Goal: Contribute content: Contribute content

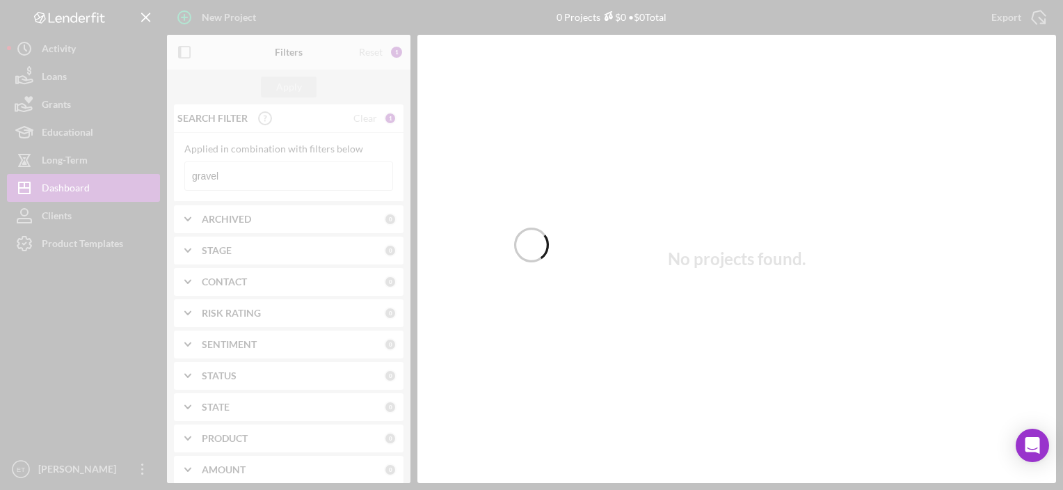
click at [94, 245] on div at bounding box center [531, 245] width 1063 height 490
click at [88, 244] on div at bounding box center [531, 245] width 1063 height 490
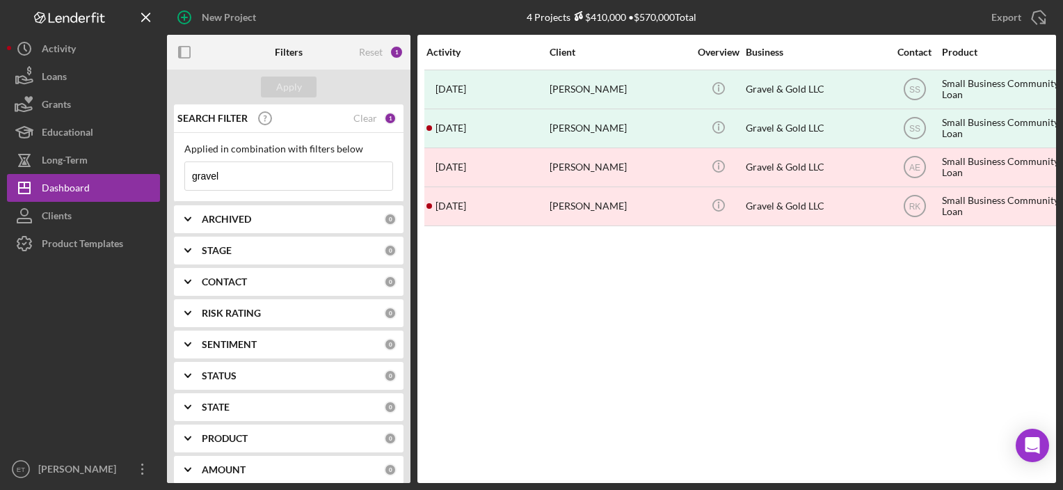
click at [88, 244] on div "Product Templates" at bounding box center [82, 245] width 81 height 31
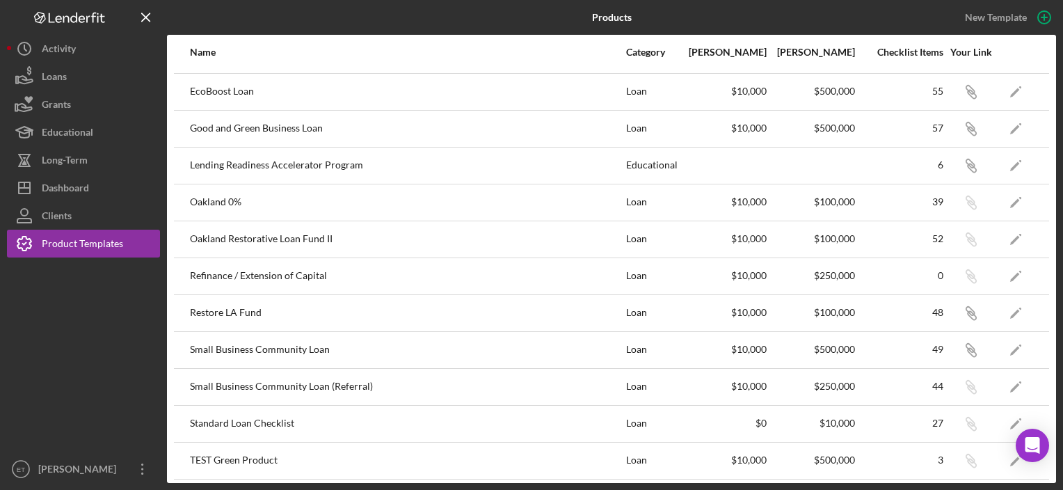
scroll to position [181, 0]
click at [1010, 349] on polygon "button" at bounding box center [1015, 351] width 10 height 10
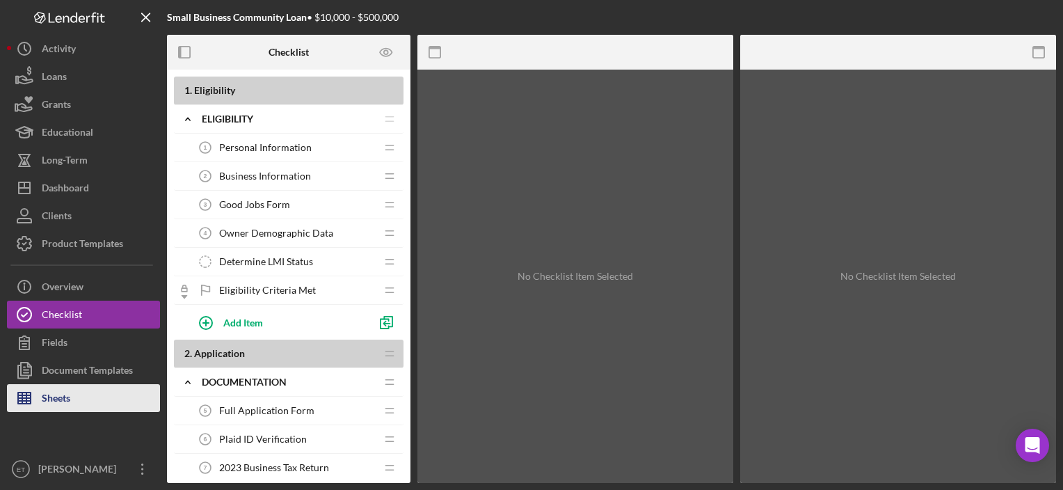
click at [74, 400] on button "Sheets" at bounding box center [83, 398] width 153 height 28
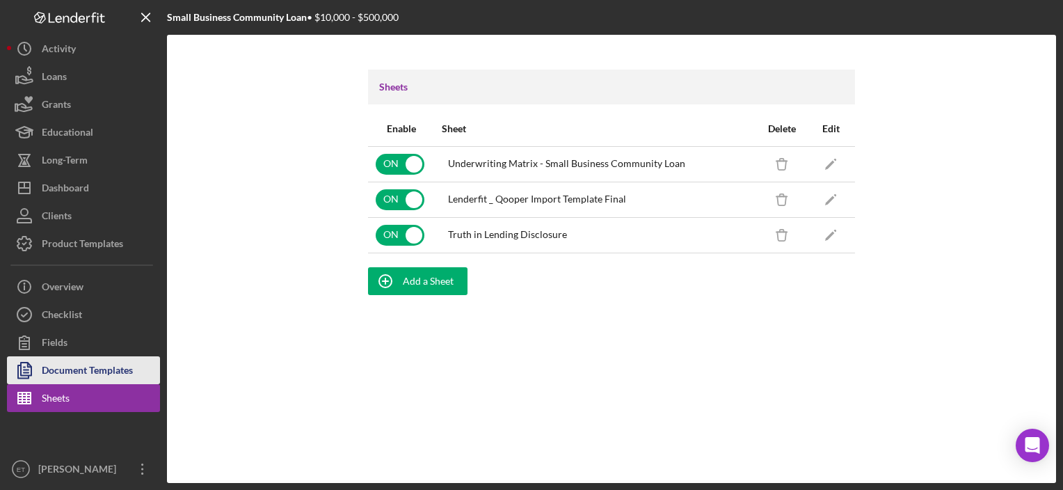
click at [56, 372] on div "Document Templates" at bounding box center [87, 371] width 91 height 31
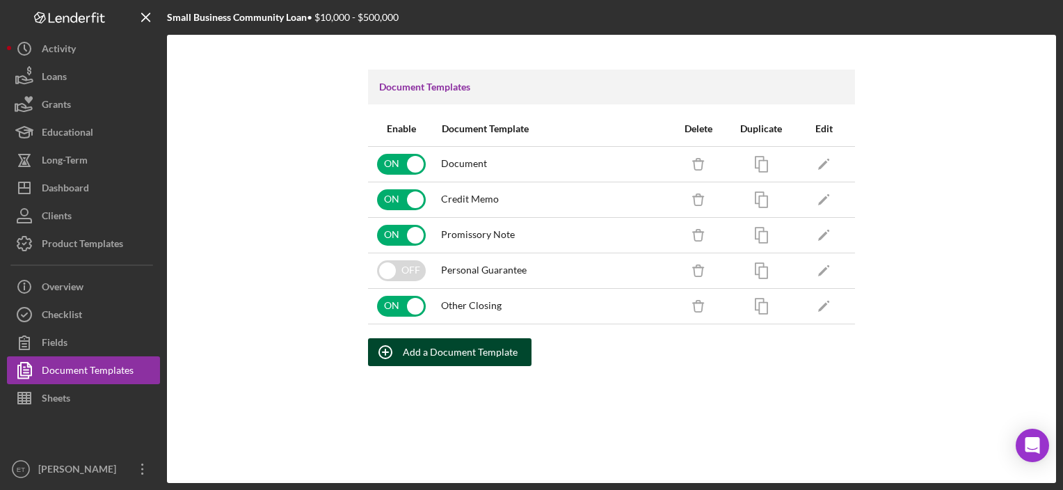
click at [477, 356] on div "Add a Document Template" at bounding box center [460, 352] width 115 height 28
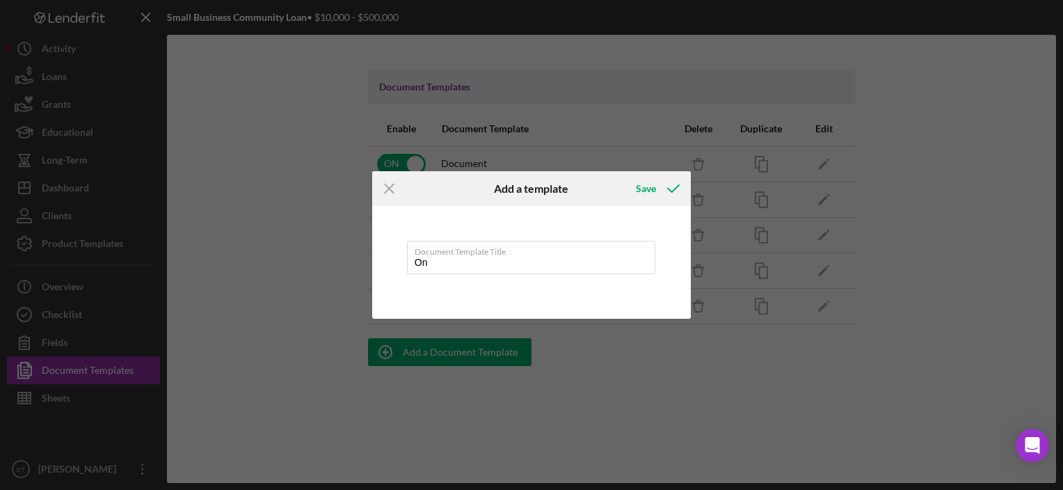
type input "O"
click at [440, 262] on input "DLM Onboarding" at bounding box center [531, 257] width 248 height 33
type input "DLM Loan Onboarding"
click at [643, 189] on div "Save" at bounding box center [646, 189] width 20 height 28
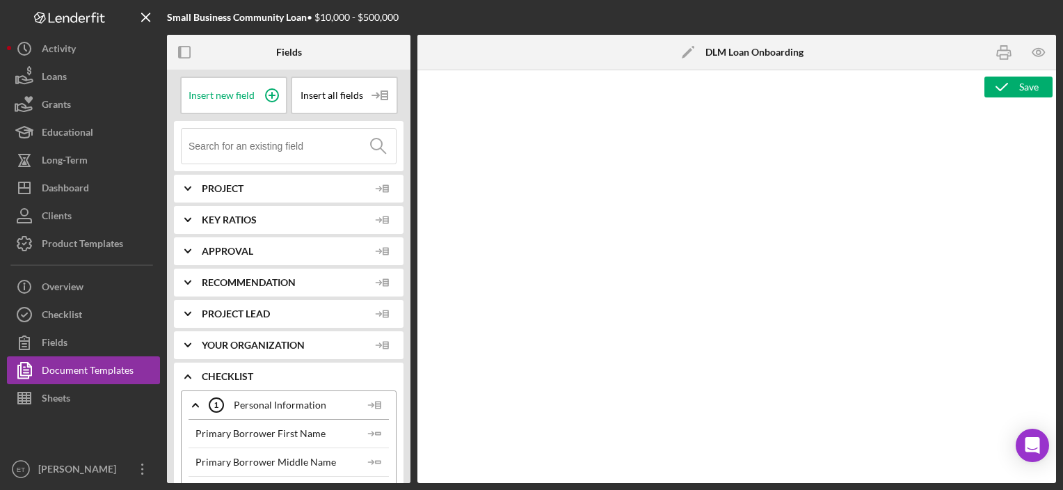
type textarea "Copy and paste, or create, your document template here."
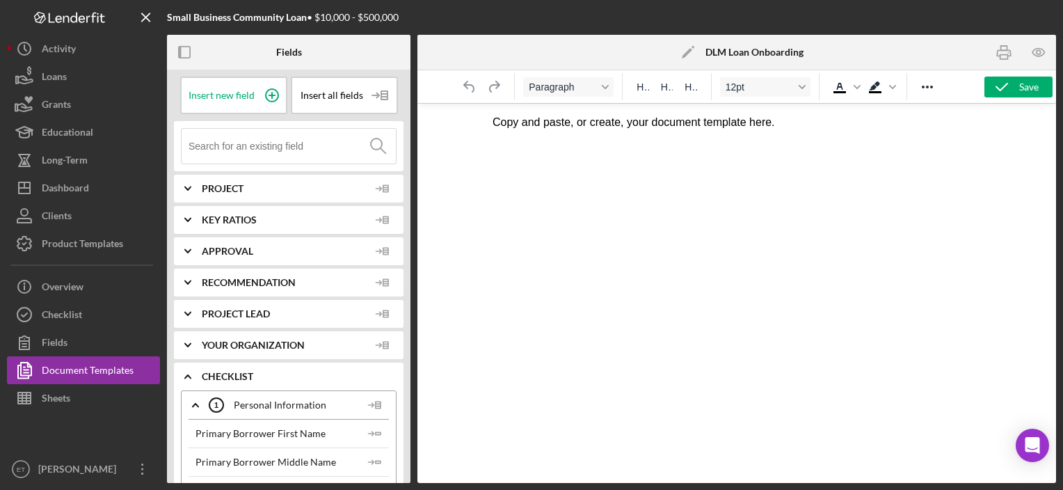
scroll to position [131, 0]
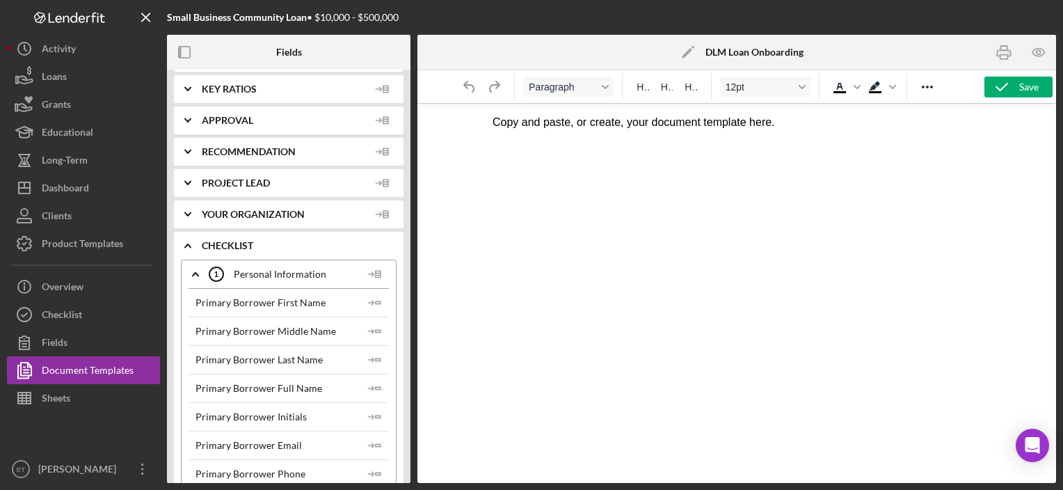
click at [582, 127] on p "Copy and paste, or create, your document template here." at bounding box center [736, 122] width 488 height 15
click at [927, 82] on icon "Reveal or hide additional toolbar items" at bounding box center [927, 87] width 17 height 17
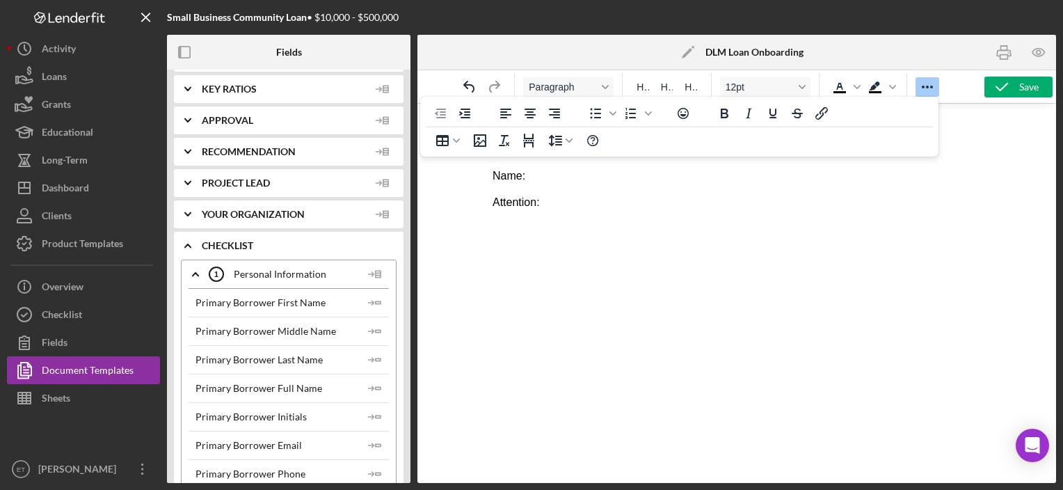
click at [545, 222] on html "Business Participants Information: Info Tab: Name: Attention:" at bounding box center [736, 163] width 511 height 118
click at [580, 208] on p "Attention :" at bounding box center [736, 202] width 488 height 15
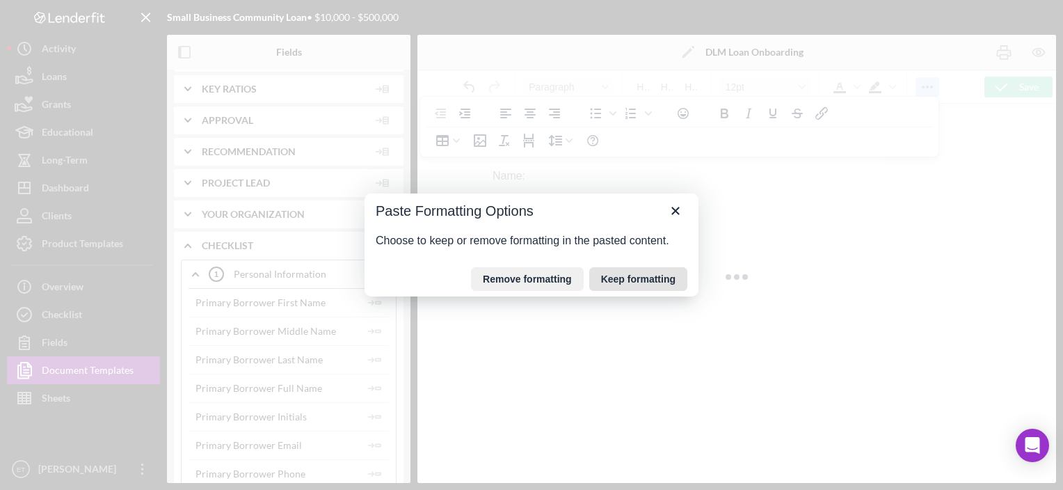
click at [622, 281] on button "Keep formatting" at bounding box center [638, 279] width 98 height 24
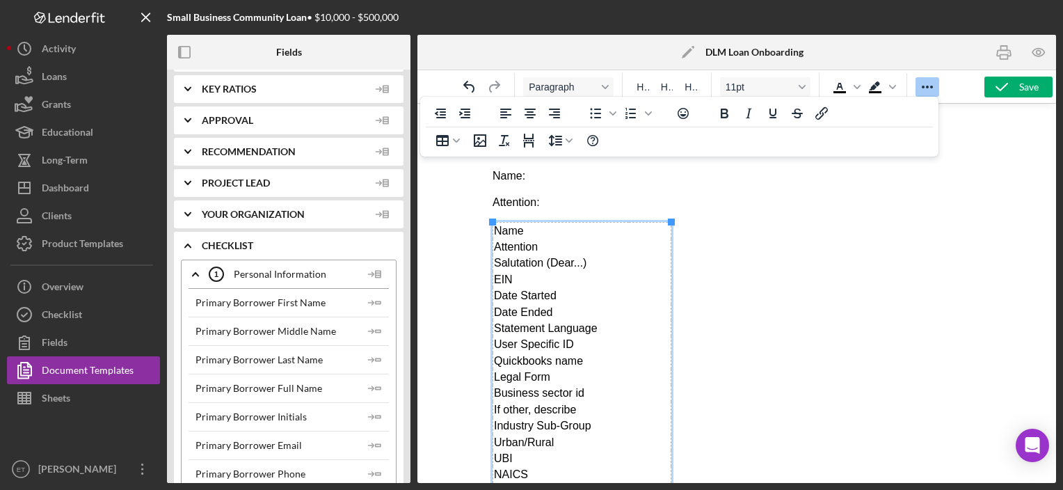
scroll to position [225, 0]
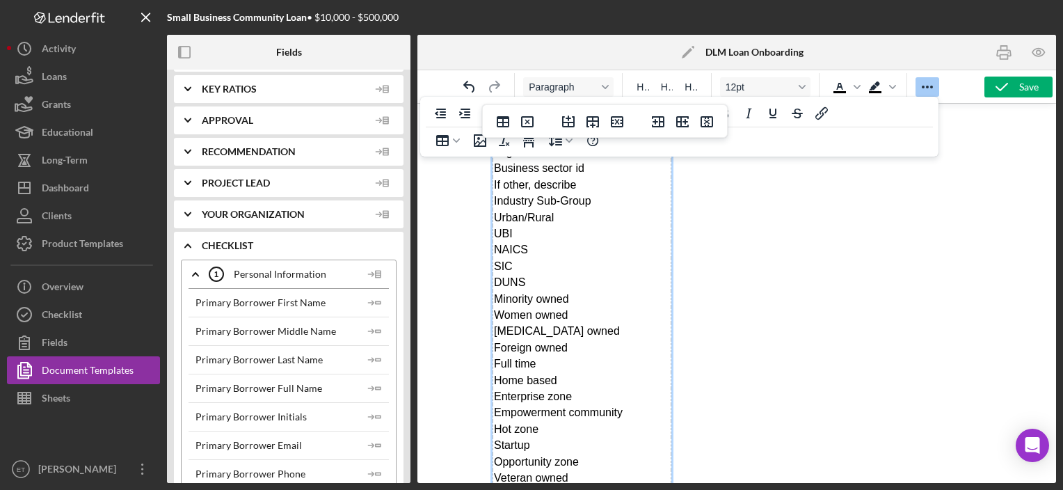
click at [621, 282] on td "DUNS" at bounding box center [561, 282] width 136 height 16
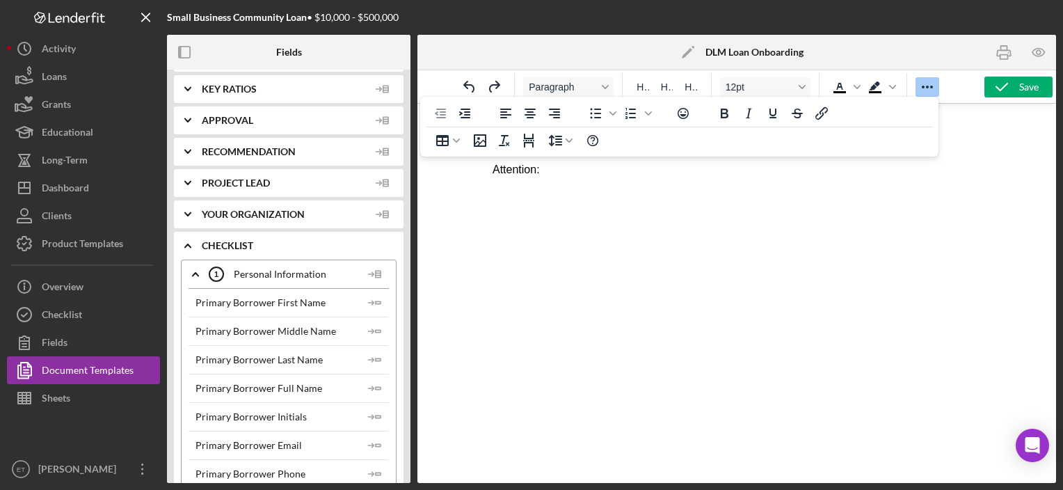
scroll to position [0, 0]
click at [612, 211] on body "Business Participants Information: Info Tab: Name: Attention:" at bounding box center [736, 176] width 488 height 122
click at [548, 203] on p "Attention:" at bounding box center [736, 202] width 488 height 15
click at [493, 177] on p "Name:" at bounding box center [736, 175] width 488 height 15
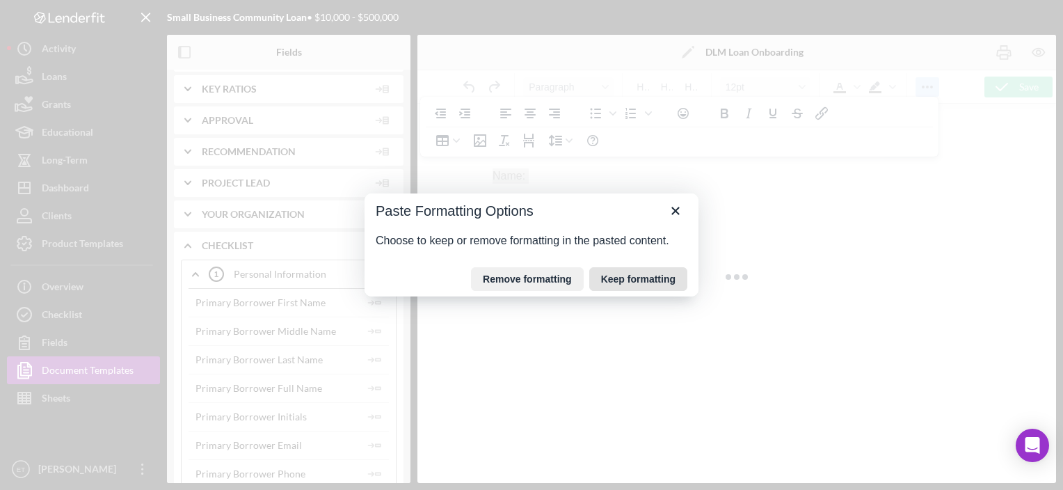
click at [625, 284] on button "Keep formatting" at bounding box center [638, 279] width 98 height 24
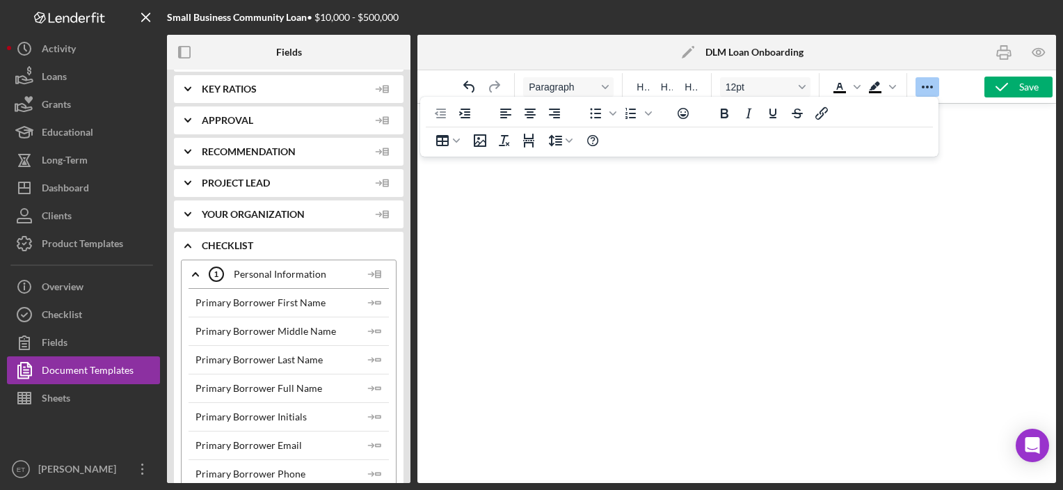
click at [927, 85] on icon "Reveal or hide additional toolbar items" at bounding box center [927, 87] width 17 height 17
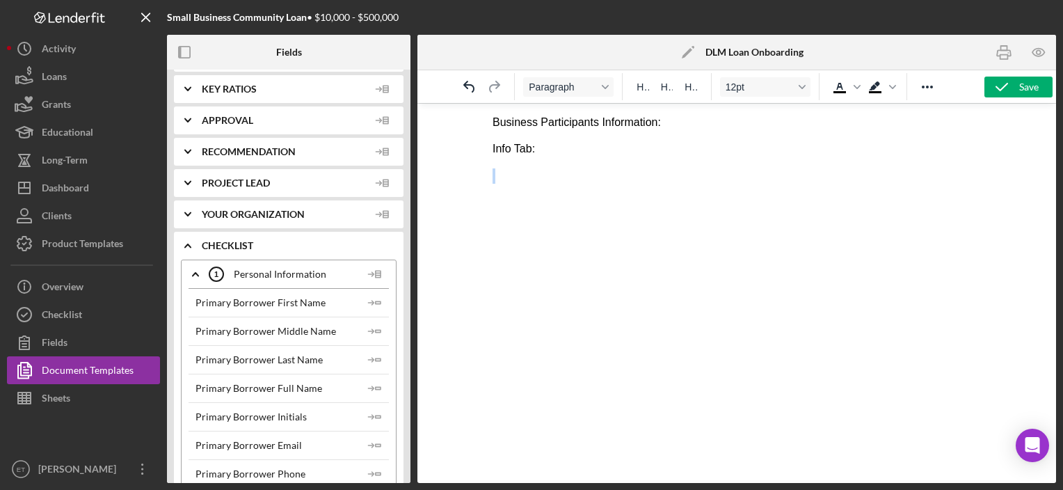
drag, startPoint x: 546, startPoint y: 157, endPoint x: 513, endPoint y: 201, distance: 55.1
click at [513, 201] on body "Business Participants Information: Info Tab:" at bounding box center [736, 163] width 488 height 96
click at [513, 201] on p "Rich Text Area. Press ALT-0 for help." at bounding box center [736, 202] width 488 height 15
click at [517, 180] on p "Rich Text Area. Press ALT-0 for help." at bounding box center [736, 175] width 488 height 15
drag, startPoint x: 517, startPoint y: 180, endPoint x: 537, endPoint y: 322, distance: 143.4
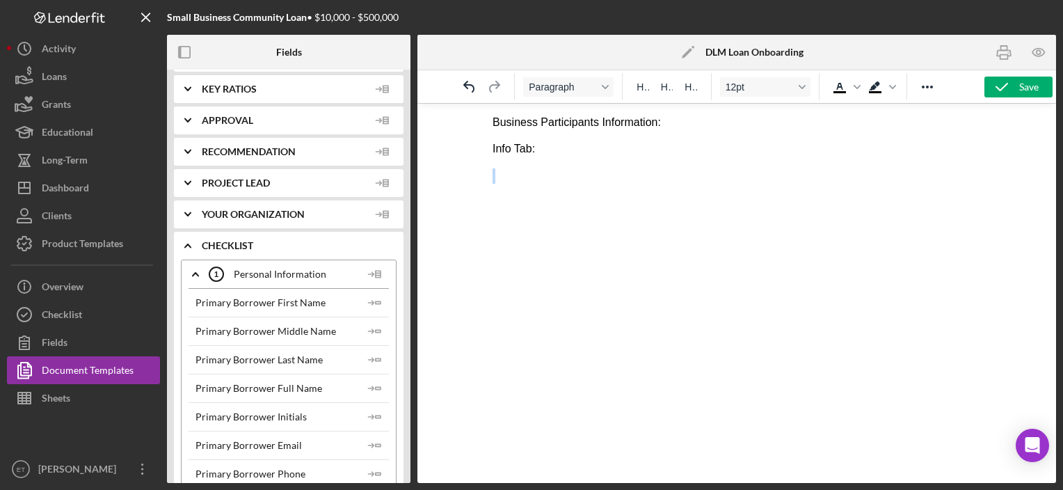
click at [537, 222] on html "Business Participants Information: Info Tab:" at bounding box center [736, 163] width 511 height 118
click at [473, 81] on icon "Undo" at bounding box center [469, 87] width 17 height 17
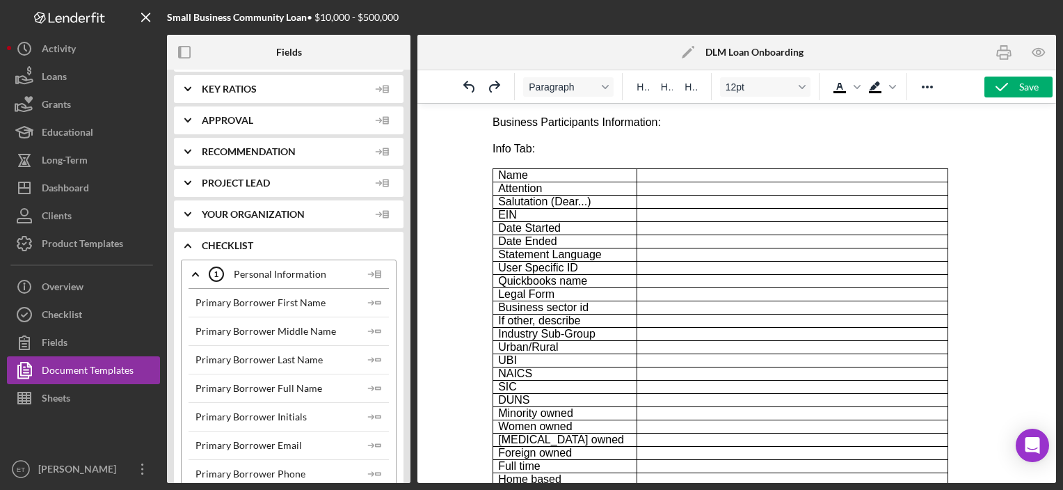
click at [542, 145] on p "Info Tab:" at bounding box center [736, 148] width 488 height 15
drag, startPoint x: 500, startPoint y: 148, endPoint x: 536, endPoint y: 154, distance: 37.4
click at [536, 154] on p "Info Tab:" at bounding box center [736, 148] width 488 height 15
drag, startPoint x: 529, startPoint y: 154, endPoint x: 505, endPoint y: 152, distance: 24.4
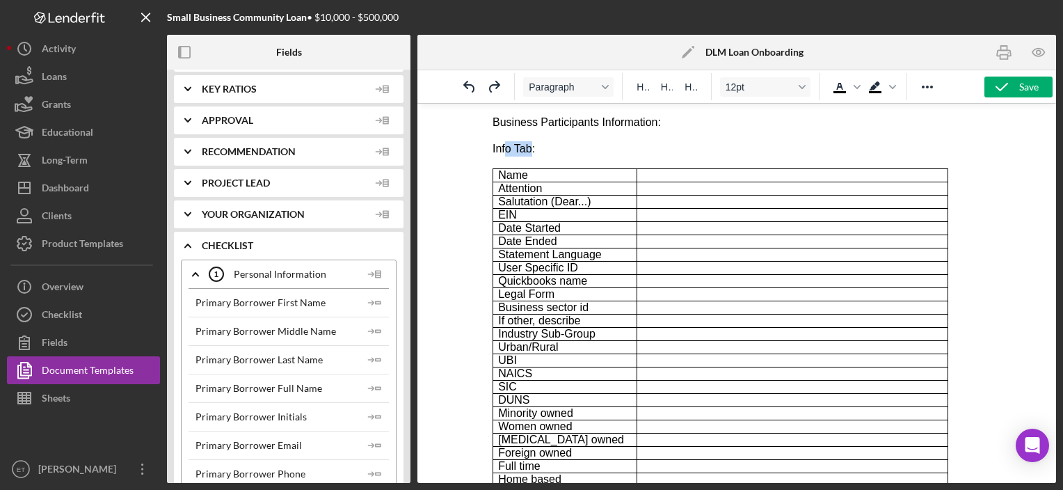
click at [505, 152] on p "Info Tab:" at bounding box center [736, 148] width 488 height 15
click at [555, 155] on p "Info Tab:" at bounding box center [736, 148] width 488 height 15
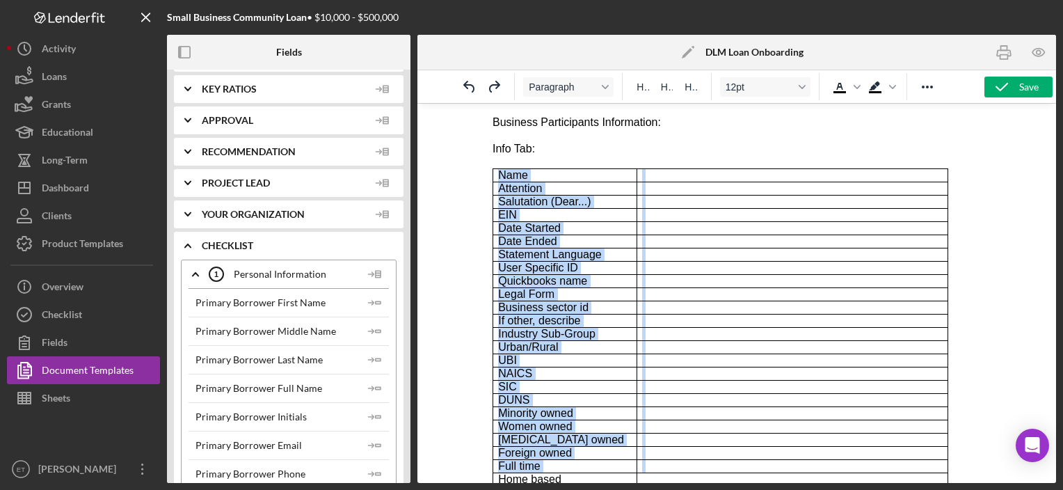
scroll to position [124, 0]
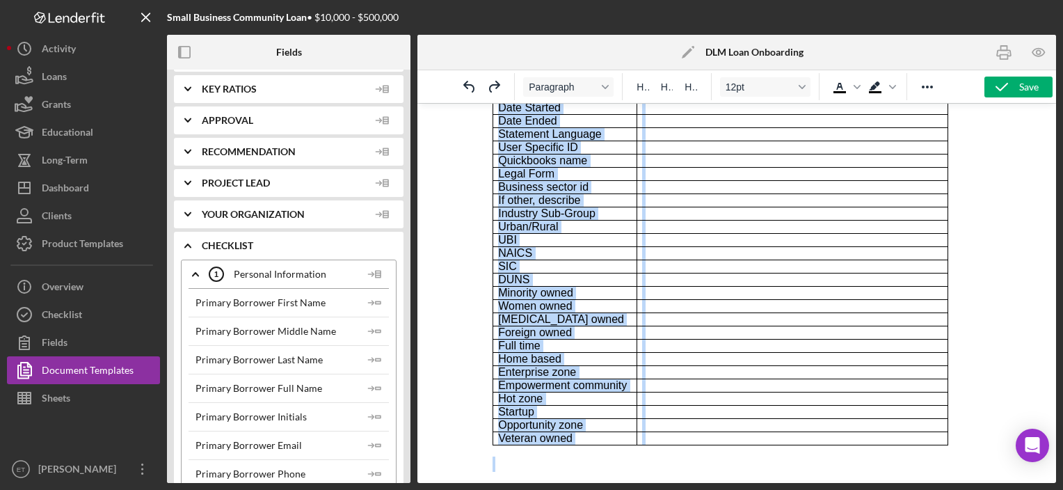
drag, startPoint x: 555, startPoint y: 155, endPoint x: 809, endPoint y: 488, distance: 418.9
click at [809, 483] on html "Business Participants Information: Info Tab: Name Attention Salutation (Dear...…" at bounding box center [736, 233] width 511 height 500
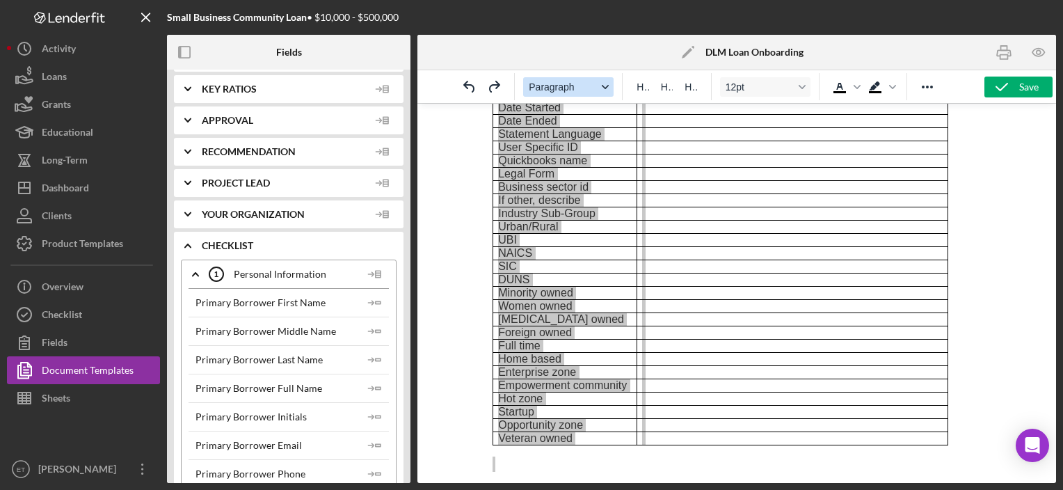
click at [589, 78] on button "Paragraph" at bounding box center [568, 86] width 90 height 19
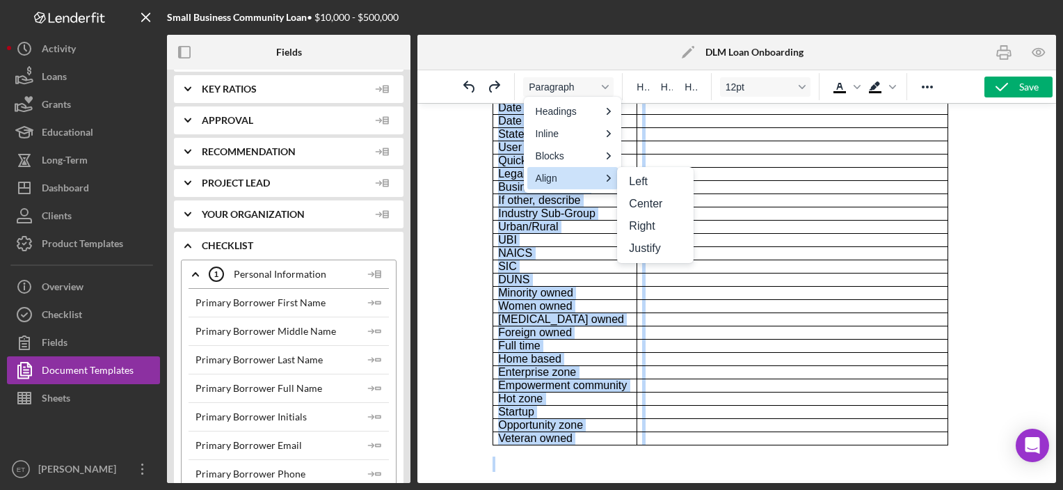
click at [552, 314] on span "[MEDICAL_DATA] owned" at bounding box center [560, 319] width 126 height 12
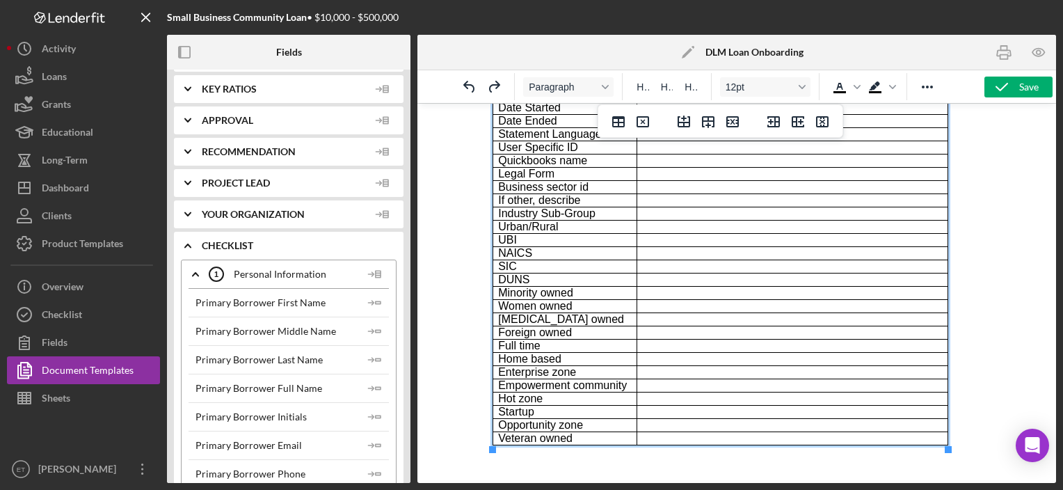
click at [552, 314] on tbody "Name Attention Salutation (Dear...) EIN Date Started Date Ended Statement Langu…" at bounding box center [720, 246] width 455 height 397
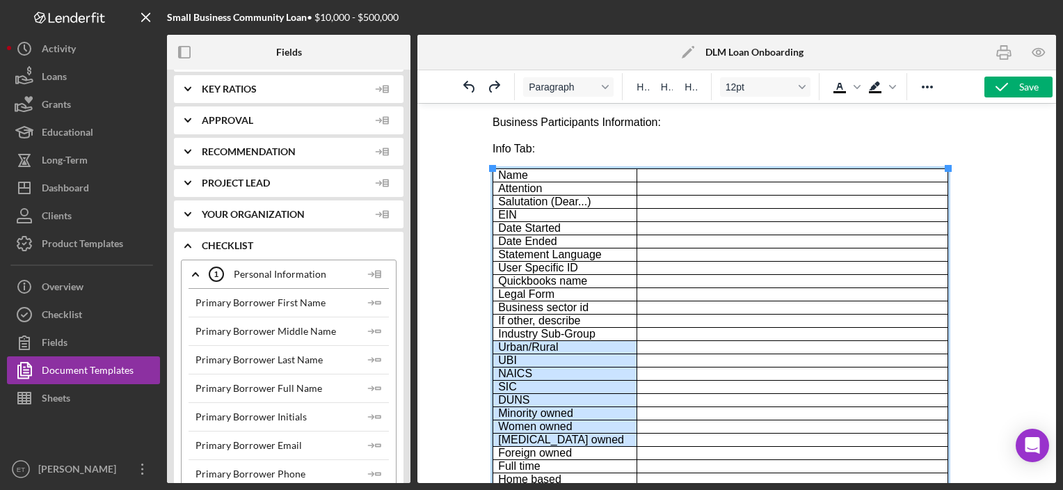
click at [519, 150] on p "Info Tab:" at bounding box center [736, 148] width 488 height 15
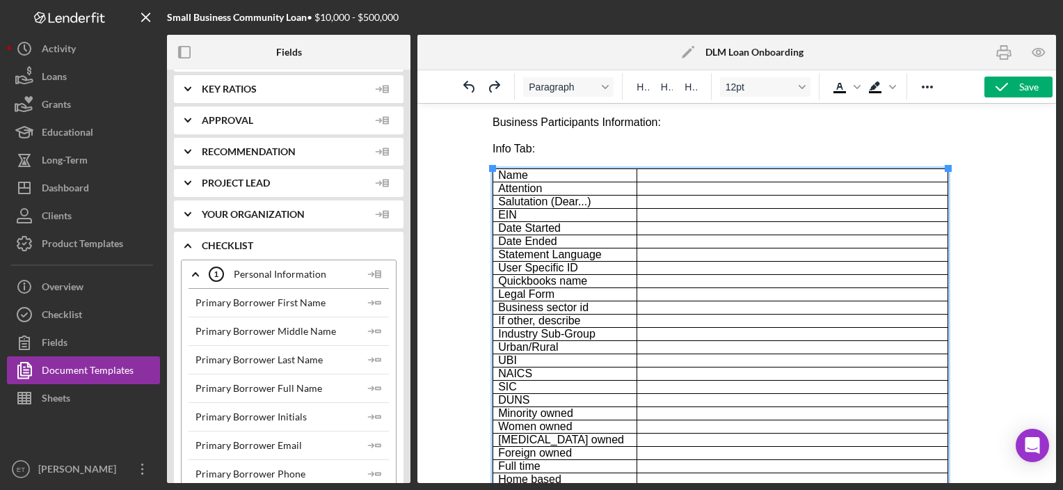
click at [511, 177] on span "Name" at bounding box center [512, 175] width 30 height 12
click at [564, 83] on span "Paragraph" at bounding box center [563, 86] width 68 height 11
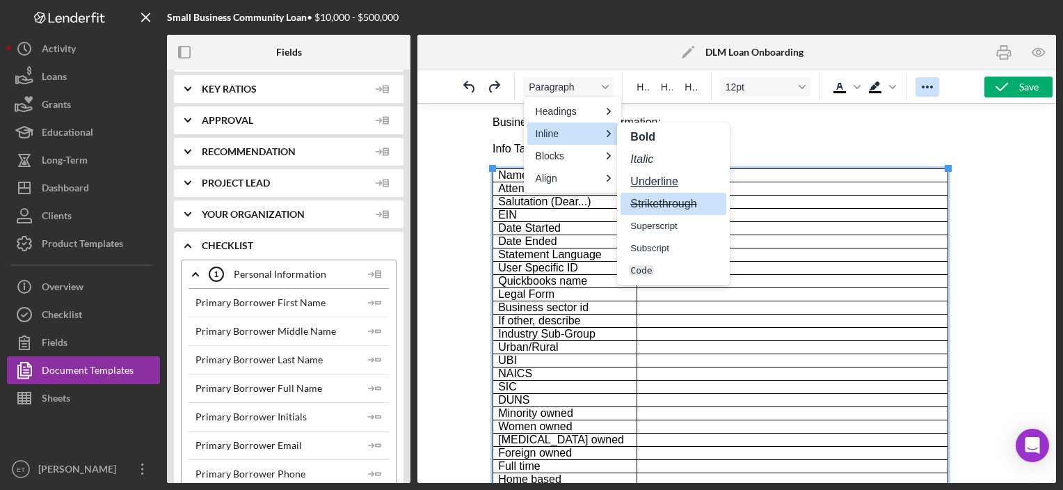
click at [931, 95] on icon "Reveal or hide additional toolbar items" at bounding box center [927, 87] width 17 height 17
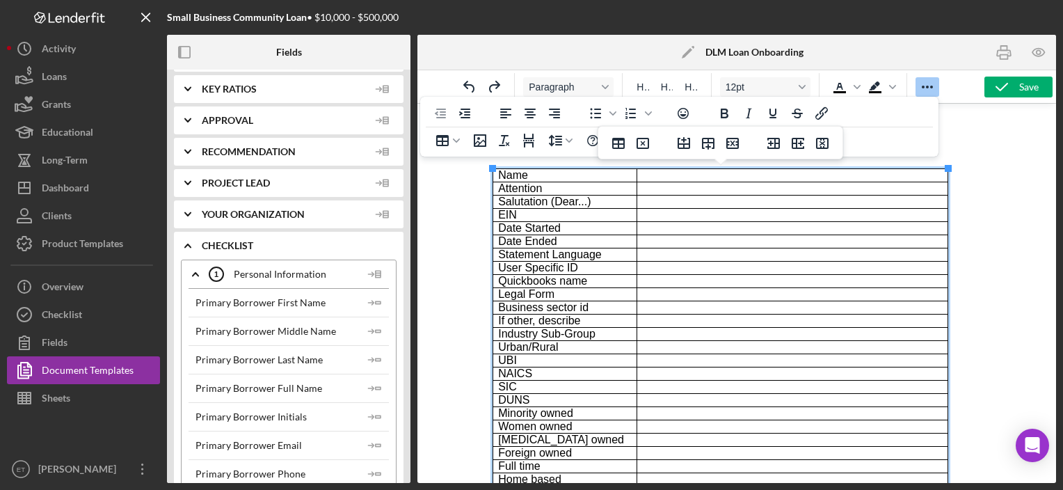
click at [552, 227] on span "Date Started" at bounding box center [528, 228] width 63 height 12
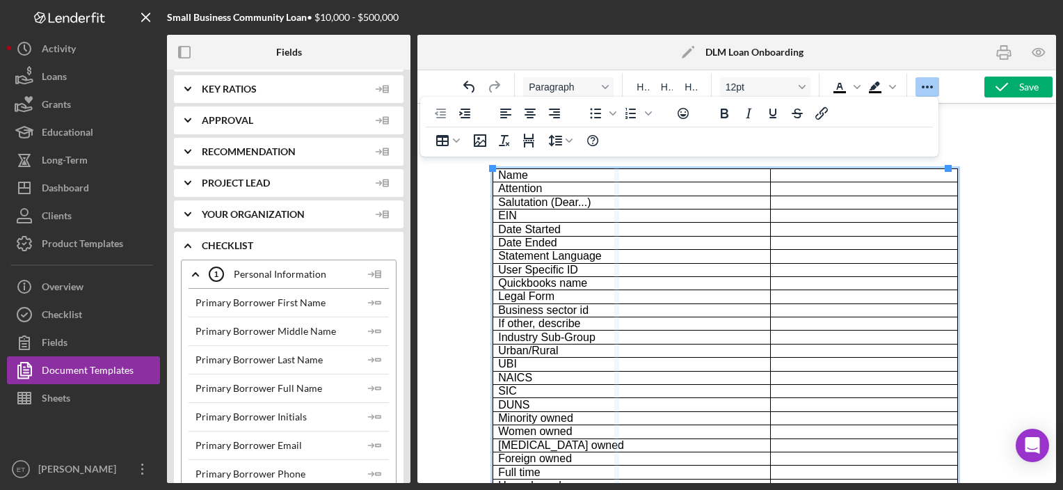
drag, startPoint x: 756, startPoint y: 201, endPoint x: 613, endPoint y: 196, distance: 142.7
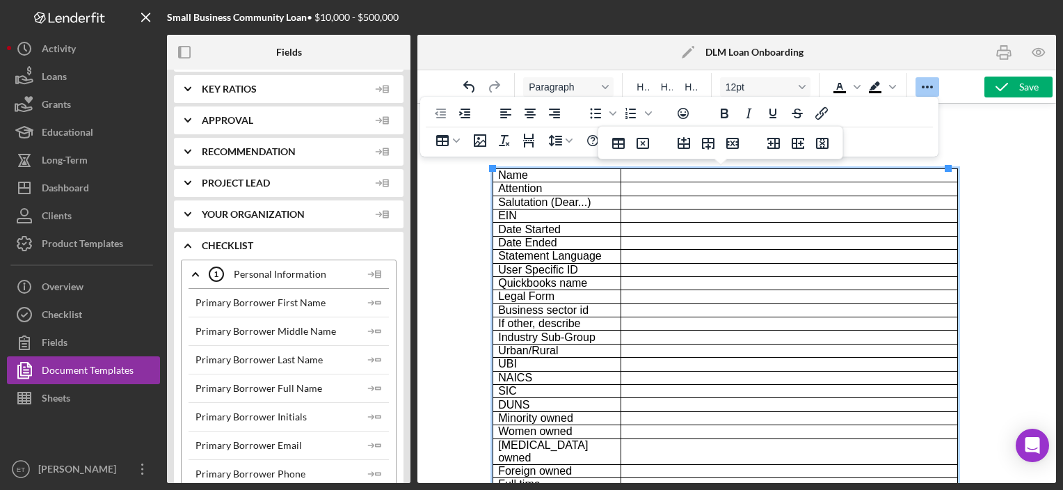
click at [553, 173] on p "Name" at bounding box center [556, 175] width 118 height 13
click at [964, 149] on p "Info Tab:" at bounding box center [736, 148] width 488 height 15
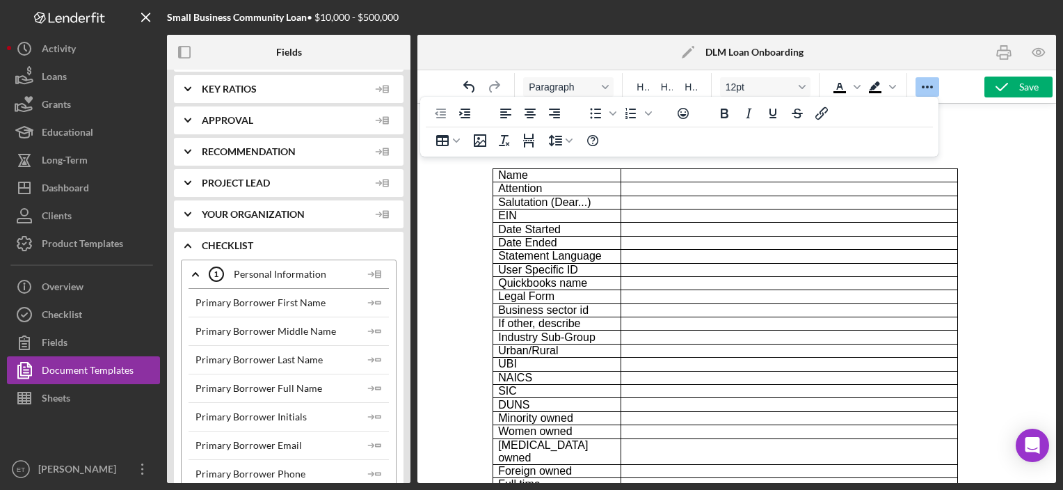
click at [930, 88] on icon "Reveal or hide additional toolbar items" at bounding box center [927, 87] width 17 height 17
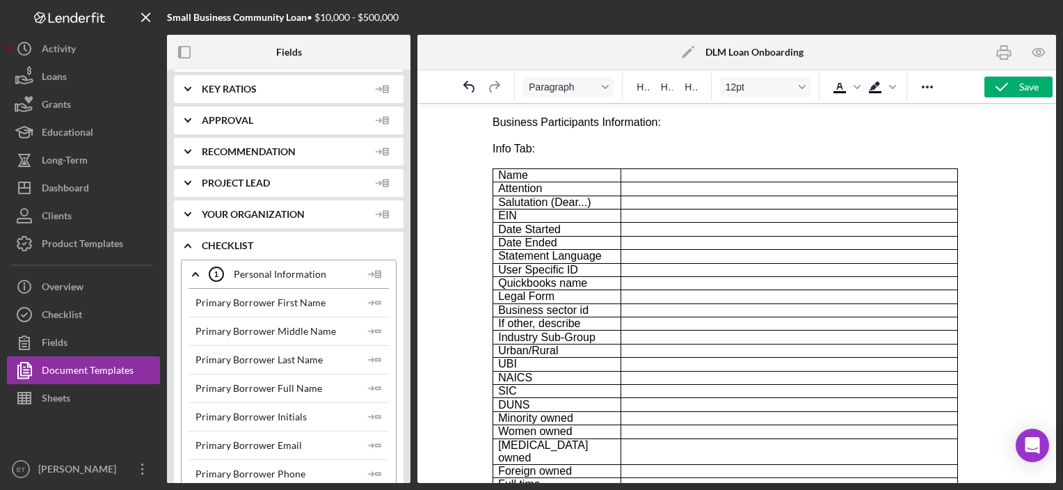
click at [607, 156] on p "Info Tab:" at bounding box center [736, 148] width 488 height 15
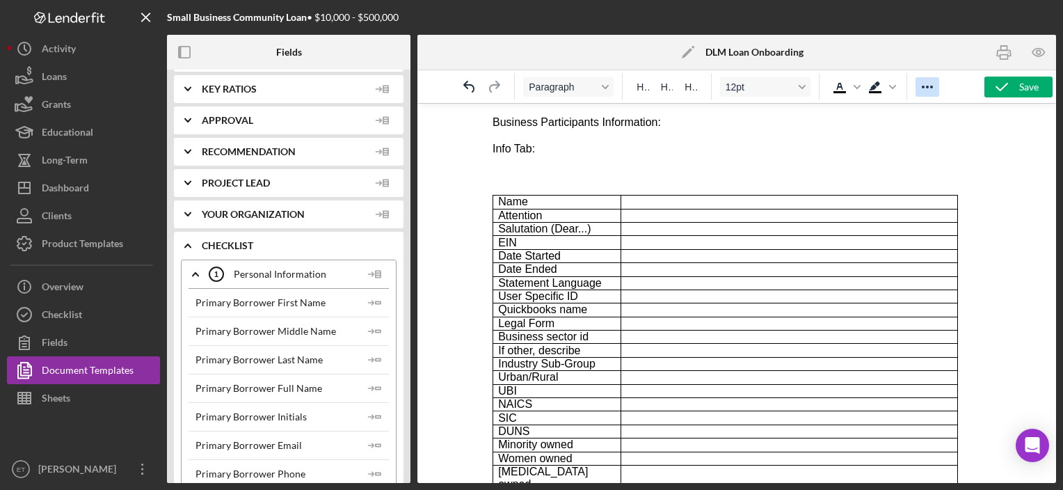
click at [932, 86] on icon "Reveal or hide additional toolbar items" at bounding box center [927, 87] width 17 height 17
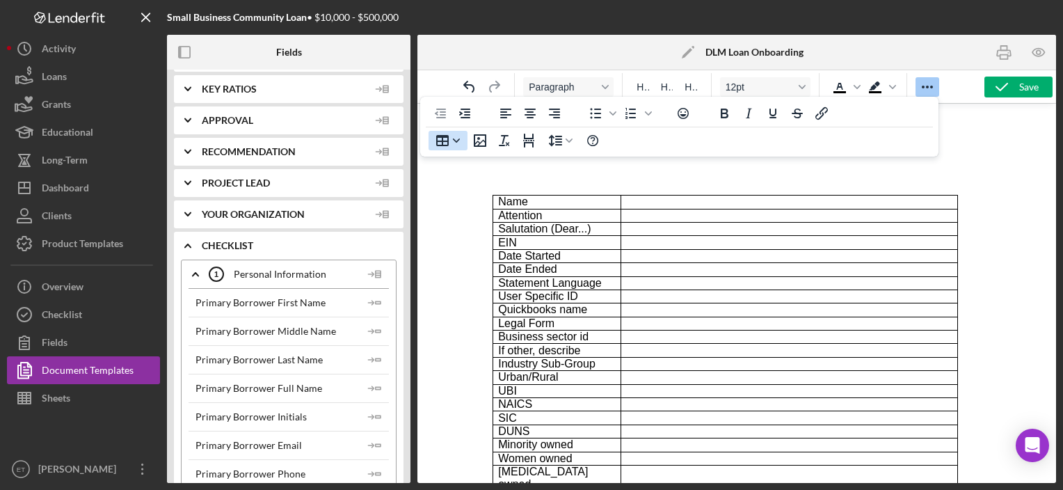
click at [442, 142] on icon "Table" at bounding box center [442, 140] width 13 height 11
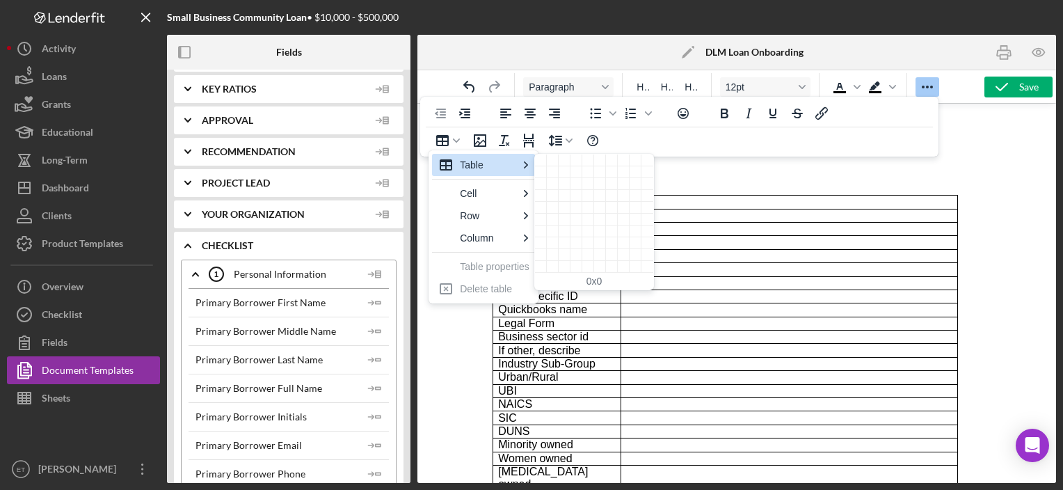
click at [491, 159] on div "Table" at bounding box center [488, 165] width 57 height 17
click at [554, 267] on div "2 columns, 10 rows" at bounding box center [553, 267] width 12 height 12
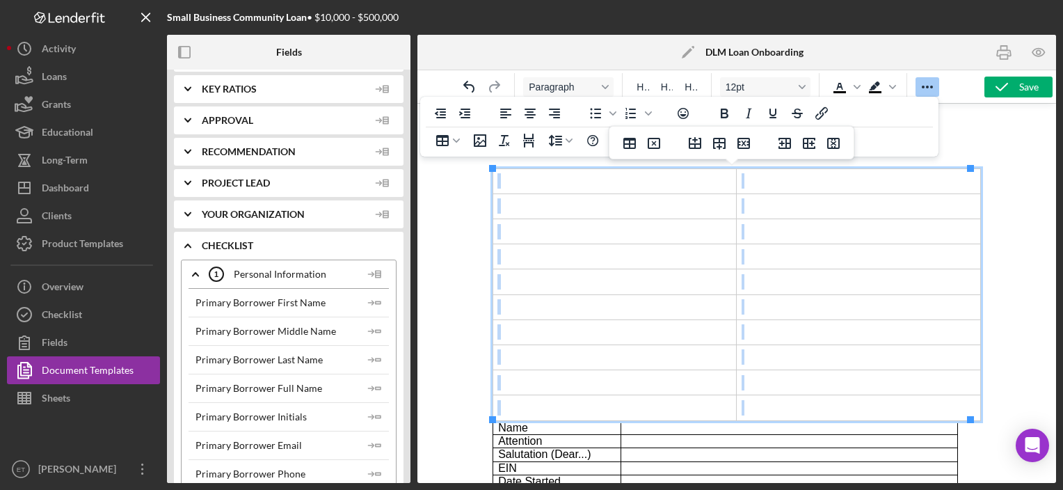
click at [754, 405] on td "Rich Text Area. Press ALT-0 for help." at bounding box center [858, 407] width 244 height 25
click at [719, 148] on icon "Insert row after" at bounding box center [719, 144] width 13 height 12
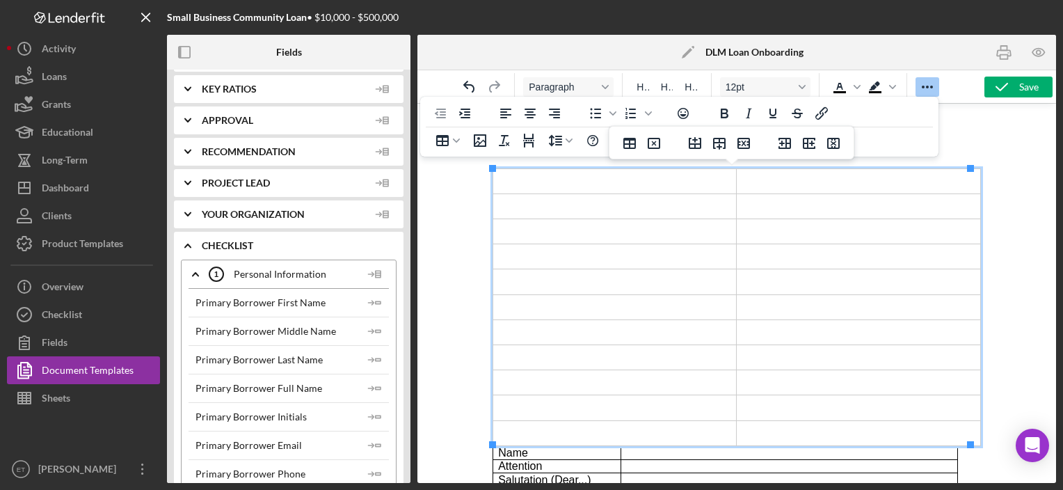
click at [719, 148] on icon "Insert row after" at bounding box center [719, 144] width 13 height 12
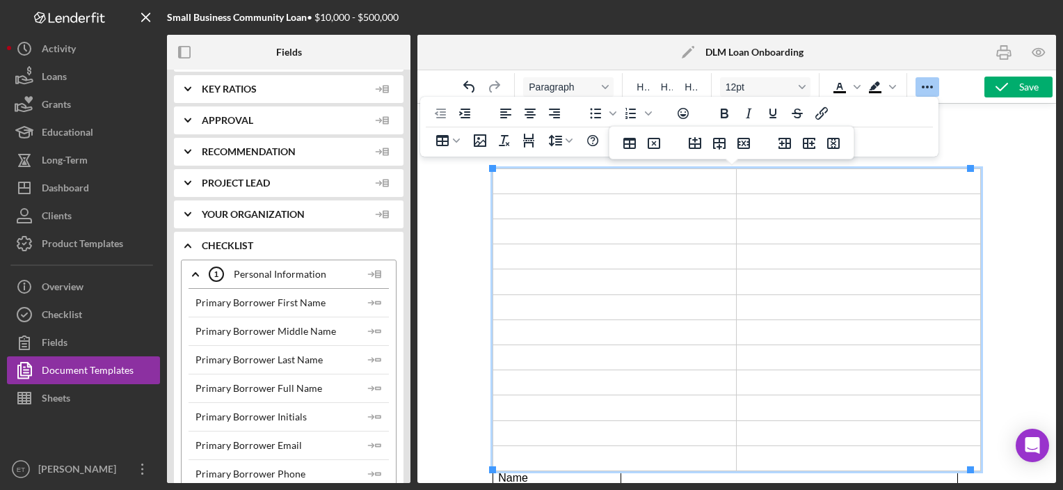
click at [719, 148] on icon "Insert row after" at bounding box center [719, 144] width 13 height 12
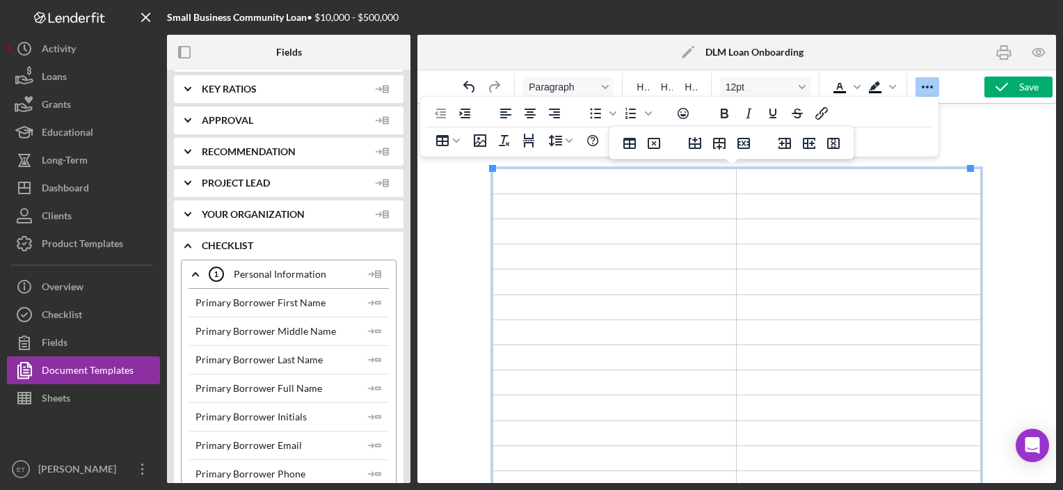
click at [583, 182] on td "Rich Text Area. Press ALT-0 for help." at bounding box center [615, 180] width 244 height 25
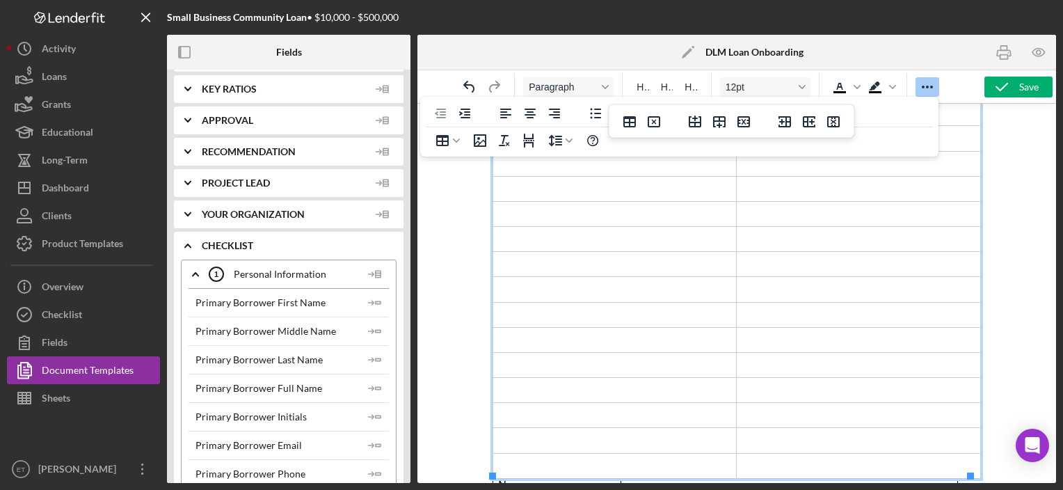
scroll to position [444, 0]
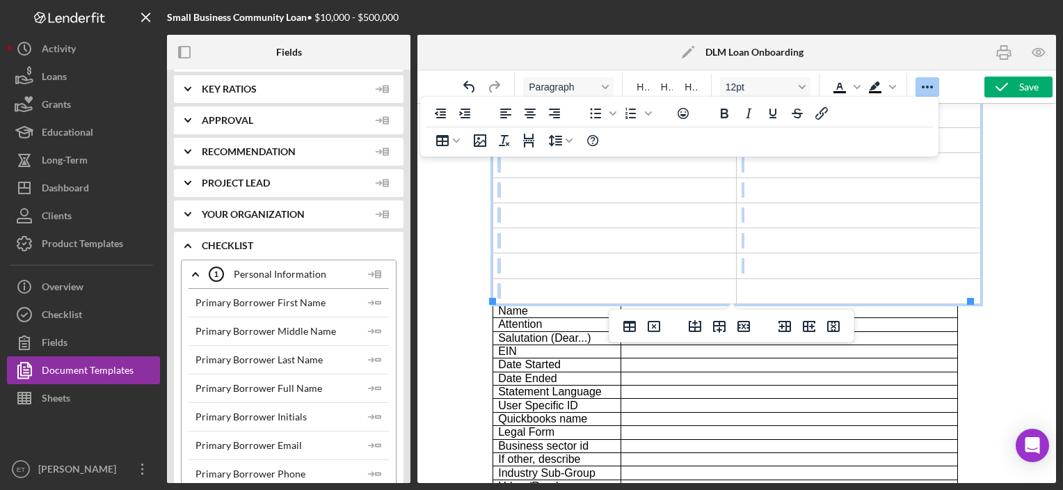
click at [566, 286] on td "Rich Text Area. Press ALT-0 for help." at bounding box center [615, 290] width 244 height 25
click at [723, 331] on icon "Insert row after" at bounding box center [719, 326] width 17 height 17
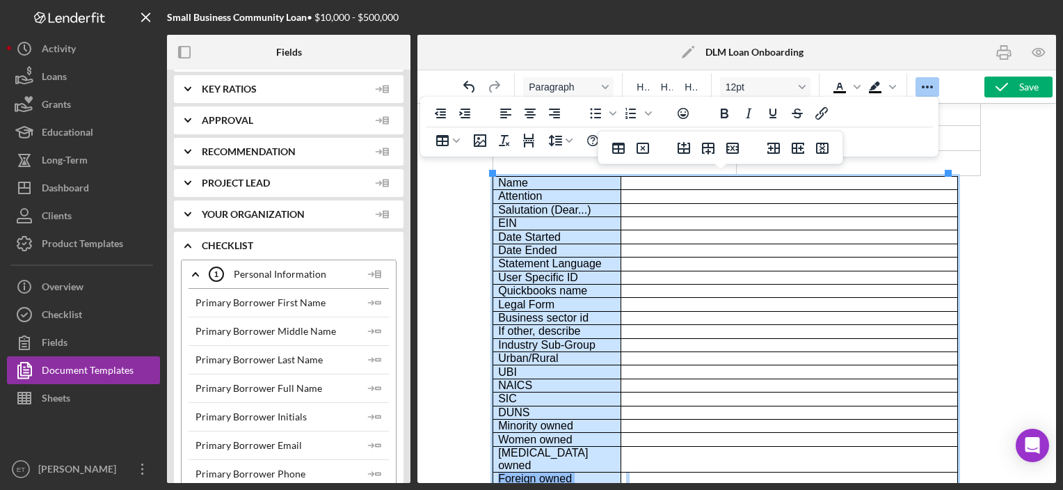
scroll to position [738, 0]
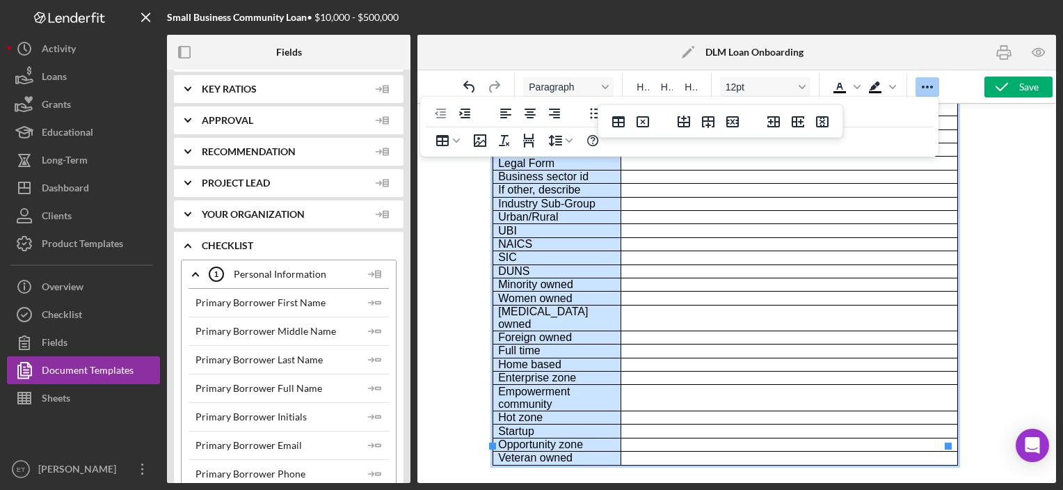
drag, startPoint x: 502, startPoint y: 182, endPoint x: 575, endPoint y: 433, distance: 262.3
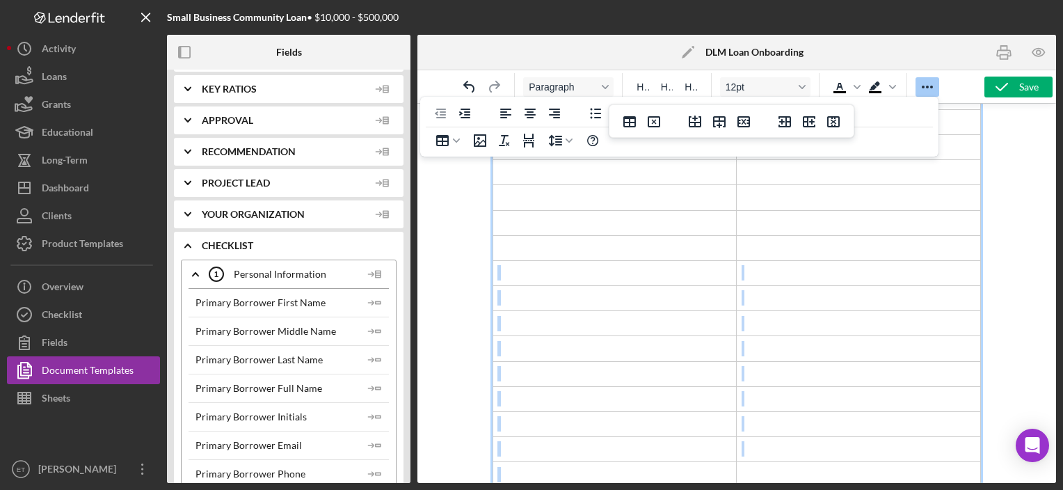
scroll to position [298, 0]
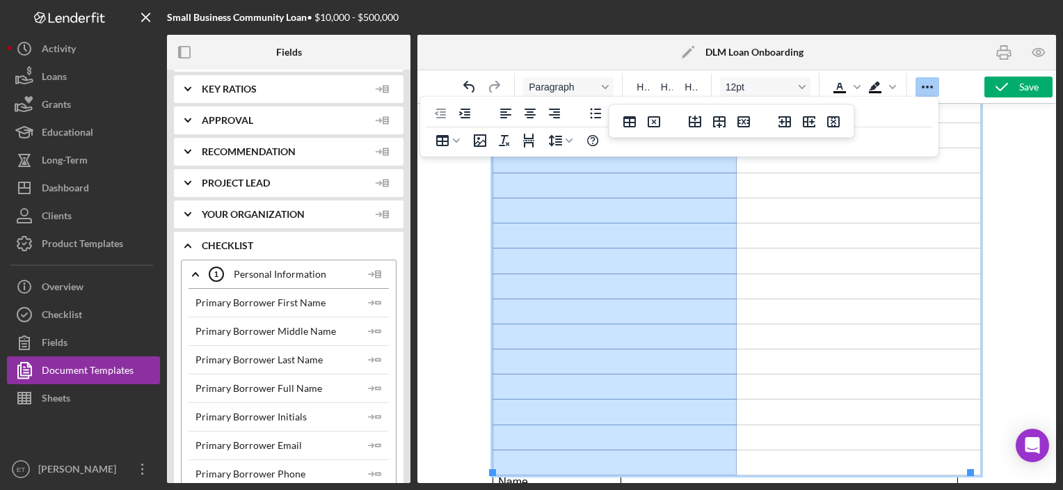
drag, startPoint x: 571, startPoint y: 182, endPoint x: 564, endPoint y: 453, distance: 270.8
click at [564, 453] on tbody "Rich Text Area. Press ALT-0 for help." at bounding box center [737, 173] width 488 height 604
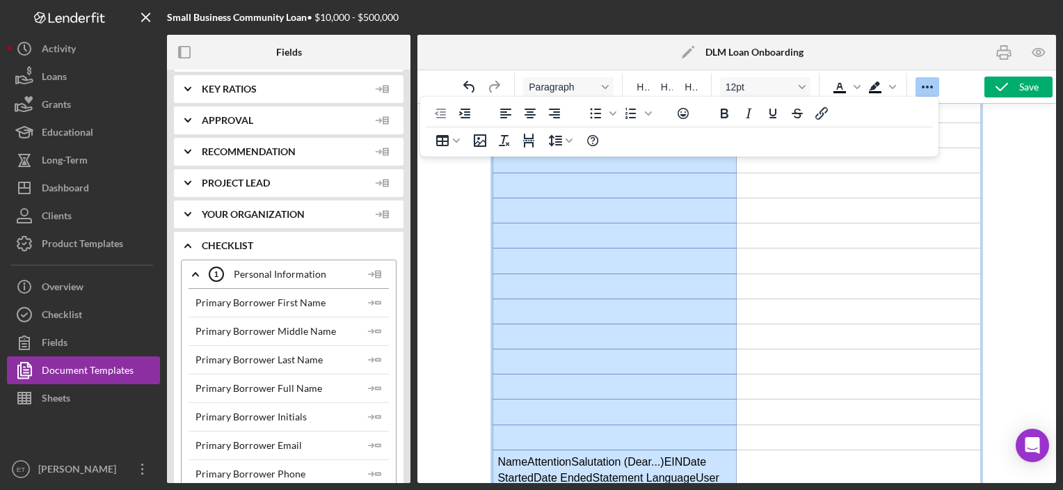
scroll to position [437, 0]
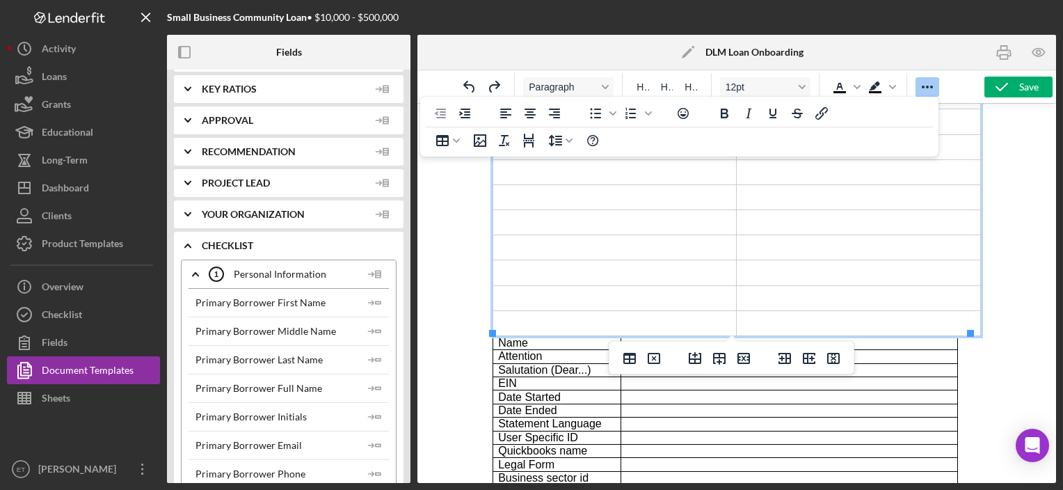
click at [570, 321] on td "Rich Text Area. Press ALT-0 for help." at bounding box center [615, 322] width 244 height 25
click at [565, 319] on td "Rich Text Area. Press ALT-0 for help." at bounding box center [615, 322] width 244 height 25
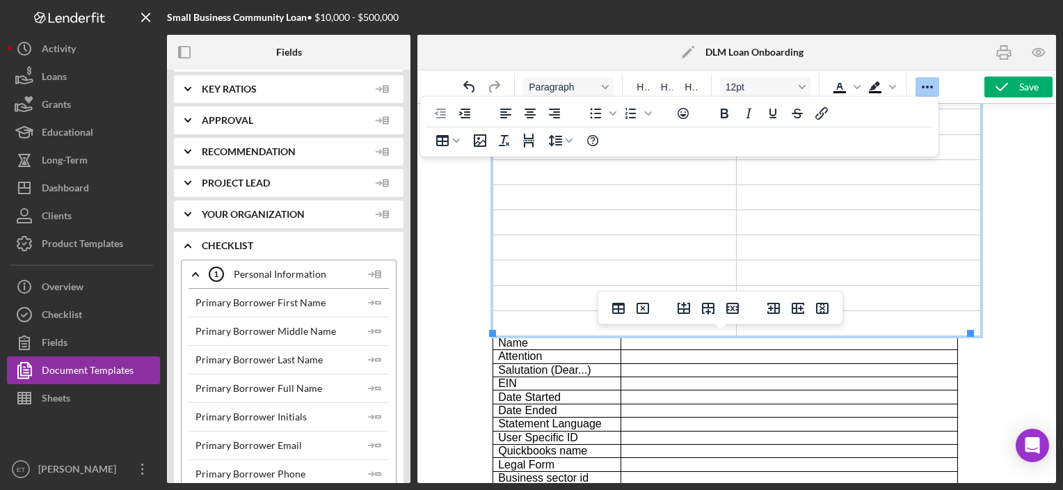
click at [498, 343] on span "Name" at bounding box center [512, 343] width 30 height 12
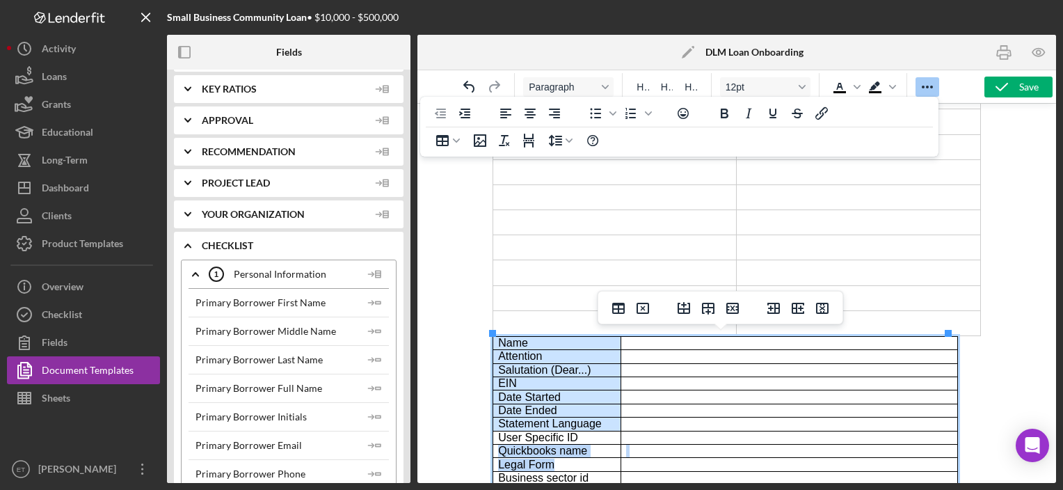
click at [569, 455] on html "Business Participants Information: Info Tab: Name Attention Salutation (Dear...…" at bounding box center [736, 236] width 511 height 1138
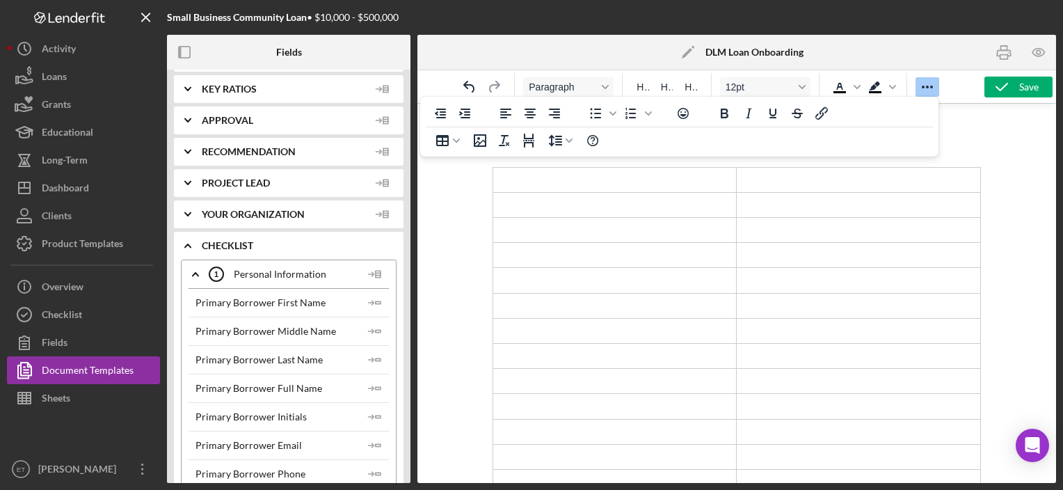
scroll to position [0, 0]
click at [589, 181] on td "Rich Text Area. Press ALT-0 for help." at bounding box center [615, 180] width 244 height 25
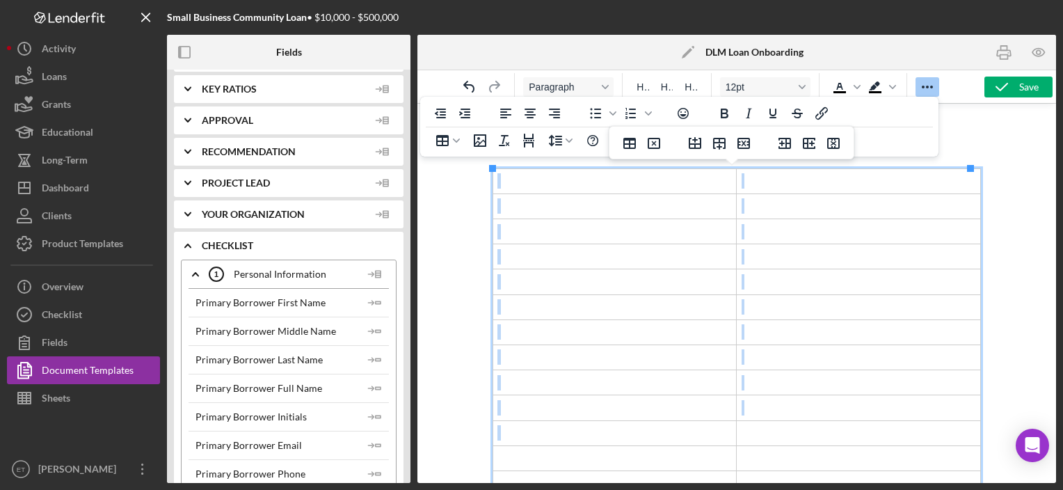
click at [559, 440] on td "Rich Text Area. Press ALT-0 for help." at bounding box center [615, 432] width 244 height 25
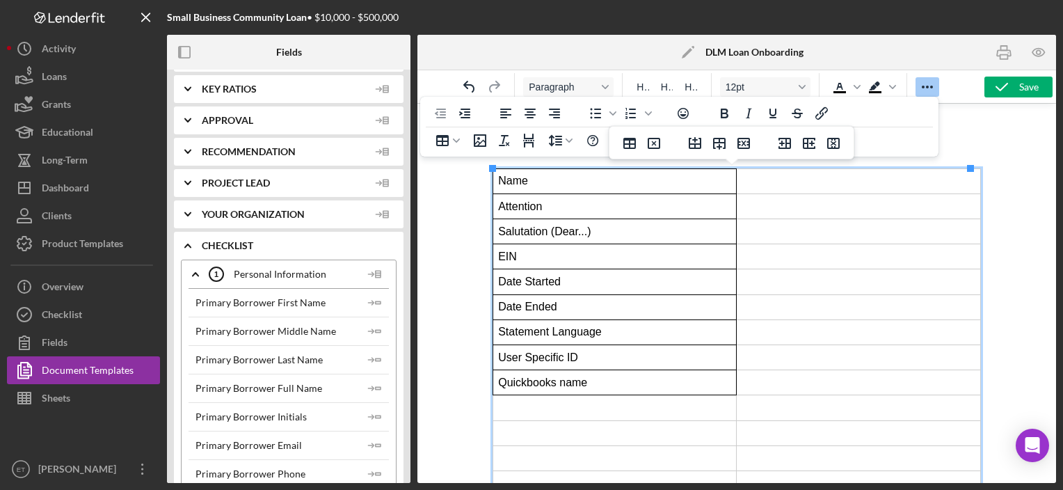
click at [750, 259] on td "Rich Text Area. Press ALT-0 for help." at bounding box center [858, 256] width 244 height 25
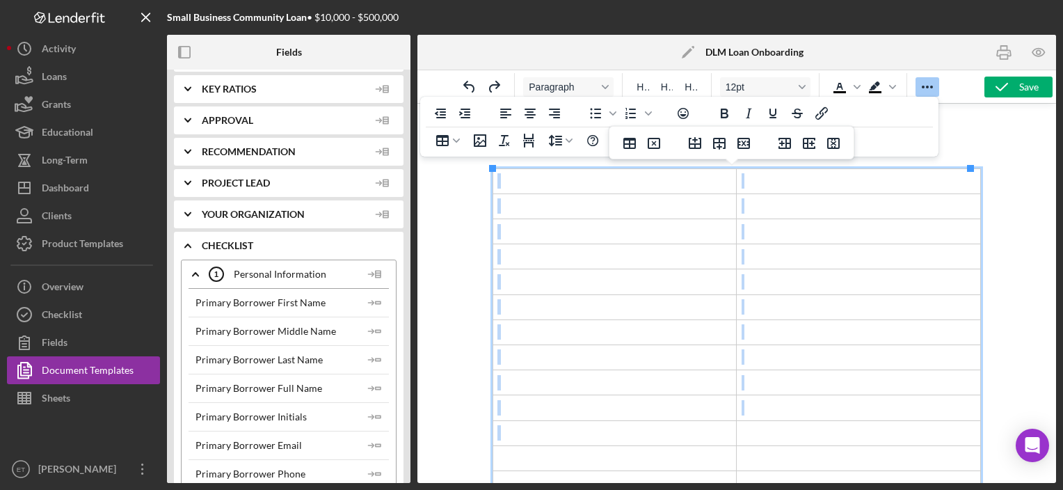
click at [702, 322] on td "Rich Text Area. Press ALT-0 for help." at bounding box center [615, 331] width 244 height 25
click at [667, 181] on td "Rich Text Area. Press ALT-0 for help." at bounding box center [615, 180] width 244 height 25
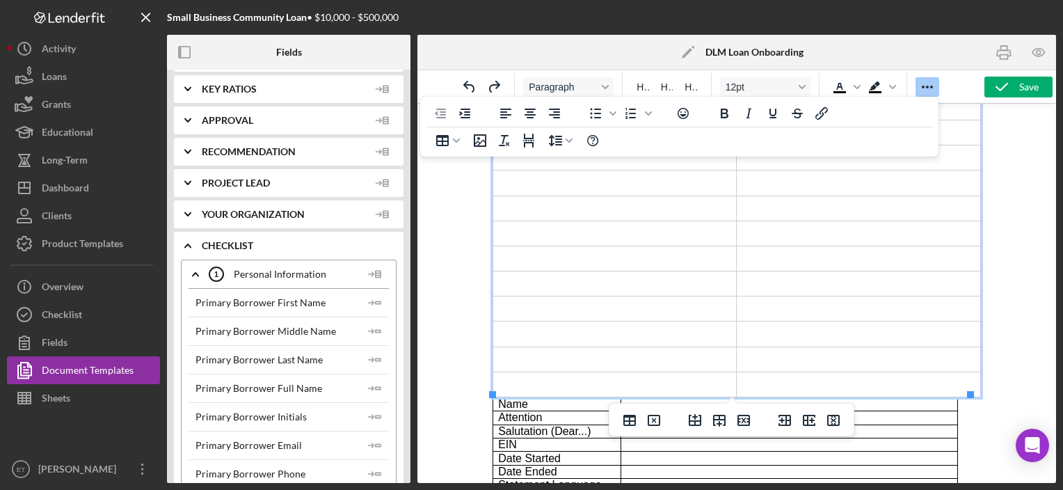
scroll to position [375, 0]
click at [645, 357] on td "Rich Text Area. Press ALT-0 for help." at bounding box center [615, 359] width 244 height 25
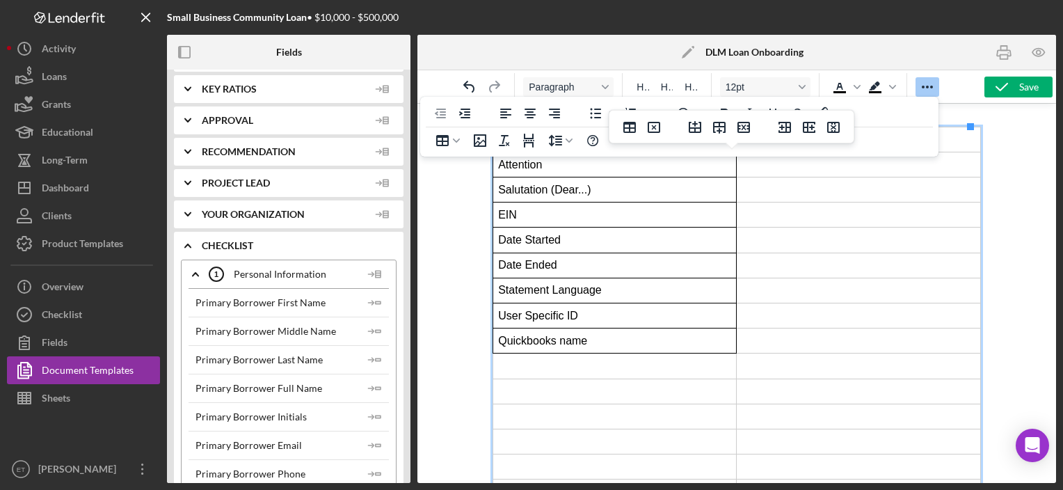
scroll to position [0, 0]
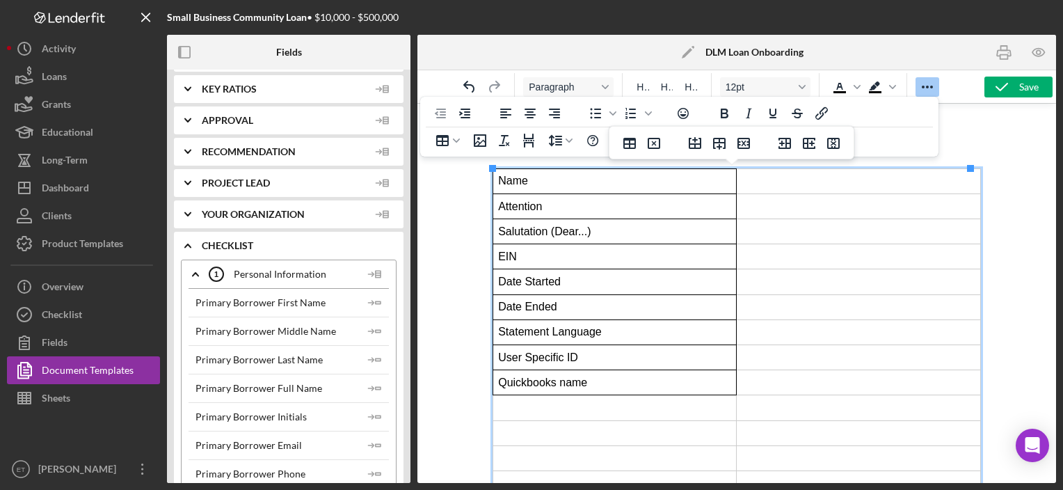
click at [802, 214] on td "Rich Text Area. Press ALT-0 for help." at bounding box center [858, 205] width 244 height 25
click at [629, 173] on td "Name" at bounding box center [615, 180] width 244 height 25
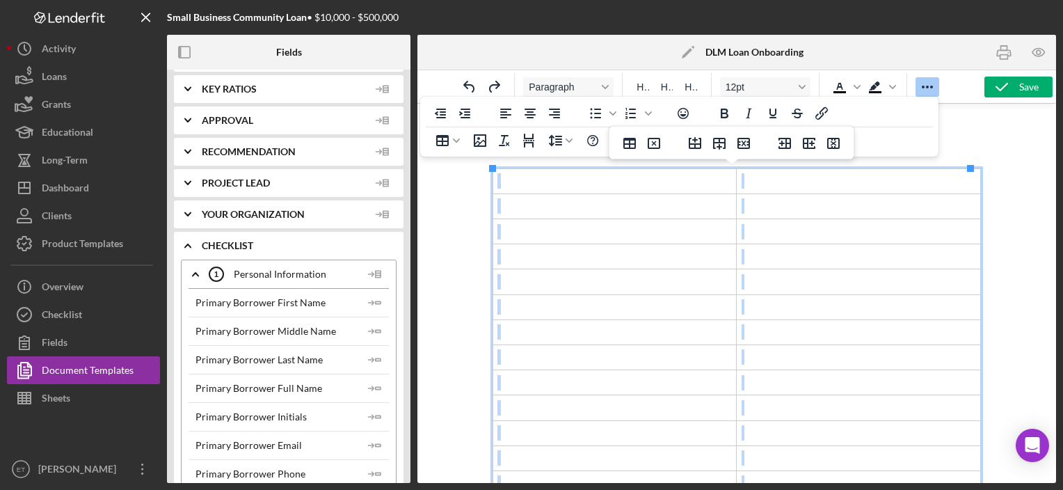
click at [500, 180] on td "Rich Text Area. Press ALT-0 for help." at bounding box center [615, 180] width 244 height 25
click at [656, 145] on icon "Delete table" at bounding box center [654, 143] width 17 height 17
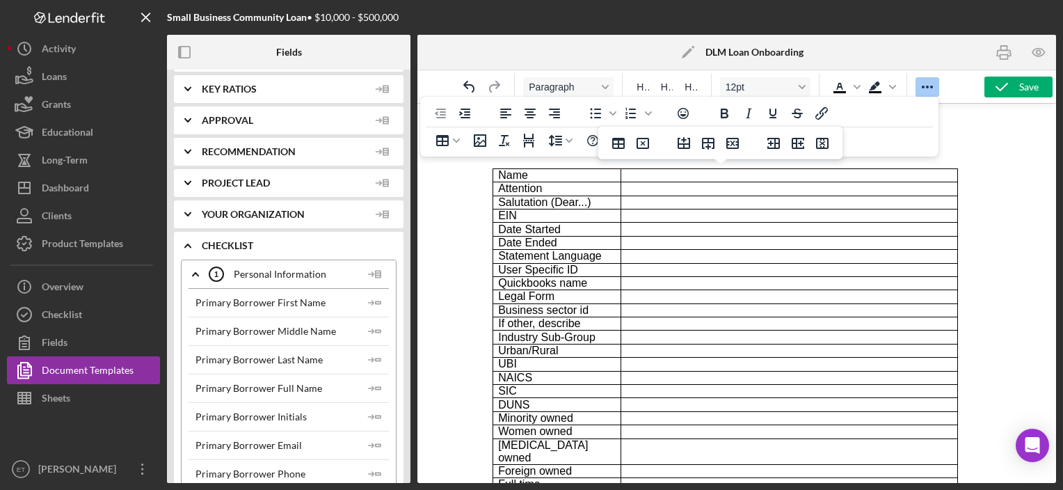
click at [688, 255] on p "Rich Text Area. Press ALT-0 for help." at bounding box center [789, 256] width 326 height 13
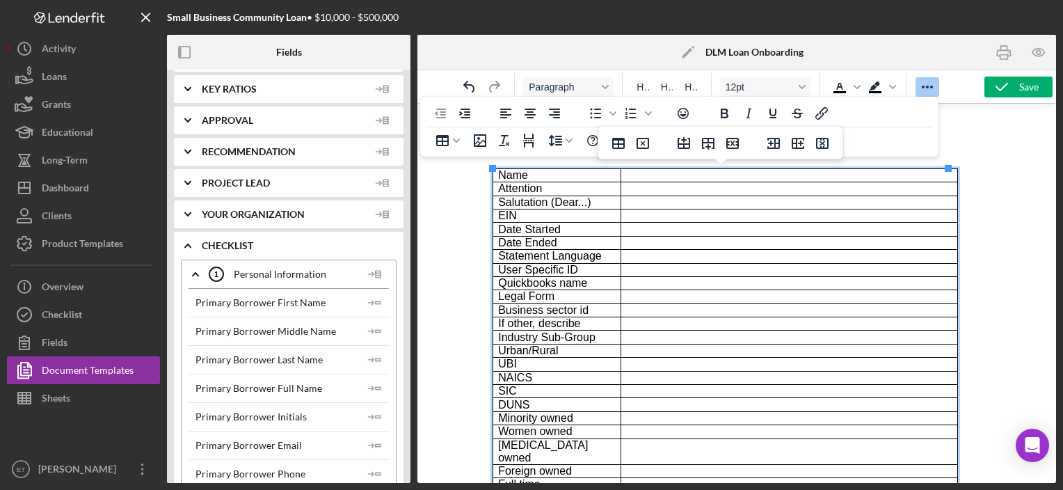
click at [563, 199] on span "Salutation (Dear...)" at bounding box center [543, 202] width 93 height 12
click at [591, 174] on p "Name" at bounding box center [556, 175] width 118 height 13
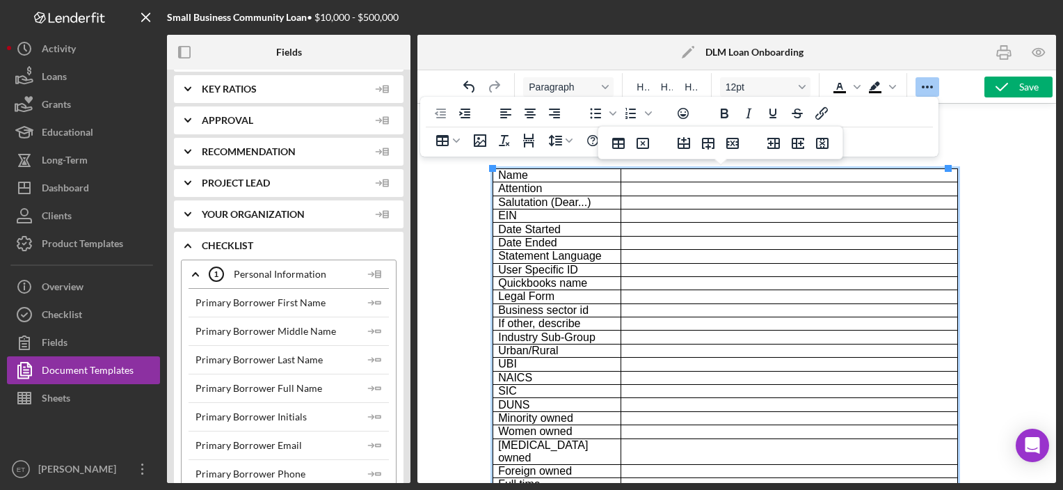
click at [610, 205] on p "Salutation (Dear...)" at bounding box center [556, 202] width 118 height 13
click at [921, 92] on icon "Reveal or hide additional toolbar items" at bounding box center [927, 87] width 17 height 17
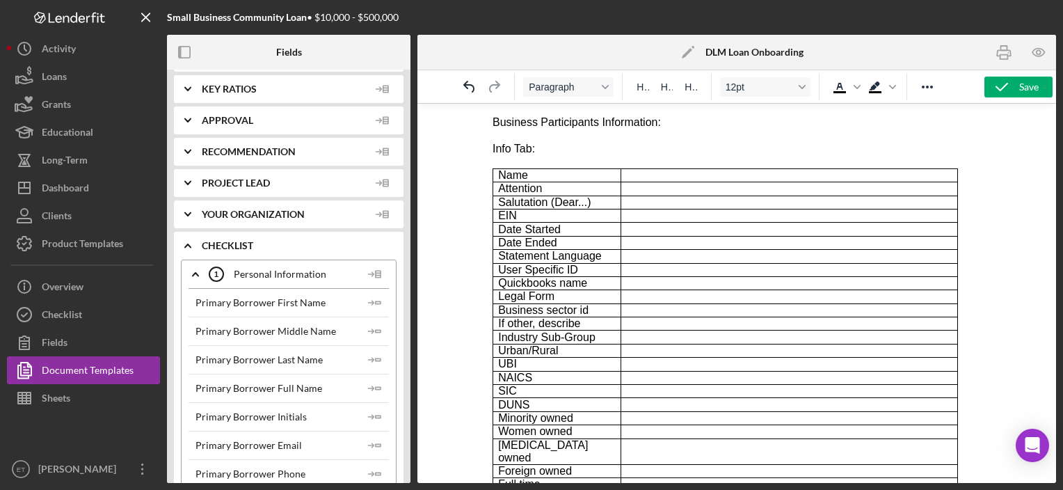
click at [597, 120] on p "Business Participants Information:" at bounding box center [736, 122] width 488 height 15
click at [859, 88] on icon "Text color Black" at bounding box center [857, 86] width 7 height 7
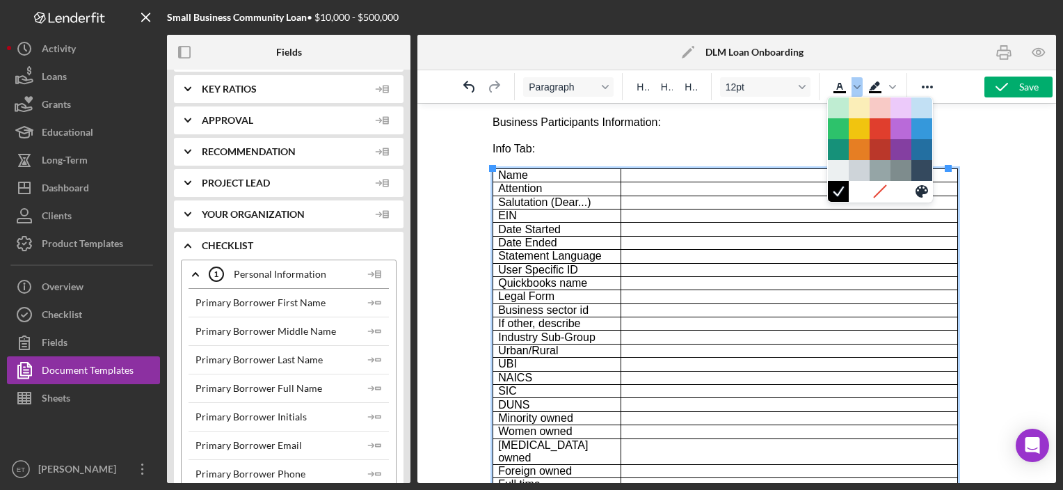
click at [539, 177] on p "Name" at bounding box center [556, 175] width 118 height 13
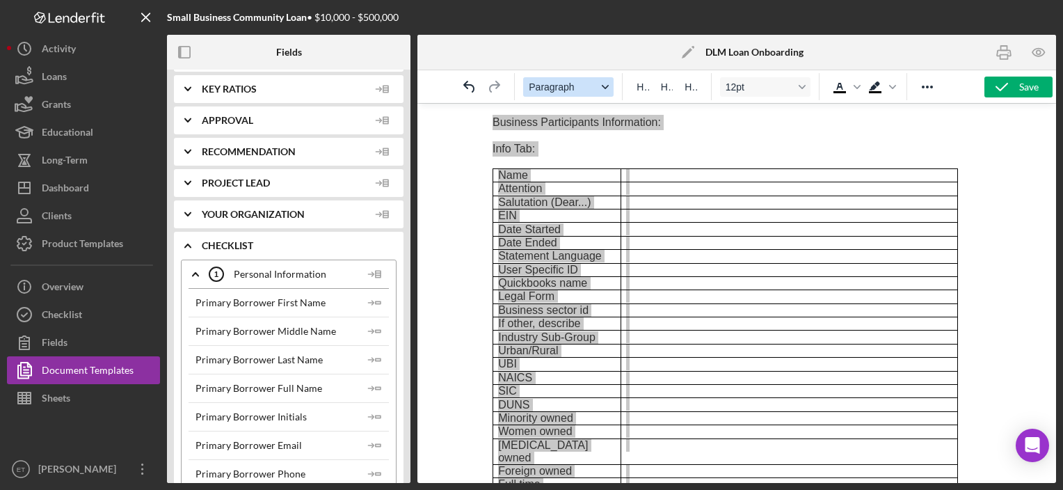
click at [598, 86] on button "Paragraph" at bounding box center [568, 86] width 90 height 19
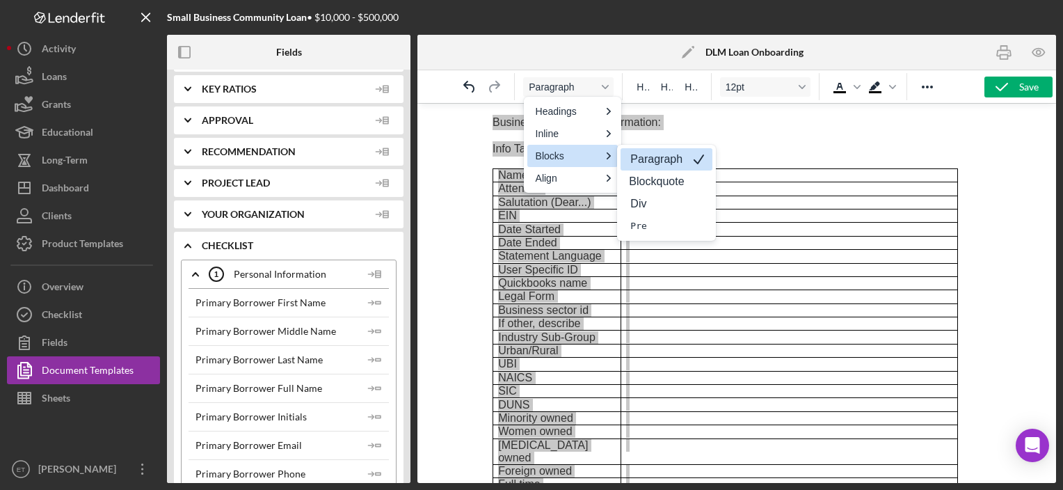
click at [643, 157] on p "Paragraph" at bounding box center [656, 159] width 55 height 17
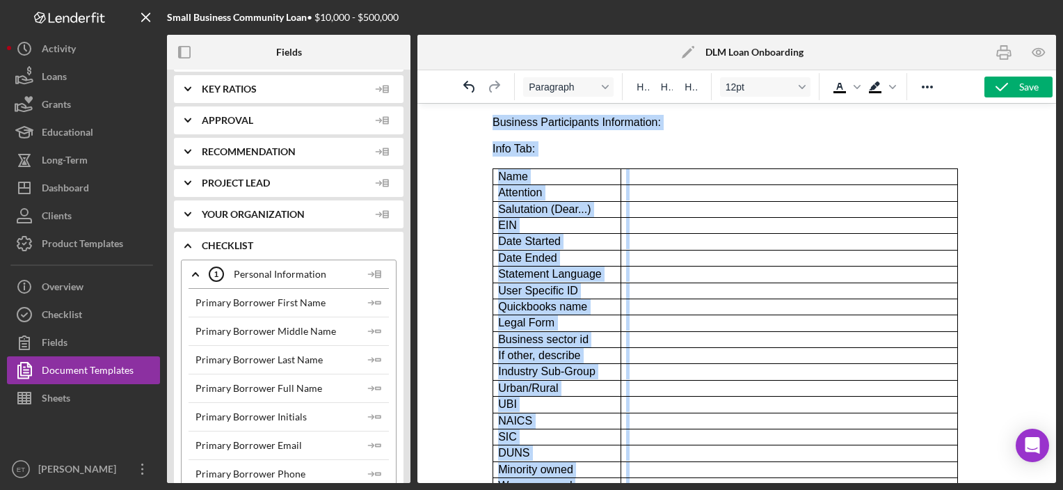
click at [594, 145] on p "Info Tab:" at bounding box center [736, 148] width 488 height 15
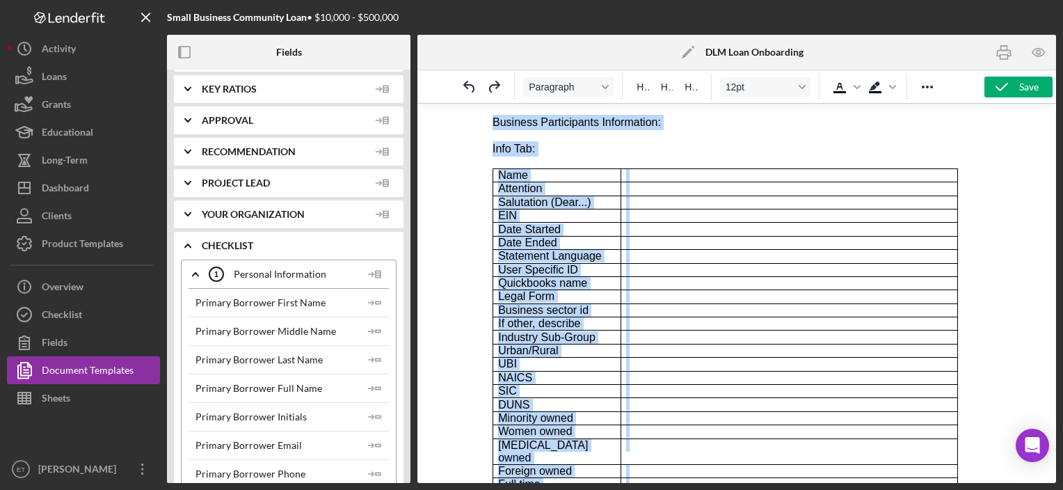
click at [495, 174] on td "Name" at bounding box center [557, 174] width 128 height 13
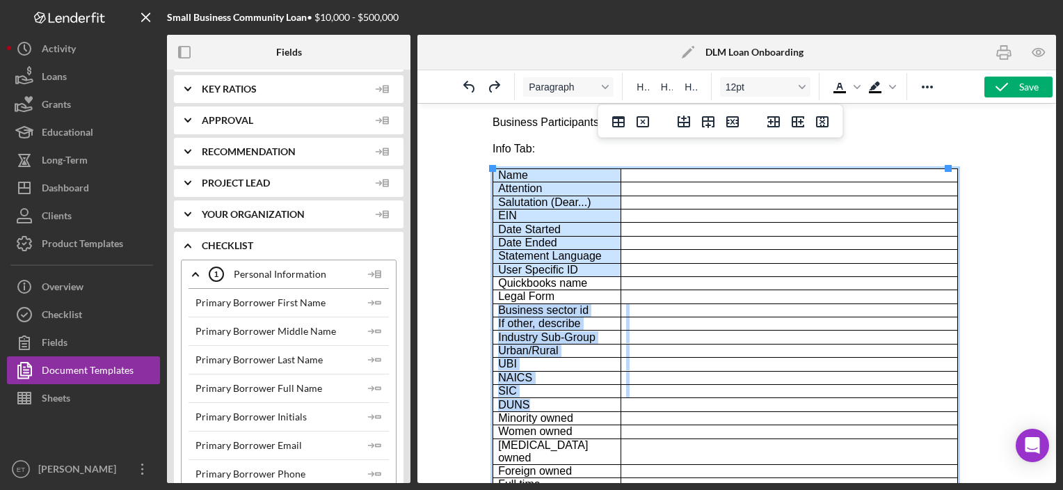
scroll to position [136, 0]
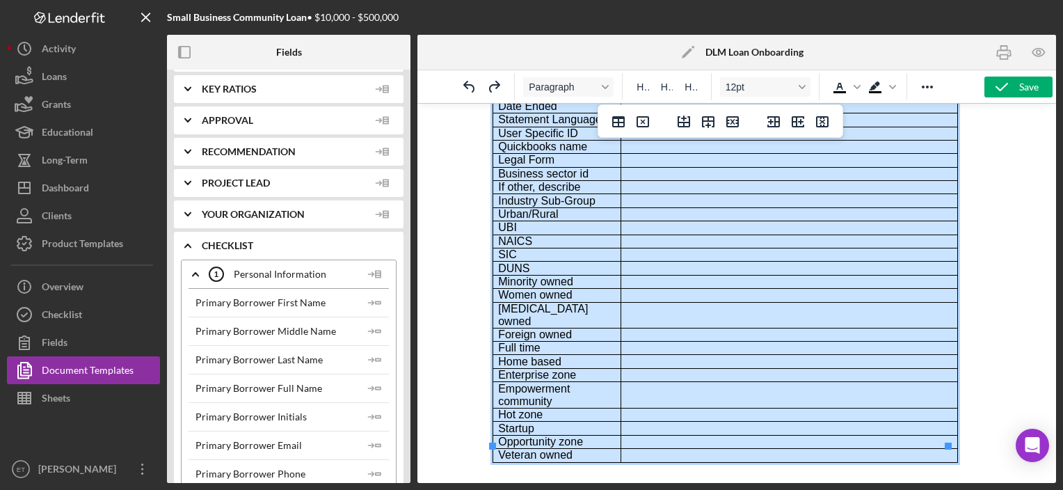
drag, startPoint x: 509, startPoint y: 176, endPoint x: 668, endPoint y: 440, distance: 308.1
click at [668, 440] on tbody "Name Attention Salutation (Dear...) EIN Date Started Date Ended Statement Langu…" at bounding box center [725, 247] width 465 height 430
click at [562, 89] on span "Paragraph" at bounding box center [563, 86] width 68 height 11
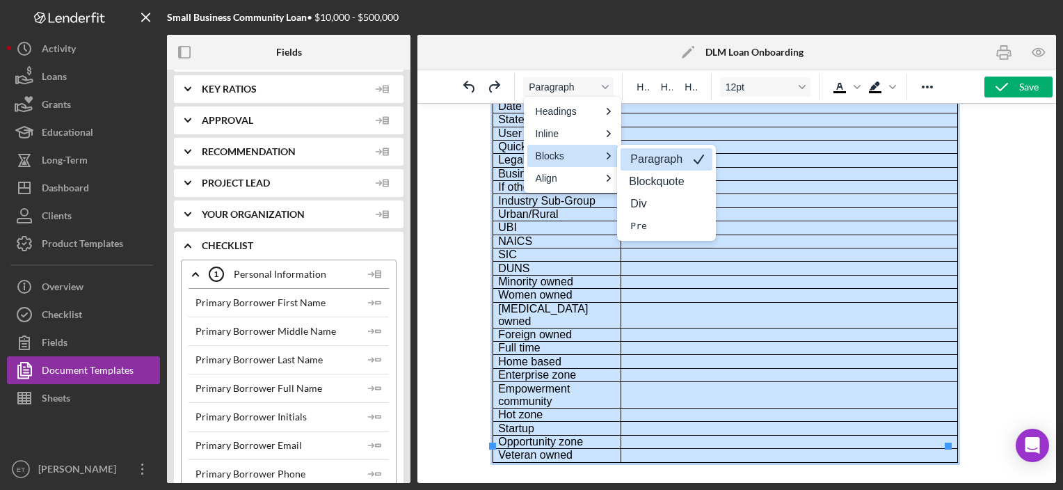
click at [654, 161] on p "Paragraph" at bounding box center [656, 159] width 55 height 17
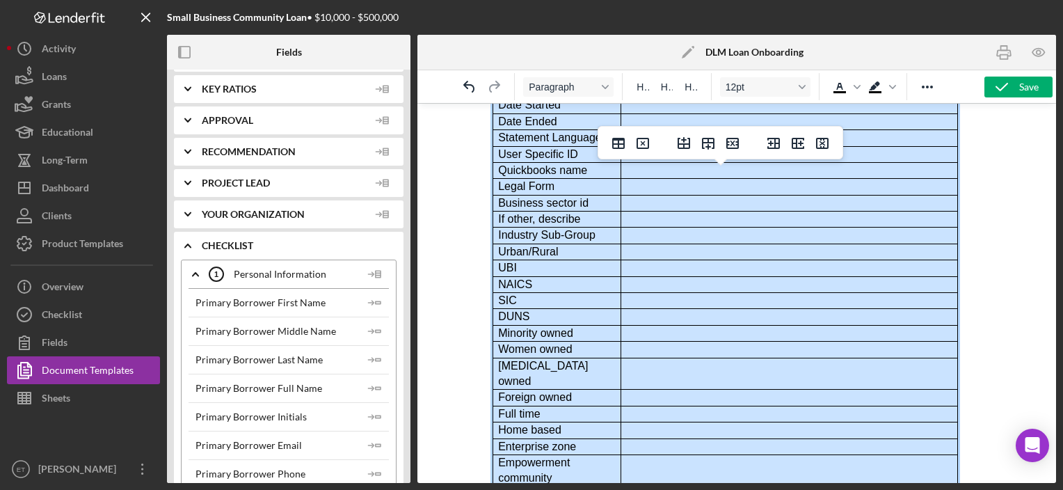
scroll to position [0, 0]
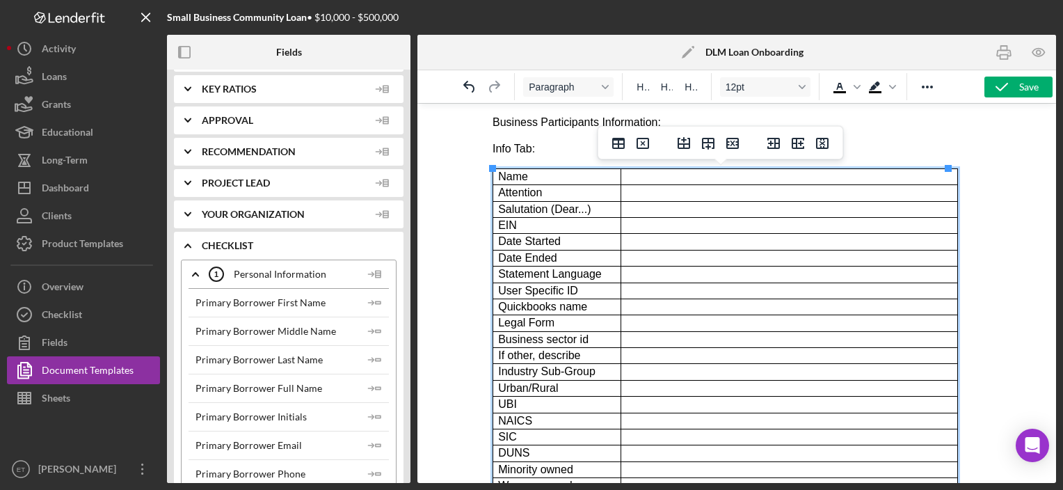
click at [551, 188] on td "Attention" at bounding box center [557, 193] width 128 height 16
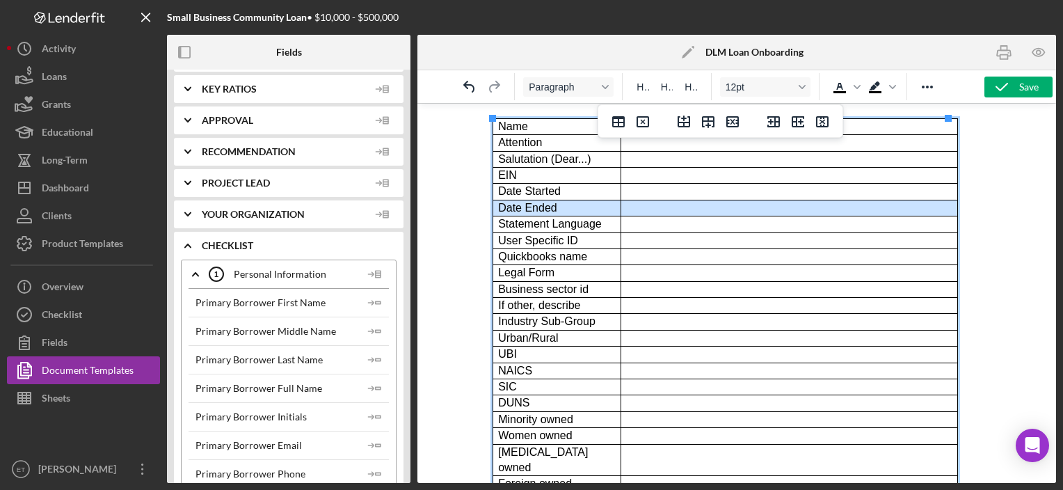
drag, startPoint x: 520, startPoint y: 205, endPoint x: 653, endPoint y: 205, distance: 133.6
click at [653, 205] on tr "Date Ended" at bounding box center [725, 208] width 465 height 16
click at [893, 88] on icon "Background color Black" at bounding box center [892, 87] width 7 height 4
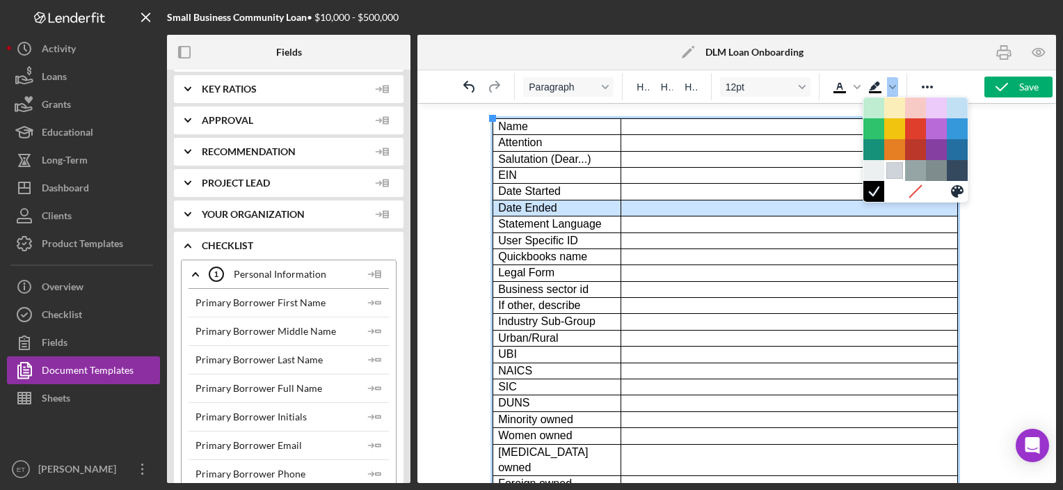
click at [890, 166] on div at bounding box center [894, 170] width 17 height 17
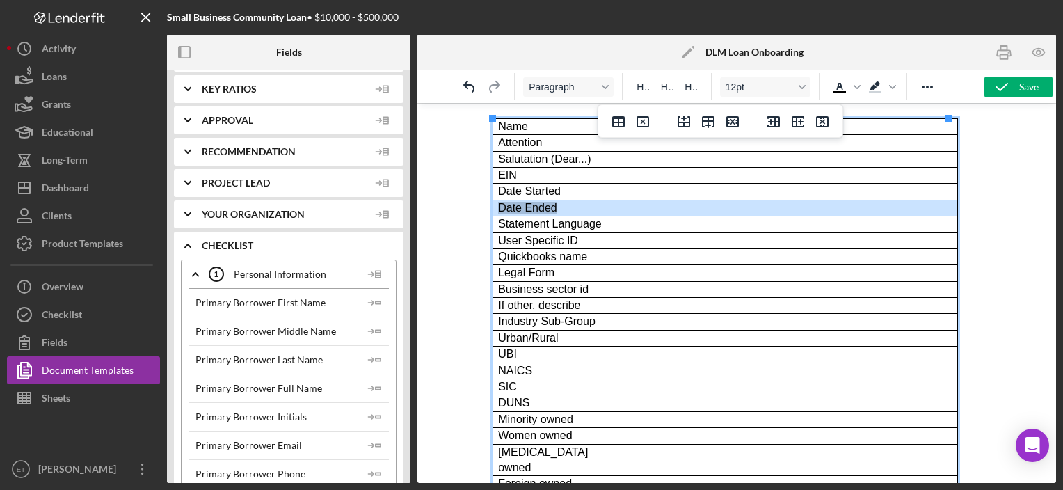
click at [651, 271] on td "Rich Text Area. Press ALT-0 for help." at bounding box center [789, 273] width 337 height 16
drag, startPoint x: 580, startPoint y: 209, endPoint x: 657, endPoint y: 204, distance: 76.7
click at [657, 204] on tr "Date Ended" at bounding box center [725, 208] width 465 height 16
click at [925, 93] on icon "Reveal or hide additional toolbar items" at bounding box center [927, 87] width 17 height 17
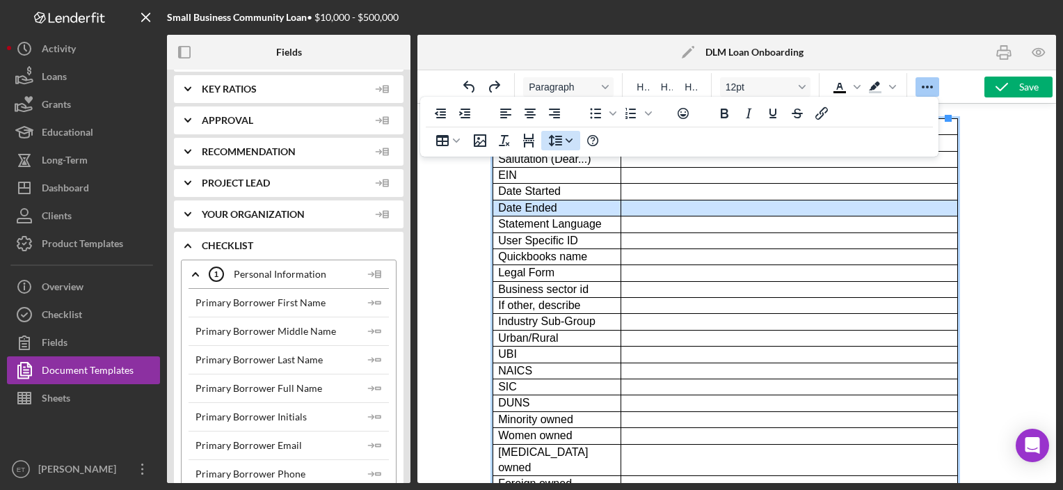
click at [558, 143] on icon "Line height" at bounding box center [555, 140] width 17 height 17
click at [461, 141] on div "Table" at bounding box center [456, 140] width 11 height 7
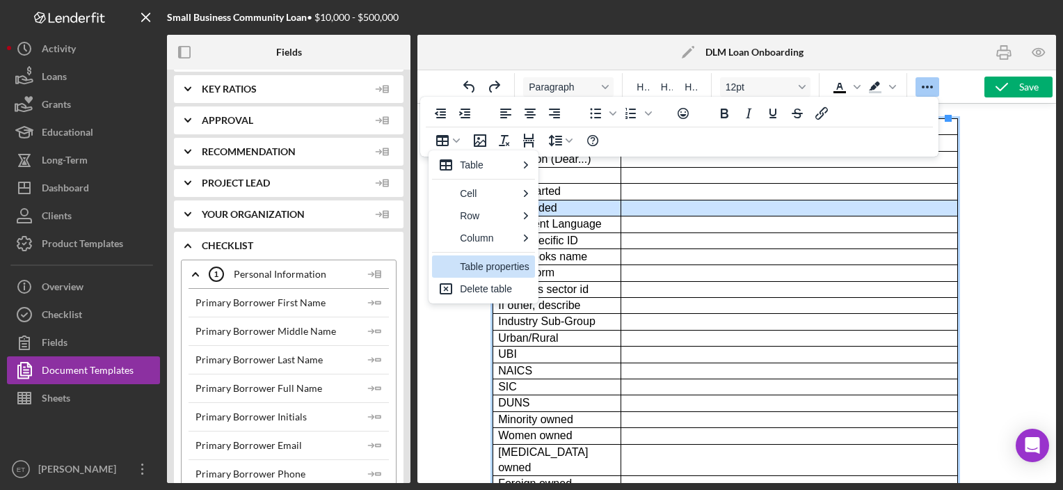
click at [468, 264] on div "Table properties" at bounding box center [495, 266] width 70 height 17
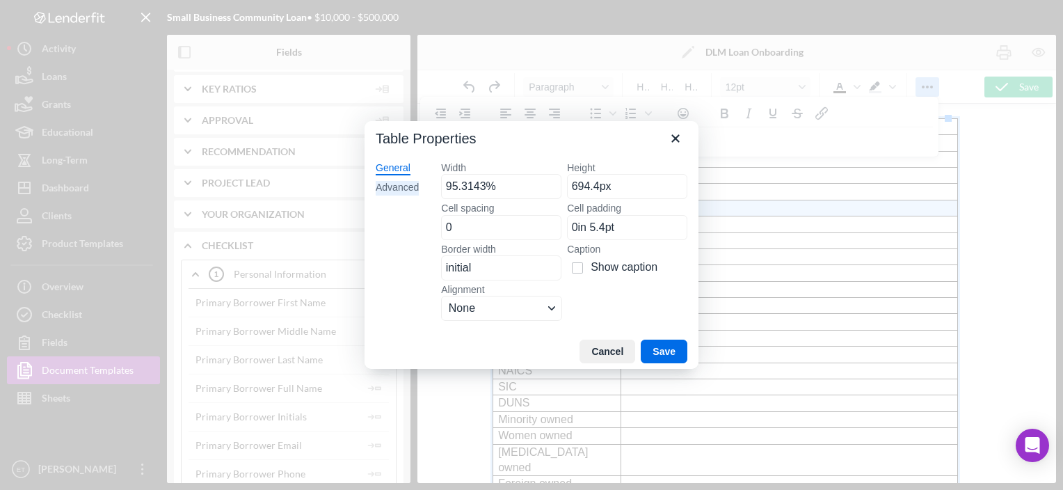
click at [401, 183] on div "Advanced" at bounding box center [397, 188] width 43 height 14
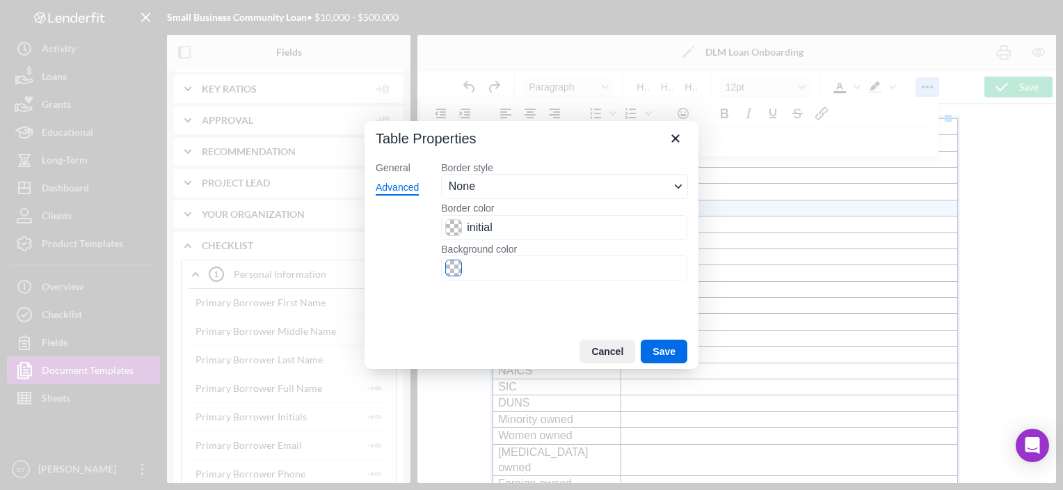
click at [448, 264] on span "Color swatch" at bounding box center [453, 268] width 17 height 17
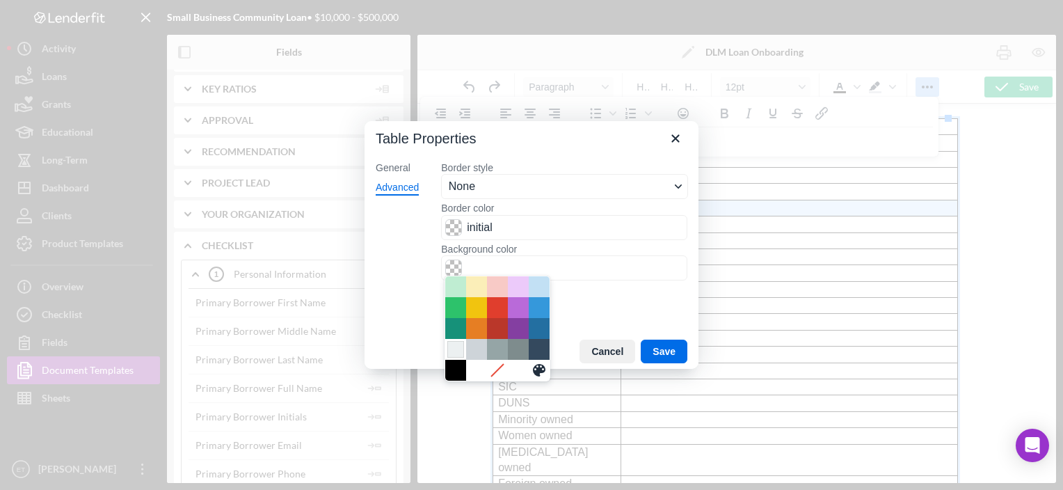
click at [454, 348] on div at bounding box center [455, 349] width 17 height 17
type input "#ECF0F1"
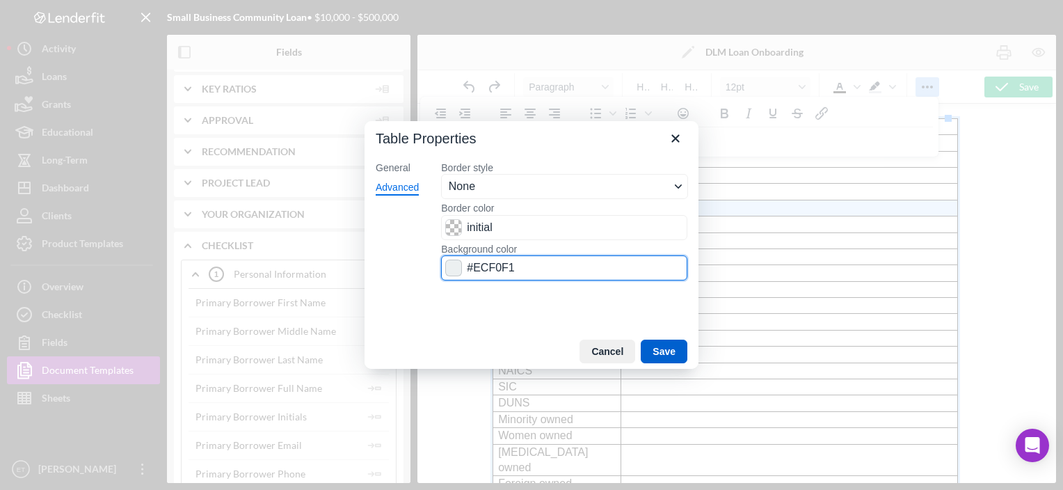
click at [667, 351] on button "Save" at bounding box center [664, 352] width 47 height 24
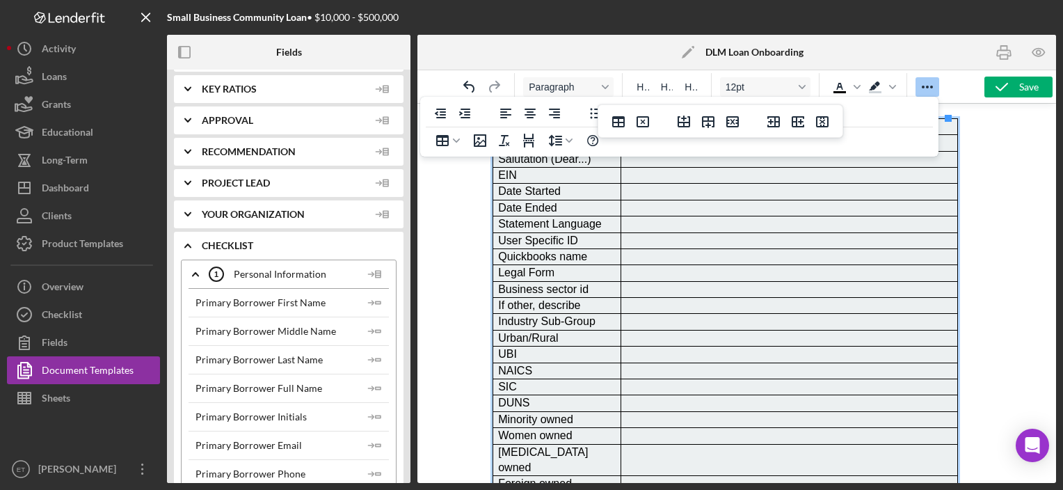
click at [687, 288] on td "Rich Text Area. Press ALT-0 for help." at bounding box center [789, 289] width 337 height 16
click at [475, 93] on icon "Undo" at bounding box center [469, 87] width 17 height 17
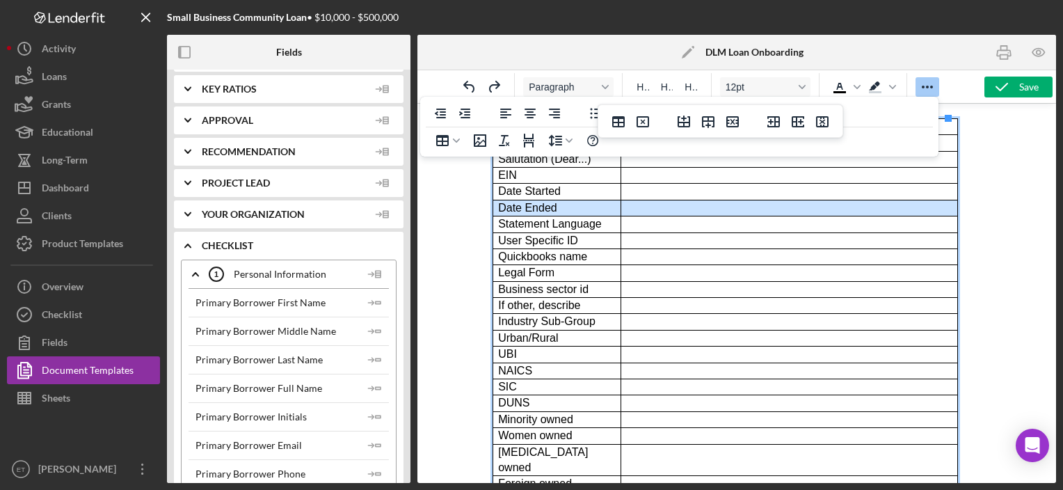
drag, startPoint x: 586, startPoint y: 204, endPoint x: 672, endPoint y: 210, distance: 86.5
click at [672, 210] on tr "Date Ended" at bounding box center [725, 208] width 465 height 16
click at [924, 87] on icon "Reveal or hide additional toolbar items" at bounding box center [927, 87] width 17 height 17
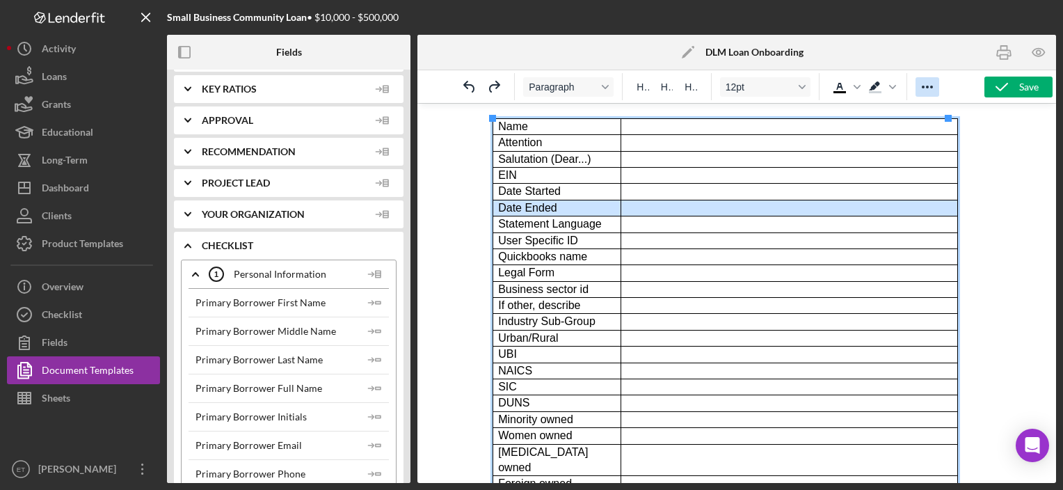
click at [926, 88] on icon "Reveal or hide additional toolbar items" at bounding box center [927, 87] width 17 height 17
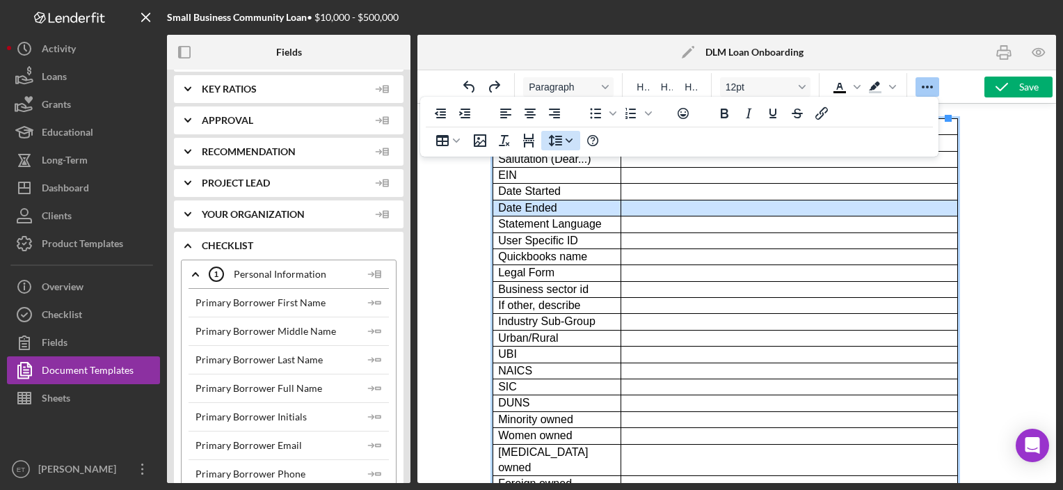
click at [565, 146] on button "Line height" at bounding box center [560, 140] width 39 height 19
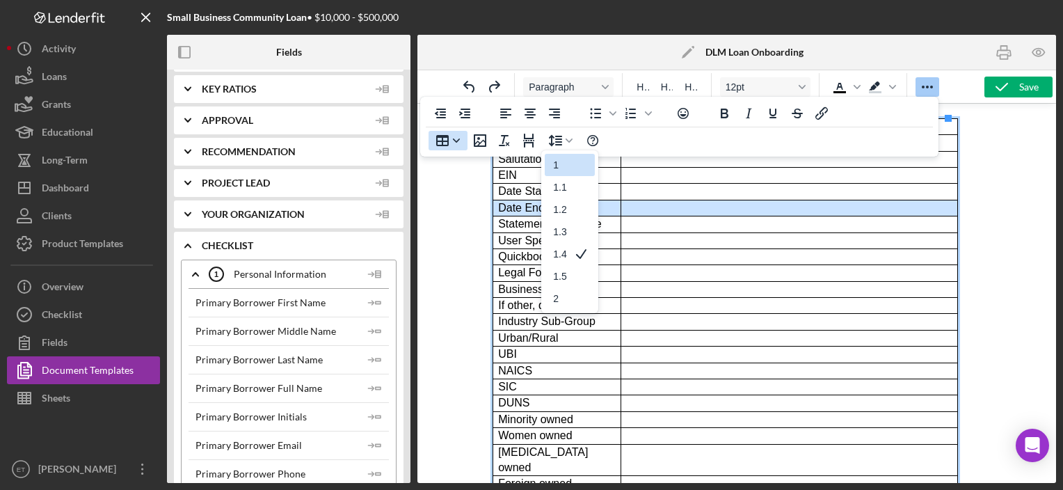
click at [456, 147] on button "Table" at bounding box center [448, 140] width 39 height 19
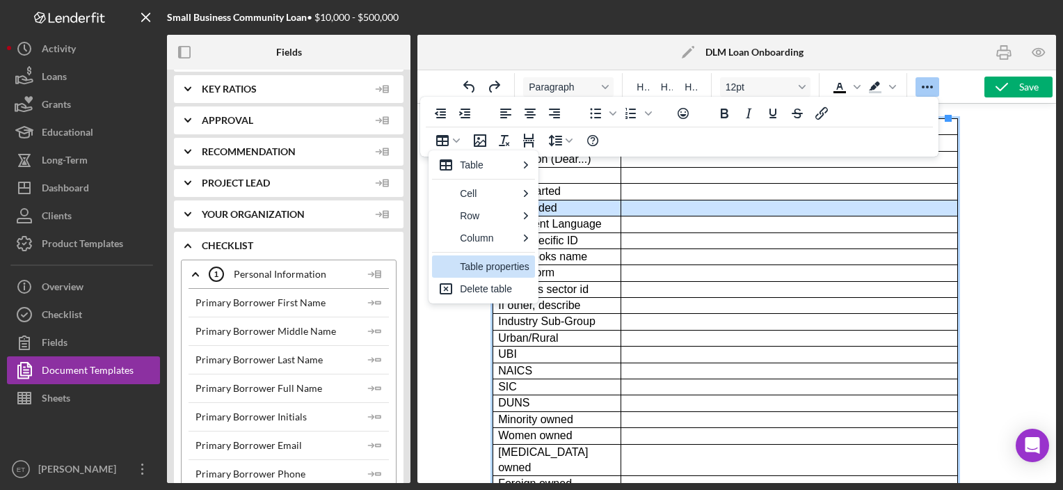
click at [505, 271] on div "Table properties" at bounding box center [495, 266] width 70 height 17
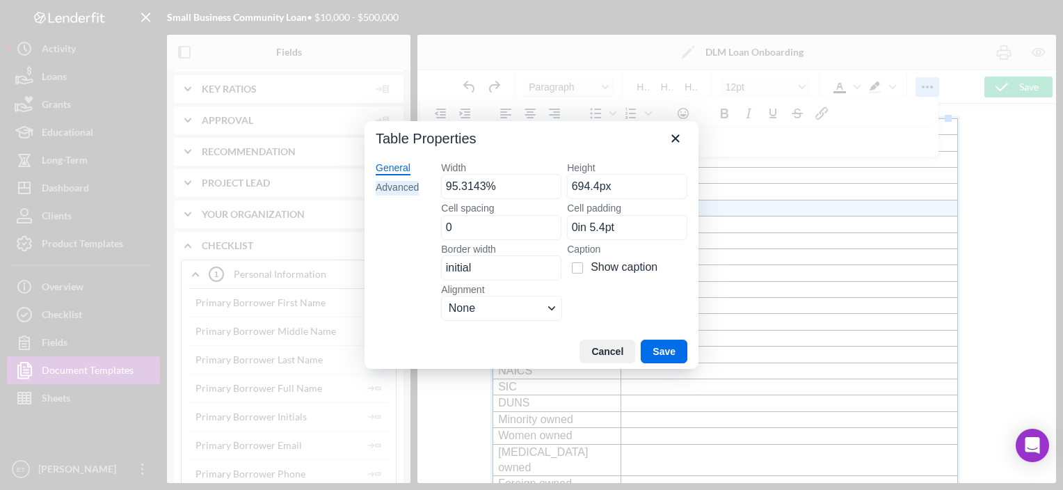
click at [406, 184] on div "Advanced" at bounding box center [397, 188] width 43 height 14
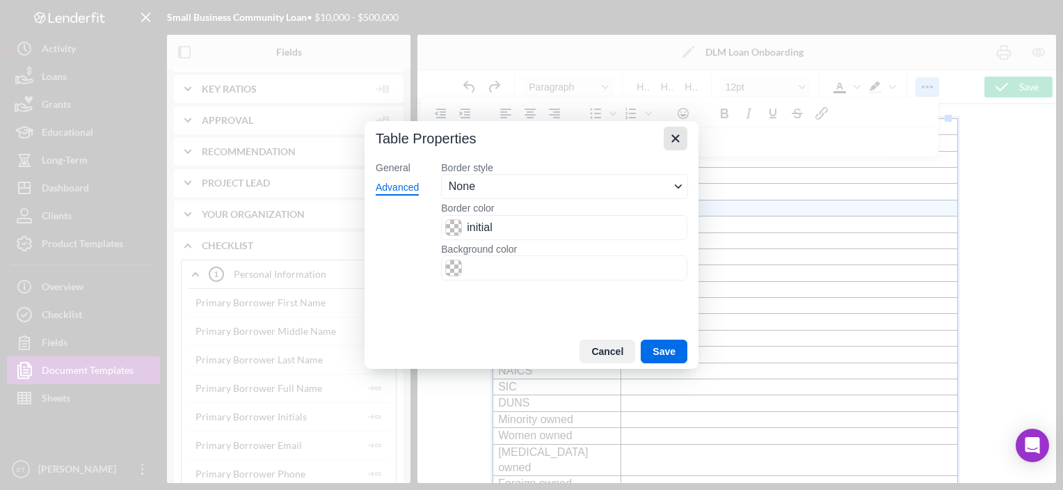
click at [671, 140] on icon "Close" at bounding box center [675, 138] width 17 height 17
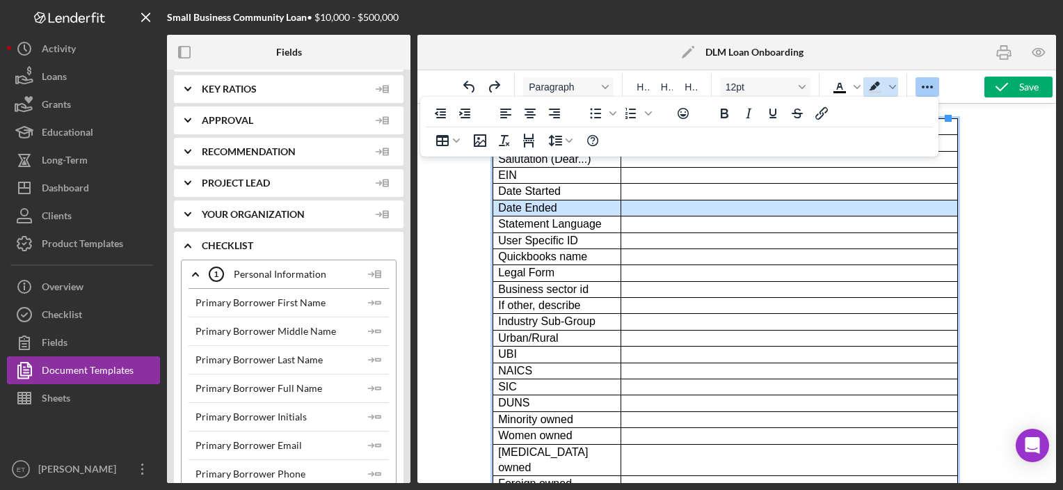
click at [882, 86] on icon "Background color Medium Gray" at bounding box center [875, 87] width 17 height 17
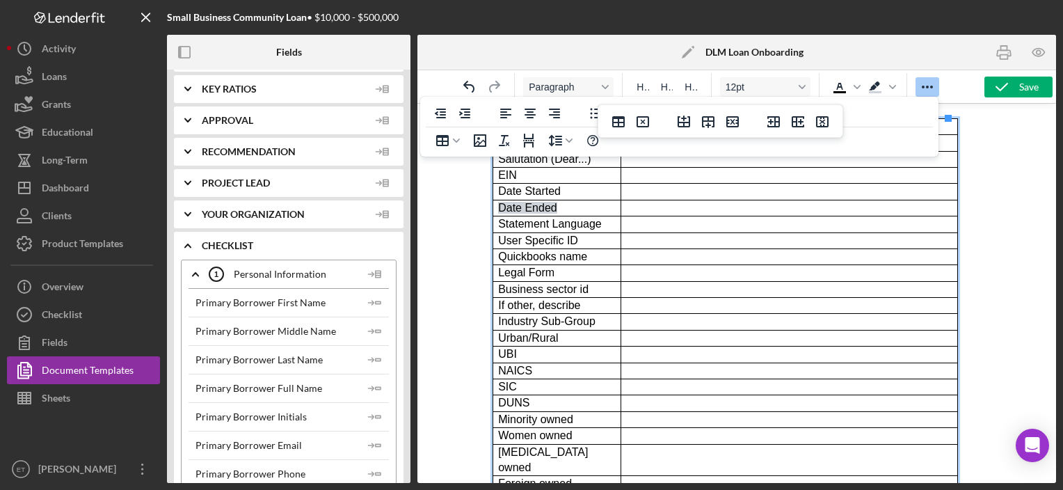
click at [663, 266] on td "Rich Text Area. Press ALT-0 for help." at bounding box center [789, 273] width 337 height 16
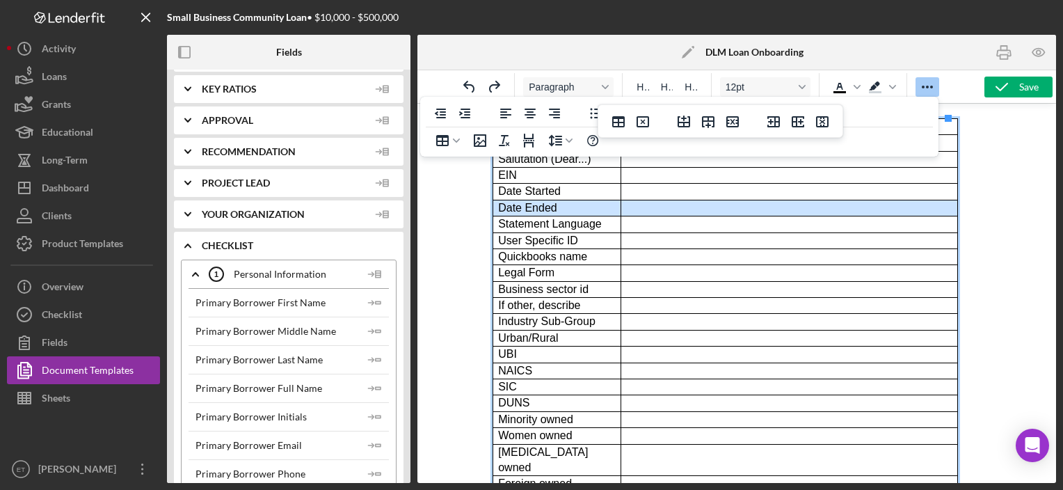
drag, startPoint x: 501, startPoint y: 209, endPoint x: 637, endPoint y: 212, distance: 135.7
click at [637, 212] on html "Business Participants Information: Info Tab: Name Attention Salutation (Dear...…" at bounding box center [736, 365] width 511 height 623
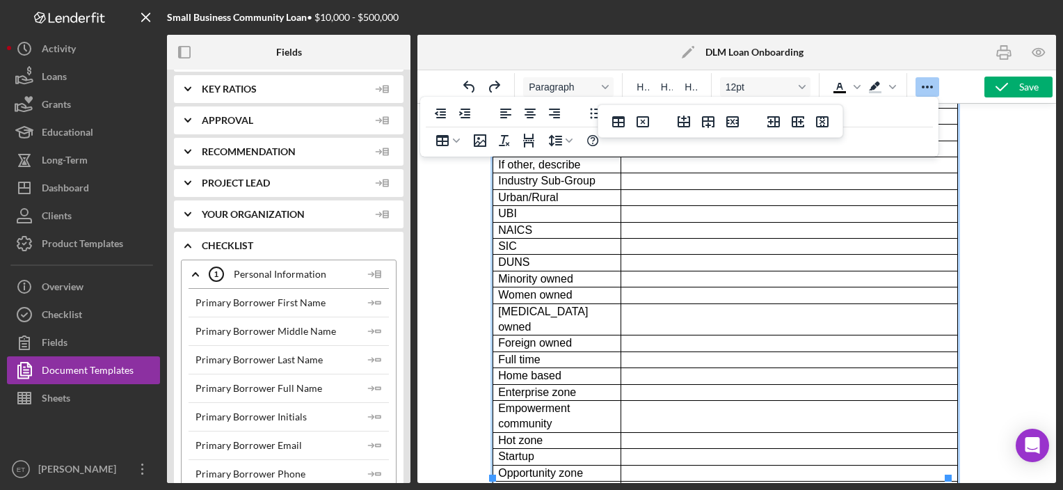
scroll to position [223, 0]
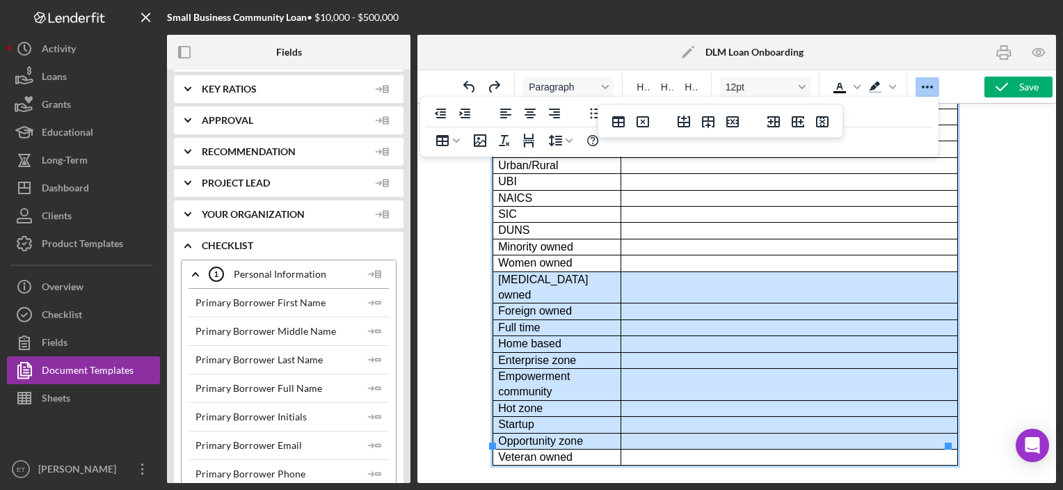
drag, startPoint x: 510, startPoint y: 275, endPoint x: 714, endPoint y: 417, distance: 248.4
click at [714, 417] on tbody "Name Attention Salutation (Dear...) EIN Date Started Date Ended Statement Langu…" at bounding box center [725, 206] width 465 height 520
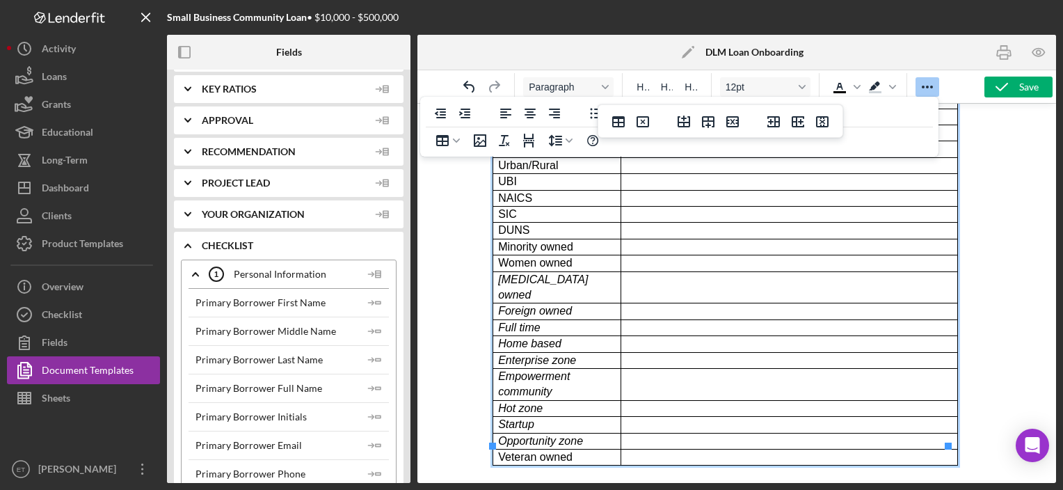
click at [592, 257] on td "Women owned" at bounding box center [557, 263] width 128 height 16
drag, startPoint x: 496, startPoint y: 246, endPoint x: 572, endPoint y: 257, distance: 76.8
click at [572, 257] on tbody "Name Attention Salutation (Dear...) EIN Date Started Date Ended Statement Langu…" at bounding box center [725, 206] width 465 height 520
click at [852, 83] on span "Text color Black" at bounding box center [857, 86] width 11 height 19
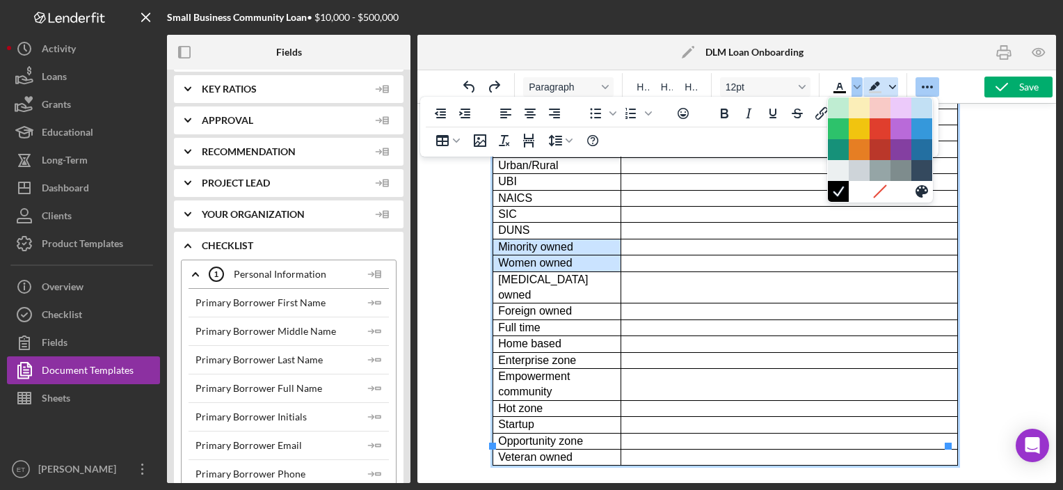
click at [898, 86] on span "Background color Medium Gray" at bounding box center [892, 86] width 11 height 19
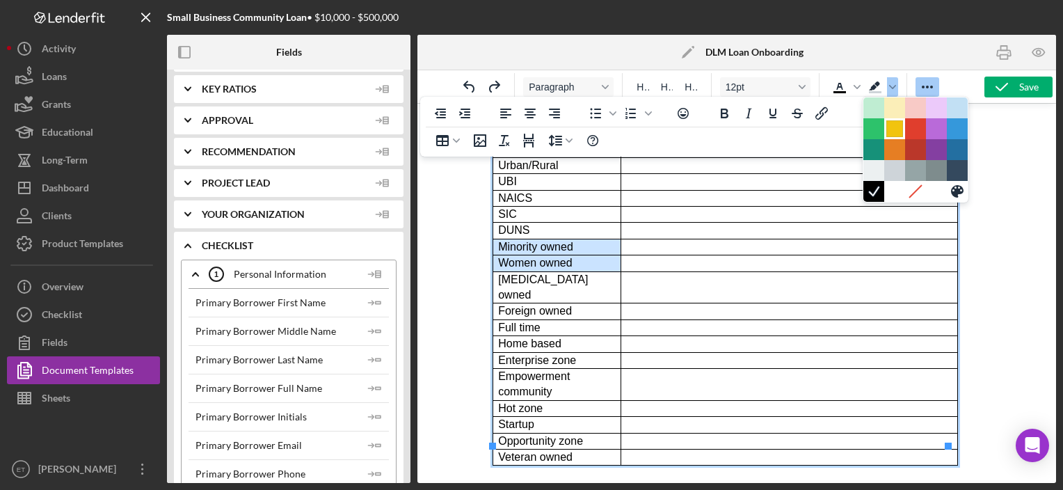
click at [896, 129] on div at bounding box center [894, 128] width 17 height 17
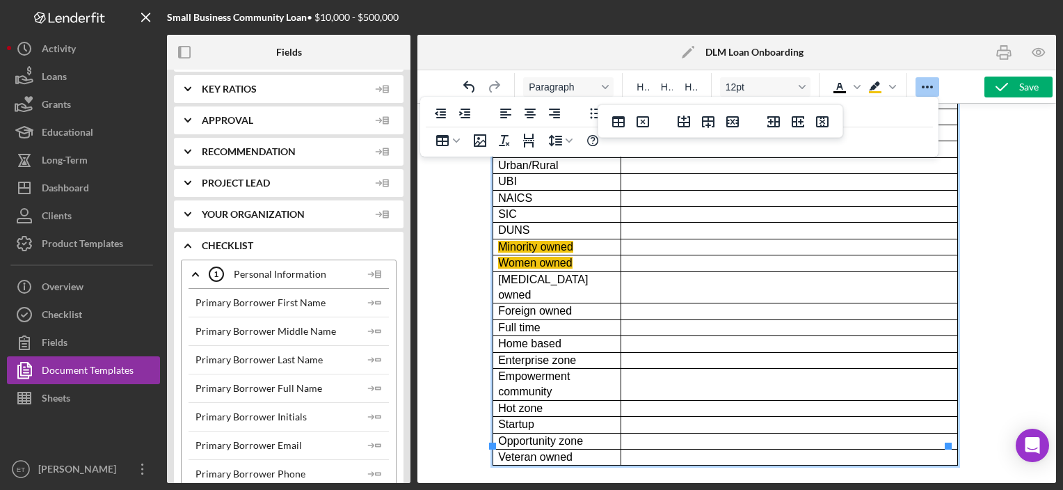
click at [623, 280] on td "Rich Text Area. Press ALT-0 for help." at bounding box center [789, 287] width 337 height 32
drag, startPoint x: 501, startPoint y: 243, endPoint x: 576, endPoint y: 260, distance: 77.0
click at [576, 260] on tbody "Name Attention Salutation (Dear...) EIN Date Started Date Ended Statement Langu…" at bounding box center [725, 206] width 465 height 520
click at [893, 83] on icon "Background color Yellow" at bounding box center [892, 86] width 7 height 7
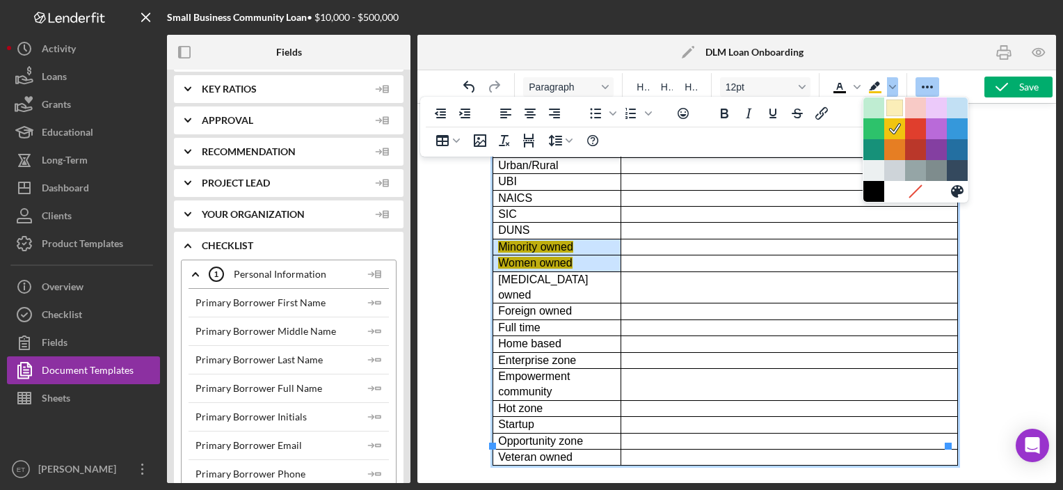
click at [898, 113] on div at bounding box center [894, 107] width 17 height 17
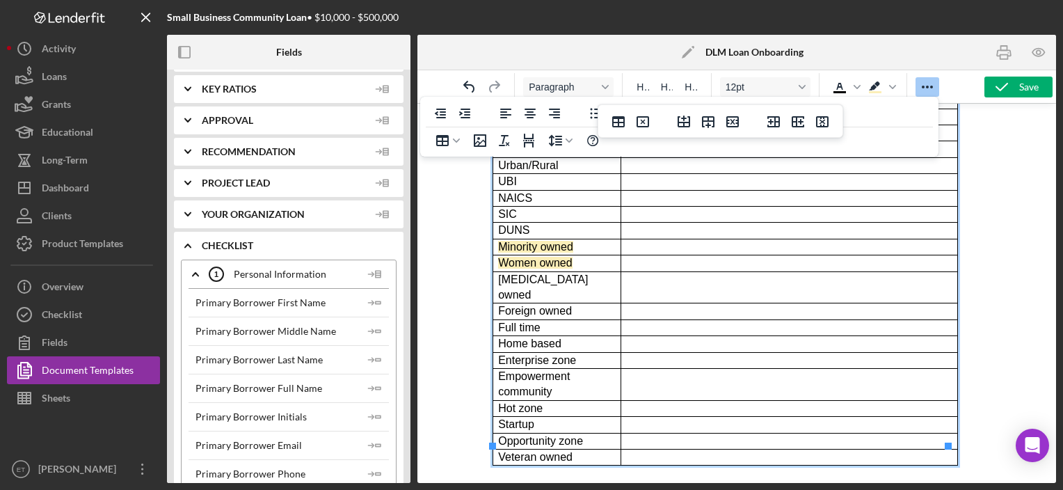
click at [655, 303] on td "Rich Text Area. Press ALT-0 for help." at bounding box center [789, 311] width 337 height 16
click at [501, 247] on span "Minority owned" at bounding box center [534, 247] width 75 height 12
click at [578, 258] on td "Women owned" at bounding box center [557, 263] width 128 height 16
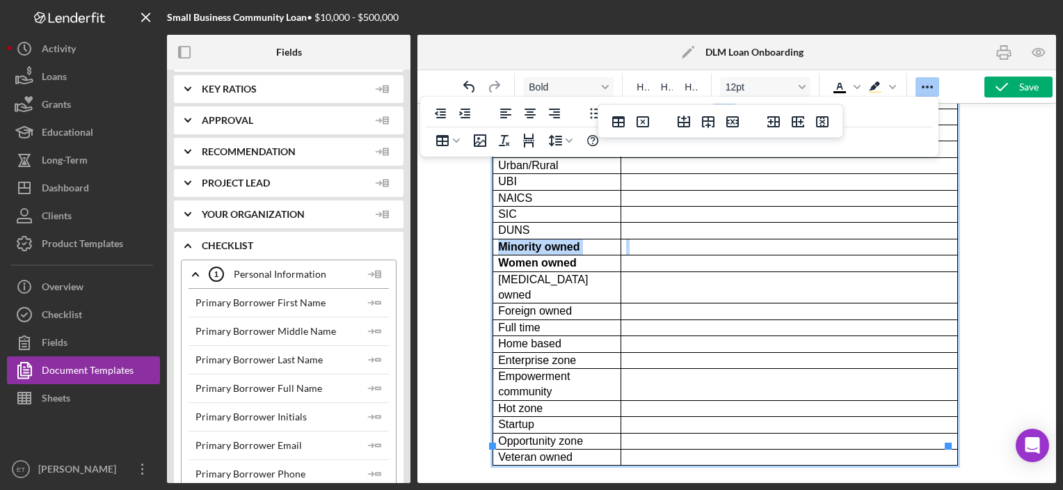
click at [684, 246] on td "Rich Text Area. Press ALT-0 for help." at bounding box center [789, 247] width 337 height 16
click at [548, 451] on span "Veteran owned" at bounding box center [534, 457] width 74 height 12
click at [855, 86] on icon "Text color Black" at bounding box center [857, 87] width 7 height 4
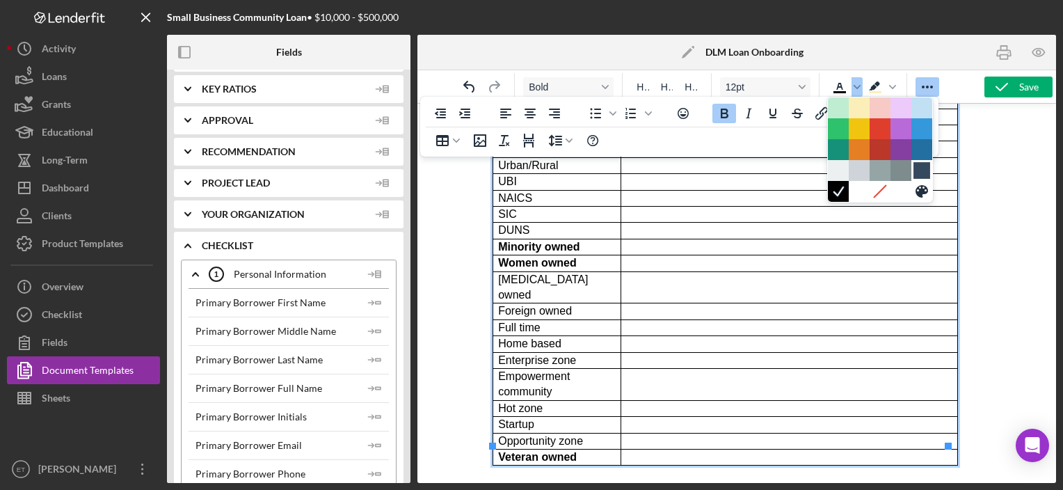
click at [919, 166] on div at bounding box center [922, 170] width 17 height 17
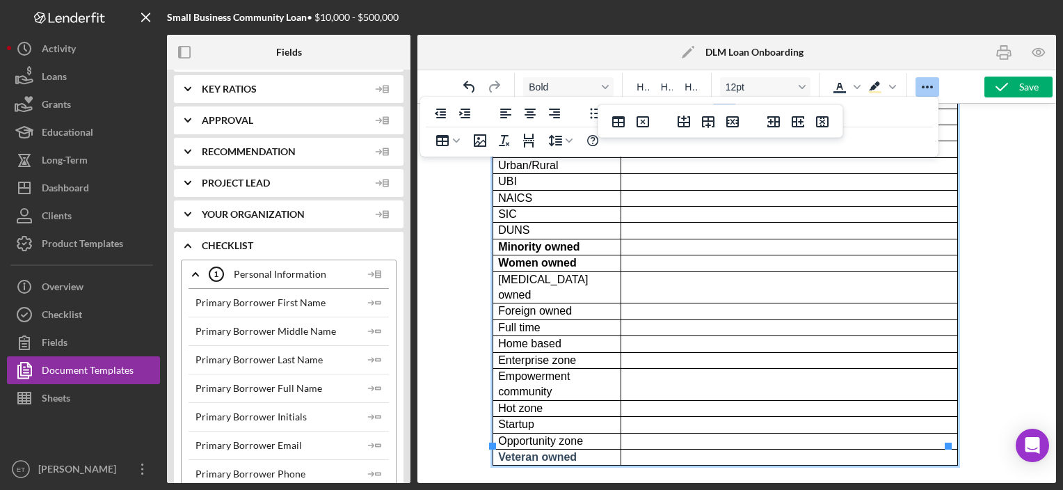
click at [593, 262] on td "Women owned" at bounding box center [557, 263] width 128 height 16
click at [860, 89] on span "Text color Navy Blue" at bounding box center [857, 86] width 11 height 19
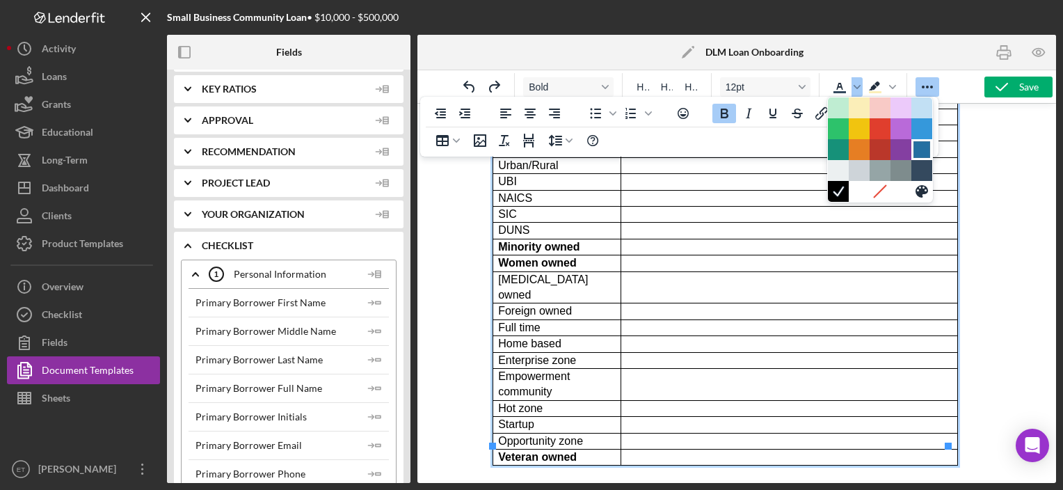
click at [921, 151] on div at bounding box center [922, 149] width 17 height 17
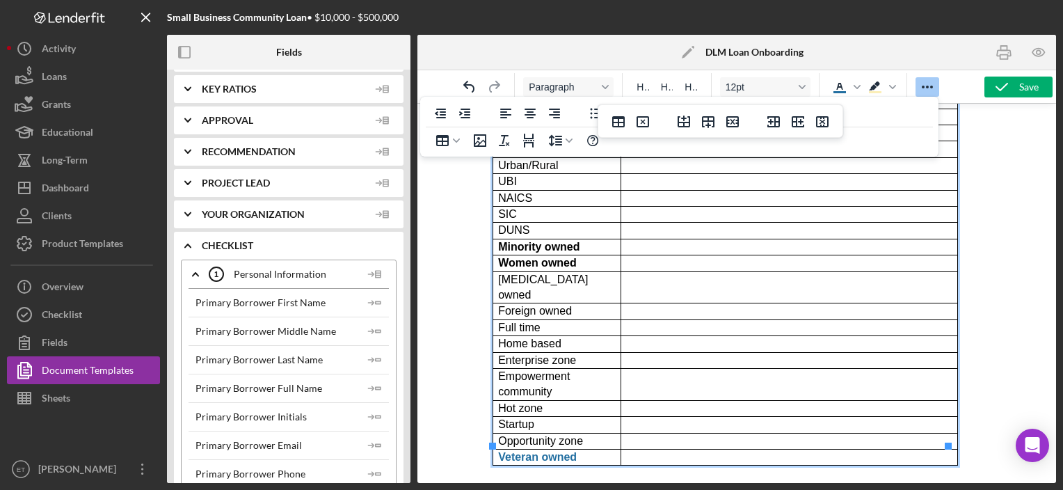
click at [587, 417] on td "Startup" at bounding box center [557, 425] width 128 height 16
click at [555, 260] on span "Women owned" at bounding box center [536, 263] width 79 height 12
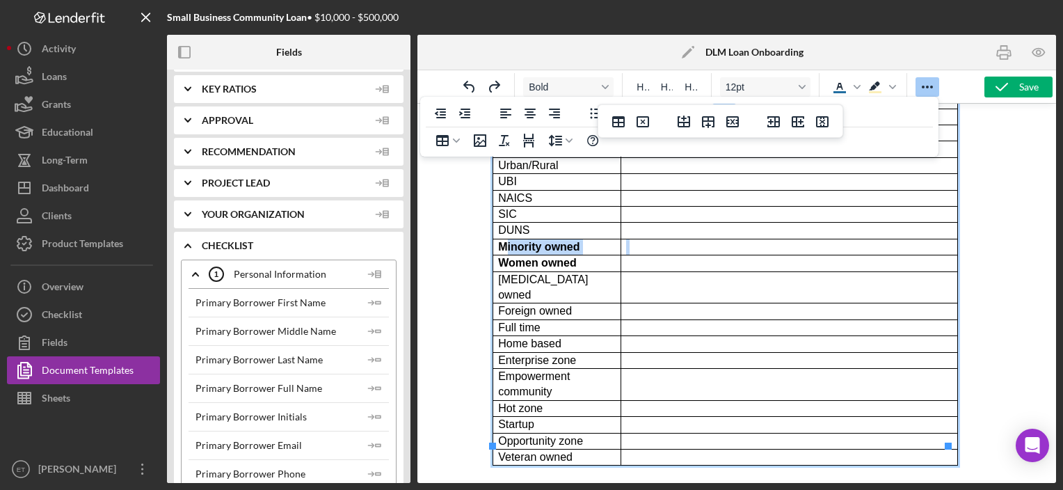
click at [504, 241] on span "Minority owned" at bounding box center [537, 247] width 81 height 12
click at [500, 241] on span "Minority owned" at bounding box center [537, 247] width 81 height 12
drag, startPoint x: 500, startPoint y: 241, endPoint x: 587, endPoint y: 256, distance: 88.2
click at [587, 256] on tbody "Name Attention Salutation (Dear...) EIN Date Started Date Ended Statement Langu…" at bounding box center [725, 206] width 465 height 520
click at [650, 246] on td "Rich Text Area. Press ALT-0 for help." at bounding box center [789, 247] width 337 height 16
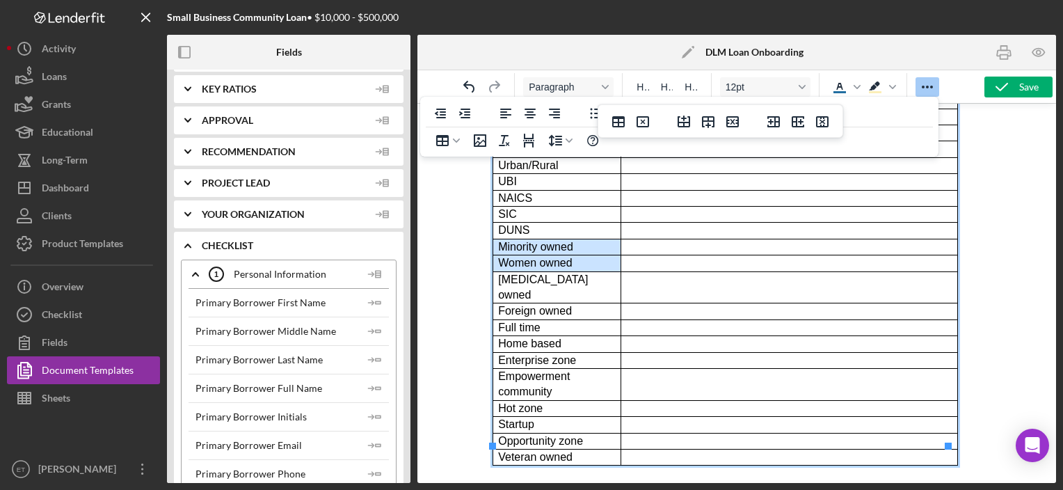
drag, startPoint x: 496, startPoint y: 247, endPoint x: 568, endPoint y: 257, distance: 72.4
click at [568, 257] on tbody "Name Attention Salutation (Dear...) EIN Date Started Date Ended Statement Langu…" at bounding box center [725, 206] width 465 height 520
click at [856, 88] on icon "Text color Dark Blue" at bounding box center [857, 87] width 7 height 4
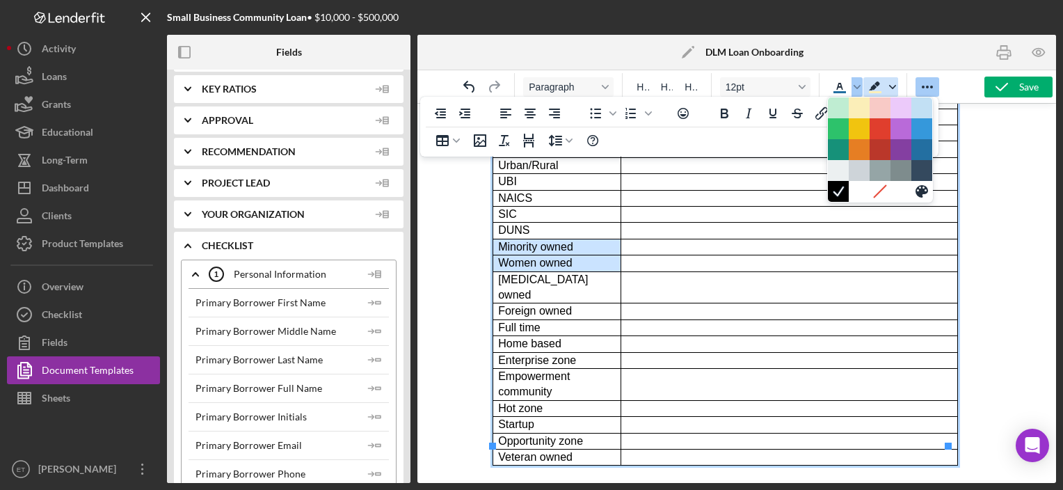
click at [891, 89] on icon "Background color Light Yellow" at bounding box center [892, 86] width 7 height 7
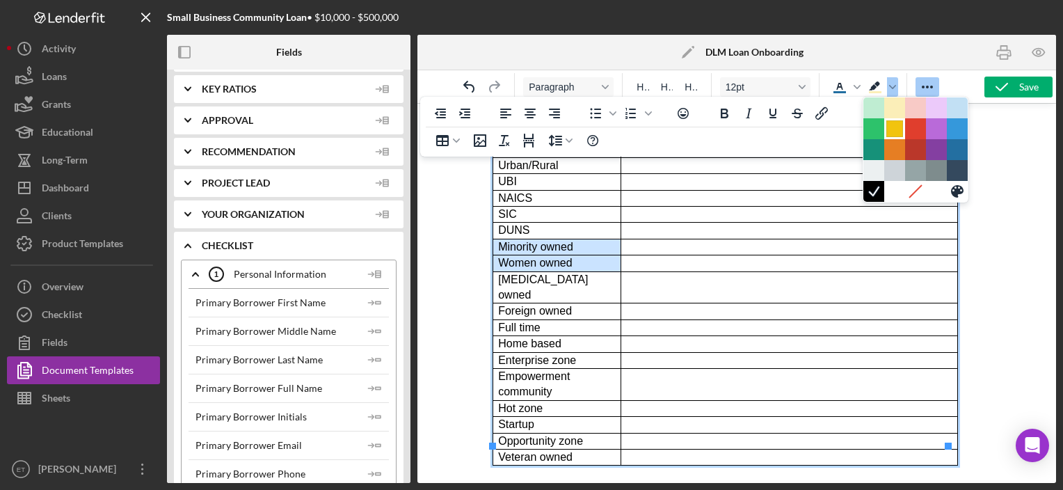
click at [891, 130] on div at bounding box center [894, 128] width 17 height 17
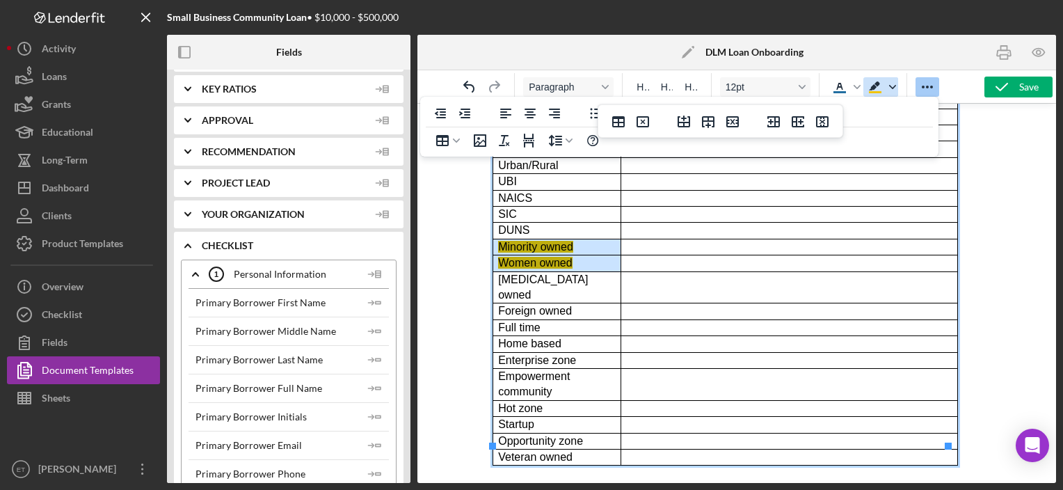
click at [891, 94] on span "Background color Yellow" at bounding box center [892, 86] width 11 height 19
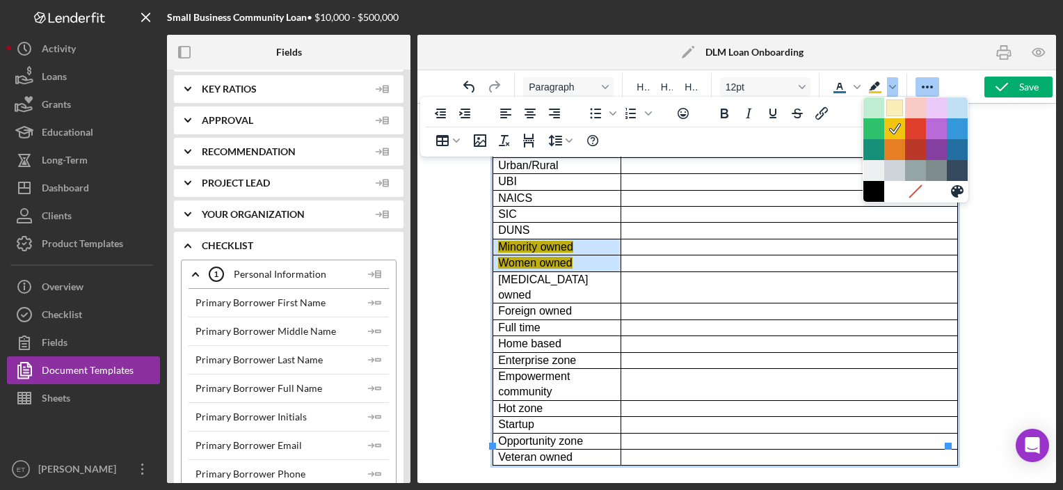
click at [894, 112] on div at bounding box center [894, 107] width 17 height 17
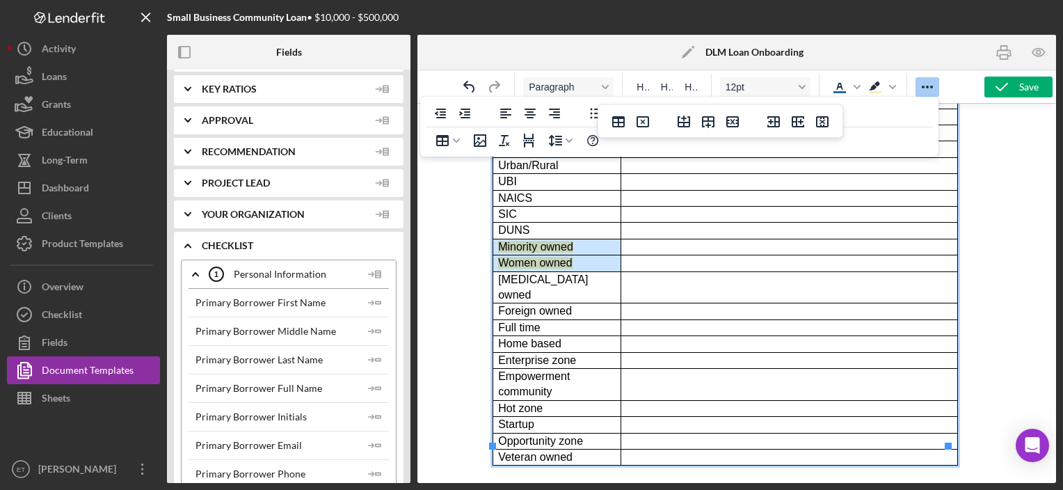
click at [767, 223] on td "Rich Text Area. Press ALT-0 for help." at bounding box center [789, 231] width 337 height 16
drag, startPoint x: 498, startPoint y: 435, endPoint x: 584, endPoint y: 431, distance: 86.4
click at [584, 431] on html "Business Participants Information: Info Tab: Name Attention Salutation (Dear...…" at bounding box center [736, 192] width 511 height 623
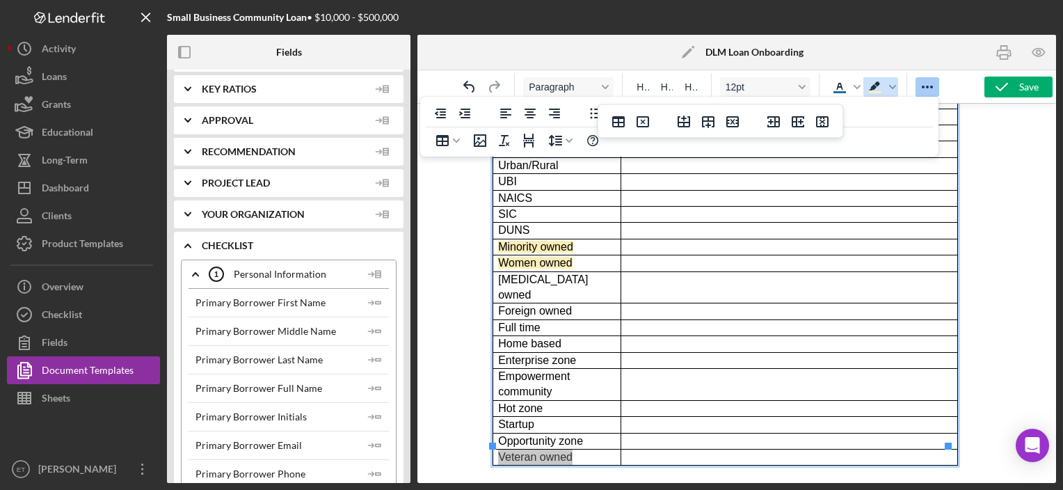
click at [873, 88] on icon "Background color Light Yellow" at bounding box center [874, 85] width 11 height 9
click at [603, 370] on td "Empowerment community" at bounding box center [557, 384] width 128 height 32
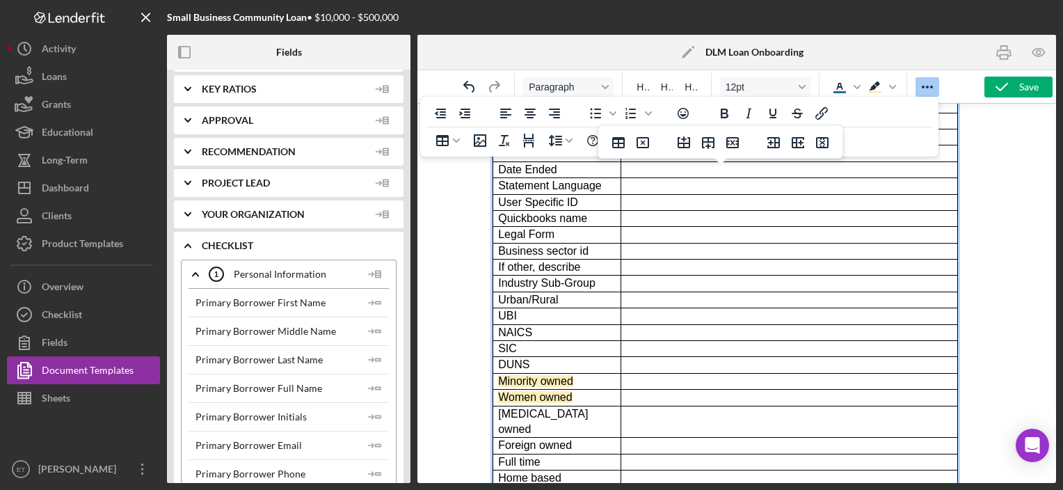
scroll to position [0, 0]
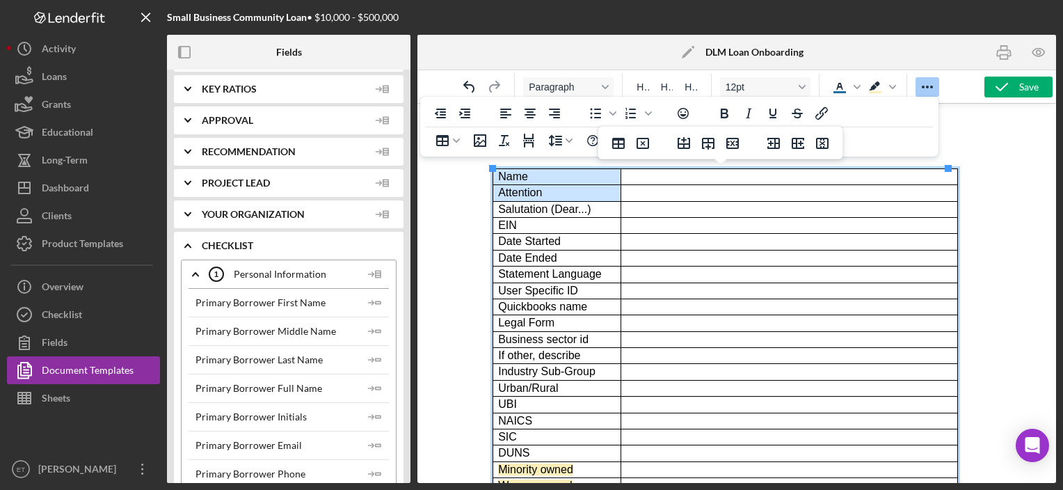
drag, startPoint x: 504, startPoint y: 176, endPoint x: 559, endPoint y: 189, distance: 56.5
click at [559, 189] on tbody "Name Attention Salutation (Dear...) EIN Date Started Date Ended Statement Langu…" at bounding box center [725, 428] width 465 height 520
click at [867, 83] on icon "Background color Light Yellow" at bounding box center [875, 87] width 17 height 17
drag, startPoint x: 495, startPoint y: 212, endPoint x: 593, endPoint y: 216, distance: 97.5
click at [593, 216] on html "Business Participants Information: Info Tab: Name Attention Salutation (Dear...…" at bounding box center [736, 415] width 511 height 623
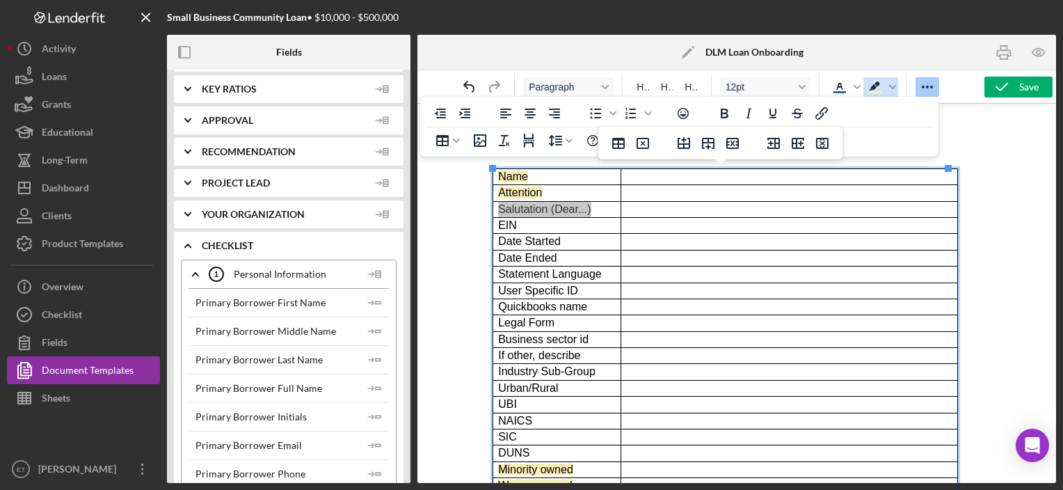
click at [874, 83] on icon "Background color Light Yellow" at bounding box center [875, 87] width 17 height 17
click at [522, 196] on span "Attention" at bounding box center [519, 192] width 44 height 12
click at [893, 83] on icon "Background color Light Yellow" at bounding box center [892, 86] width 7 height 7
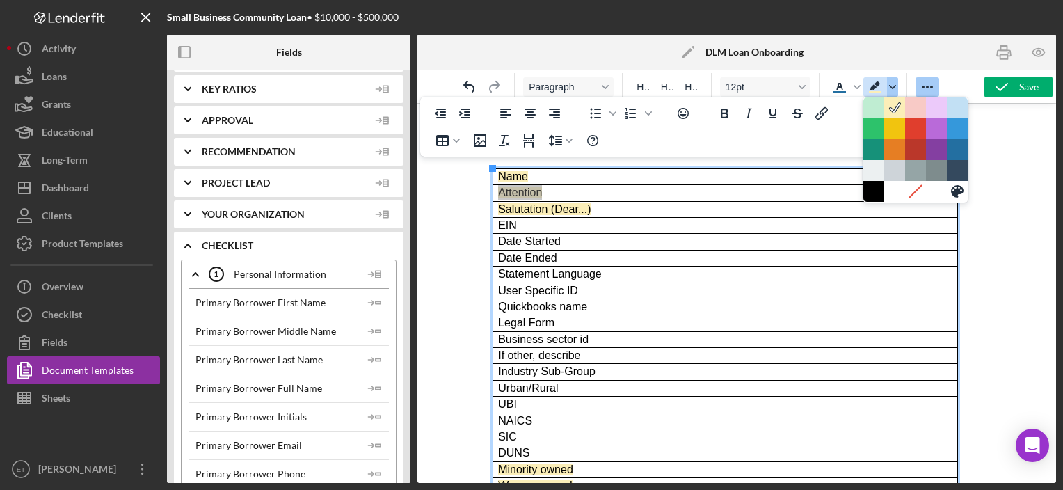
click at [893, 95] on span "Background color Light Yellow" at bounding box center [892, 86] width 11 height 19
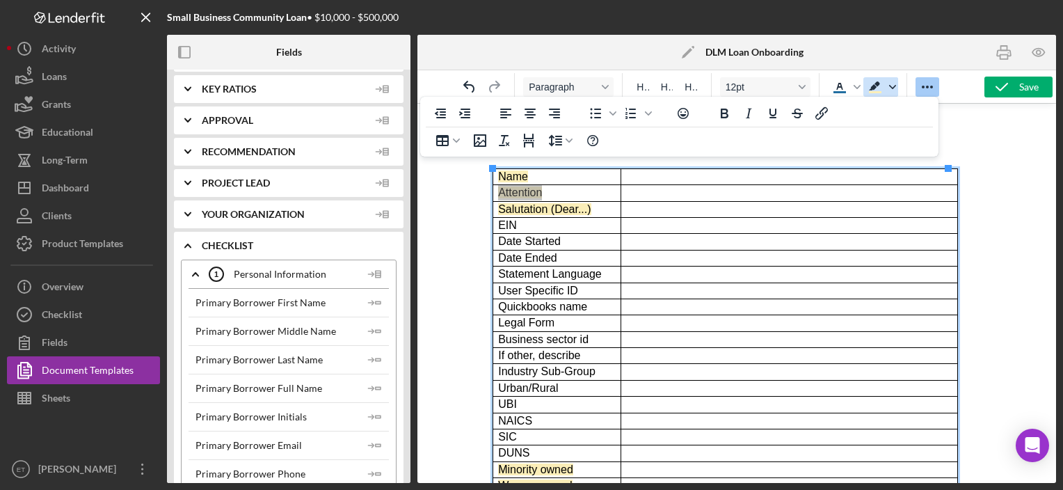
click at [893, 95] on span "Background color Light Yellow" at bounding box center [892, 86] width 11 height 19
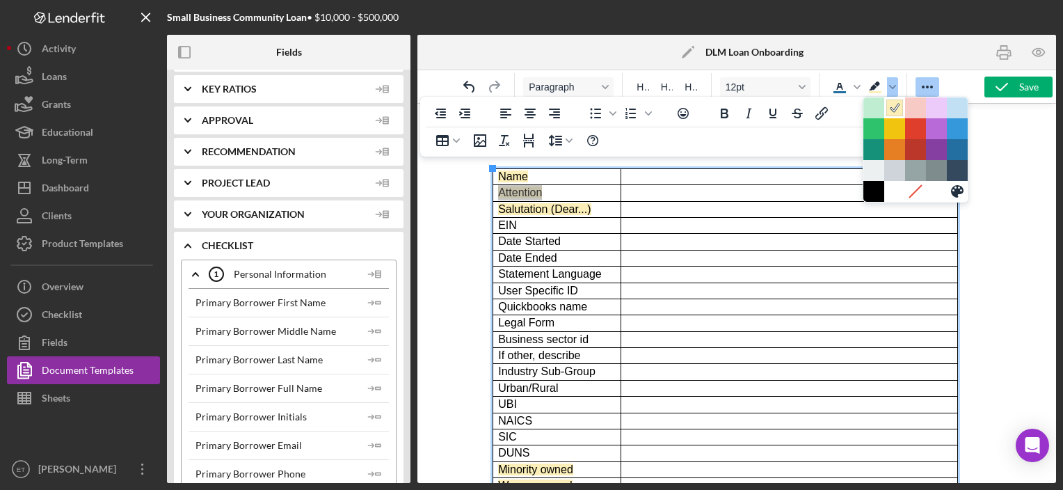
click at [892, 117] on div at bounding box center [915, 107] width 104 height 21
click at [913, 193] on icon at bounding box center [915, 190] width 13 height 13
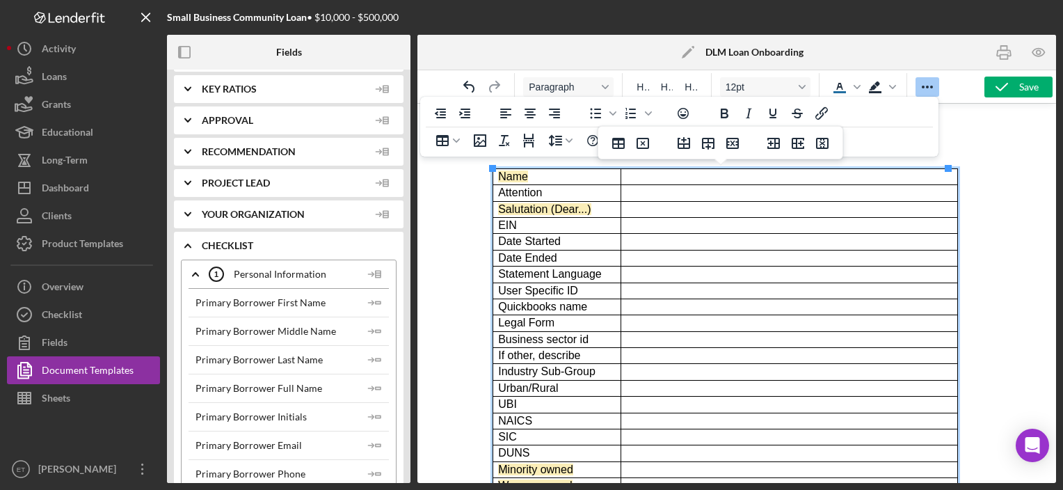
click at [601, 260] on td "Date Ended" at bounding box center [557, 258] width 128 height 16
drag, startPoint x: 502, startPoint y: 227, endPoint x: 559, endPoint y: 241, distance: 58.7
click at [559, 241] on tbody "Name Attention Salutation (Dear...) EIN Date Started Date Ended Statement Langu…" at bounding box center [725, 428] width 465 height 520
click at [895, 86] on icon "Background color" at bounding box center [892, 86] width 7 height 7
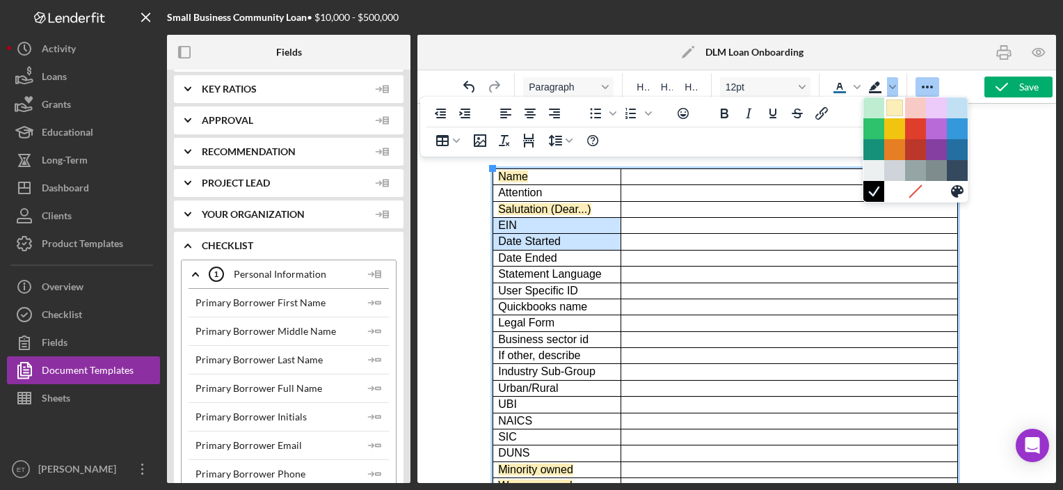
click at [898, 107] on div at bounding box center [894, 107] width 17 height 17
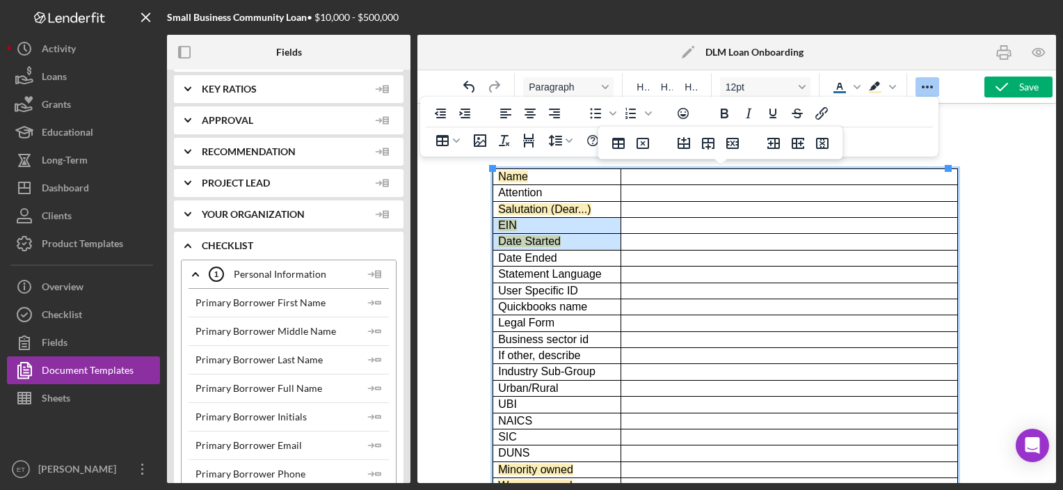
click at [510, 276] on span "Statement Language" at bounding box center [549, 274] width 104 height 12
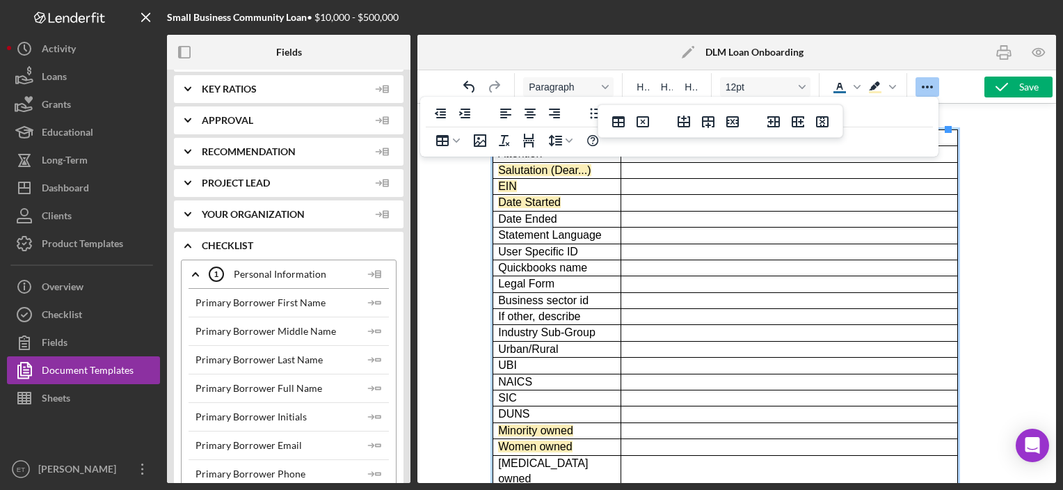
scroll to position [39, 0]
drag, startPoint x: 498, startPoint y: 264, endPoint x: 589, endPoint y: 260, distance: 91.2
click at [589, 260] on html "Business Participants Information: Info Tab: Name Attention Salutation (Dear...…" at bounding box center [736, 376] width 511 height 623
click at [882, 87] on icon "Background color Light Yellow" at bounding box center [875, 87] width 17 height 17
click at [639, 235] on td "Rich Text Area. Press ALT-0 for help." at bounding box center [789, 236] width 337 height 16
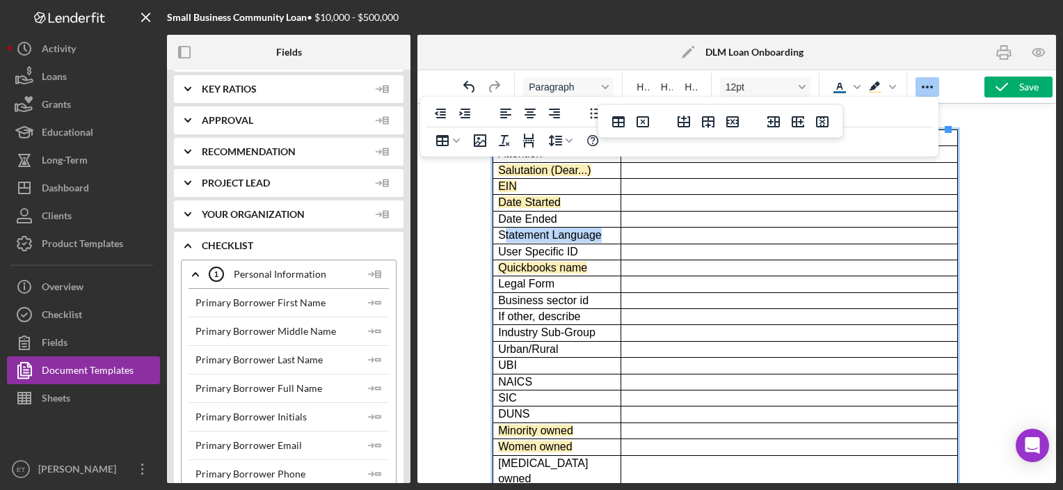
drag, startPoint x: 501, startPoint y: 237, endPoint x: 598, endPoint y: 233, distance: 97.5
click at [598, 233] on td "Statement Language" at bounding box center [557, 236] width 128 height 16
drag, startPoint x: 637, startPoint y: 240, endPoint x: 630, endPoint y: 232, distance: 10.4
click at [630, 232] on td "Rich Text Area. Press ALT-0 for help." at bounding box center [789, 236] width 337 height 16
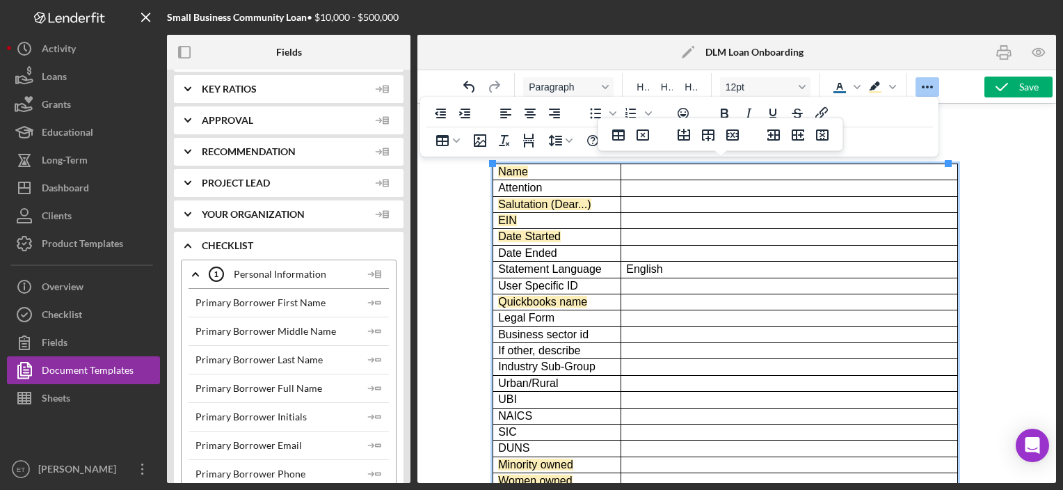
scroll to position [4, 0]
click at [632, 172] on td "Rich Text Area. Press ALT-0 for help." at bounding box center [789, 172] width 337 height 16
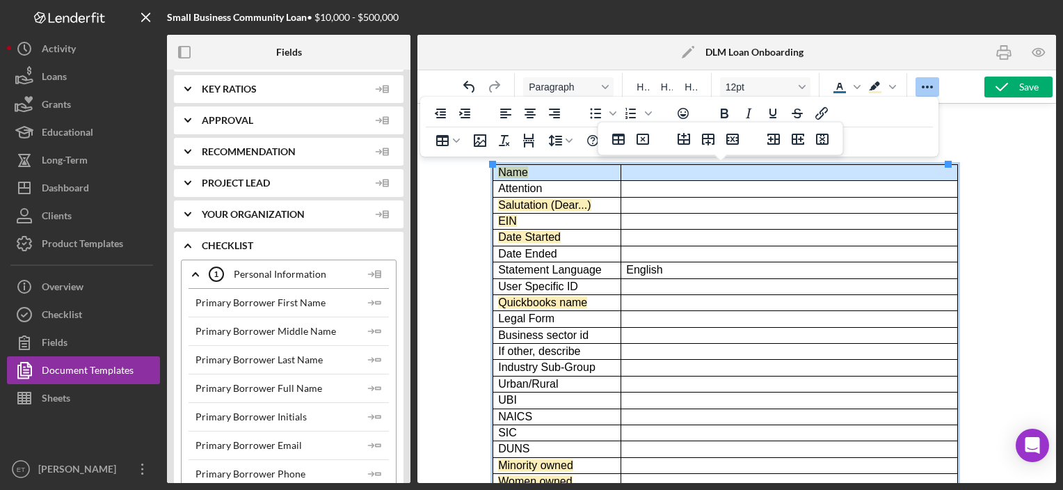
drag, startPoint x: 502, startPoint y: 170, endPoint x: 693, endPoint y: 177, distance: 190.7
click at [693, 177] on tr "Name" at bounding box center [725, 172] width 465 height 16
click at [883, 83] on span "Background color Light Yellow" at bounding box center [875, 86] width 24 height 19
click at [642, 203] on td "Rich Text Area. Press ALT-0 for help." at bounding box center [789, 205] width 337 height 16
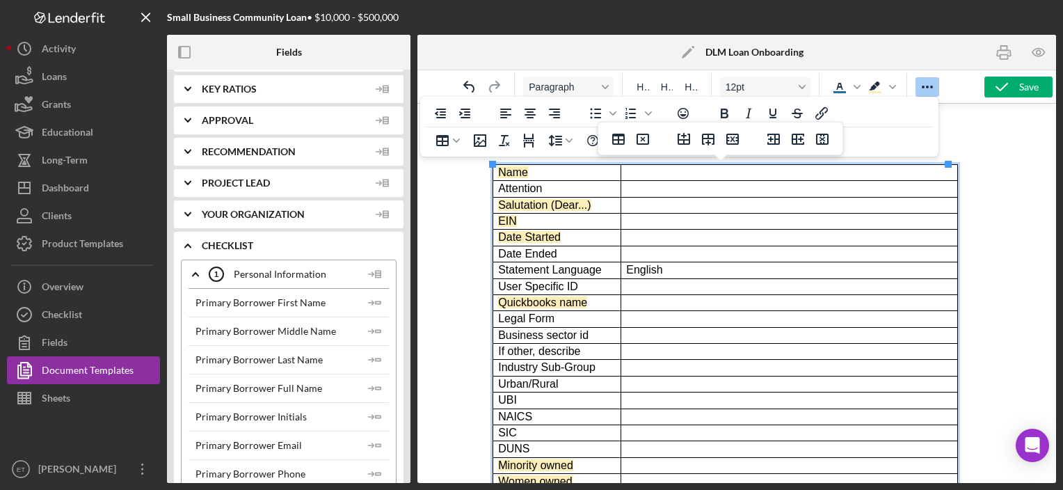
click at [638, 175] on td "Rich Text Area. Press ALT-0 for help." at bounding box center [789, 172] width 337 height 16
click at [539, 250] on span "Date Ended" at bounding box center [526, 254] width 59 height 12
click at [542, 321] on span "Legal Form" at bounding box center [525, 318] width 56 height 12
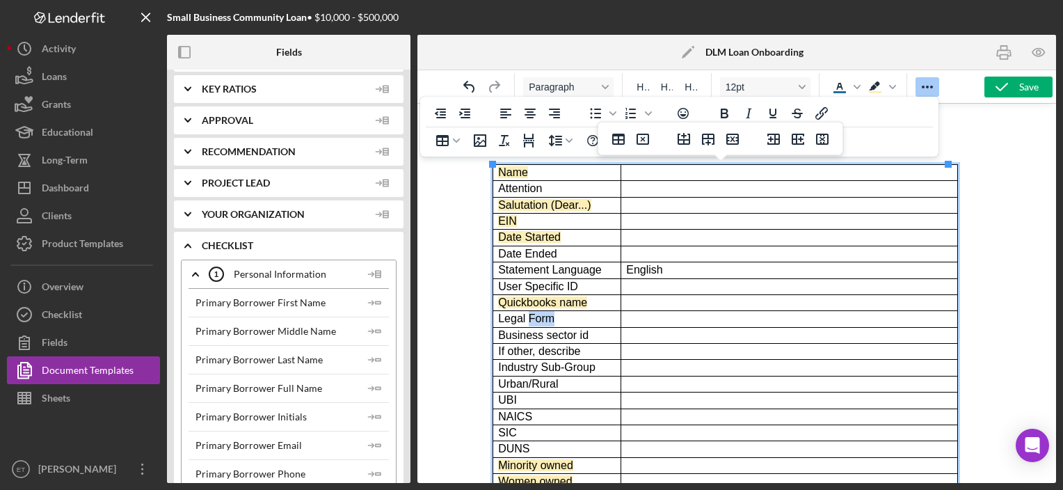
click at [542, 321] on span "Legal Form" at bounding box center [525, 318] width 56 height 12
click at [869, 91] on icon "Background color Light Yellow" at bounding box center [875, 92] width 13 height 2
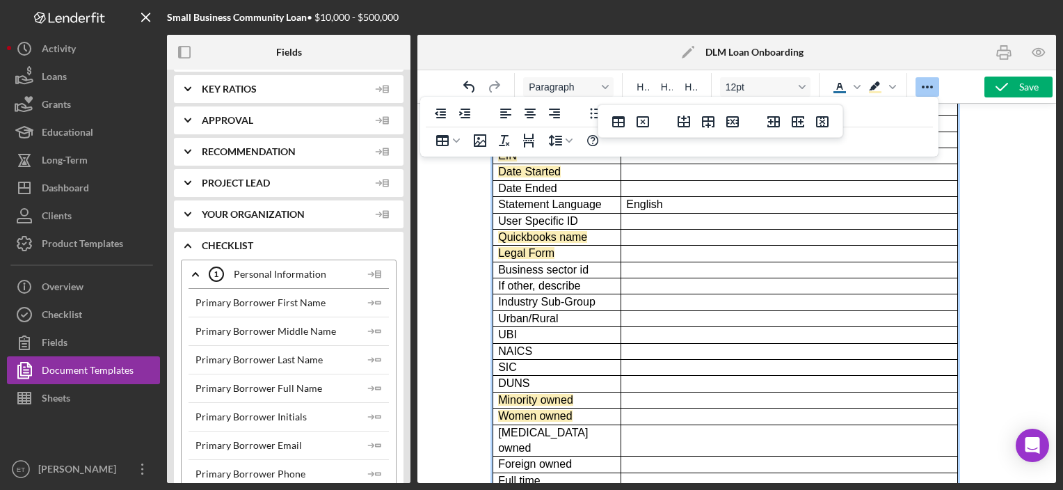
scroll to position [92, 0]
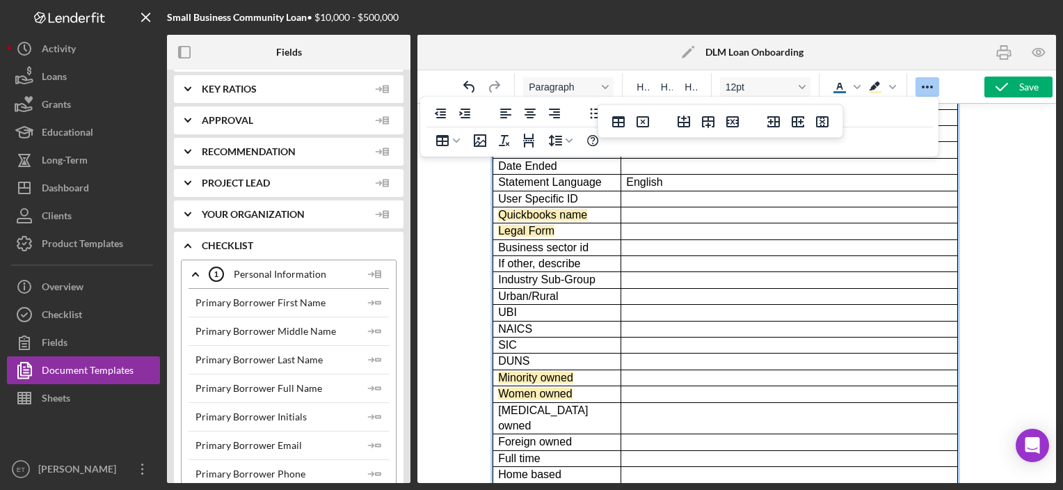
click at [542, 282] on span "Industry Sub-Group" at bounding box center [545, 279] width 97 height 12
click at [519, 323] on span "NAICS" at bounding box center [514, 329] width 34 height 12
click at [868, 89] on icon "Background color Light Yellow" at bounding box center [875, 87] width 17 height 17
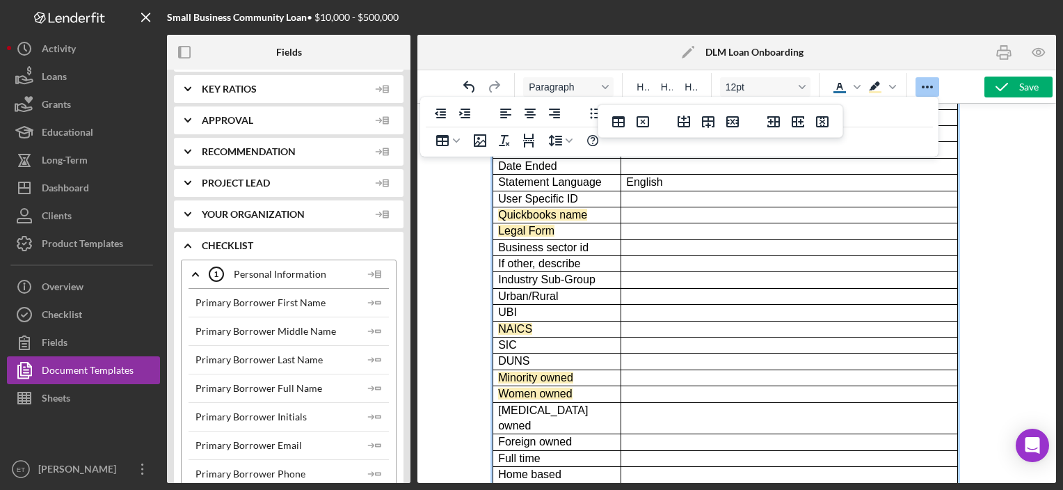
click at [660, 338] on td "Rich Text Area. Press ALT-0 for help." at bounding box center [789, 345] width 337 height 16
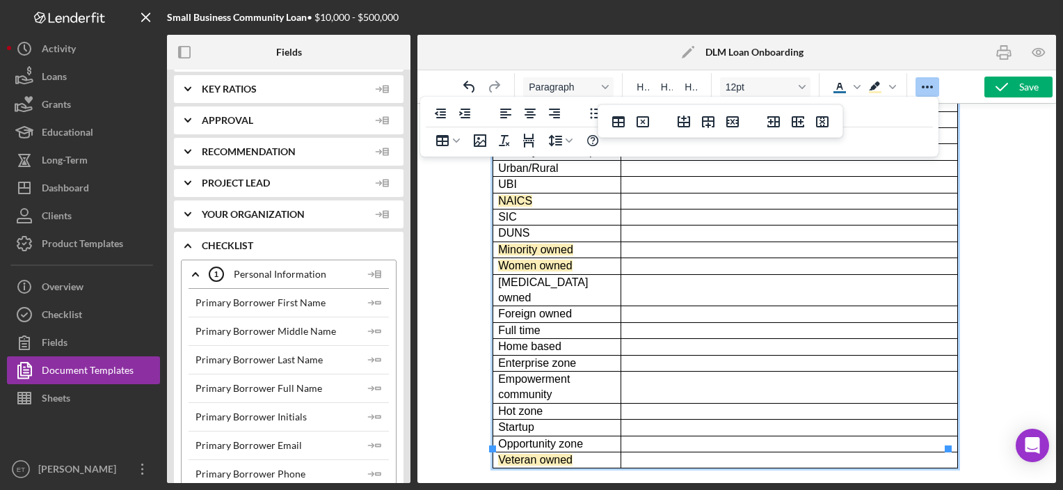
scroll to position [223, 0]
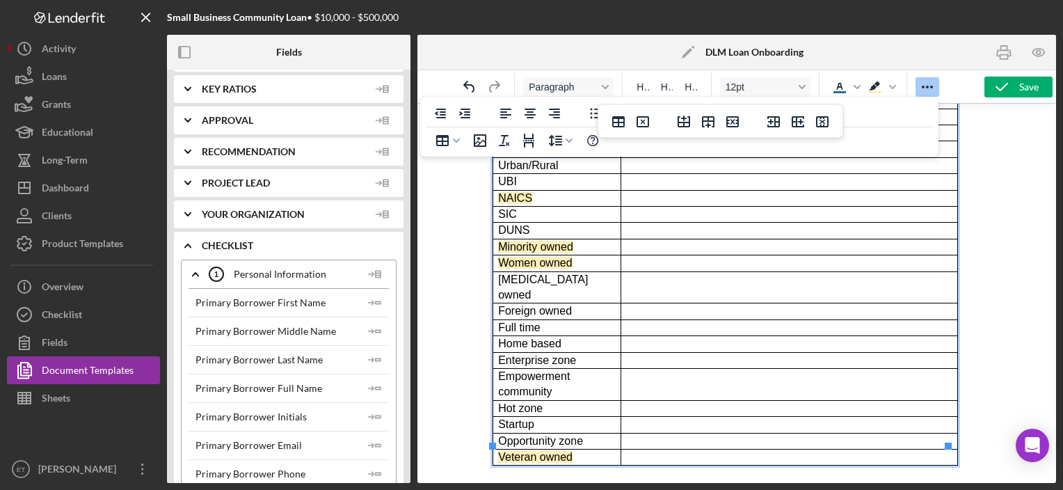
click at [636, 277] on td "Rich Text Area. Press ALT-0 for help." at bounding box center [789, 287] width 337 height 32
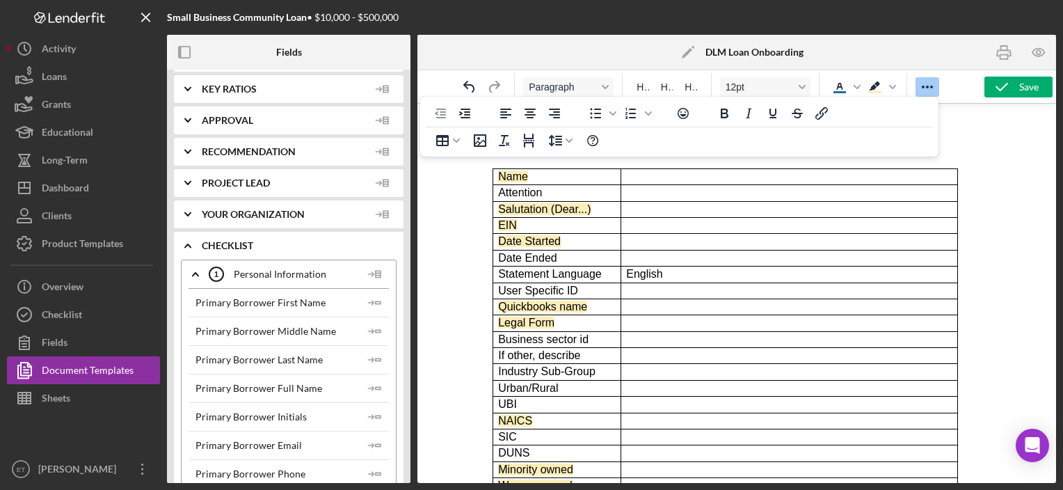
click at [950, 135] on body "Business Participants Information: Info Tab: Name Attention Salutation (Dear...…" at bounding box center [736, 415] width 488 height 600
click at [933, 84] on icon "Reveal or hide additional toolbar items" at bounding box center [927, 87] width 17 height 17
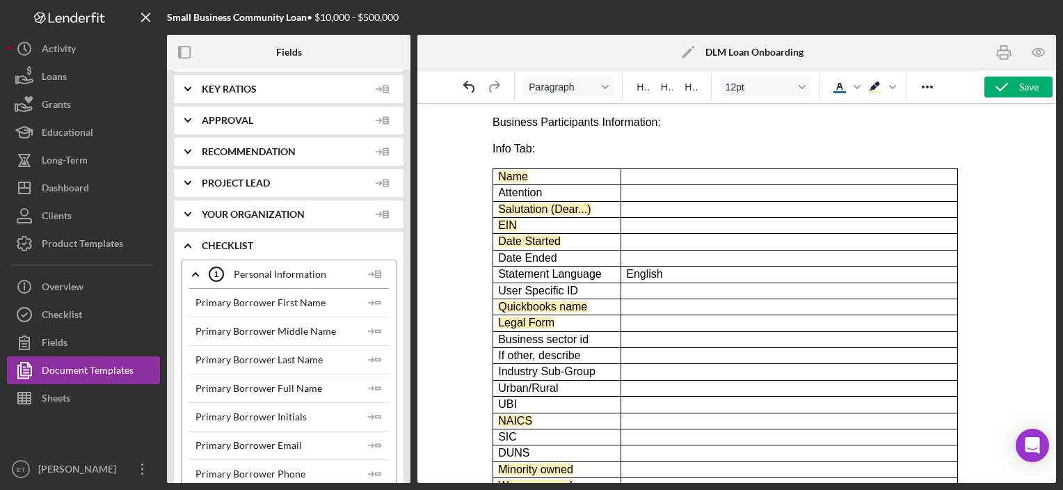
click at [504, 149] on p "Info Tab:" at bounding box center [736, 148] width 488 height 15
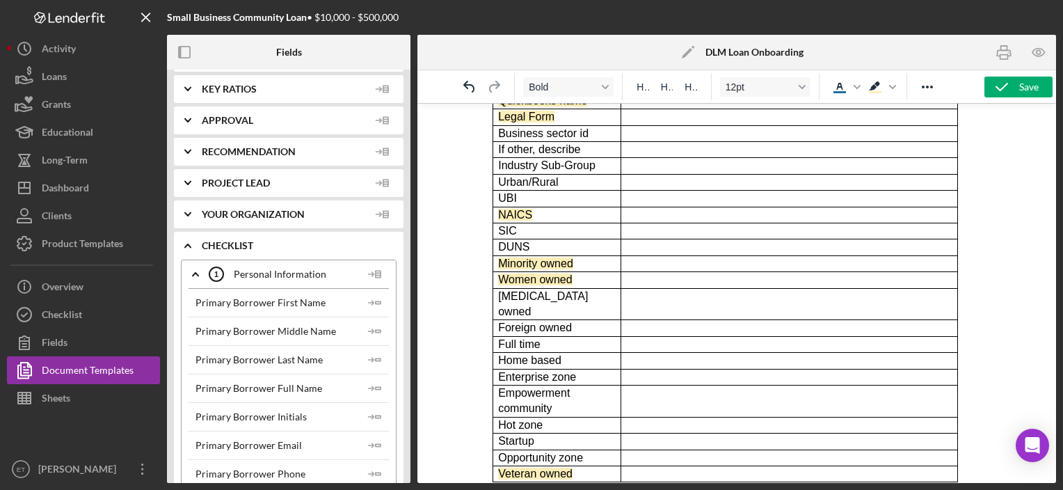
scroll to position [223, 0]
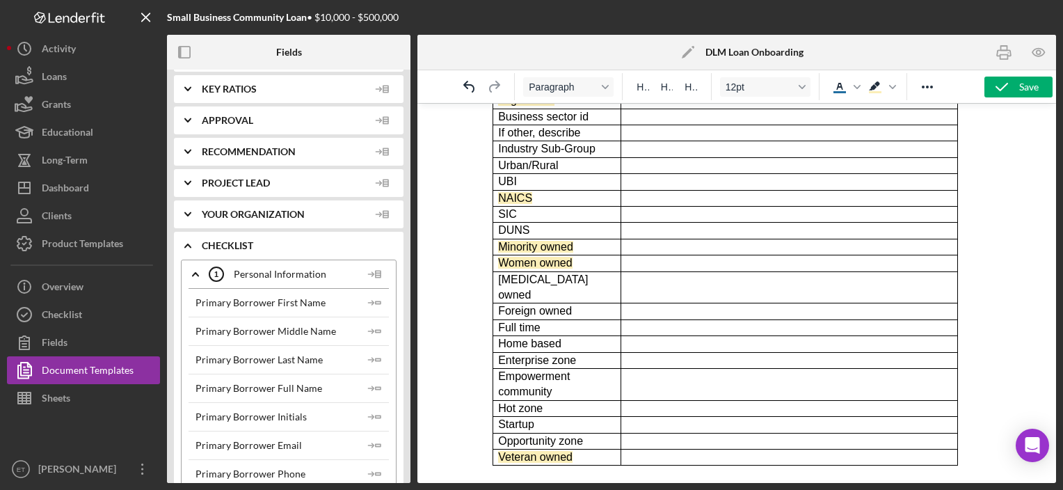
click at [548, 477] on p "Rich Text Area. Press ALT-0 for help." at bounding box center [736, 484] width 488 height 15
click at [551, 479] on p "Contact:" at bounding box center [736, 486] width 488 height 15
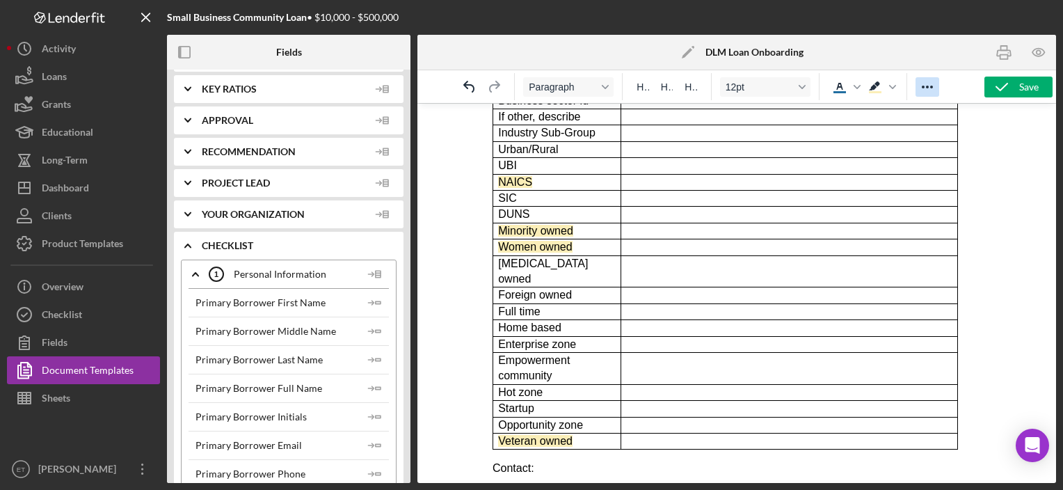
click at [932, 83] on icon "Reveal or hide additional toolbar items" at bounding box center [927, 87] width 17 height 17
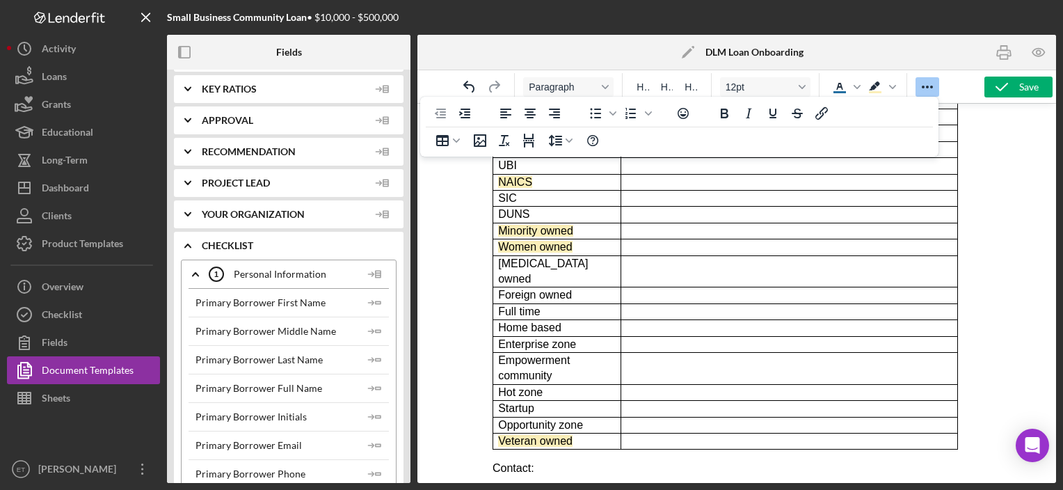
click at [562, 461] on body "Business Participants Information: Info Tab: Name Attention Salutation (Dear...…" at bounding box center [736, 189] width 488 height 627
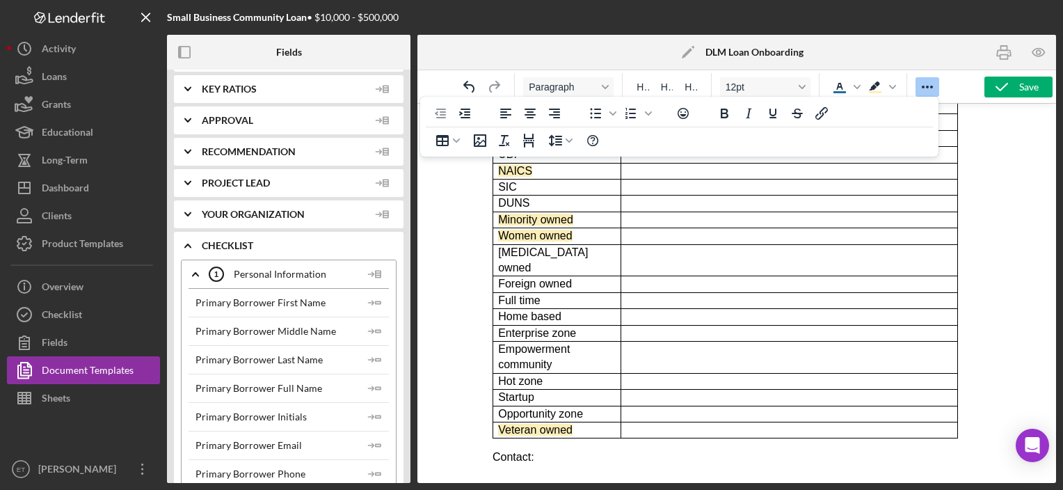
click at [804, 452] on body "Business Participants Information: Info Tab: Name Attention Salutation (Dear...…" at bounding box center [736, 178] width 488 height 627
click at [456, 136] on button "Table" at bounding box center [448, 140] width 39 height 19
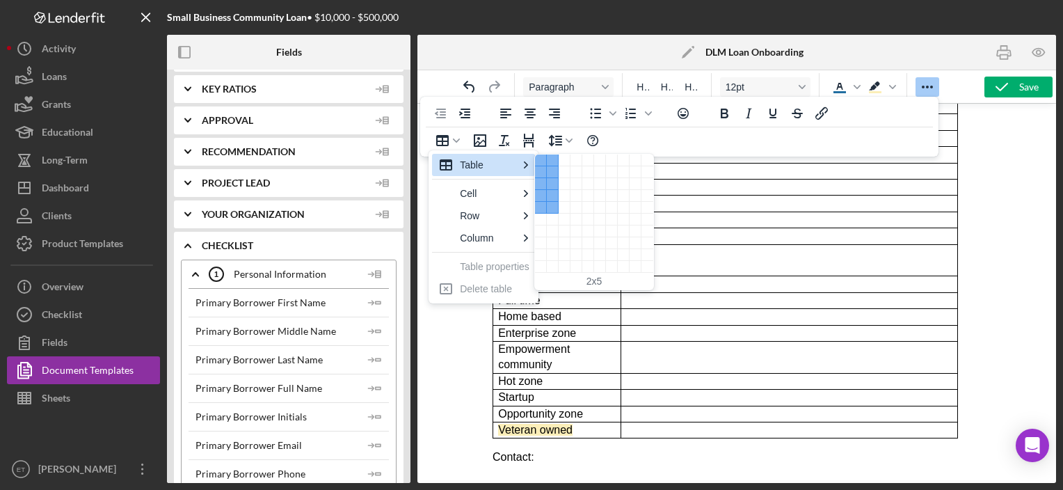
click at [552, 212] on div "2 columns, 5 rows" at bounding box center [553, 208] width 12 height 12
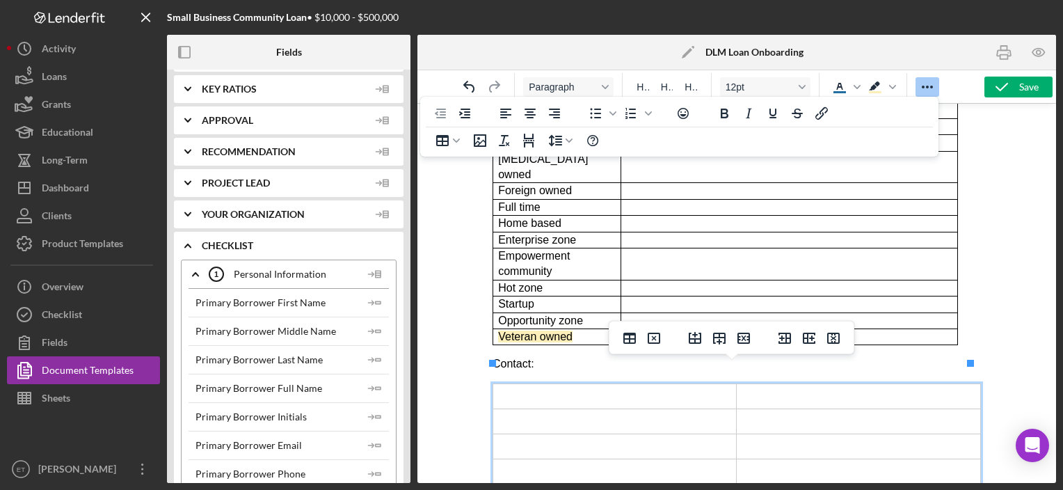
scroll to position [359, 0]
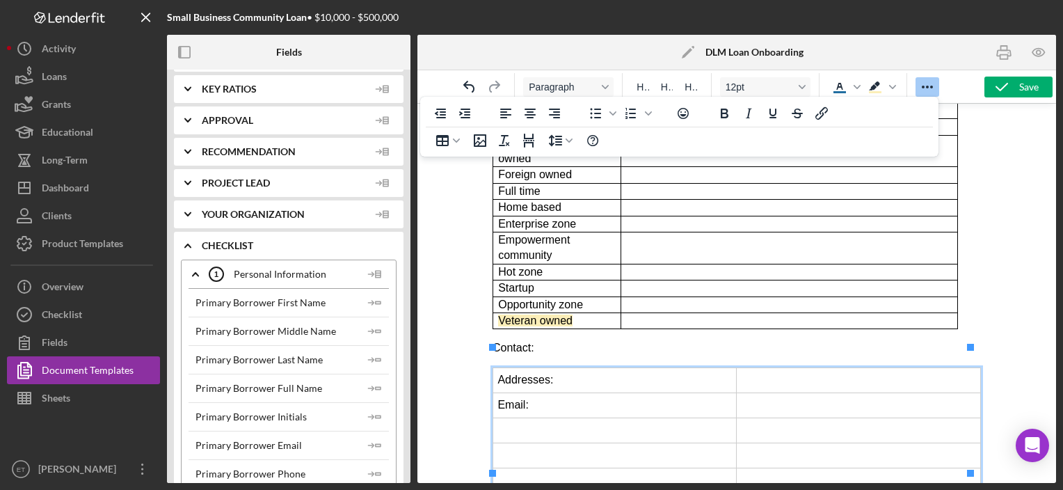
click at [784, 344] on body "Business Participants Information: Info Tab: Name Attention Salutation (Dear...…" at bounding box center [736, 125] width 488 height 738
click at [527, 392] on td "Email:" at bounding box center [615, 404] width 244 height 25
click at [784, 367] on td "Rich Text Area. Press ALT-0 for help." at bounding box center [858, 379] width 244 height 25
click at [555, 417] on td "Rich Text Area. Press ALT-0 for help." at bounding box center [615, 429] width 244 height 25
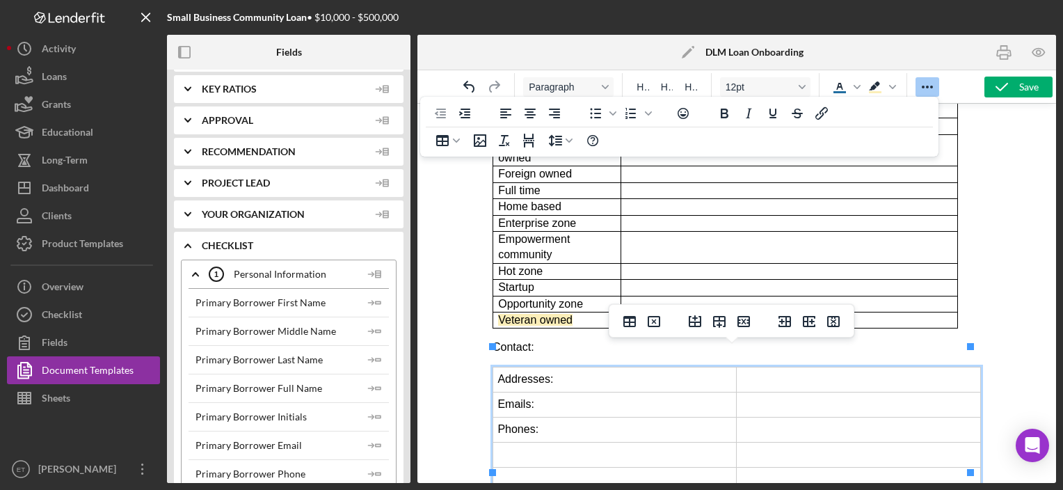
click at [881, 367] on td "Rich Text Area. Press ALT-0 for help." at bounding box center [858, 379] width 244 height 25
click at [559, 443] on td "Rich Text Area. Press ALT-0 for help." at bounding box center [615, 455] width 244 height 25
click at [810, 367] on td "Rich Text Area. Press ALT-0 for help." at bounding box center [858, 379] width 244 height 25
click at [543, 468] on td "Rich Text Area. Press ALT-0 for help." at bounding box center [615, 480] width 244 height 25
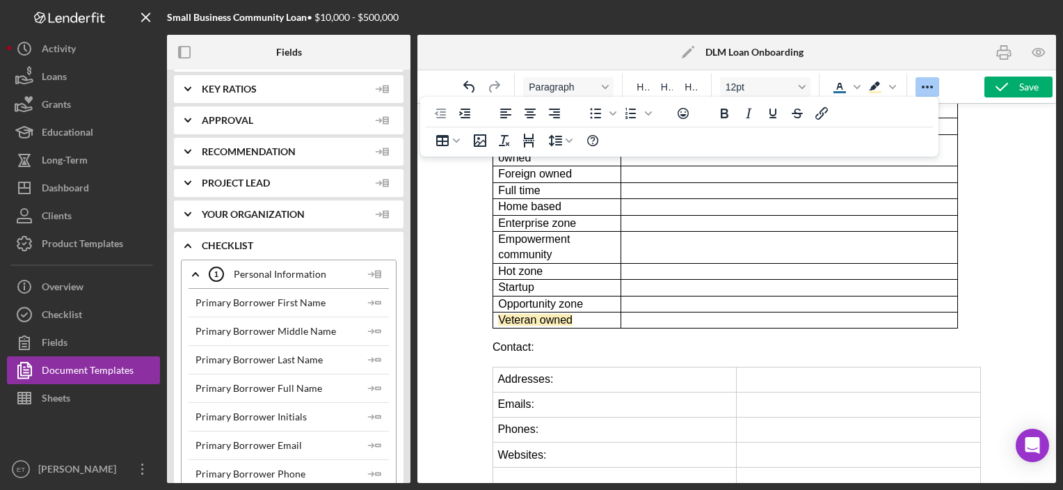
click at [955, 340] on p "Contact:" at bounding box center [736, 347] width 488 height 15
click at [950, 417] on td "Rich Text Area. Press ALT-0 for help." at bounding box center [858, 429] width 244 height 25
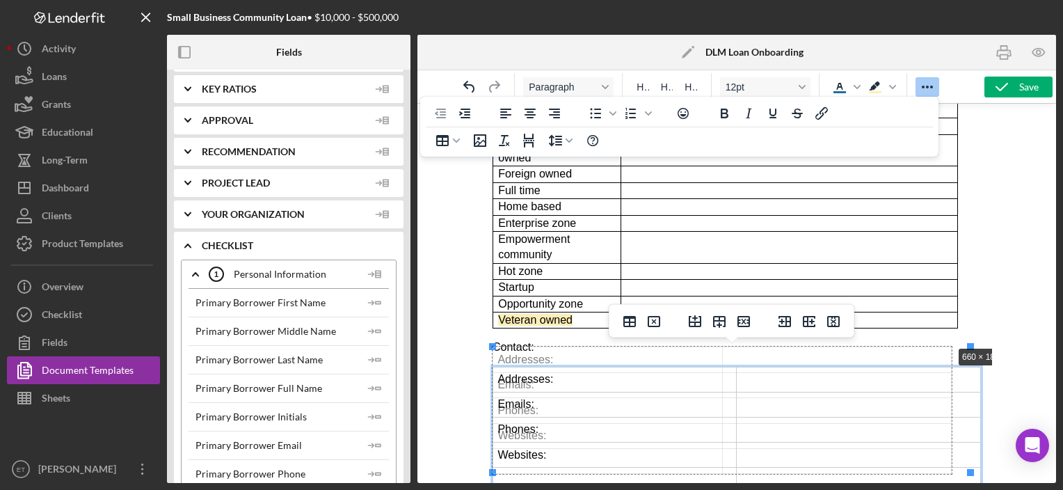
drag, startPoint x: 969, startPoint y: 347, endPoint x: 948, endPoint y: 346, distance: 20.9
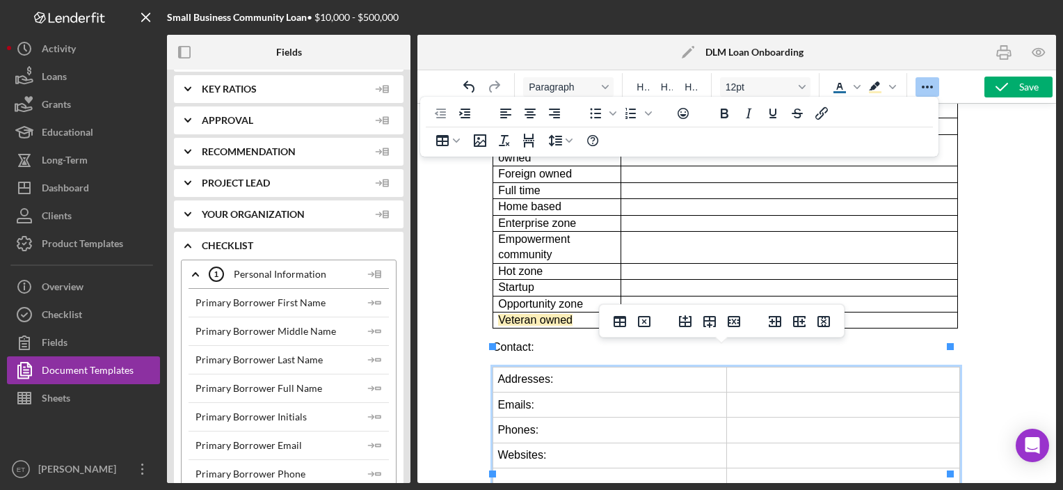
scroll to position [362, 0]
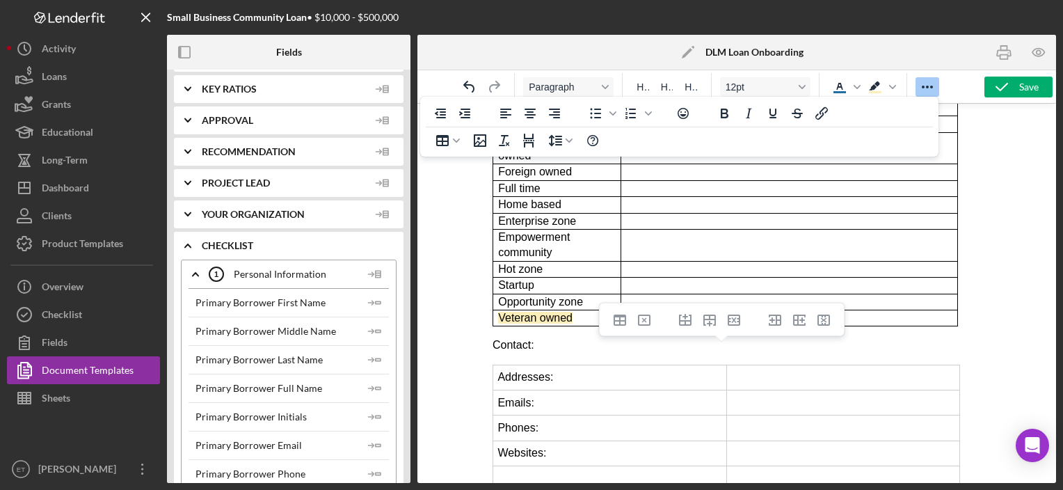
click at [966, 454] on body "Business Participants Information: Info Tab: Name Attention Salutation (Dear...…" at bounding box center [736, 122] width 488 height 739
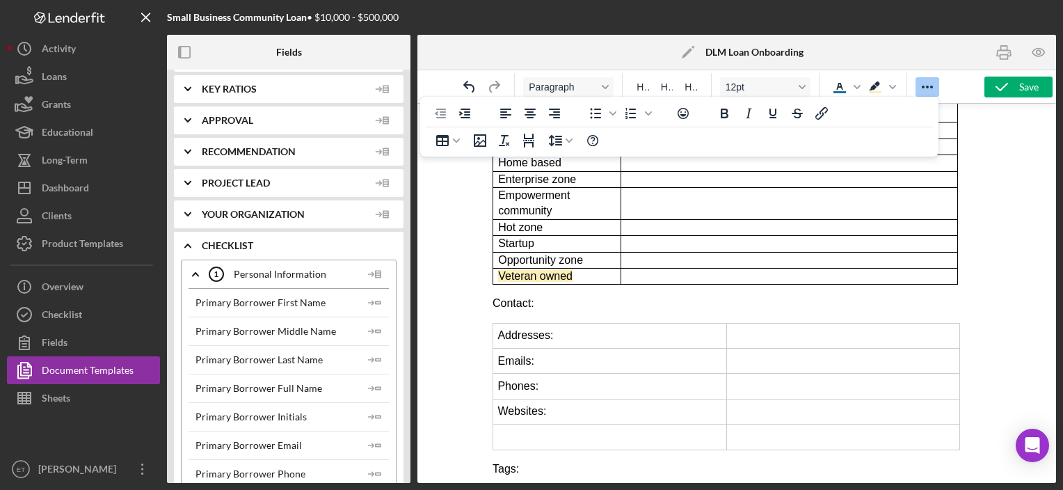
scroll to position [430, 0]
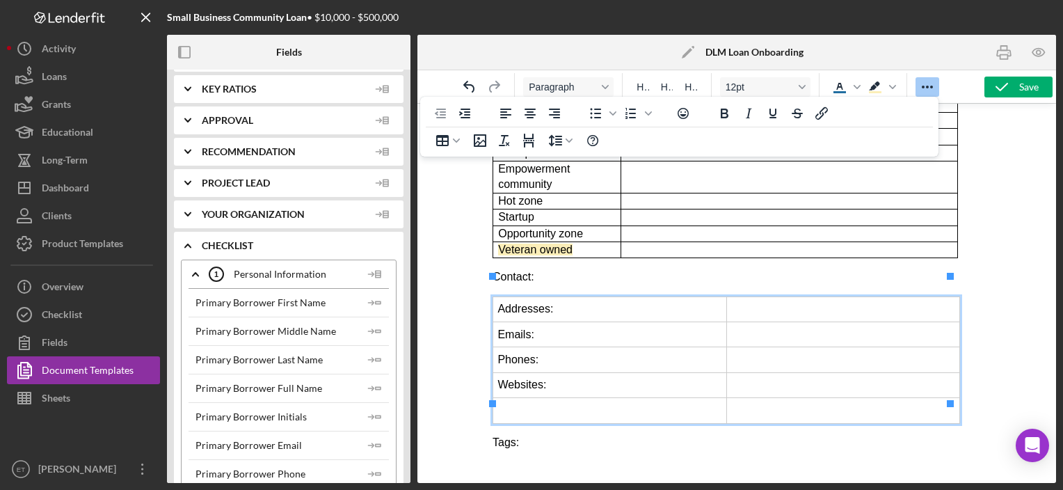
click at [797, 372] on td "Rich Text Area. Press ALT-0 for help." at bounding box center [843, 384] width 234 height 25
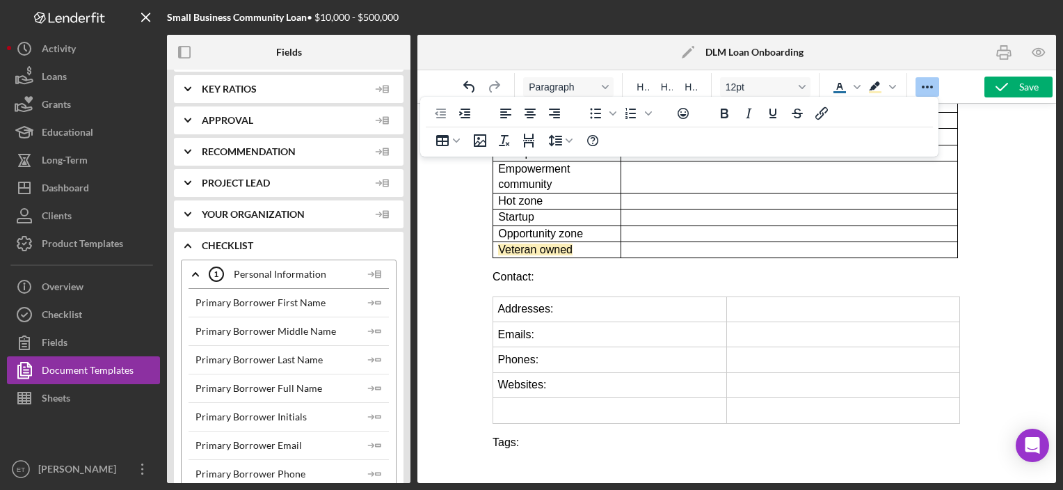
click at [534, 461] on p "Rich Text Area. Press ALT-0 for help." at bounding box center [736, 468] width 488 height 15
click at [442, 135] on icon "Table" at bounding box center [442, 140] width 13 height 11
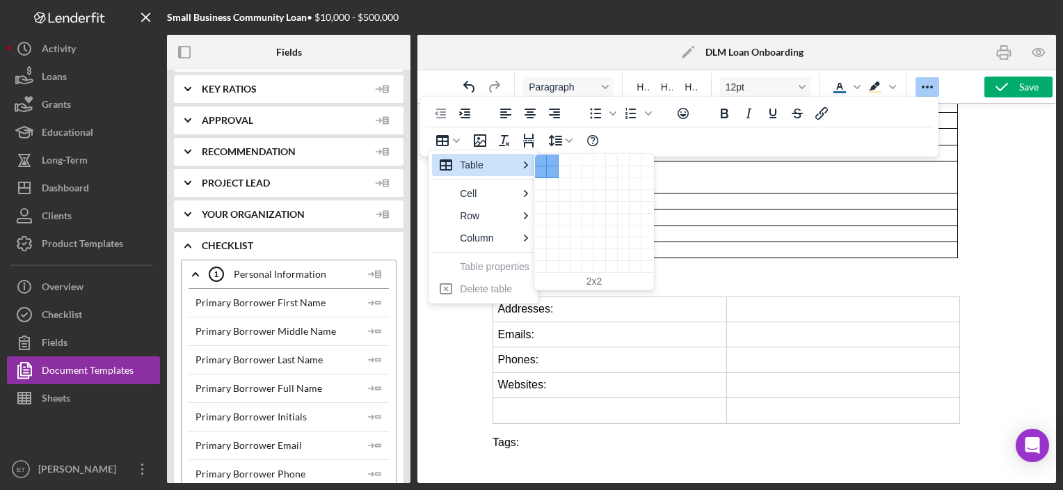
click at [550, 176] on div "2 columns, 2 rows" at bounding box center [553, 172] width 12 height 12
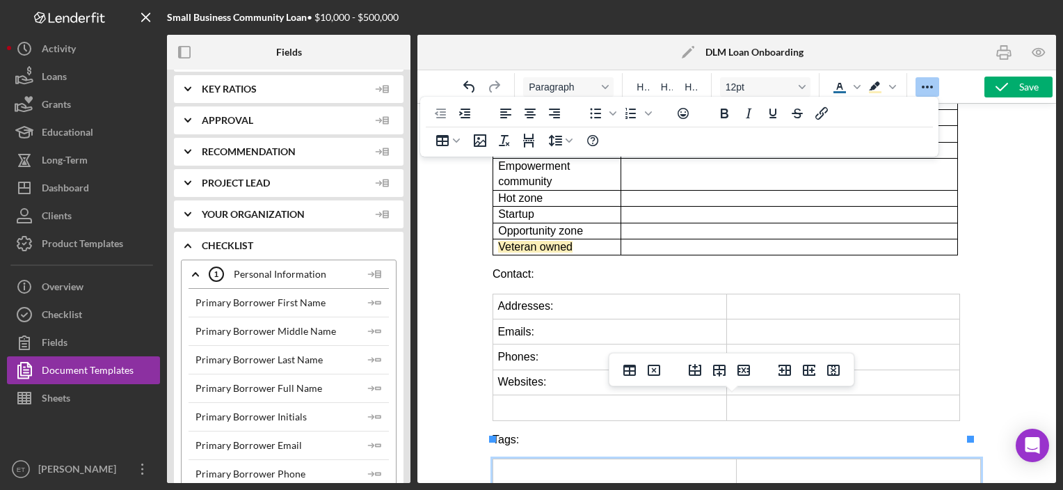
scroll to position [477, 0]
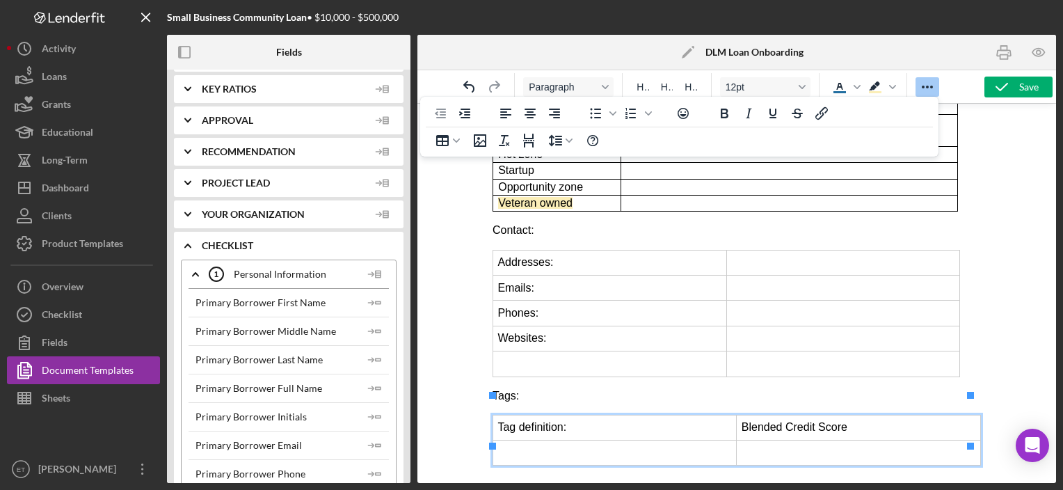
click at [827, 440] on td "Rich Text Area. Press ALT-0 for help." at bounding box center [858, 452] width 244 height 25
click at [676, 440] on td "Rich Text Area. Press ALT-0 for help." at bounding box center [615, 452] width 244 height 25
click at [725, 374] on icon "Insert row after" at bounding box center [719, 371] width 13 height 12
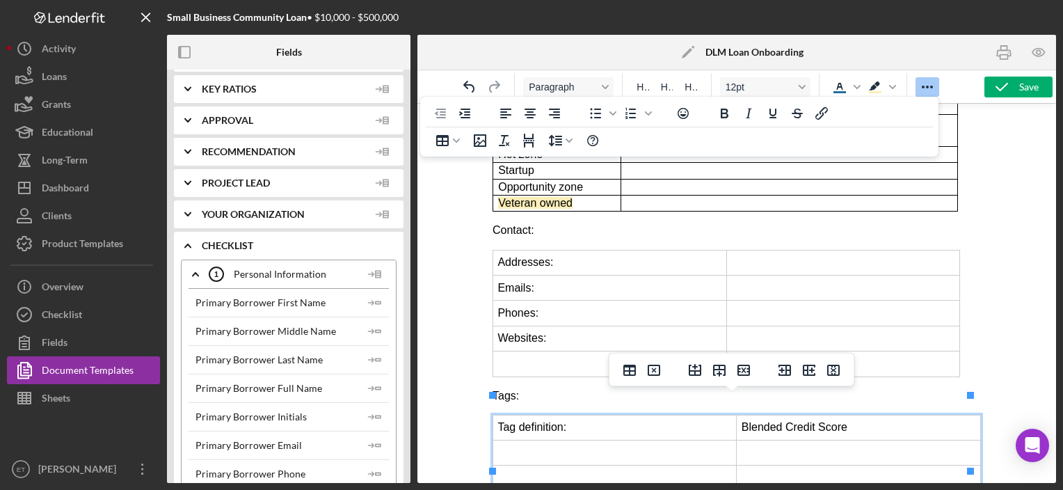
click at [725, 374] on icon "Insert row after" at bounding box center [719, 371] width 13 height 12
click at [623, 440] on td "Rich Text Area. Press ALT-0 for help." at bounding box center [615, 452] width 244 height 25
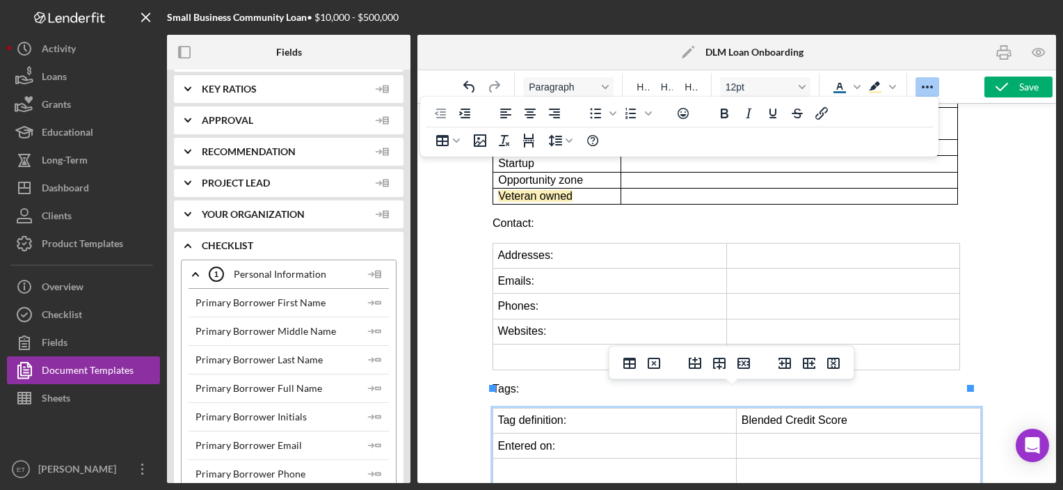
scroll to position [527, 0]
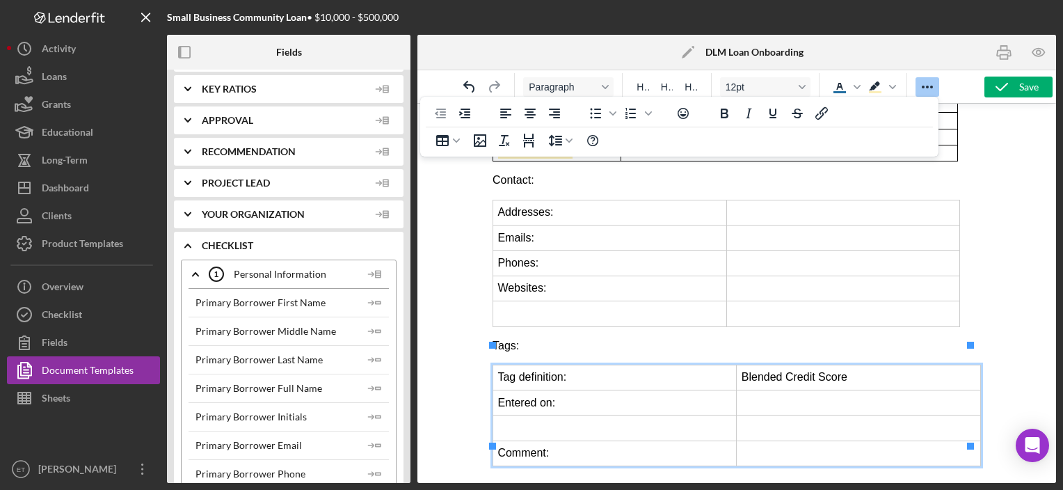
click at [770, 415] on td "Rich Text Area. Press ALT-0 for help." at bounding box center [858, 427] width 244 height 25
click at [704, 415] on td "Rich Text Area. Press ALT-0 for help." at bounding box center [615, 427] width 244 height 25
click at [754, 415] on td "Rich Text Area. Press ALT-0 for help." at bounding box center [858, 427] width 244 height 25
click at [545, 477] on p "Rich Text Area. Press ALT-0 for help." at bounding box center [736, 484] width 488 height 15
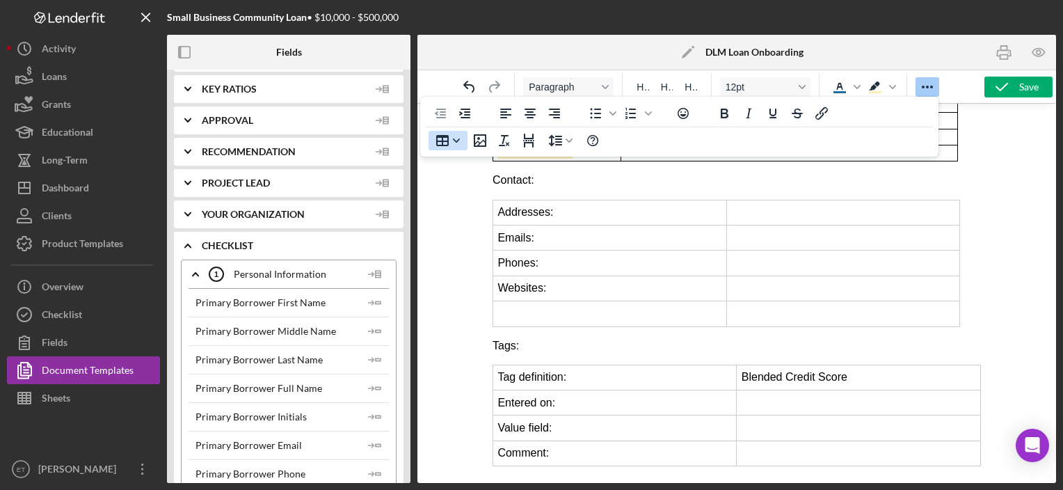
click at [455, 143] on icon "Table" at bounding box center [456, 140] width 7 height 7
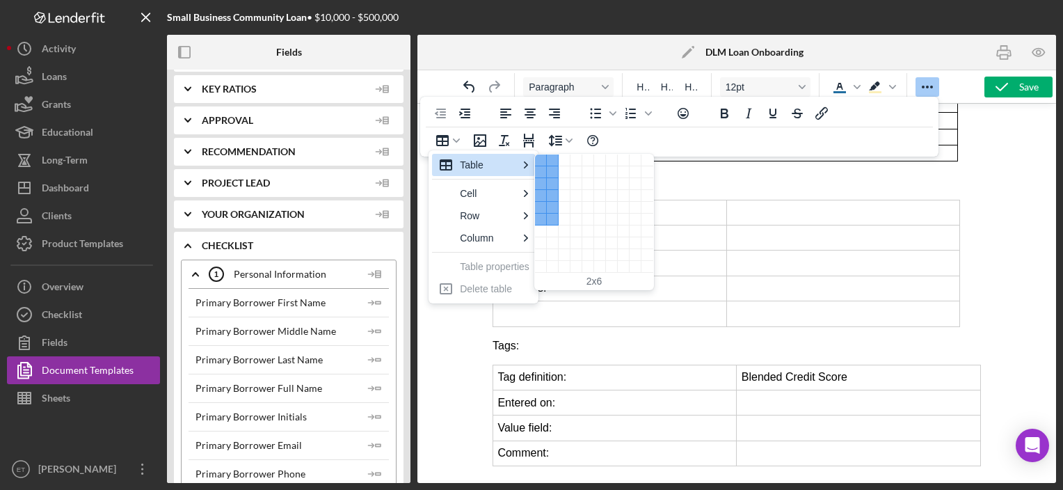
click at [551, 223] on div "2 columns, 6 rows" at bounding box center [553, 220] width 12 height 12
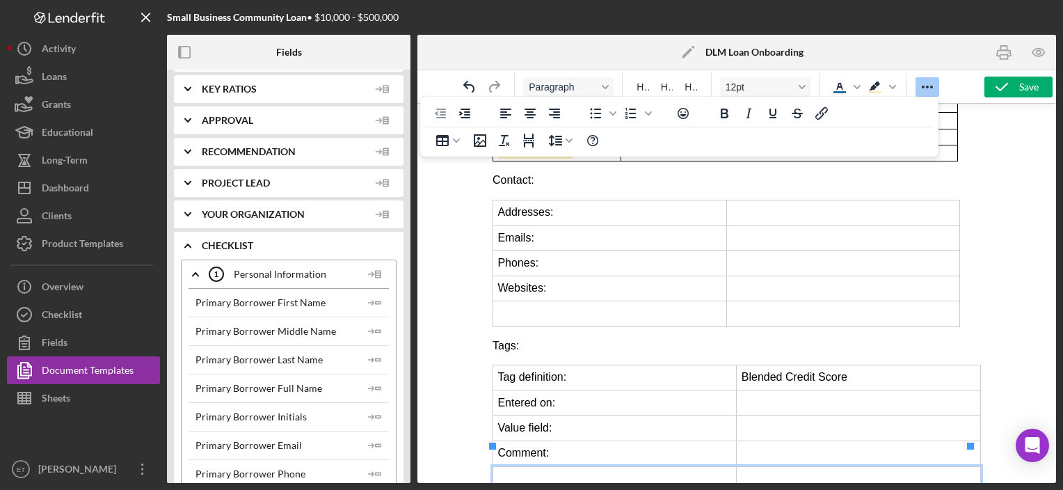
scroll to position [634, 0]
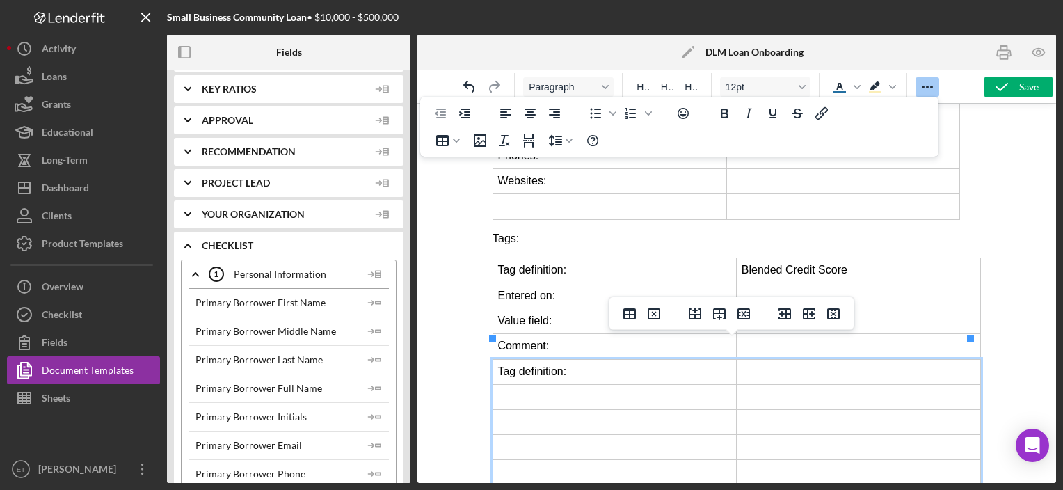
click at [751, 359] on td "Rich Text Area. Press ALT-0 for help." at bounding box center [858, 371] width 244 height 25
click at [646, 359] on td "Tag definition:" at bounding box center [615, 371] width 244 height 25
click at [710, 384] on td "Rich Text Area. Press ALT-0 for help." at bounding box center [615, 396] width 244 height 25
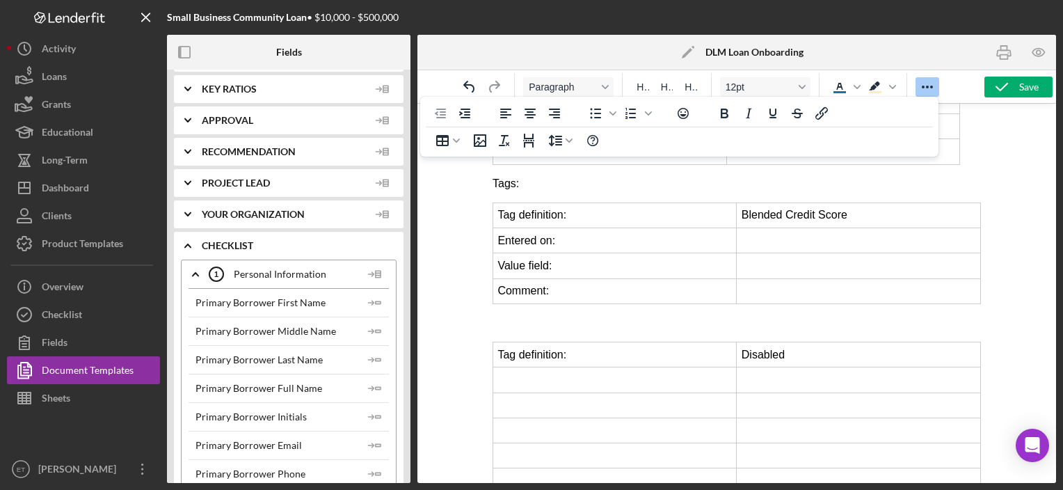
scroll to position [688, 0]
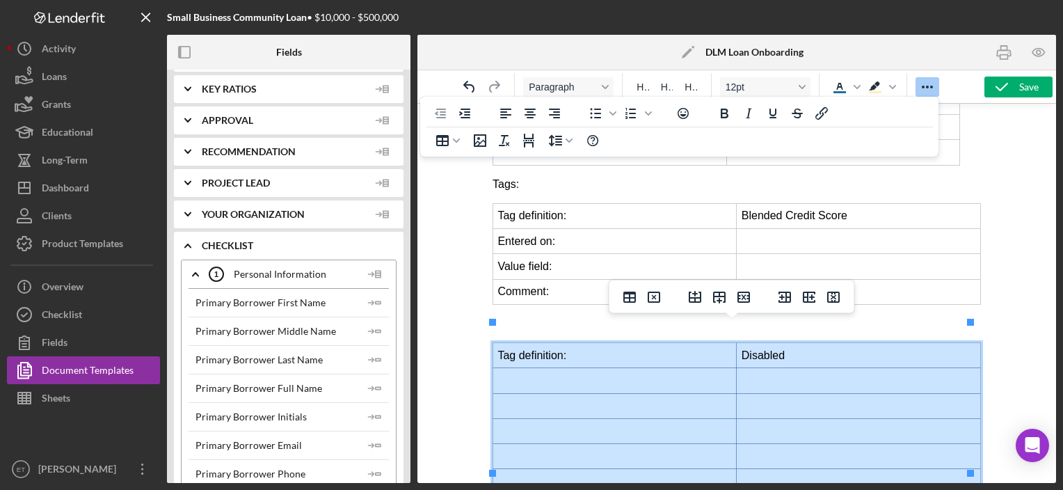
drag, startPoint x: 612, startPoint y: 328, endPoint x: 793, endPoint y: 452, distance: 219.8
click at [793, 452] on tbody "Tag definition: Disabled" at bounding box center [737, 418] width 488 height 151
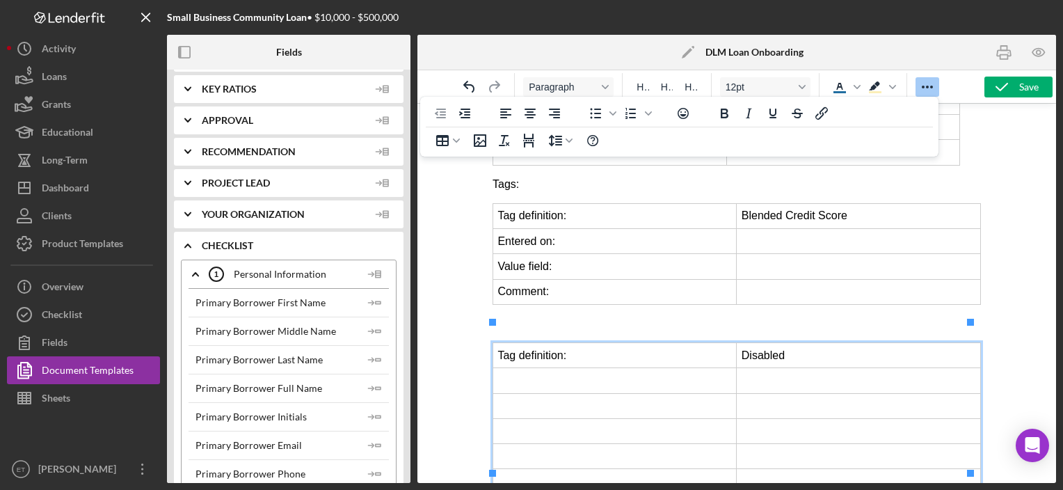
click at [607, 368] on td "Rich Text Area. Press ALT-0 for help." at bounding box center [615, 380] width 244 height 25
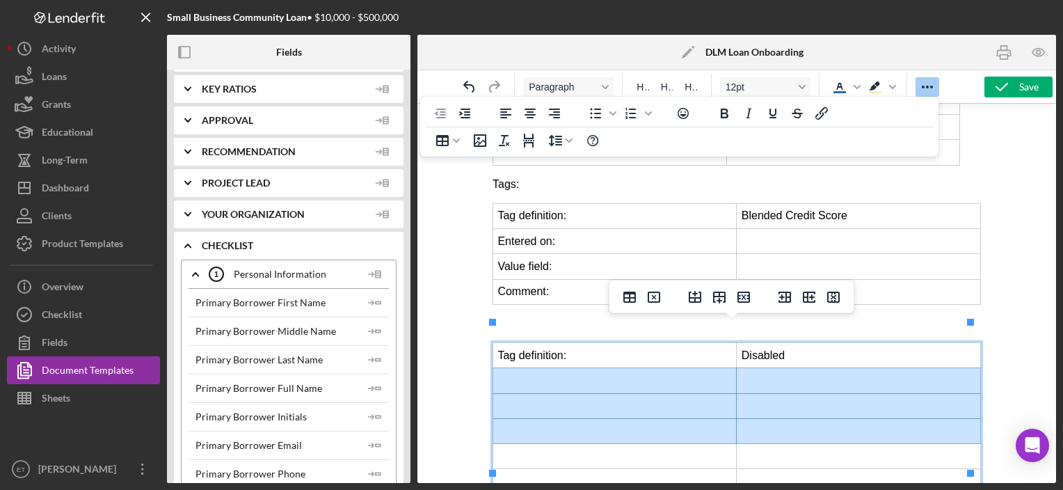
drag, startPoint x: 607, startPoint y: 357, endPoint x: 789, endPoint y: 415, distance: 190.6
click at [789, 415] on tbody "Tag definition: Disabled" at bounding box center [737, 418] width 488 height 151
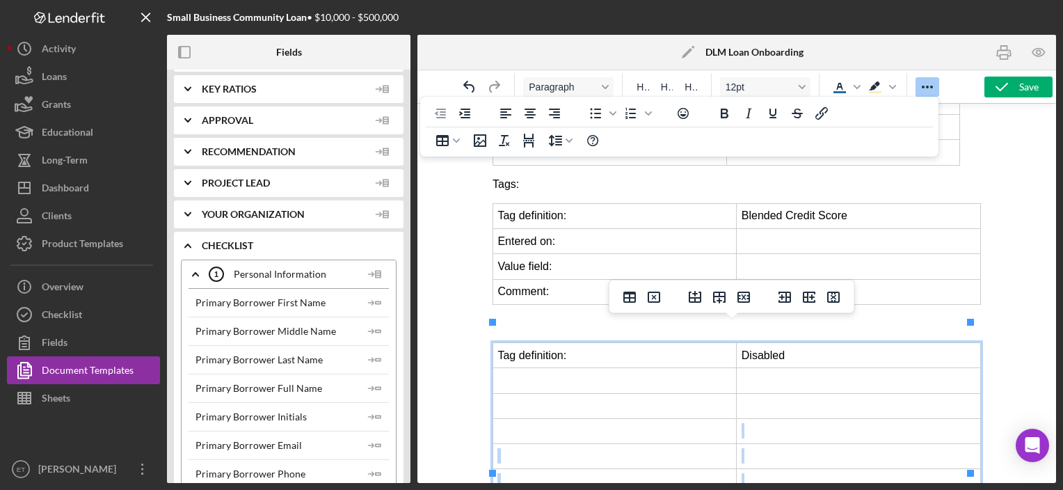
click at [772, 469] on td "Rich Text Area. Press ALT-0 for help." at bounding box center [858, 481] width 244 height 25
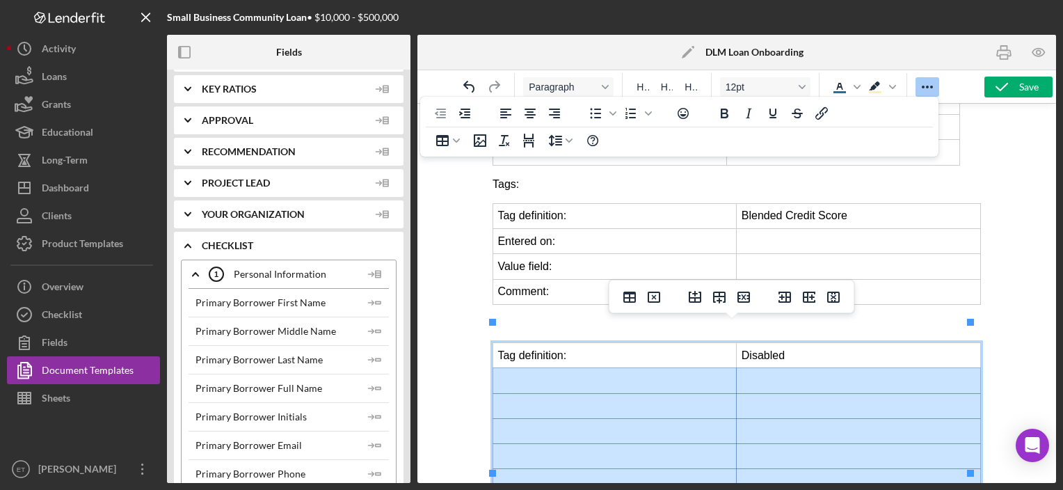
drag, startPoint x: 651, startPoint y: 360, endPoint x: 807, endPoint y: 461, distance: 186.2
click at [807, 461] on tbody "Tag definition: Disabled" at bounding box center [737, 418] width 488 height 151
click at [656, 300] on icon "Delete table" at bounding box center [654, 297] width 17 height 17
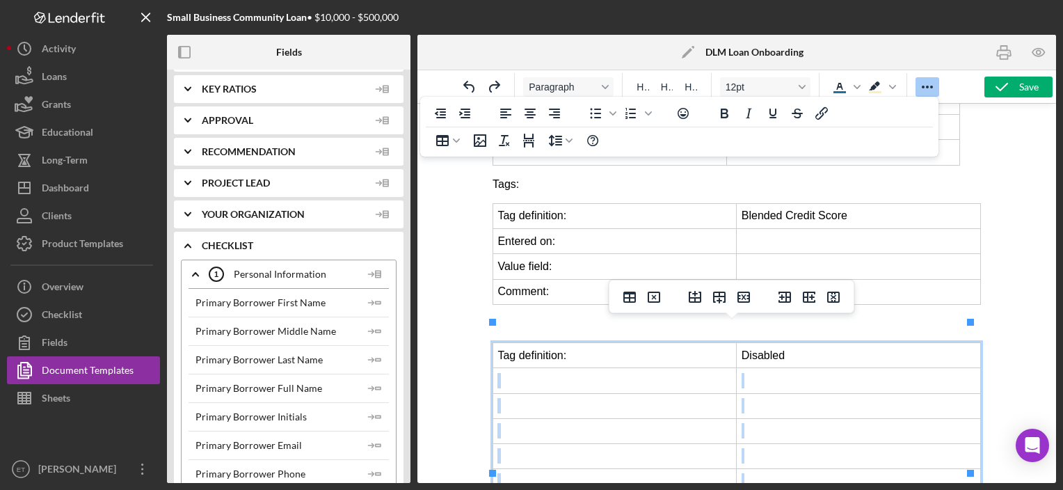
click at [704, 368] on td "Rich Text Area. Press ALT-0 for help." at bounding box center [615, 380] width 244 height 25
click at [744, 301] on icon "Delete row" at bounding box center [743, 297] width 17 height 17
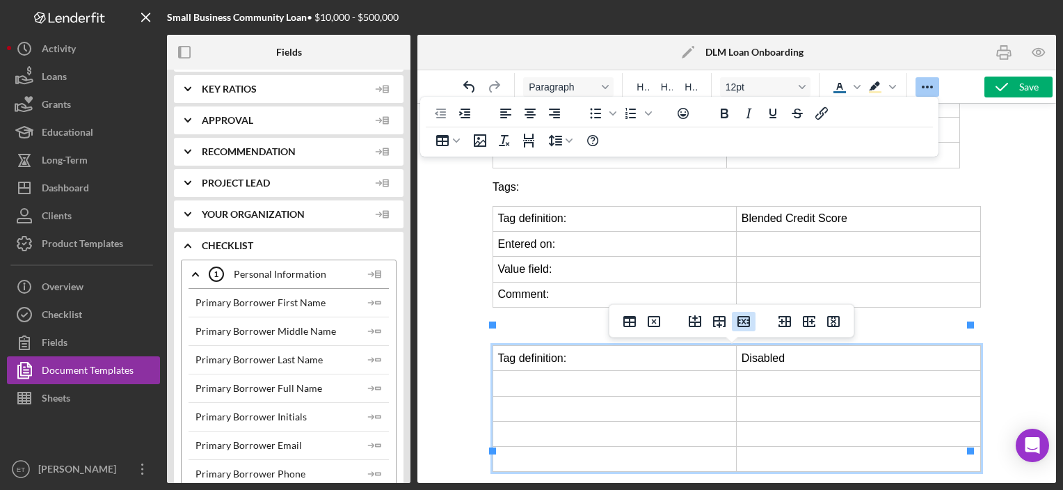
scroll to position [664, 0]
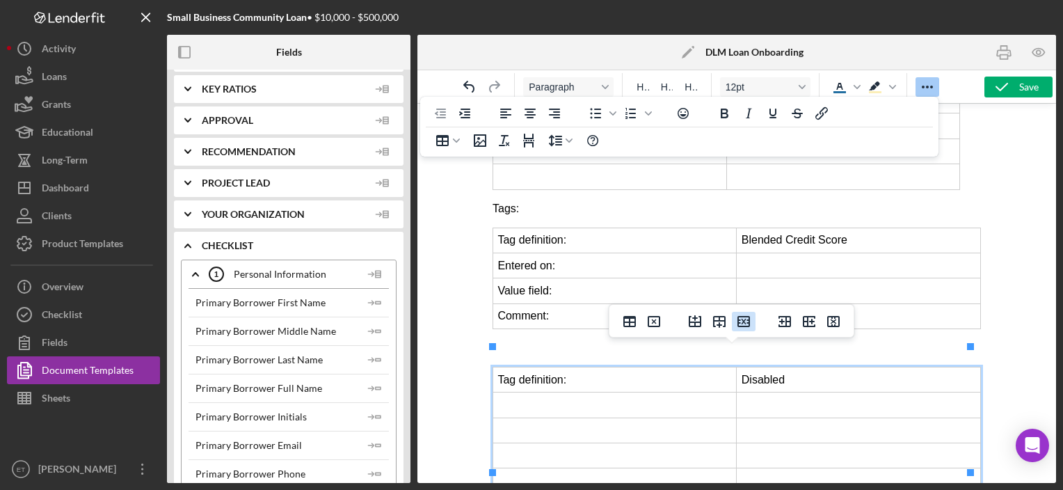
click at [744, 323] on icon "Delete row" at bounding box center [744, 321] width 13 height 11
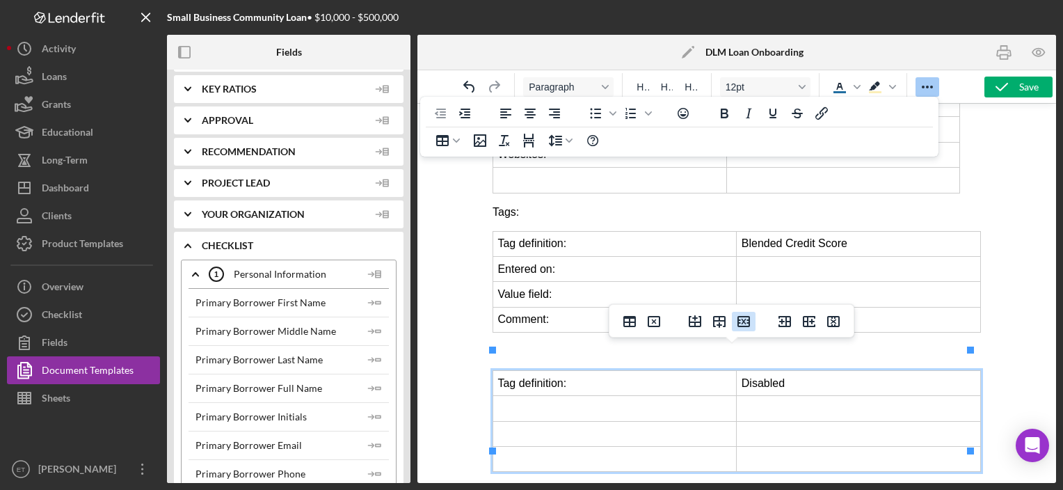
scroll to position [639, 0]
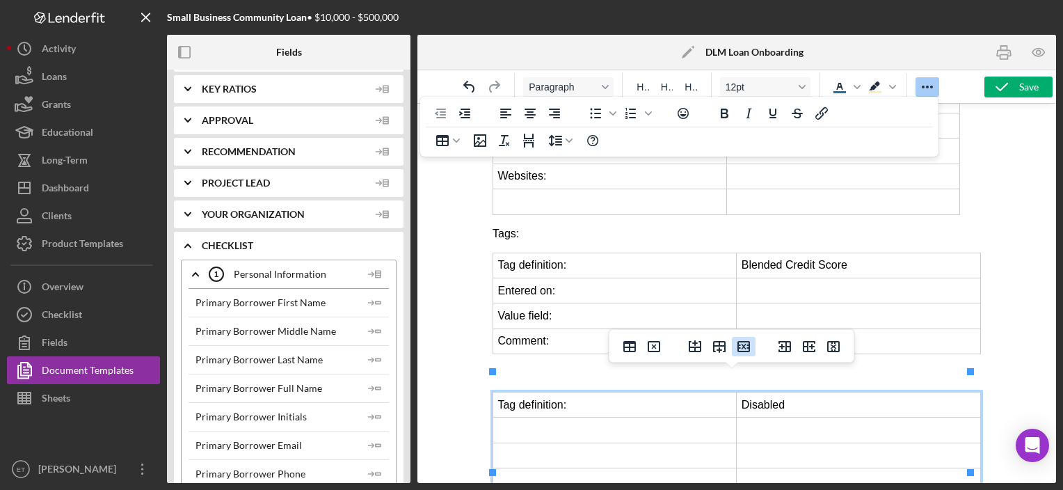
click at [747, 342] on icon "Delete row" at bounding box center [744, 346] width 13 height 11
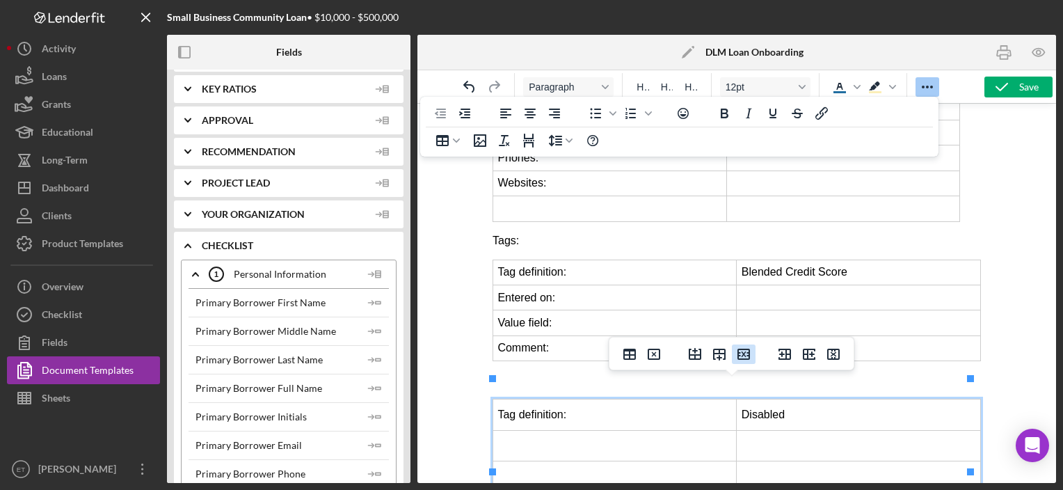
click at [749, 362] on icon "Delete row" at bounding box center [743, 354] width 17 height 17
click at [740, 468] on td "Disabled" at bounding box center [858, 445] width 244 height 93
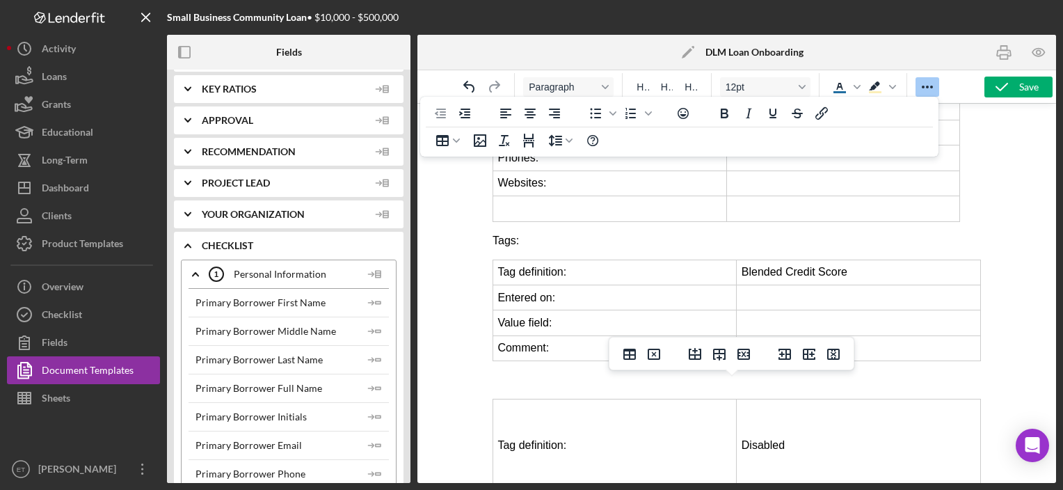
click at [871, 81] on icon "Background color Light Yellow" at bounding box center [875, 87] width 17 height 17
drag, startPoint x: 727, startPoint y: 473, endPoint x: 733, endPoint y: 373, distance: 100.4
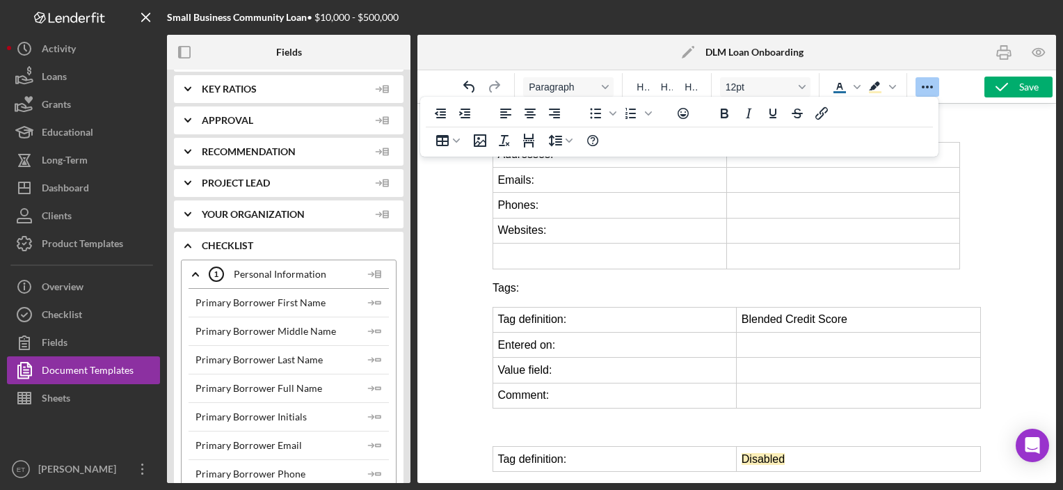
scroll to position [564, 0]
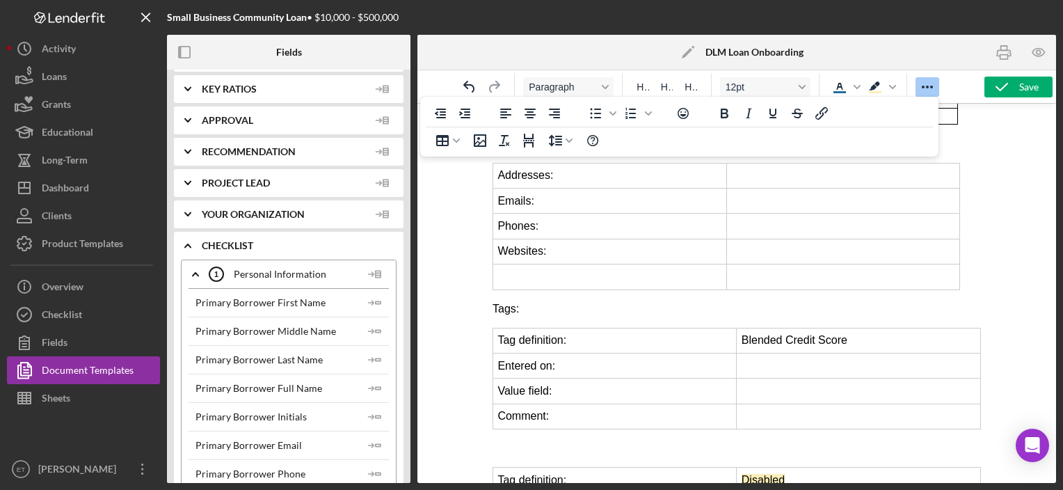
click at [726, 444] on body "Business Participants Information: Info Tab: Name Attention Salutation (Dear...…" at bounding box center [736, 21] width 488 height 941
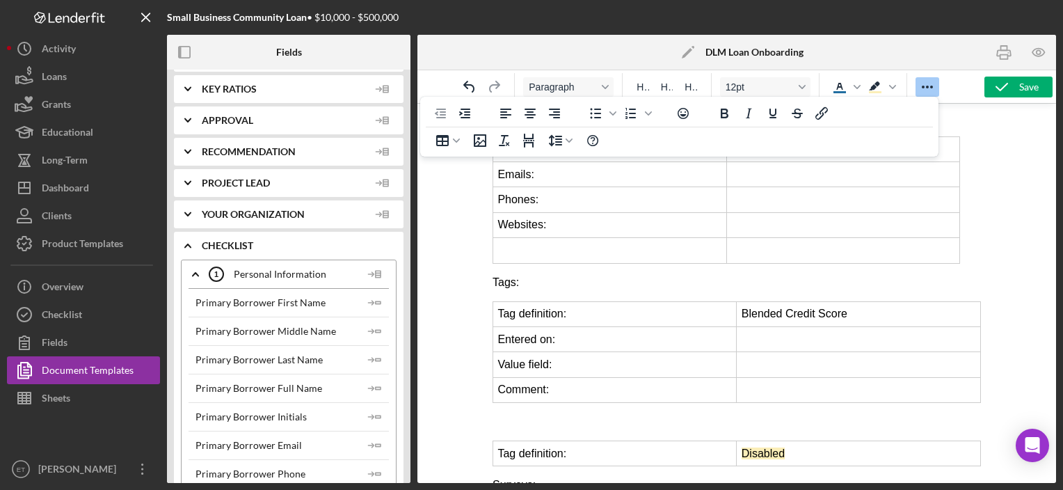
scroll to position [617, 0]
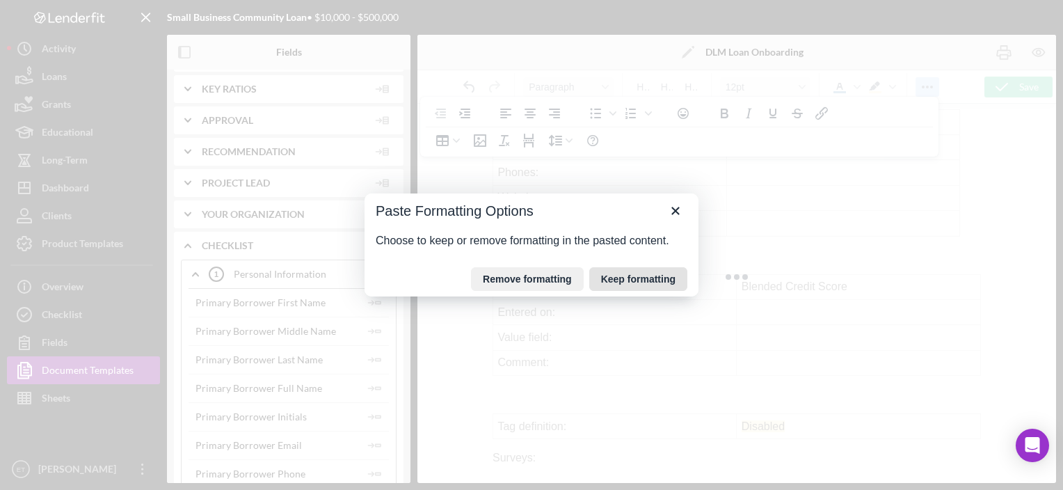
click at [642, 283] on button "Keep formatting" at bounding box center [638, 279] width 98 height 24
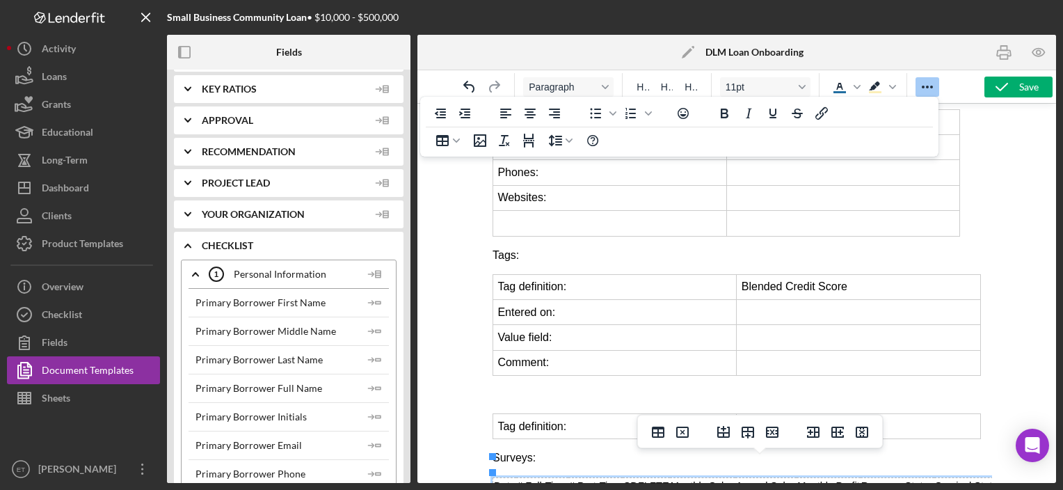
scroll to position [628, 0]
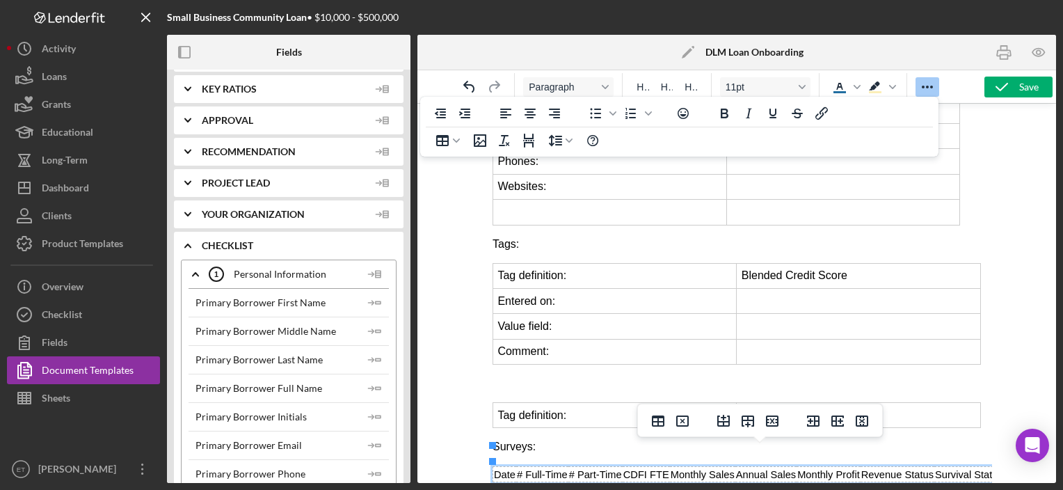
click at [657, 466] on td "CDFI FTE" at bounding box center [645, 474] width 47 height 16
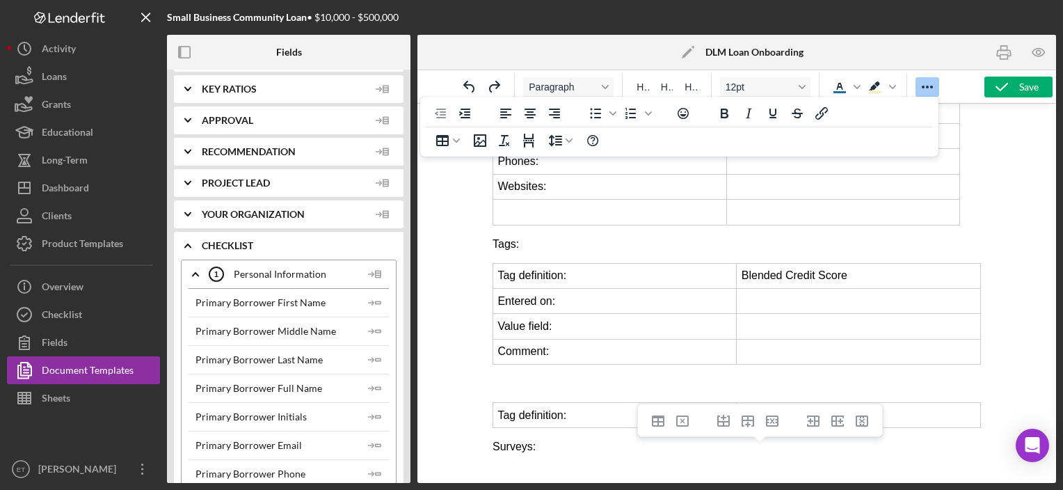
scroll to position [617, 0]
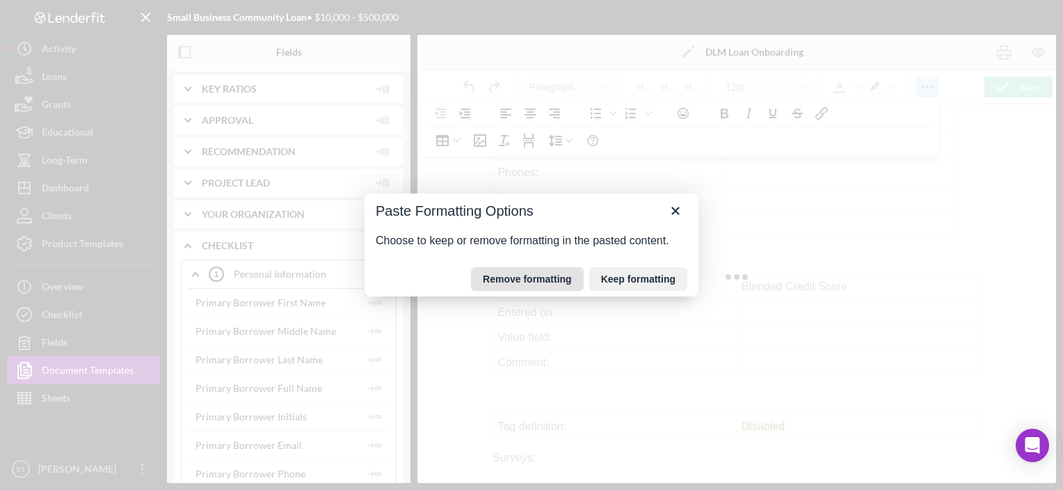
click at [564, 271] on button "Remove formatting" at bounding box center [527, 279] width 113 height 24
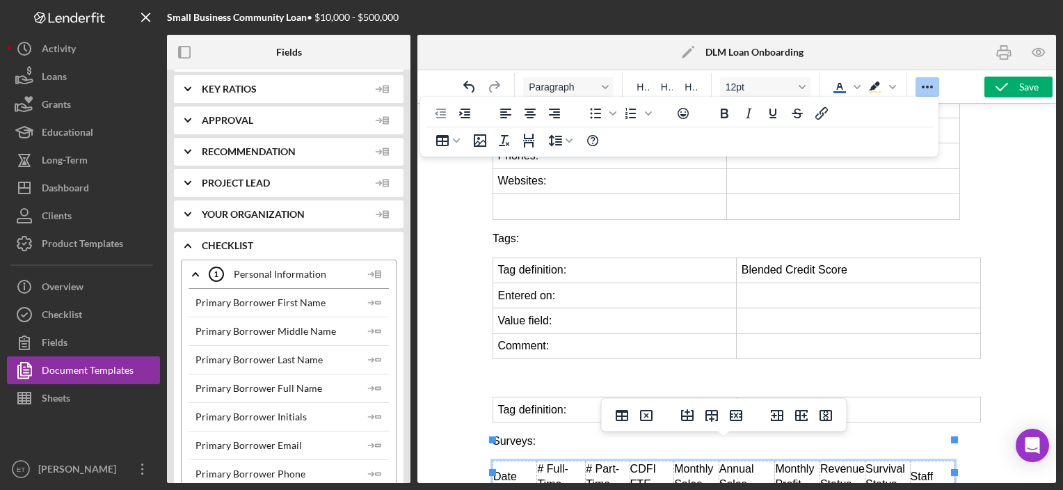
scroll to position [633, 0]
click at [890, 461] on td "Survival Status" at bounding box center [886, 477] width 45 height 32
click at [711, 415] on icon "Insert row after" at bounding box center [712, 416] width 13 height 12
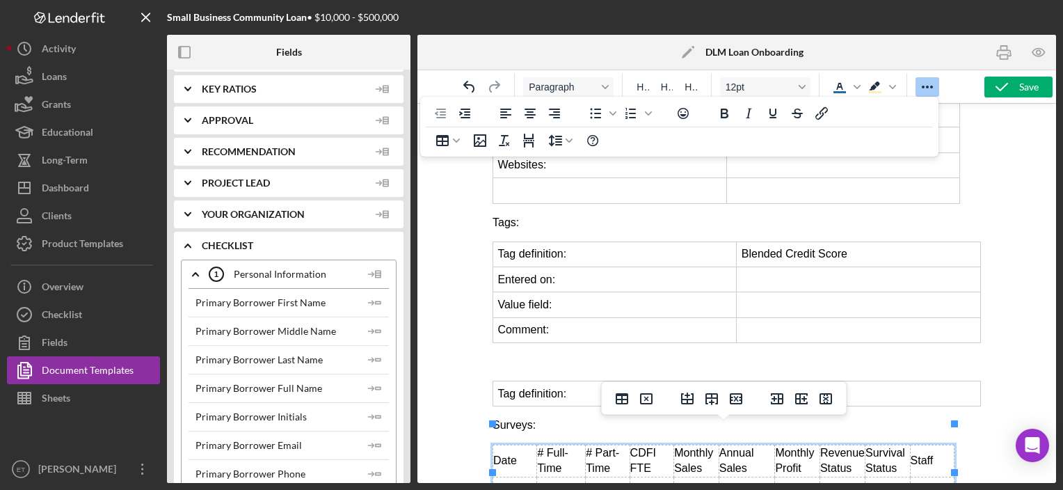
click at [566, 477] on td "Rich Text Area. Press ALT-0 for help." at bounding box center [560, 485] width 49 height 16
click at [518, 354] on p "Rich Text Area. Press ALT-0 for help." at bounding box center [736, 361] width 488 height 15
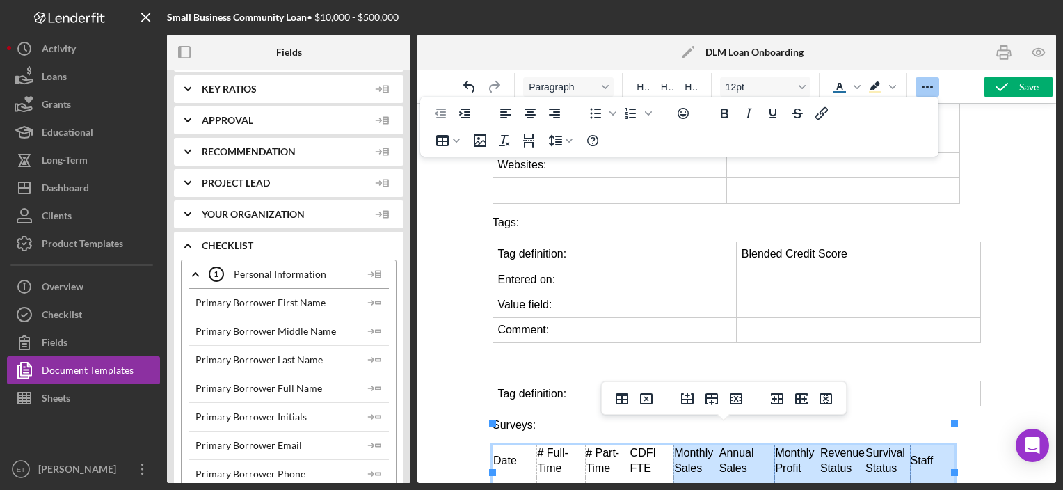
drag, startPoint x: 678, startPoint y: 435, endPoint x: 928, endPoint y: 461, distance: 251.1
click at [928, 461] on tbody "Date # Full-Time # Part-Time CDFI FTE Monthly Sales Annual Sales Monthly Profit…" at bounding box center [723, 469] width 461 height 48
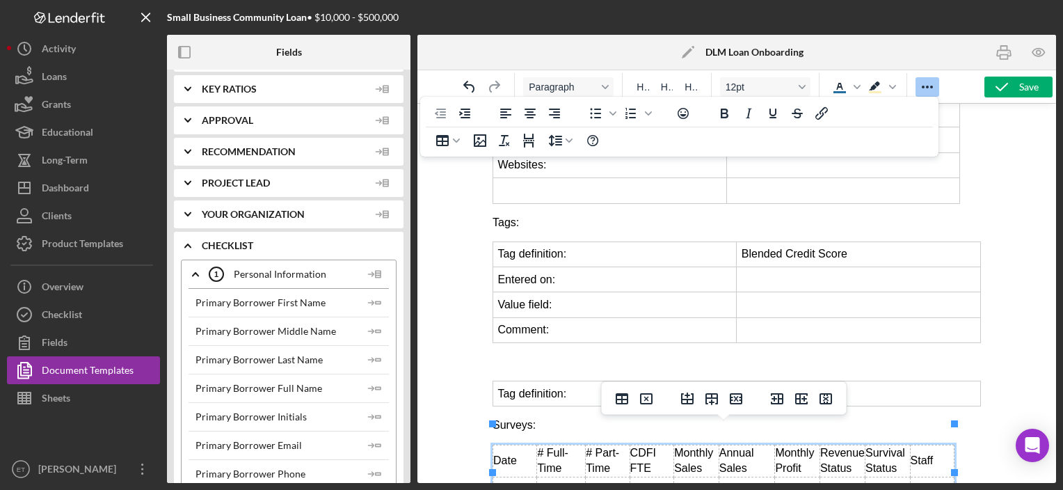
click at [735, 447] on td "Annual Sales" at bounding box center [746, 461] width 56 height 32
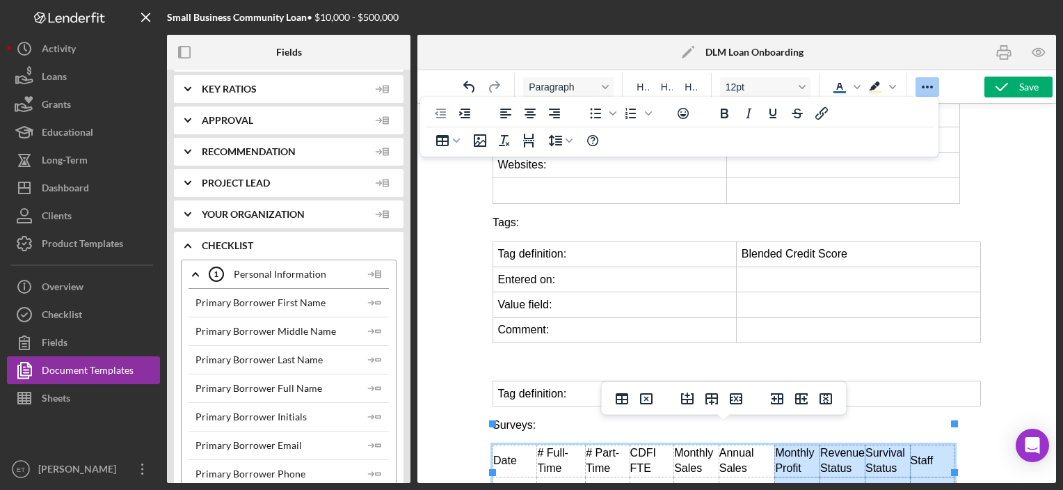
drag, startPoint x: 785, startPoint y: 436, endPoint x: 930, endPoint y: 466, distance: 148.5
click at [930, 466] on tbody "Date # Full-Time # Part-Time CDFI FTE Monthly Sales Annual Sales Monthly Profit…" at bounding box center [723, 469] width 461 height 48
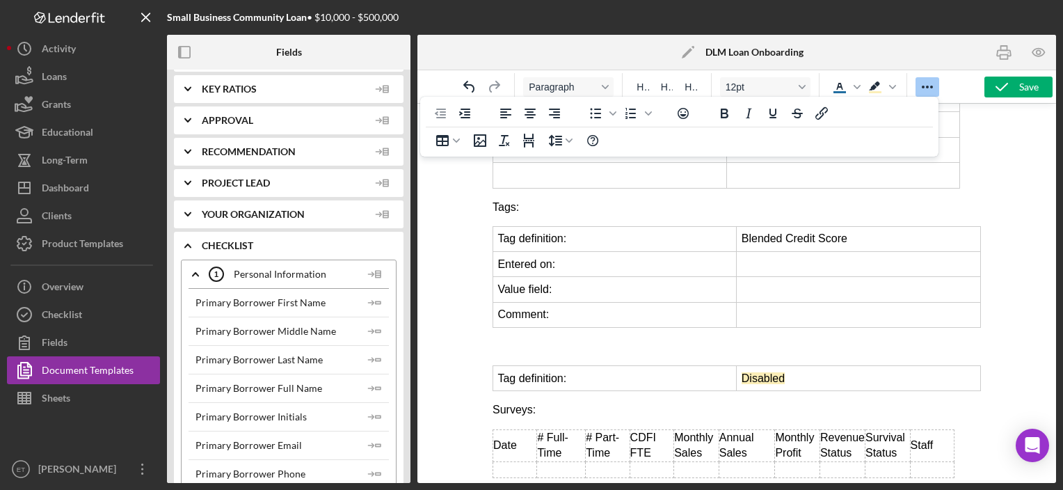
scroll to position [676, 0]
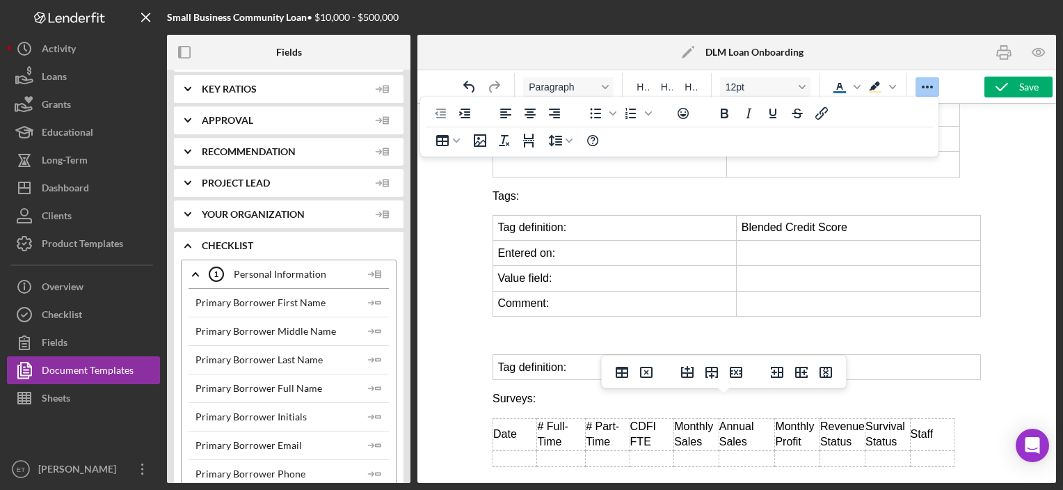
click at [922, 450] on td "Rich Text Area. Press ALT-0 for help." at bounding box center [931, 458] width 44 height 16
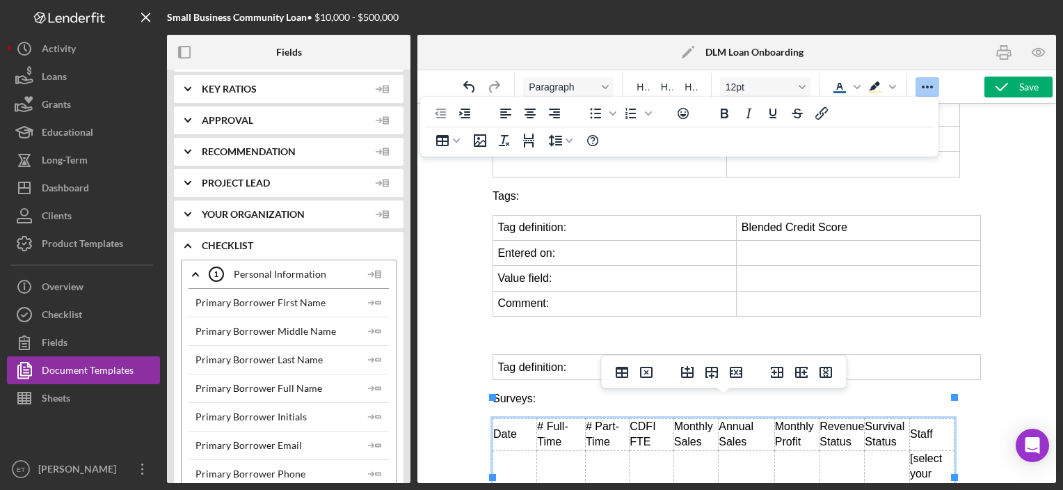
scroll to position [708, 0]
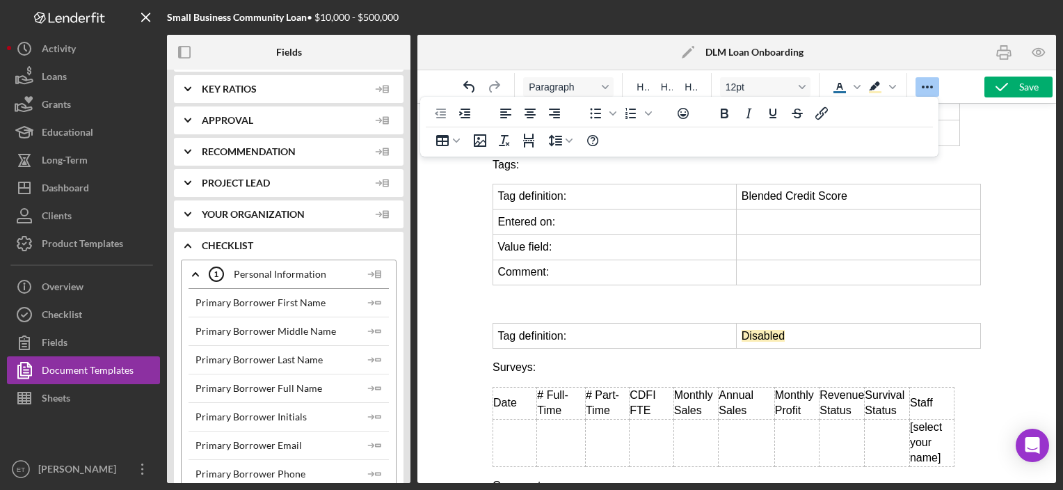
scroll to position [735, 0]
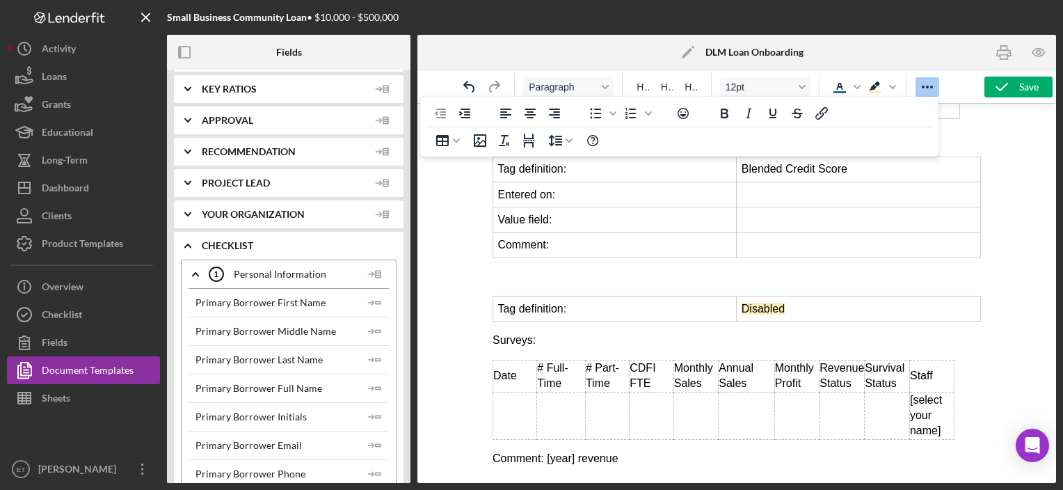
click at [572, 451] on p "Comment: [year] revenue" at bounding box center [736, 458] width 488 height 15
click at [543, 451] on p "Comment: [year] revenue" at bounding box center [736, 458] width 488 height 15
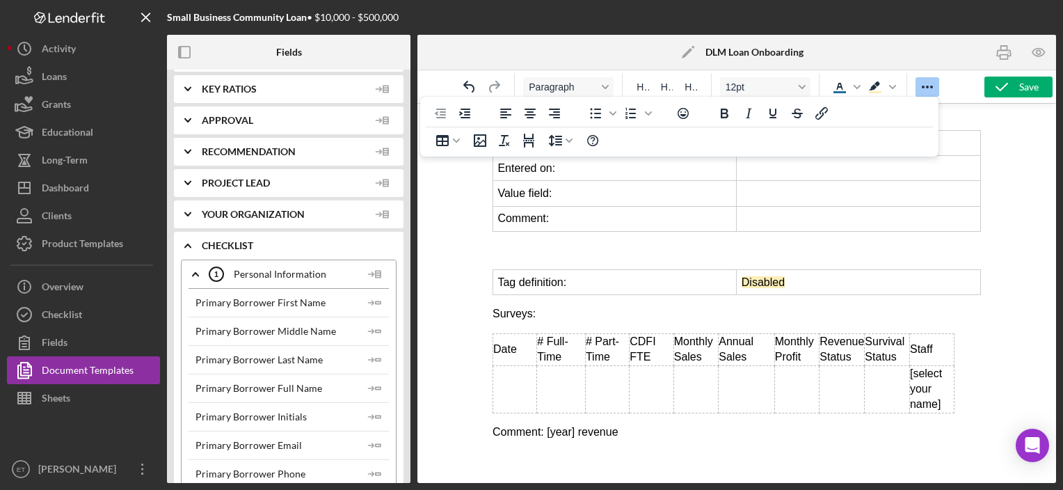
click at [500, 424] on p "Comment: [year] revenue" at bounding box center [736, 431] width 488 height 15
click at [931, 374] on td "[select your name]" at bounding box center [931, 388] width 45 height 47
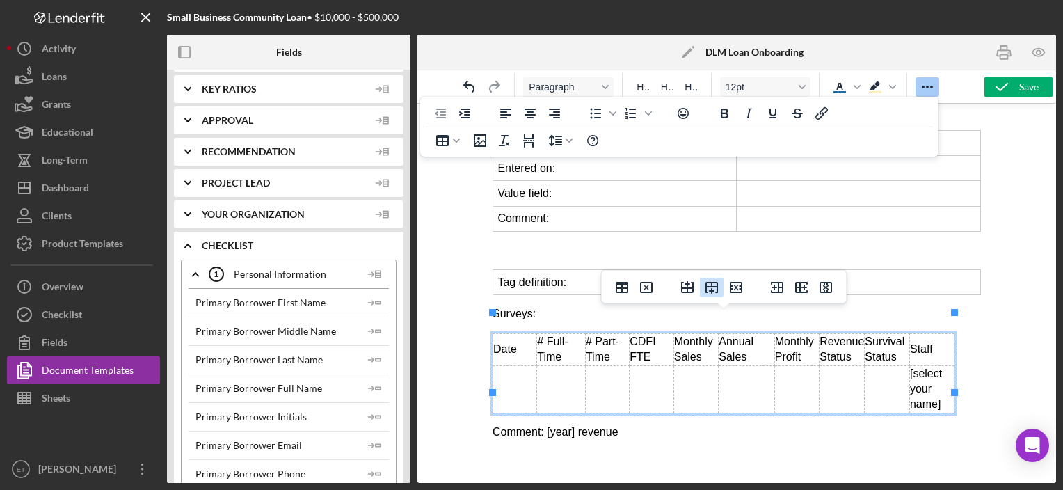
click at [718, 292] on icon "Insert row after" at bounding box center [711, 287] width 17 height 17
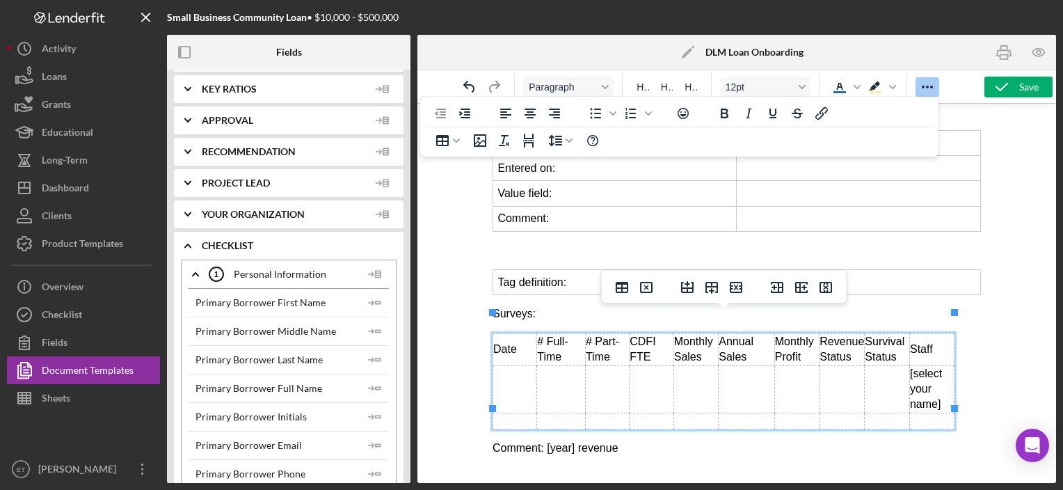
click at [524, 413] on td "Rich Text Area. Press ALT-0 for help." at bounding box center [515, 421] width 44 height 16
click at [561, 413] on td "Rich Text Area. Press ALT-0 for help." at bounding box center [567, 421] width 47 height 16
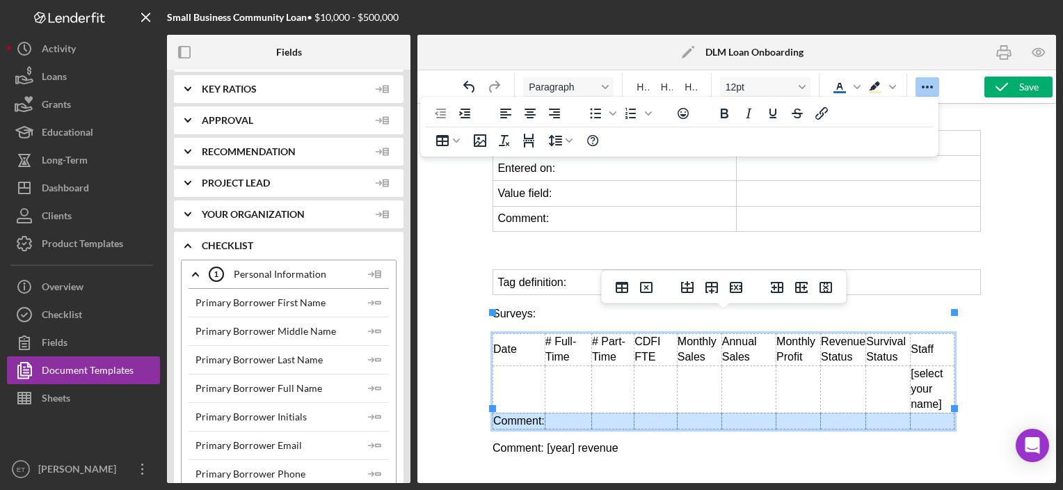
drag, startPoint x: 523, startPoint y: 397, endPoint x: 926, endPoint y: 399, distance: 402.9
click at [926, 413] on tr "Comment:" at bounding box center [723, 421] width 461 height 16
click at [454, 141] on icon "Table" at bounding box center [456, 140] width 7 height 7
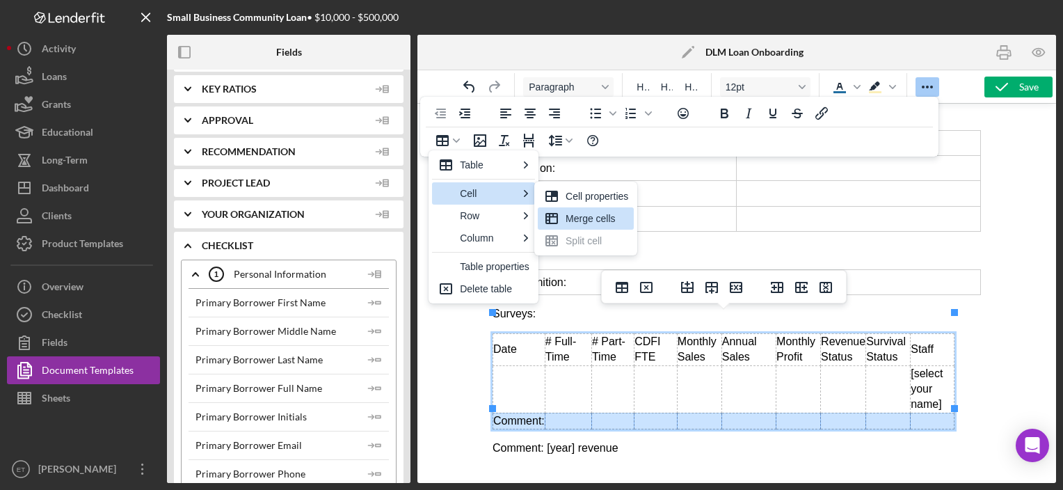
click at [559, 223] on icon at bounding box center [551, 218] width 17 height 17
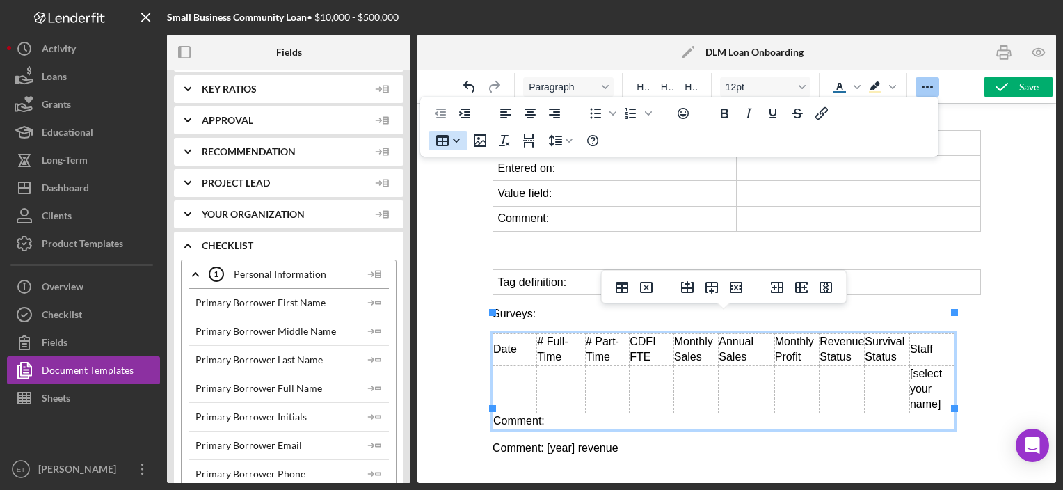
click at [453, 143] on icon "Table" at bounding box center [456, 140] width 7 height 7
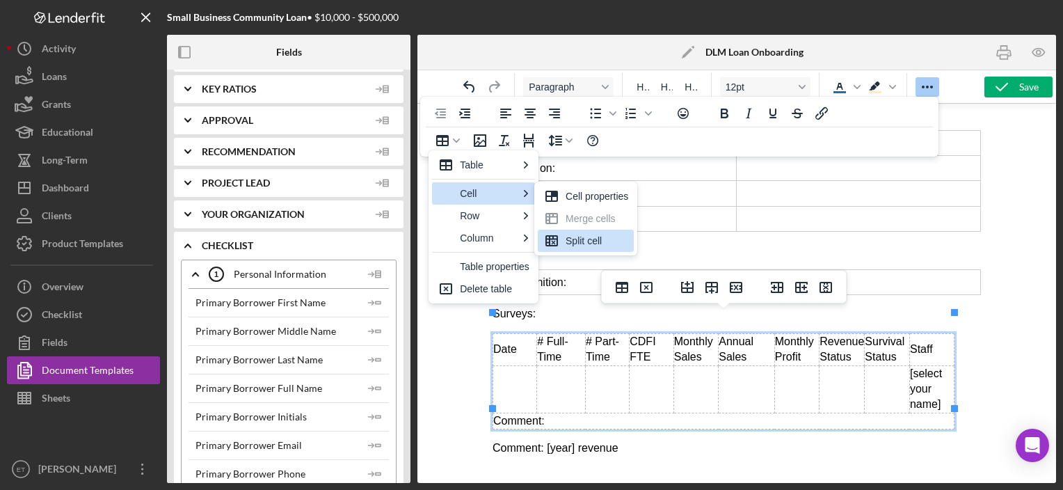
click at [573, 247] on div "Split cell" at bounding box center [597, 240] width 63 height 17
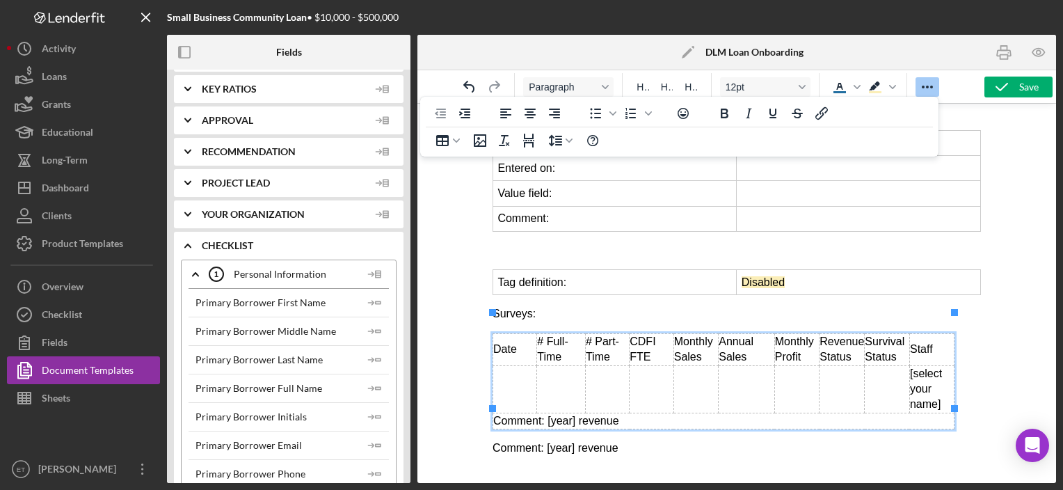
click at [591, 440] on p "Comment: [year] revenue" at bounding box center [736, 447] width 488 height 15
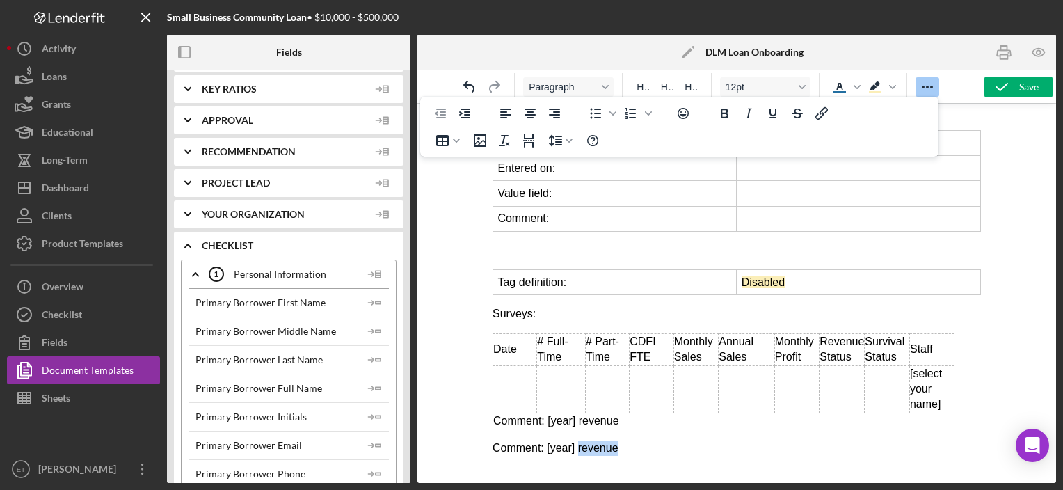
click at [591, 440] on p "Comment: [year] revenue" at bounding box center [736, 447] width 488 height 15
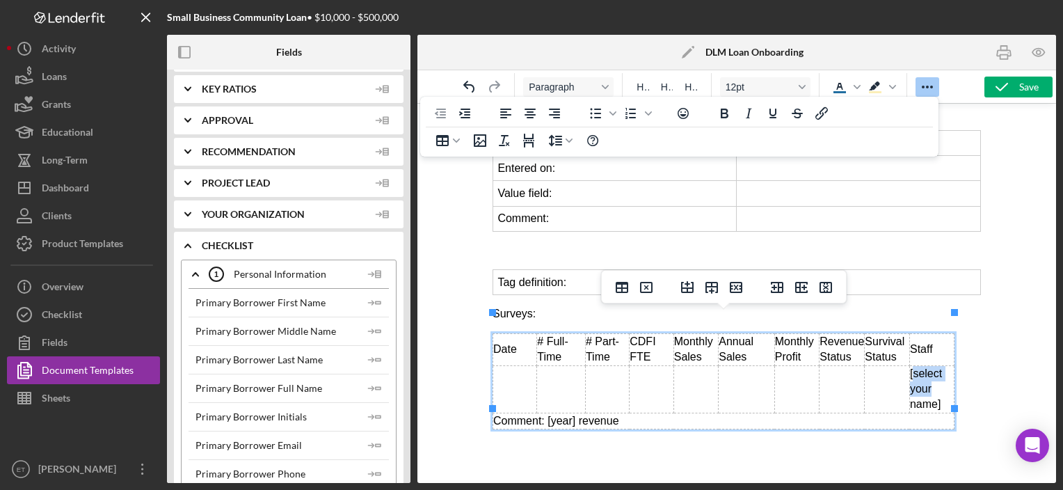
drag, startPoint x: 937, startPoint y: 370, endPoint x: 912, endPoint y: 352, distance: 30.3
click at [912, 365] on td "[select your name]" at bounding box center [931, 388] width 45 height 47
click at [876, 365] on td "Rich Text Area. Press ALT-0 for help." at bounding box center [886, 388] width 45 height 47
click at [746, 370] on td "Rich Text Area. Press ALT-0 for help." at bounding box center [746, 388] width 56 height 47
drag, startPoint x: 913, startPoint y: 352, endPoint x: 936, endPoint y: 383, distance: 38.3
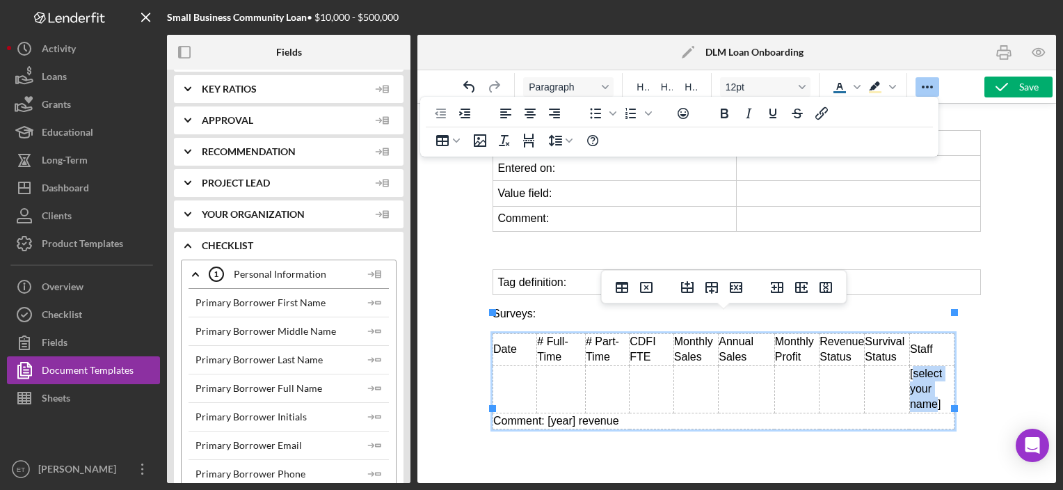
click at [936, 383] on td "[select your name]" at bounding box center [931, 388] width 45 height 47
click at [801, 365] on td "Rich Text Area. Press ALT-0 for help." at bounding box center [796, 388] width 45 height 47
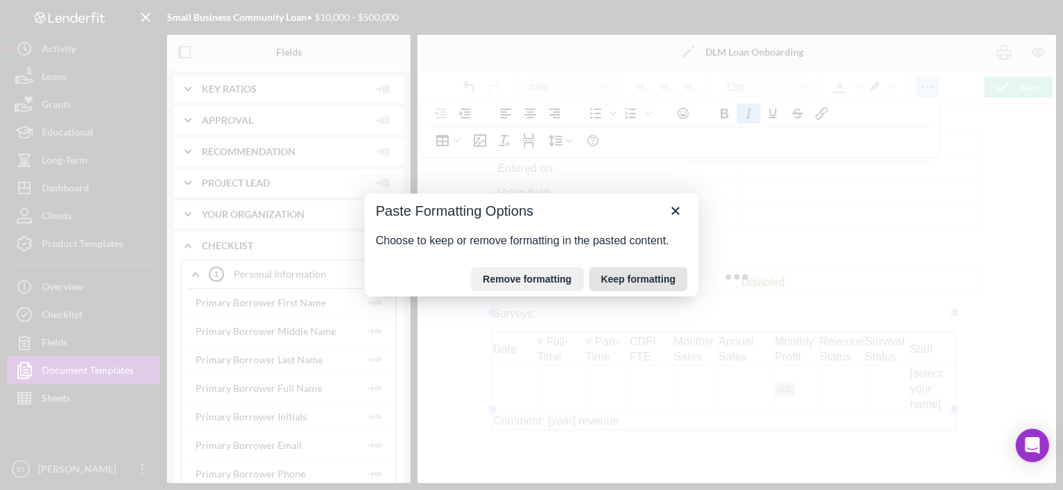
click at [629, 276] on button "Keep formatting" at bounding box center [638, 279] width 98 height 24
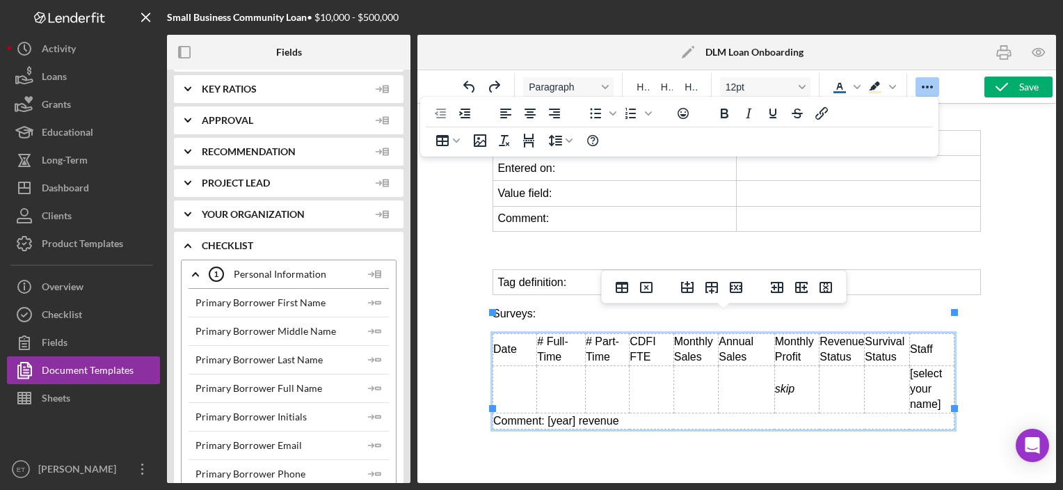
click at [838, 366] on td "Rich Text Area. Press ALT-0 for help." at bounding box center [841, 388] width 45 height 47
click at [751, 367] on td "Rich Text Area. Press ALT-0 for help." at bounding box center [746, 388] width 56 height 47
drag, startPoint x: 708, startPoint y: 334, endPoint x: 674, endPoint y: 337, distance: 35.0
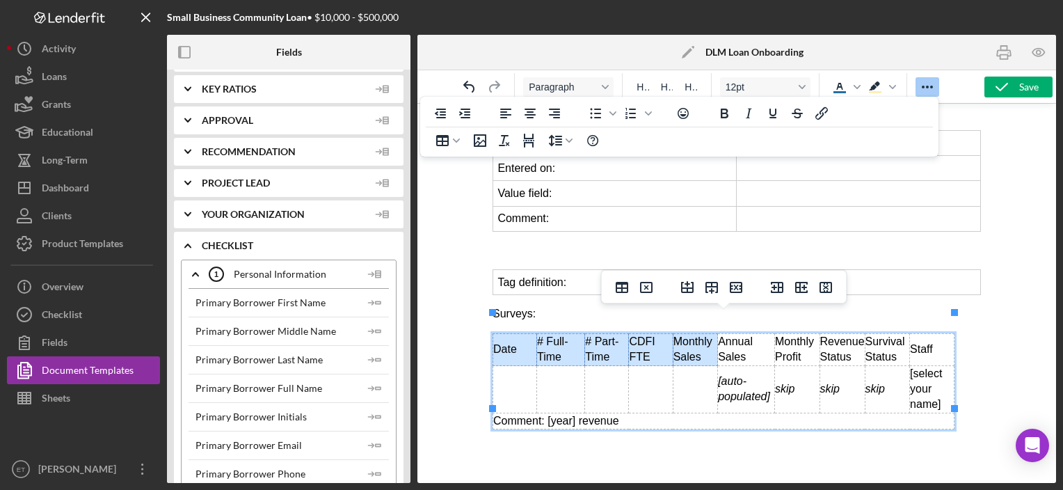
drag, startPoint x: 707, startPoint y: 338, endPoint x: 513, endPoint y: 330, distance: 194.3
click at [513, 333] on tr "Date # Full-Time # Part-Time CDFI FTE Monthly Sales Annual Sales Monthly Profit…" at bounding box center [723, 349] width 461 height 32
click at [875, 86] on icon "Background color Light Yellow" at bounding box center [874, 85] width 11 height 9
click at [922, 333] on td "Staff" at bounding box center [931, 349] width 45 height 32
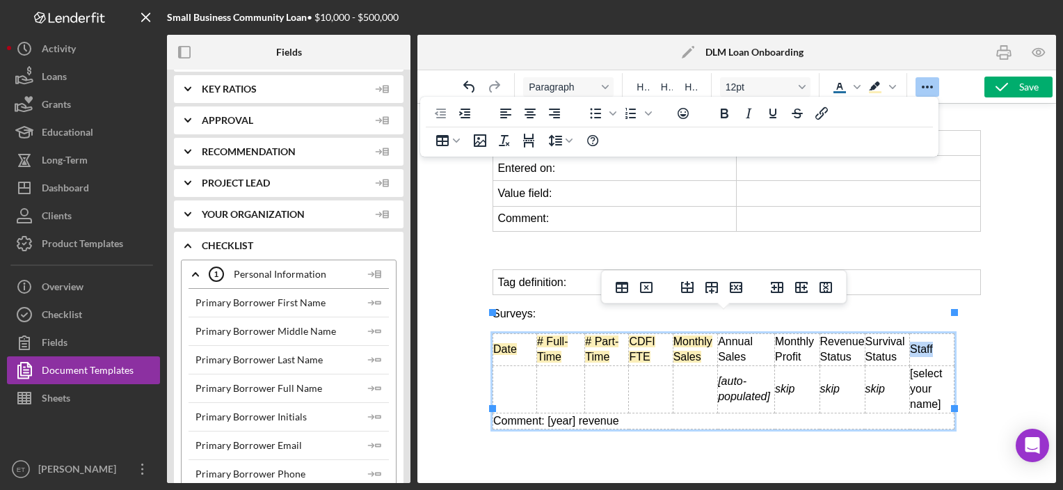
click at [922, 333] on td "Staff" at bounding box center [931, 349] width 45 height 32
click at [879, 89] on icon "Background color Light Yellow" at bounding box center [875, 87] width 17 height 17
drag, startPoint x: 543, startPoint y: 402, endPoint x: 493, endPoint y: 397, distance: 50.3
click at [493, 413] on td "Comment: [year] revenue" at bounding box center [723, 421] width 461 height 16
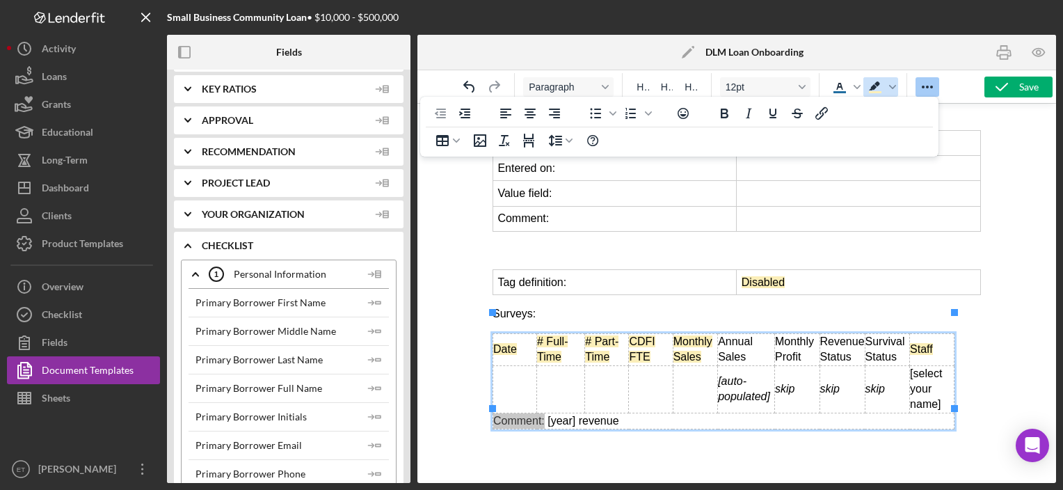
click at [873, 83] on icon "Background color Light Yellow" at bounding box center [875, 87] width 17 height 17
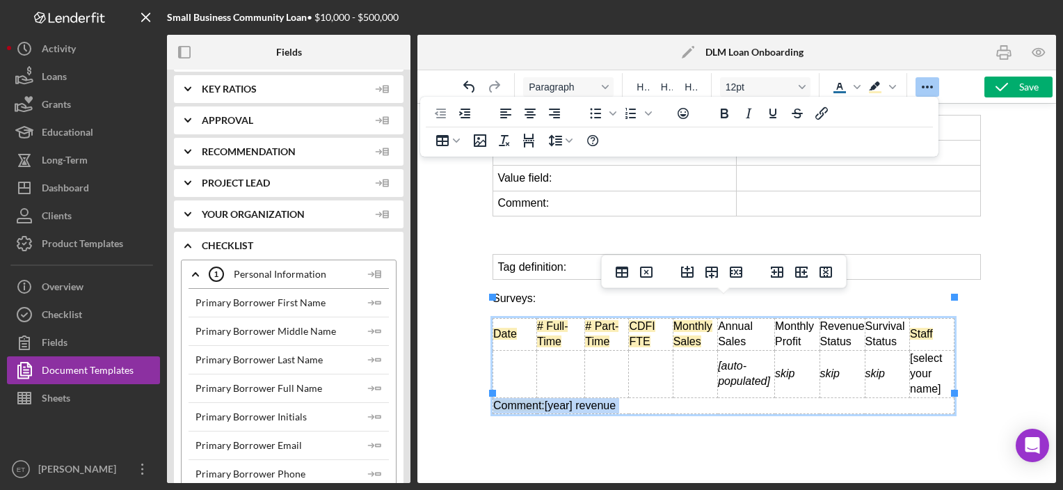
scroll to position [777, 0]
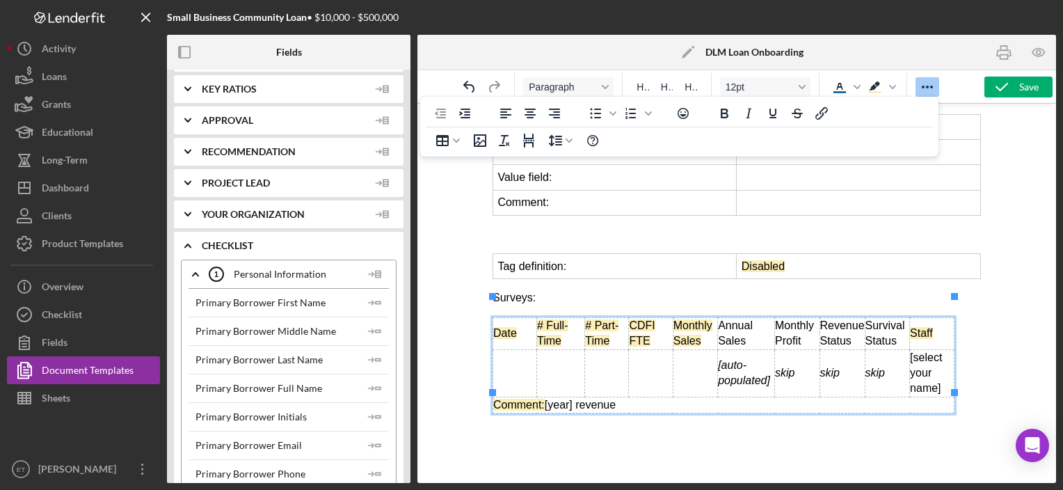
click at [654, 319] on span "CDFI FTE" at bounding box center [641, 332] width 26 height 27
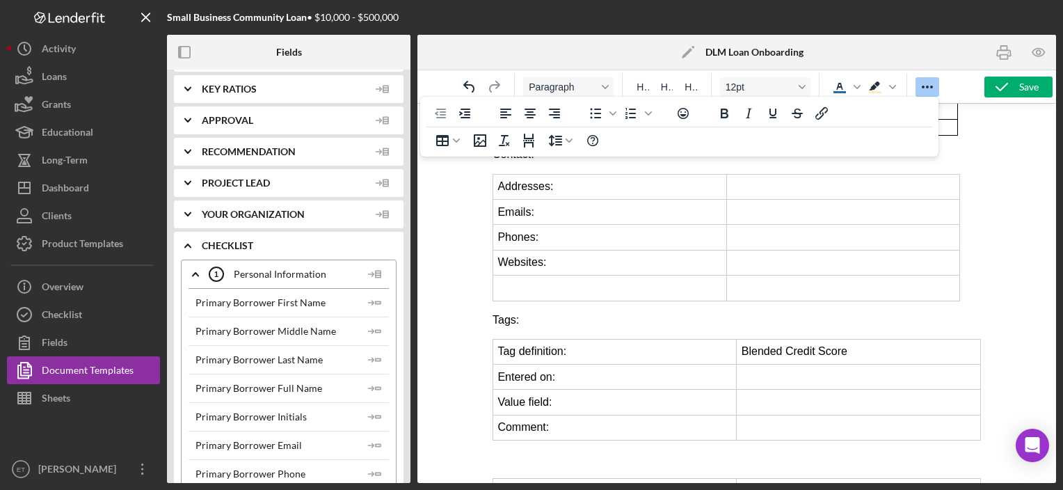
scroll to position [552, 0]
click at [639, 452] on p "Rich Text Area. Press ALT-0 for help." at bounding box center [736, 459] width 488 height 15
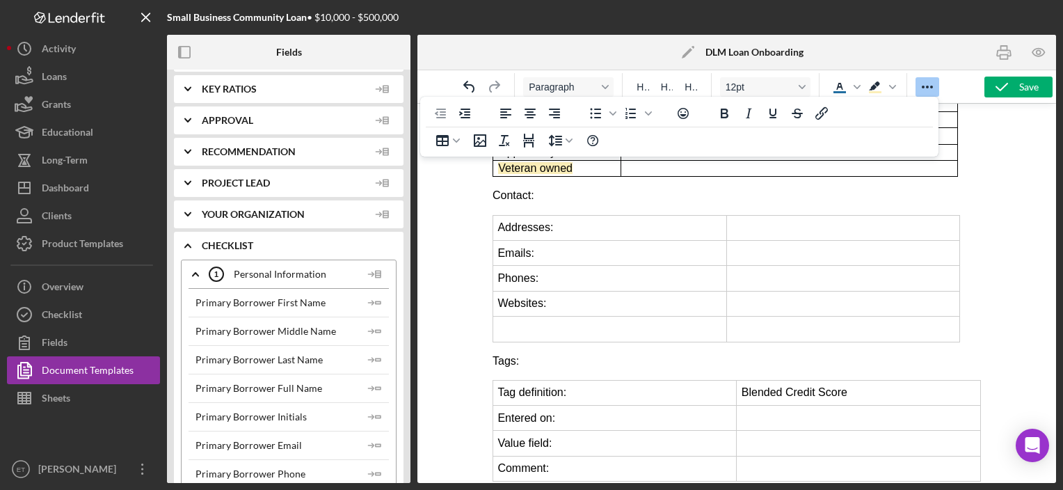
scroll to position [561, 0]
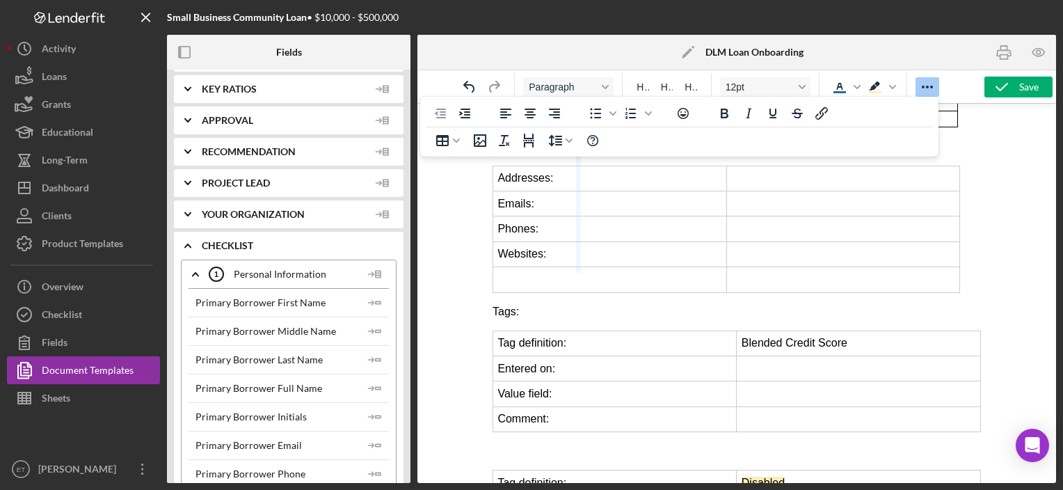
drag, startPoint x: 722, startPoint y: 215, endPoint x: 575, endPoint y: 225, distance: 146.4
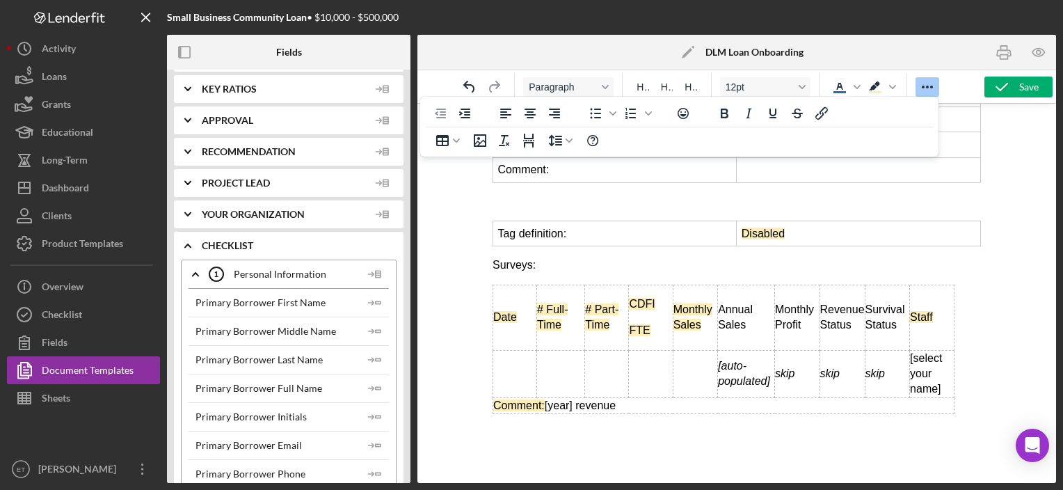
scroll to position [810, 0]
click at [520, 452] on p "Owners:" at bounding box center [736, 459] width 488 height 15
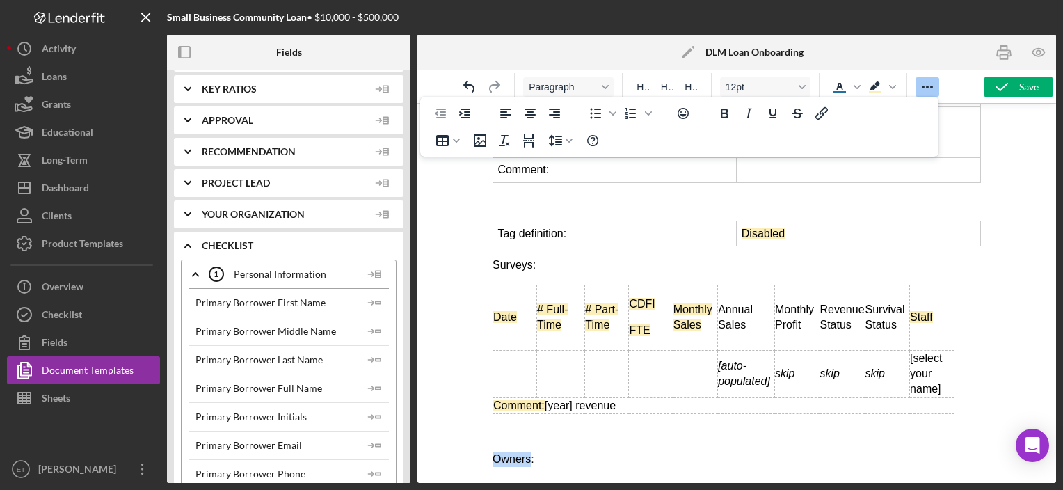
click at [520, 452] on p "Owners:" at bounding box center [736, 459] width 488 height 15
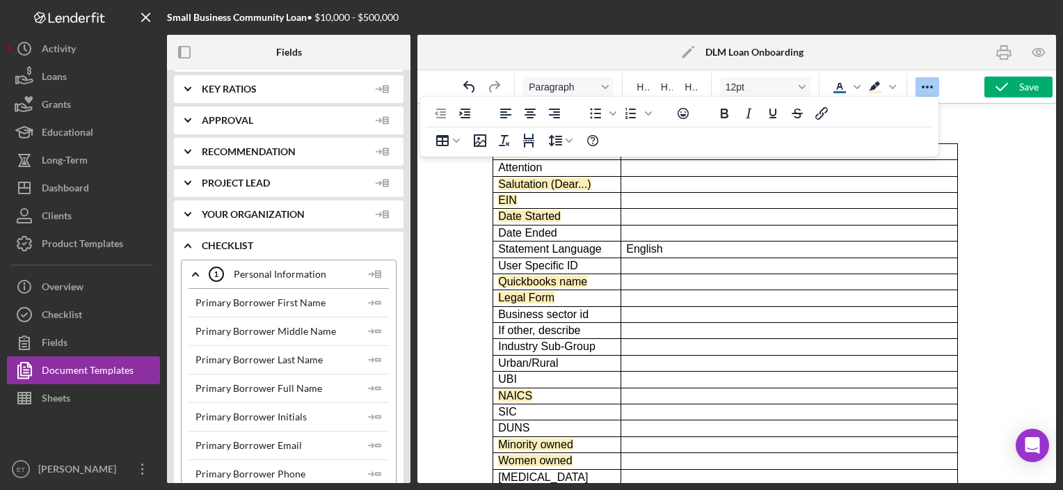
scroll to position [0, 0]
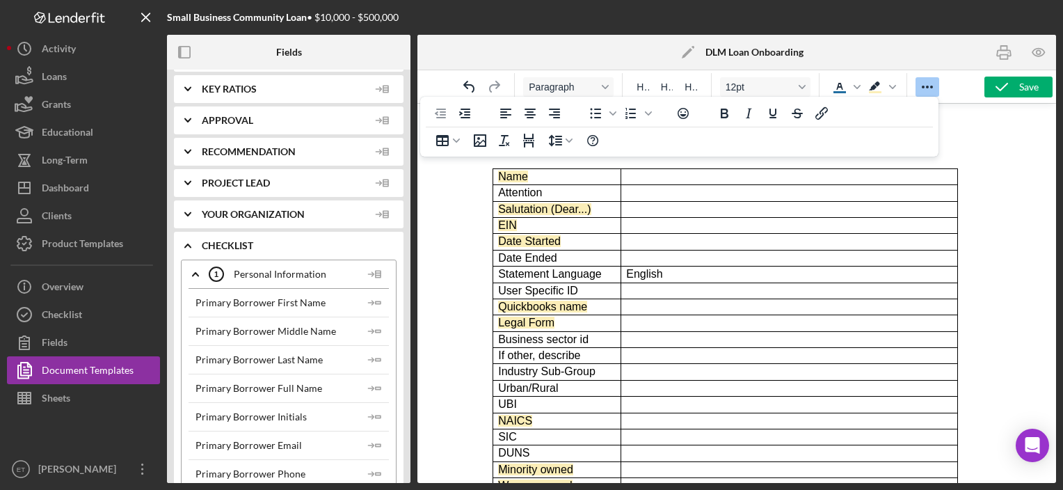
click at [468, 183] on div at bounding box center [736, 293] width 639 height 380
click at [927, 85] on icon "Reveal or hide additional toolbar items" at bounding box center [927, 87] width 17 height 17
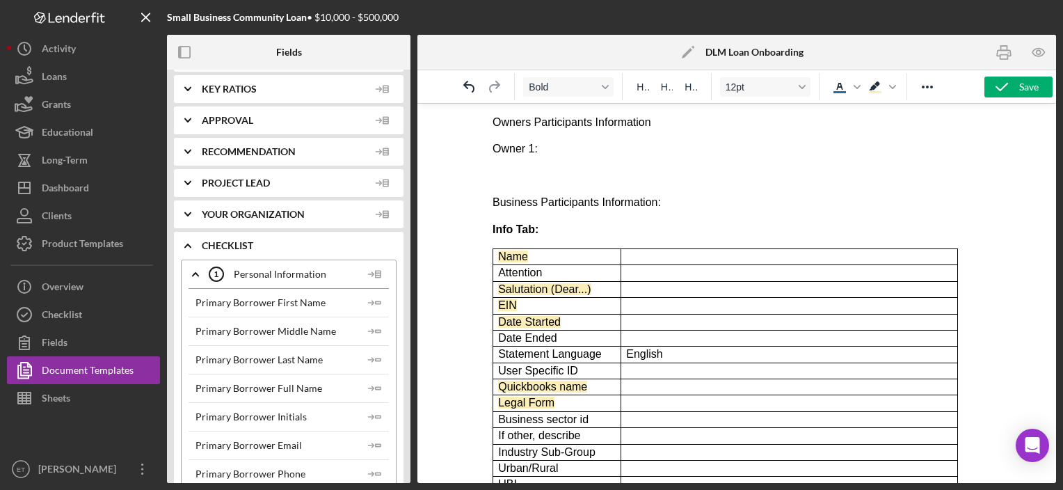
click at [518, 230] on strong "Info Tab:" at bounding box center [515, 229] width 46 height 12
click at [687, 90] on span "H3" at bounding box center [691, 86] width 12 height 11
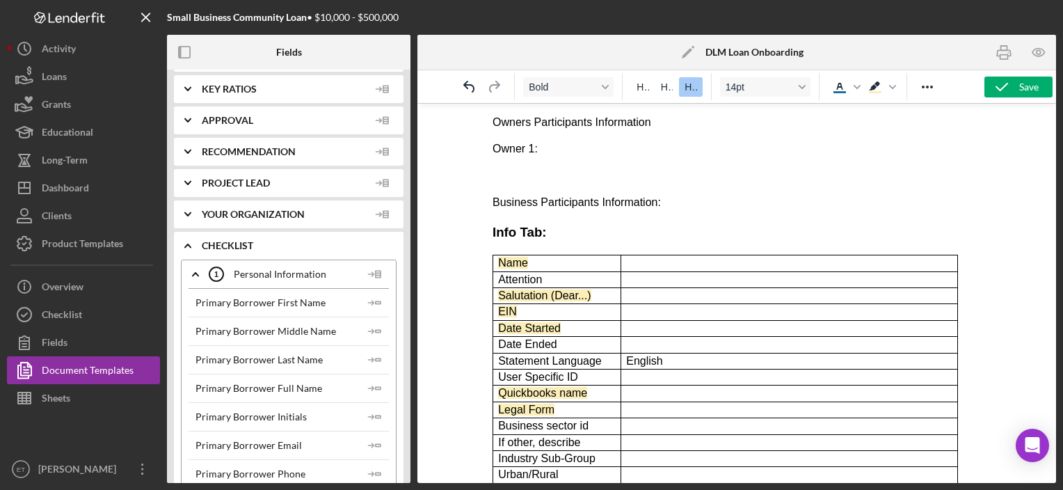
click at [602, 199] on p "Business Participants Information:" at bounding box center [736, 202] width 488 height 15
click at [665, 83] on span "H2" at bounding box center [667, 86] width 12 height 11
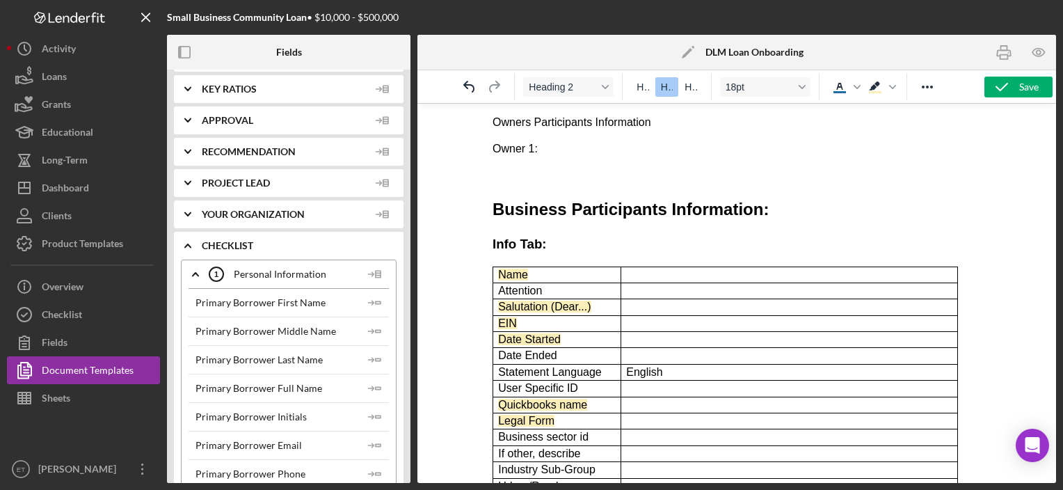
click at [593, 237] on h3 "Info Tab:" at bounding box center [736, 244] width 488 height 18
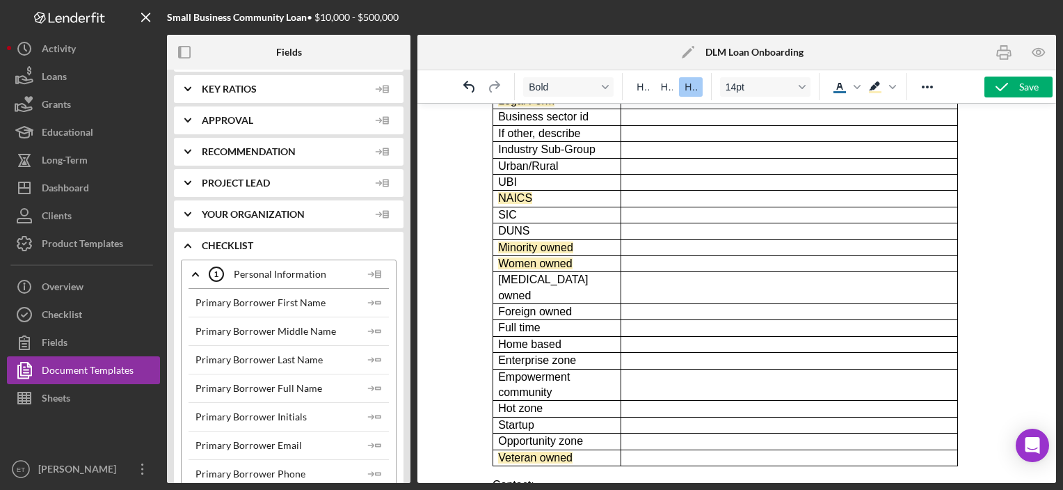
scroll to position [465, 0]
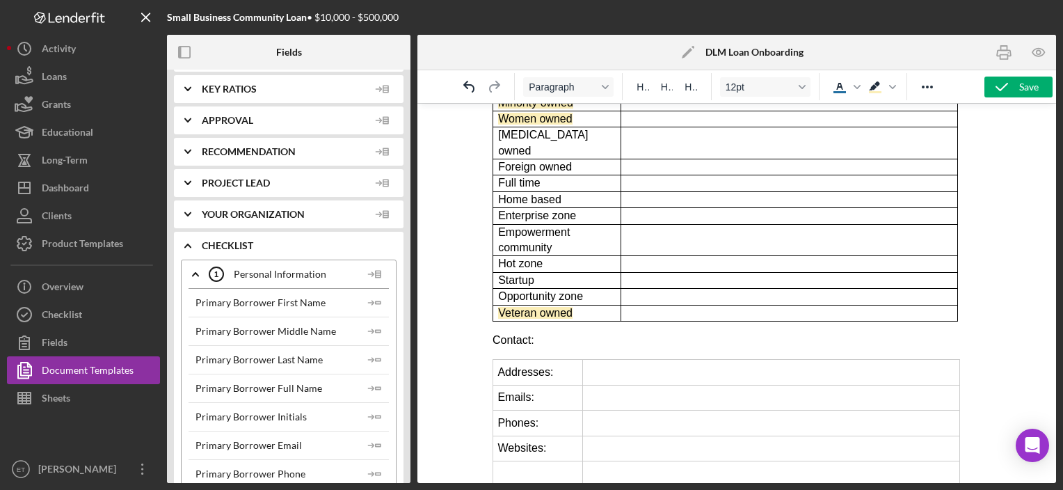
click at [510, 333] on p "Contact:" at bounding box center [736, 340] width 488 height 15
click at [672, 89] on span "H2" at bounding box center [667, 86] width 12 height 11
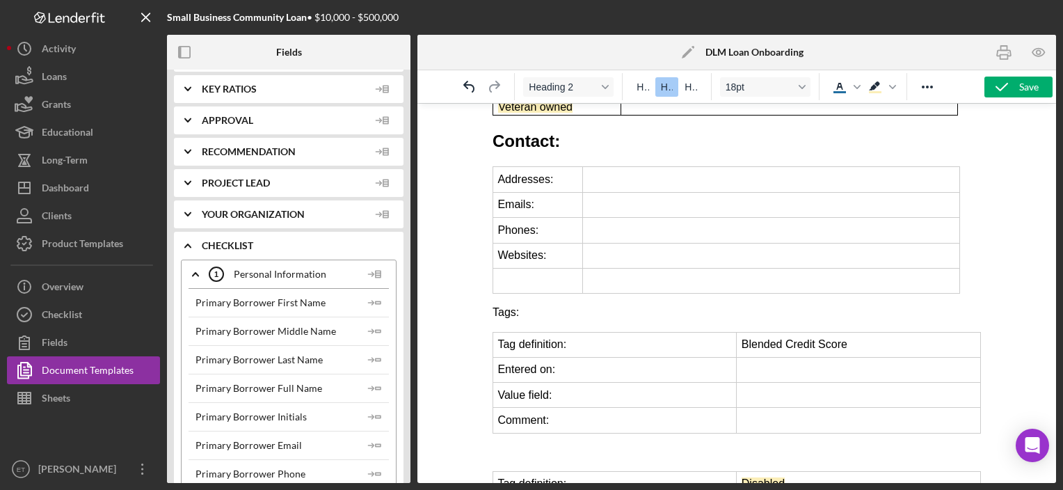
scroll to position [696, 0]
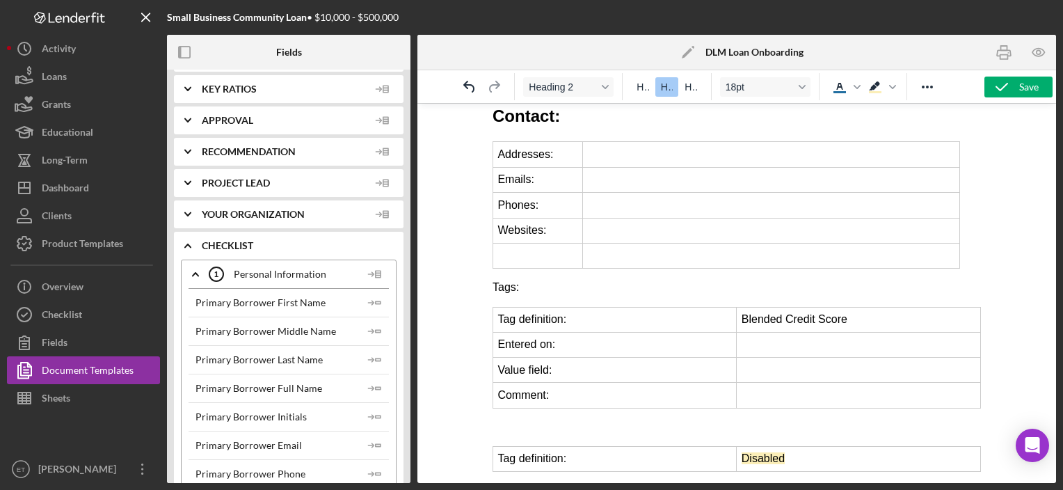
click at [506, 280] on p "Tags:" at bounding box center [736, 287] width 488 height 15
click at [690, 92] on span "H3" at bounding box center [691, 86] width 12 height 11
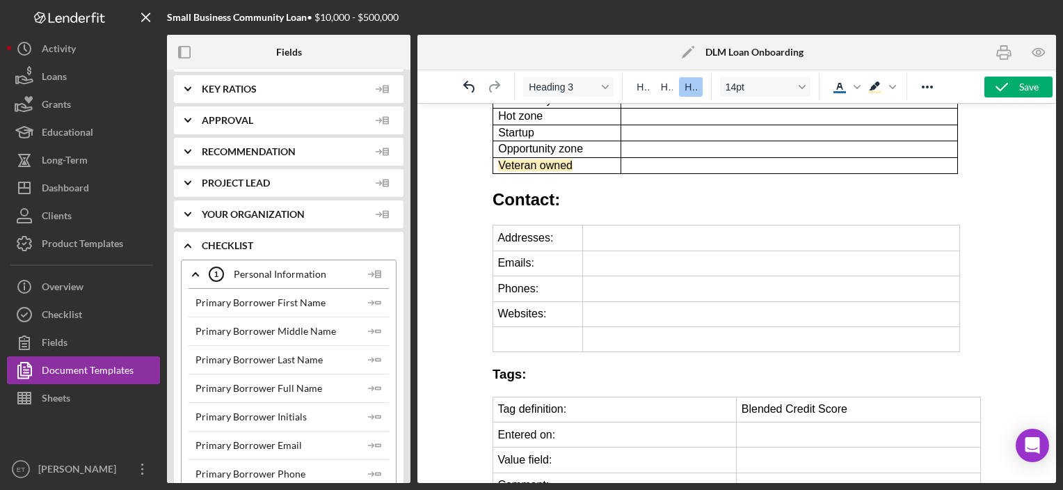
scroll to position [534, 0]
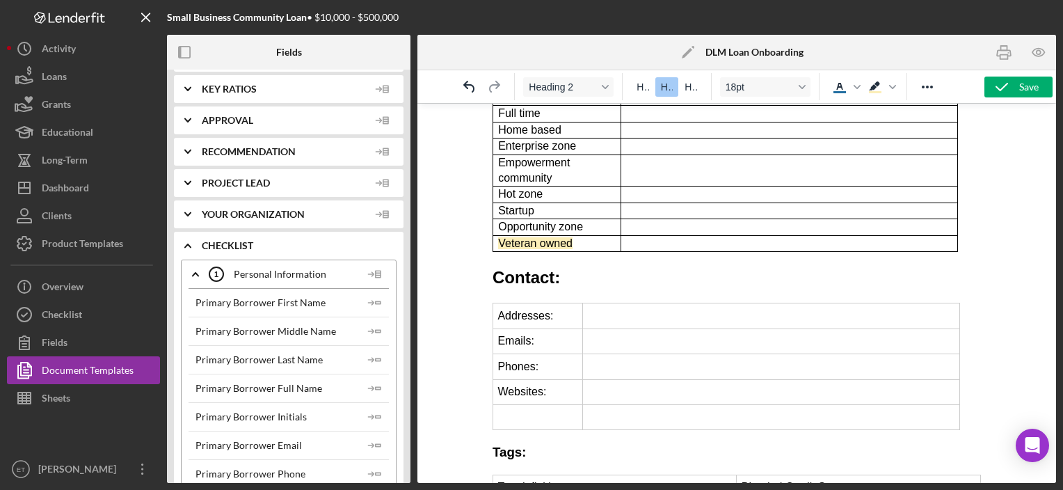
click at [513, 266] on h2 "Contact:" at bounding box center [736, 278] width 488 height 24
click at [690, 88] on span "H3" at bounding box center [691, 86] width 12 height 11
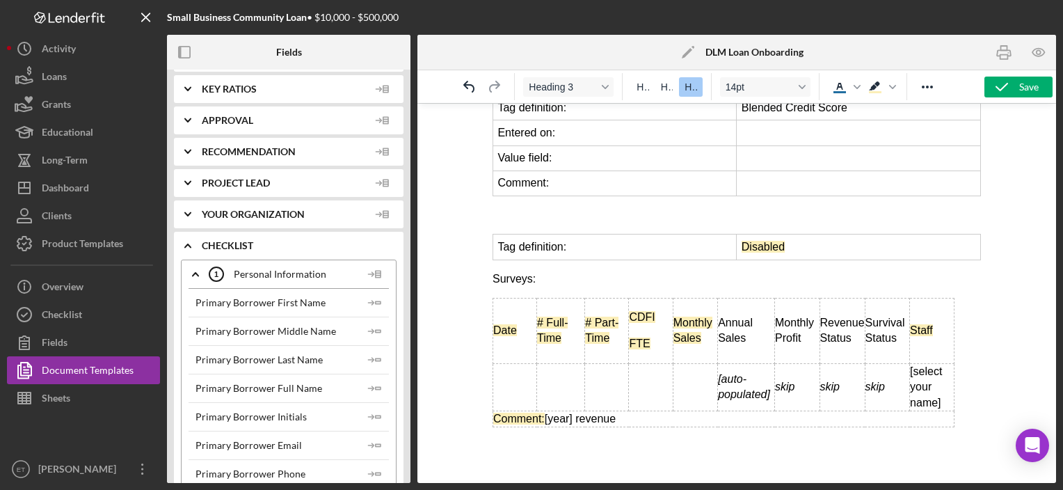
scroll to position [911, 0]
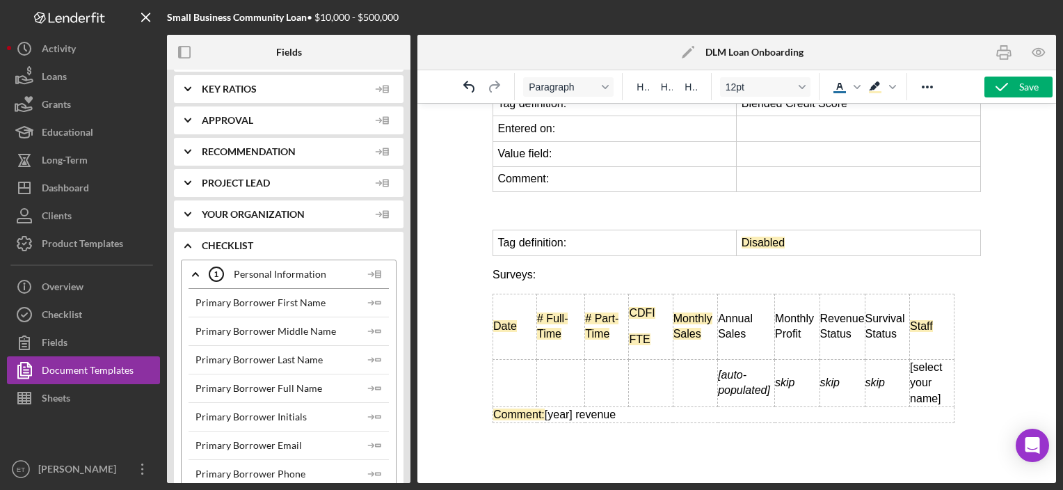
click at [509, 267] on p "Surveys:" at bounding box center [736, 274] width 488 height 15
click at [687, 91] on span "H3" at bounding box center [691, 86] width 12 height 11
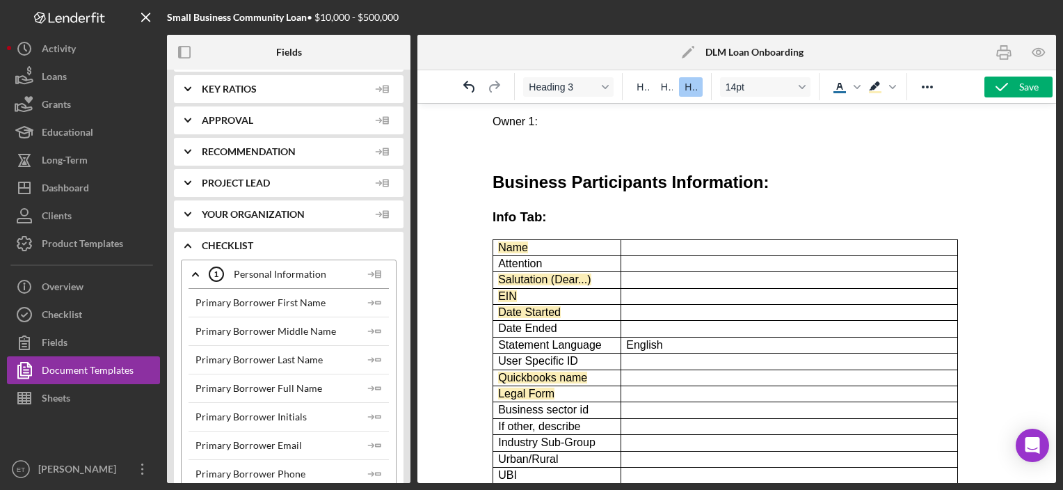
scroll to position [0, 0]
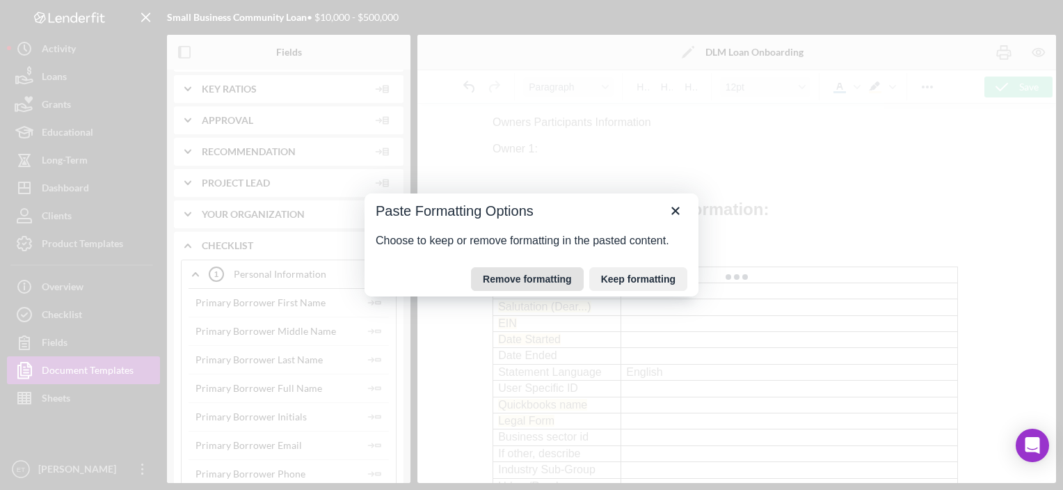
click at [550, 279] on button "Remove formatting" at bounding box center [527, 279] width 113 height 24
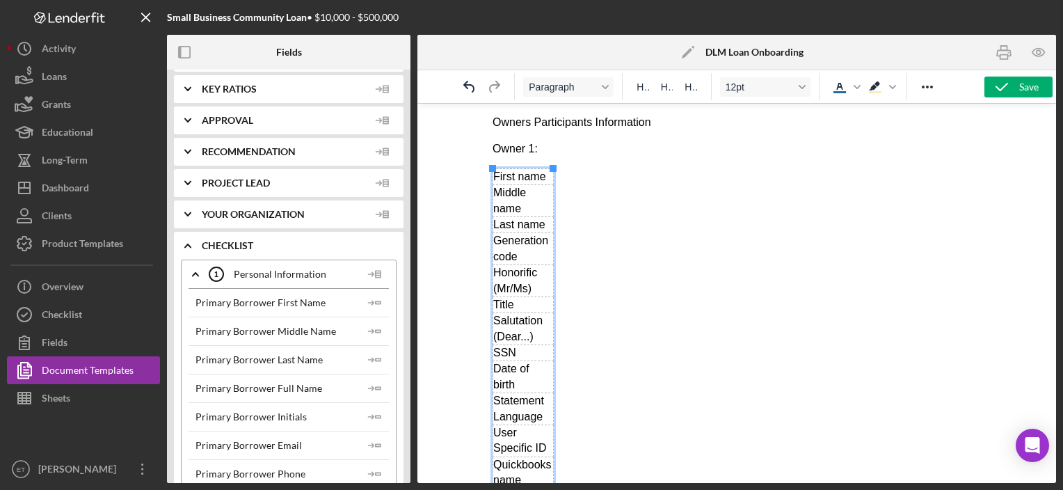
scroll to position [152, 0]
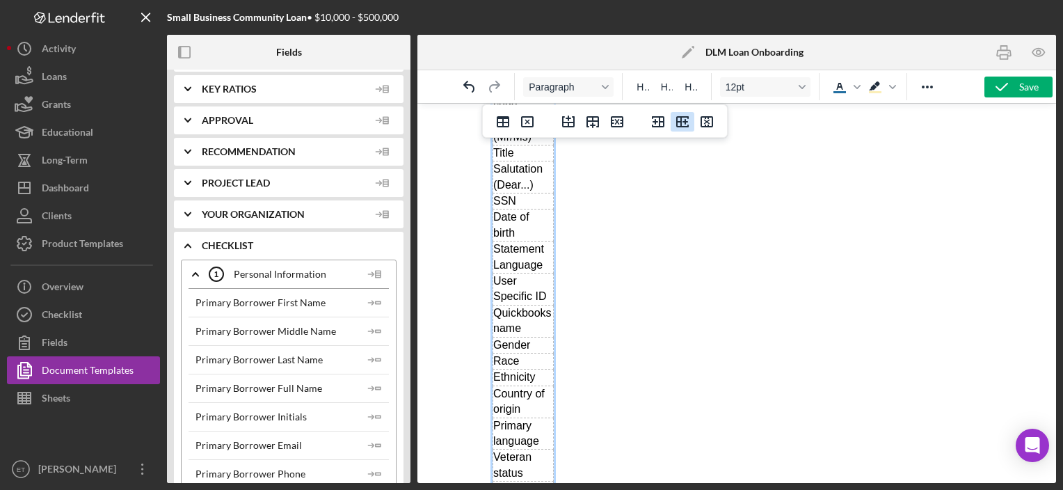
click at [683, 120] on icon "Insert column after" at bounding box center [682, 121] width 13 height 11
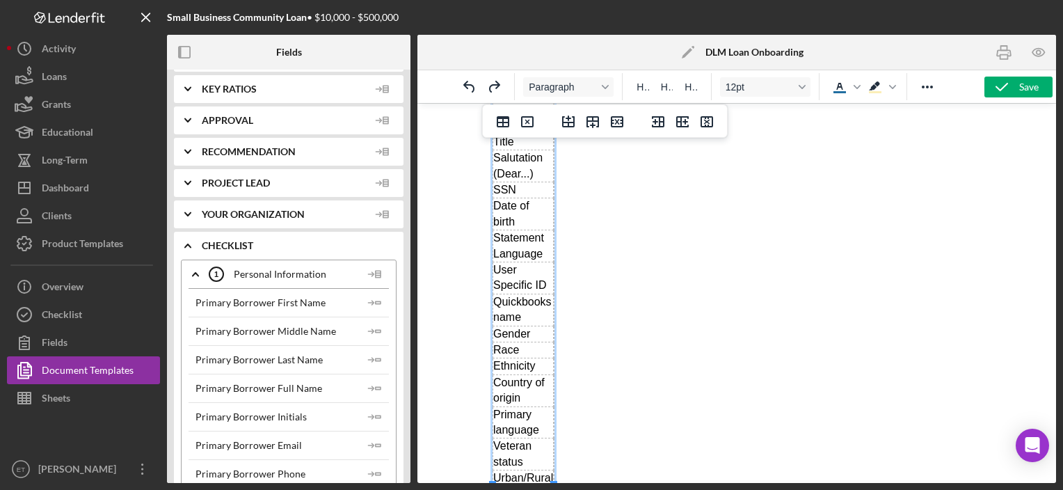
click at [534, 183] on td "SSN" at bounding box center [523, 190] width 61 height 16
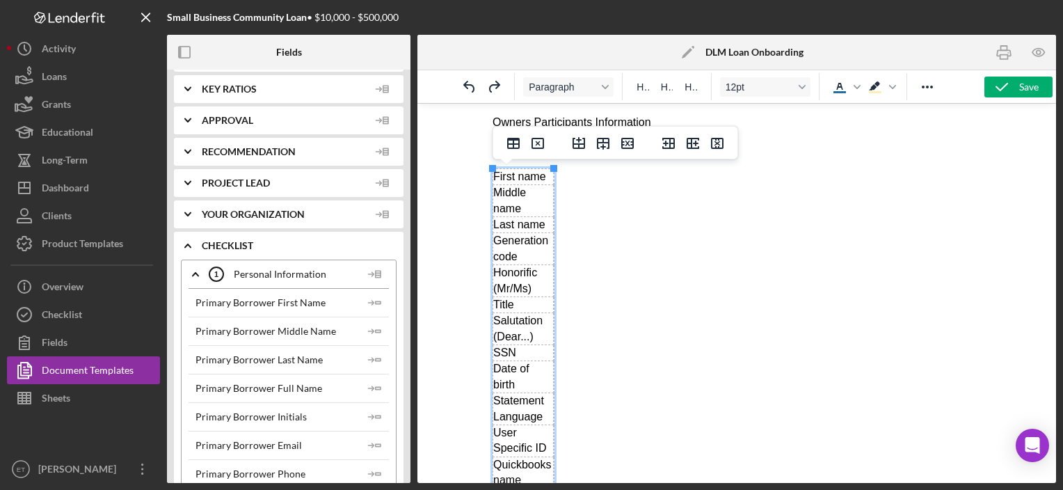
scroll to position [0, 0]
click at [693, 143] on icon "Insert column after" at bounding box center [693, 143] width 13 height 11
click at [697, 136] on icon "Insert column after" at bounding box center [693, 143] width 17 height 17
drag, startPoint x: 551, startPoint y: 210, endPoint x: 674, endPoint y: 207, distance: 122.5
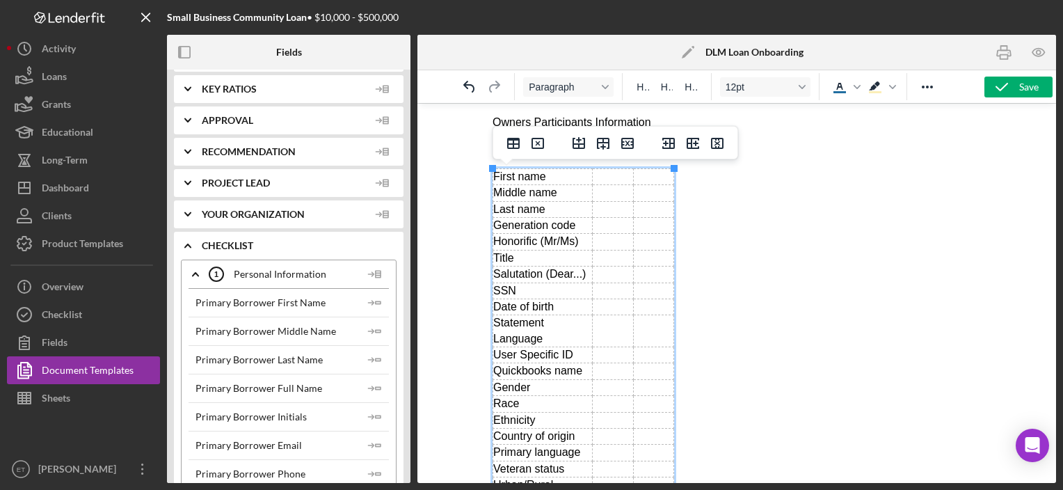
click at [646, 178] on td "Rich Text Area. Press ALT-0 for help." at bounding box center [652, 176] width 40 height 16
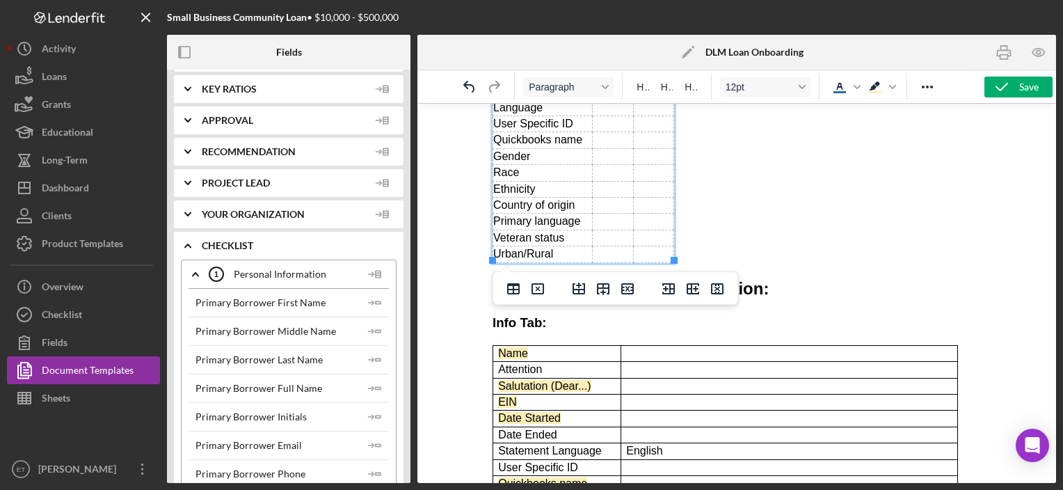
scroll to position [214, 0]
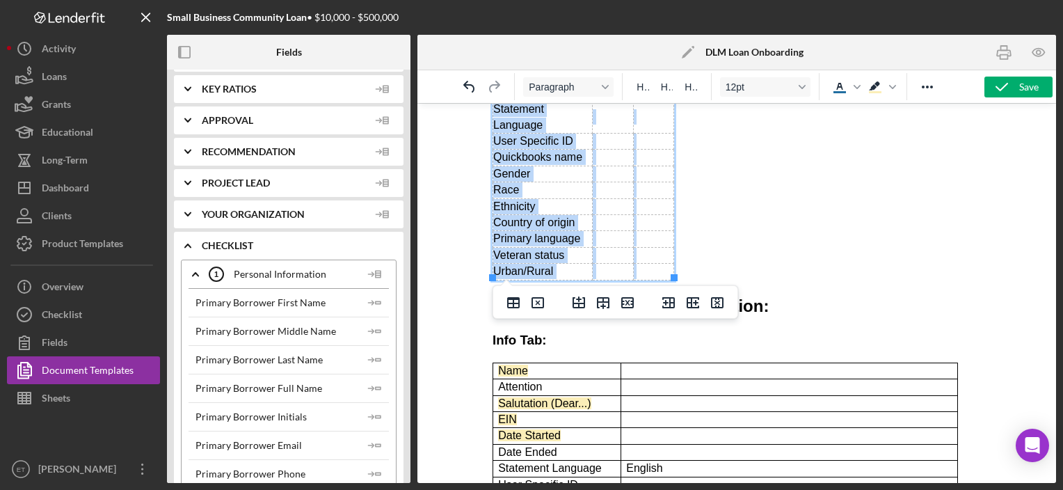
click at [653, 271] on td "Rich Text Area. Press ALT-0 for help." at bounding box center [652, 272] width 40 height 16
click at [653, 266] on td "Rich Text Area. Press ALT-0 for help." at bounding box center [652, 272] width 40 height 16
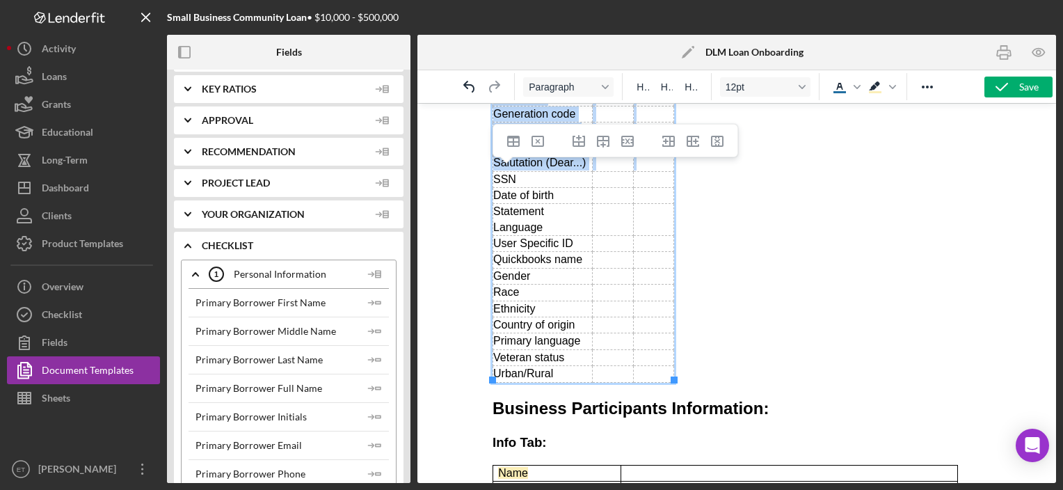
scroll to position [0, 0]
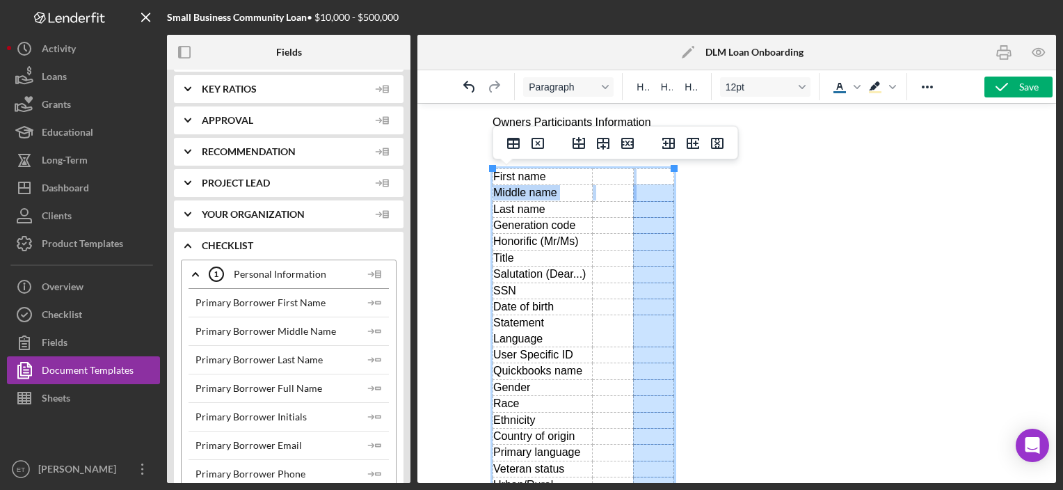
drag, startPoint x: 653, startPoint y: 266, endPoint x: 654, endPoint y: 182, distance: 84.9
click at [720, 148] on icon "Delete column" at bounding box center [717, 143] width 13 height 11
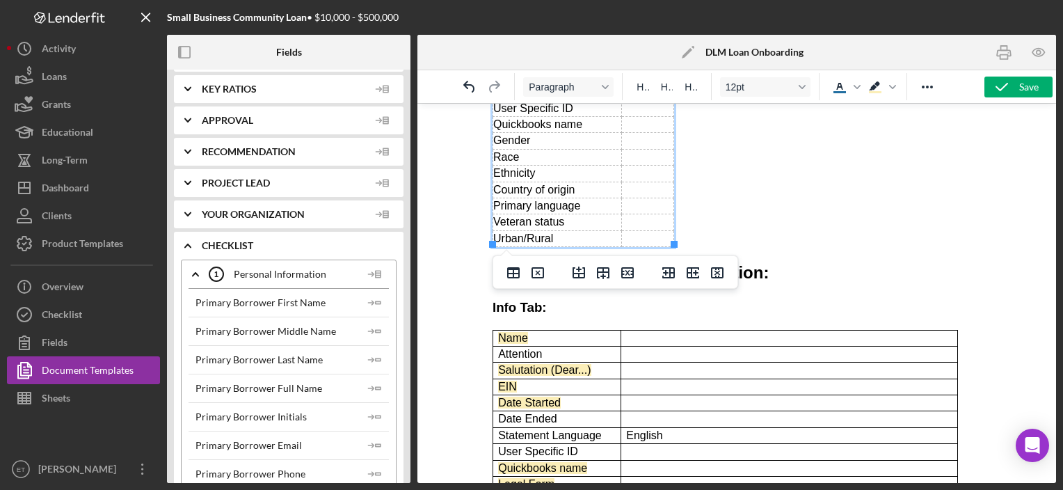
scroll to position [233, 0]
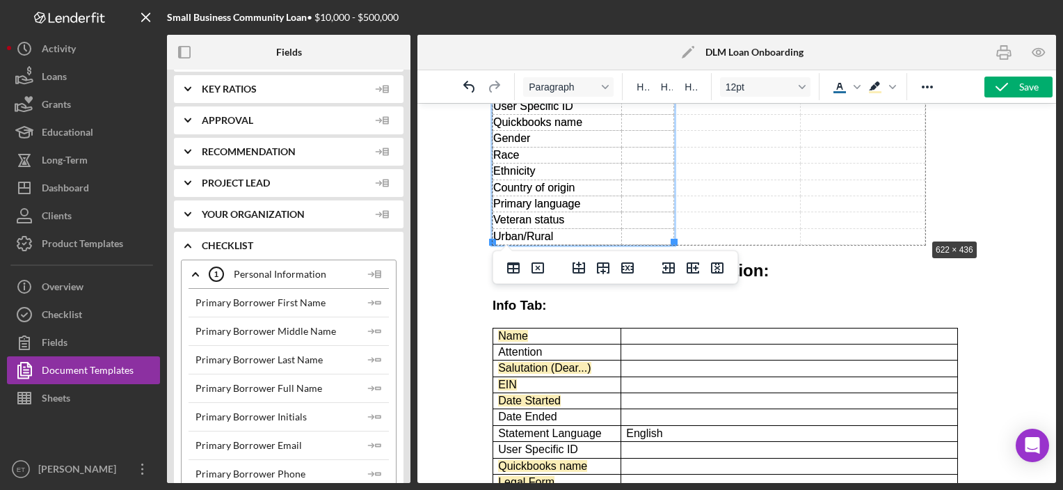
drag, startPoint x: 675, startPoint y: 244, endPoint x: 927, endPoint y: 239, distance: 251.9
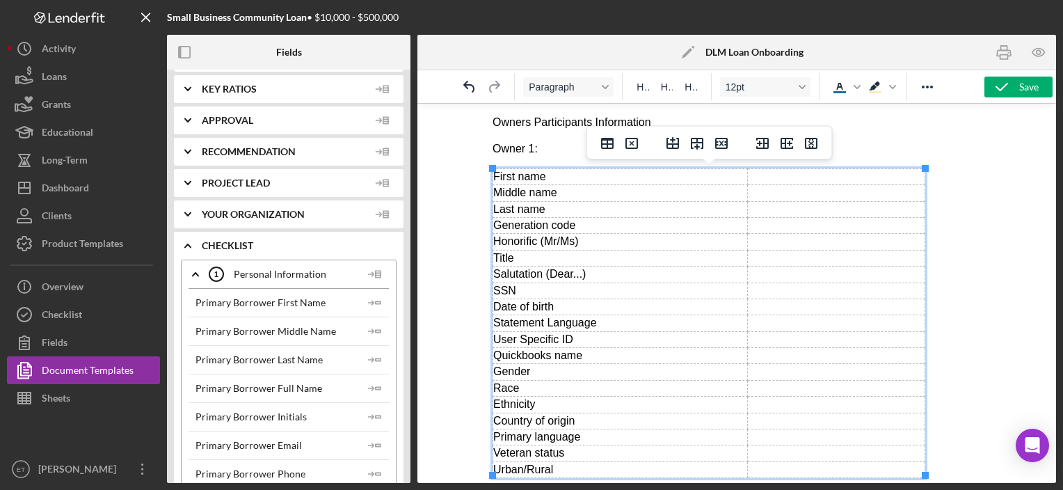
scroll to position [0, 0]
drag, startPoint x: 747, startPoint y: 244, endPoint x: 610, endPoint y: 230, distance: 138.5
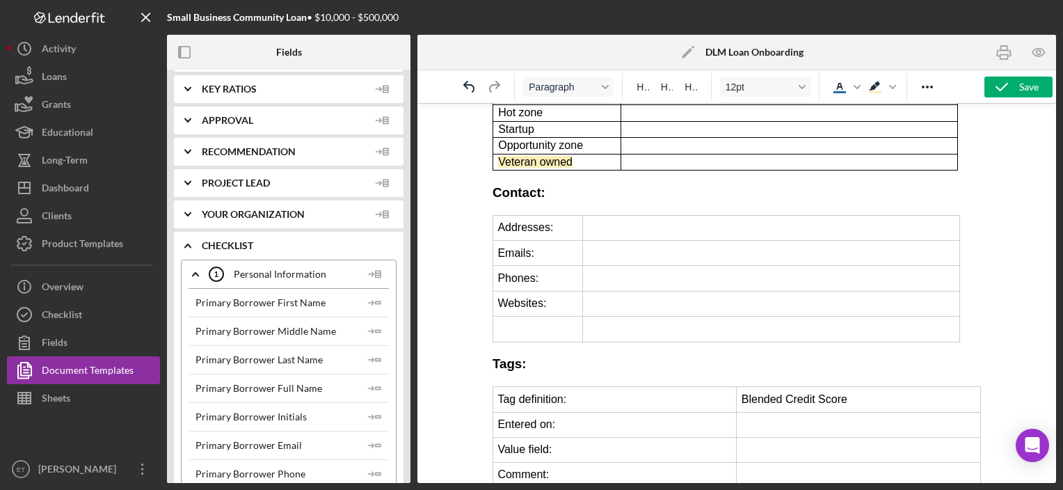
scroll to position [909, 0]
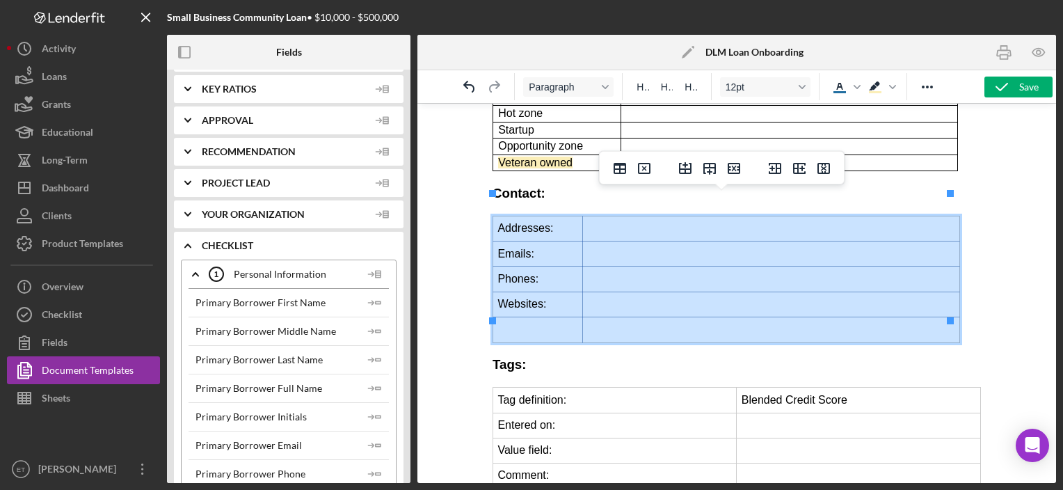
drag, startPoint x: 564, startPoint y: 206, endPoint x: 733, endPoint y: 310, distance: 198.3
click at [733, 310] on tbody "Addresses: Emails: Phones: Websites:" at bounding box center [726, 279] width 467 height 127
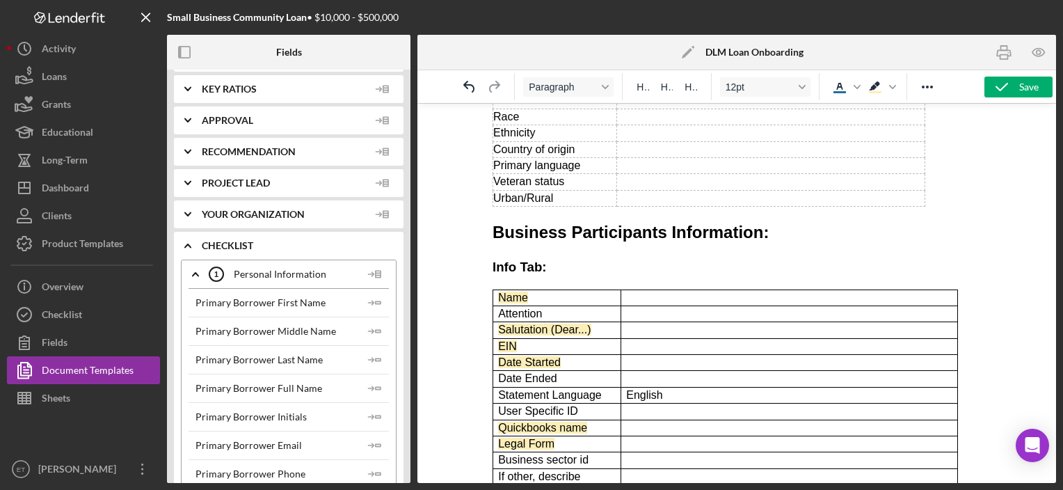
scroll to position [212, 0]
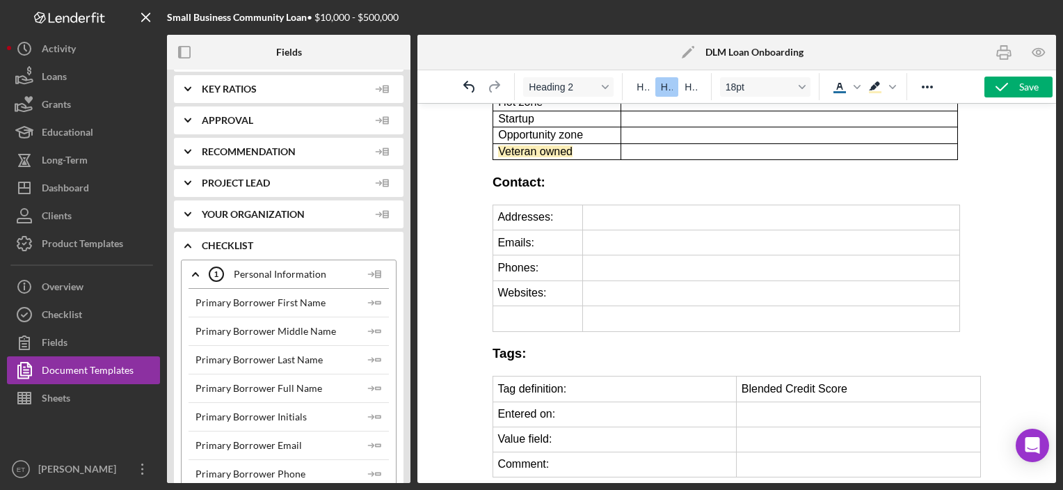
scroll to position [918, 0]
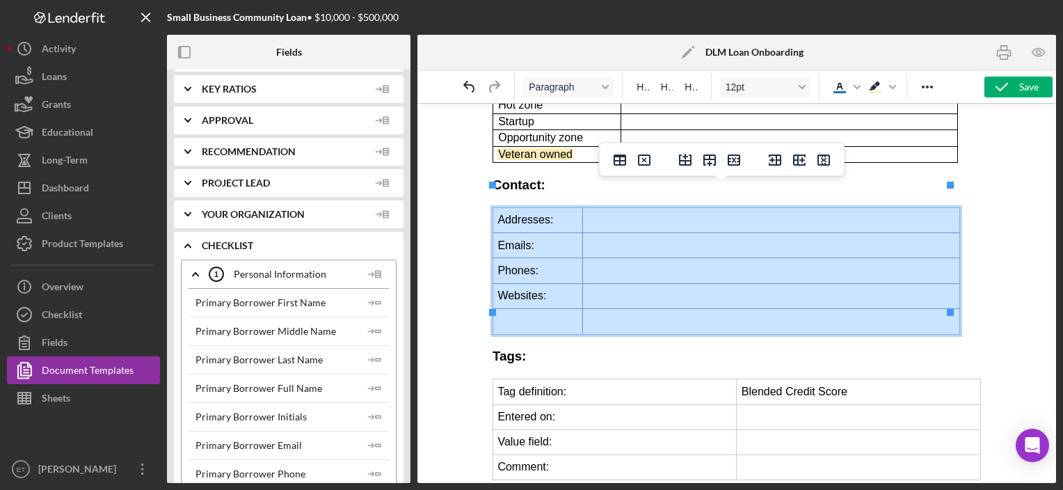
drag, startPoint x: 526, startPoint y: 196, endPoint x: 793, endPoint y: 304, distance: 287.5
click at [793, 304] on tbody "Addresses: Emails: Phones: Websites:" at bounding box center [726, 270] width 467 height 127
drag, startPoint x: 619, startPoint y: 285, endPoint x: 623, endPoint y: 240, distance: 45.5
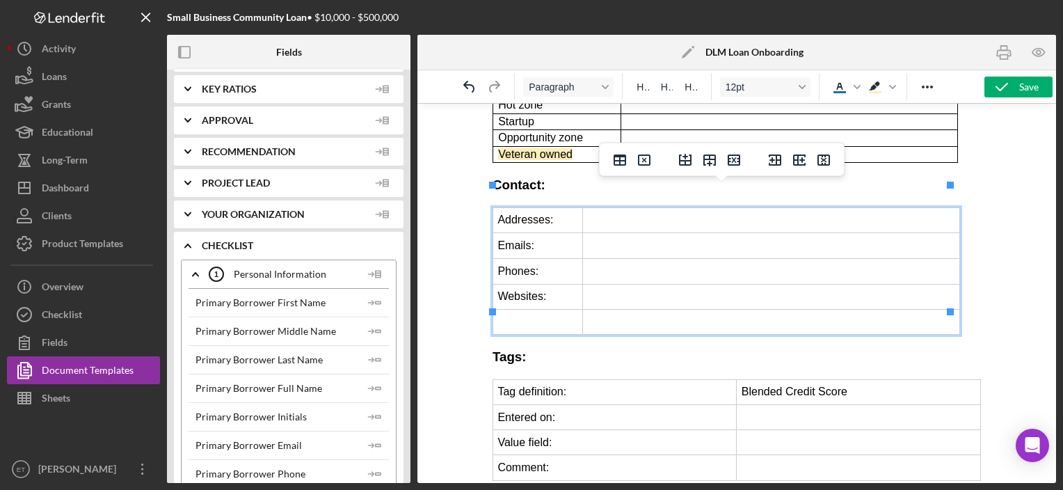
click at [605, 258] on td "Rich Text Area. Press ALT-0 for help." at bounding box center [770, 271] width 377 height 26
drag, startPoint x: 548, startPoint y: 212, endPoint x: 640, endPoint y: 223, distance: 92.6
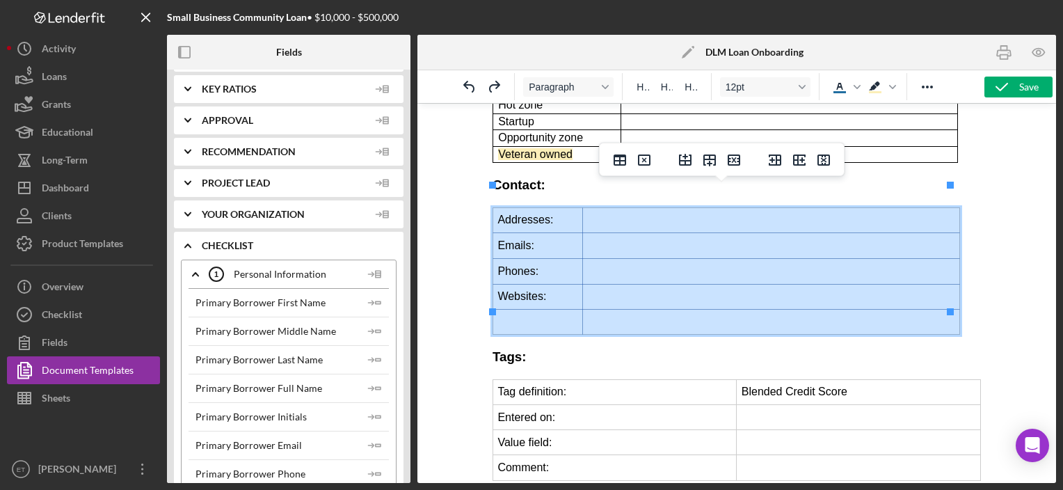
drag, startPoint x: 543, startPoint y: 200, endPoint x: 668, endPoint y: 298, distance: 159.5
click at [668, 298] on tbody "Addresses: Emails: Phones: Websites:" at bounding box center [726, 270] width 467 height 127
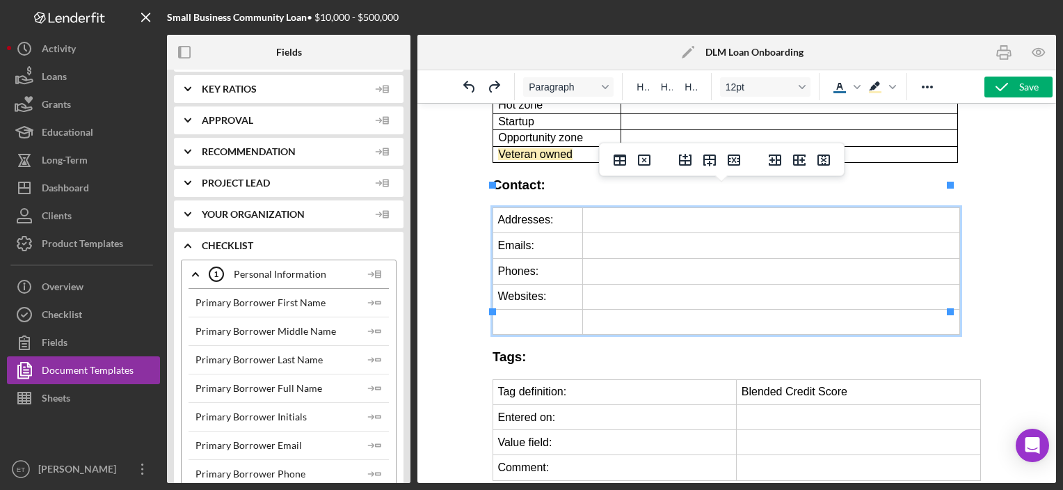
click at [635, 284] on td "Rich Text Area. Press ALT-0 for help." at bounding box center [770, 296] width 377 height 25
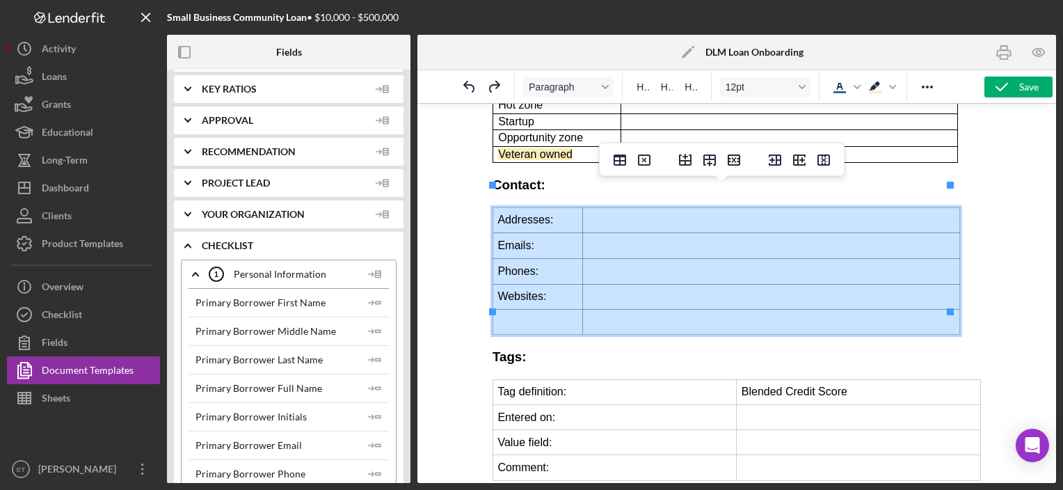
drag, startPoint x: 642, startPoint y: 294, endPoint x: 557, endPoint y: 199, distance: 127.1
click at [557, 207] on tbody "Addresses: Emails: Phones: Websites:" at bounding box center [726, 270] width 467 height 127
drag, startPoint x: 604, startPoint y: 286, endPoint x: 601, endPoint y: 269, distance: 16.9
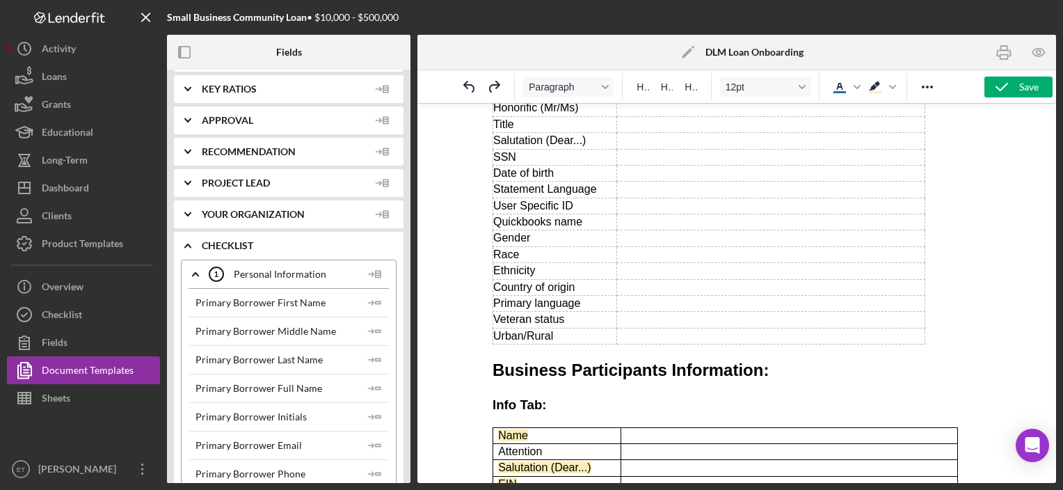
scroll to position [0, 0]
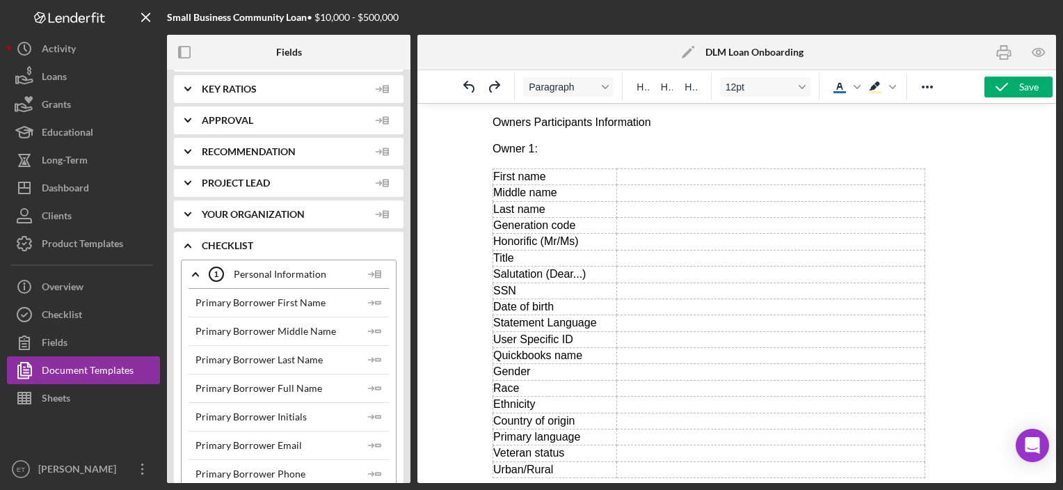
click at [493, 127] on p "Owners Participants Information" at bounding box center [736, 122] width 488 height 15
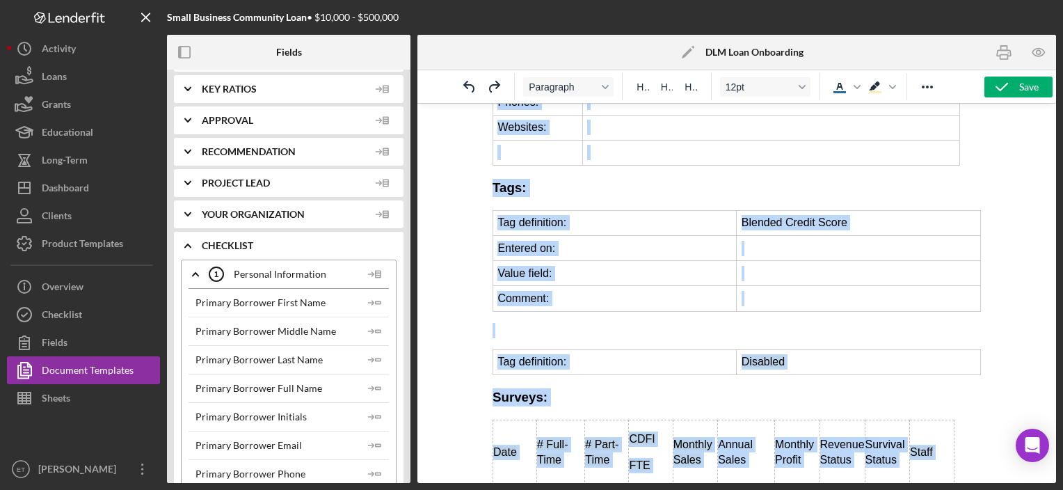
scroll to position [1219, 0]
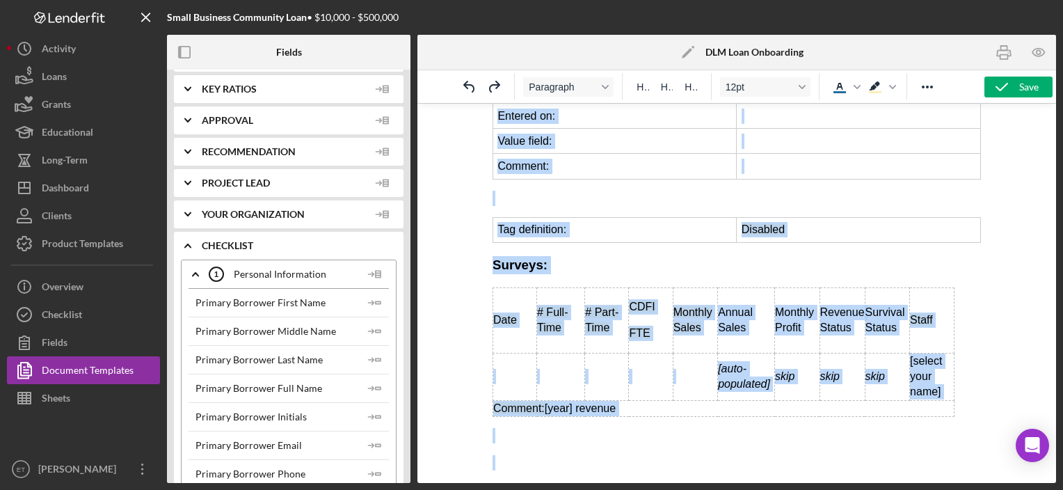
copy body "Owners Participants Information Owner 1: First name Middle name Last name Gener…"
click at [645, 353] on td "Rich Text Area. Press ALT-0 for help." at bounding box center [650, 376] width 44 height 47
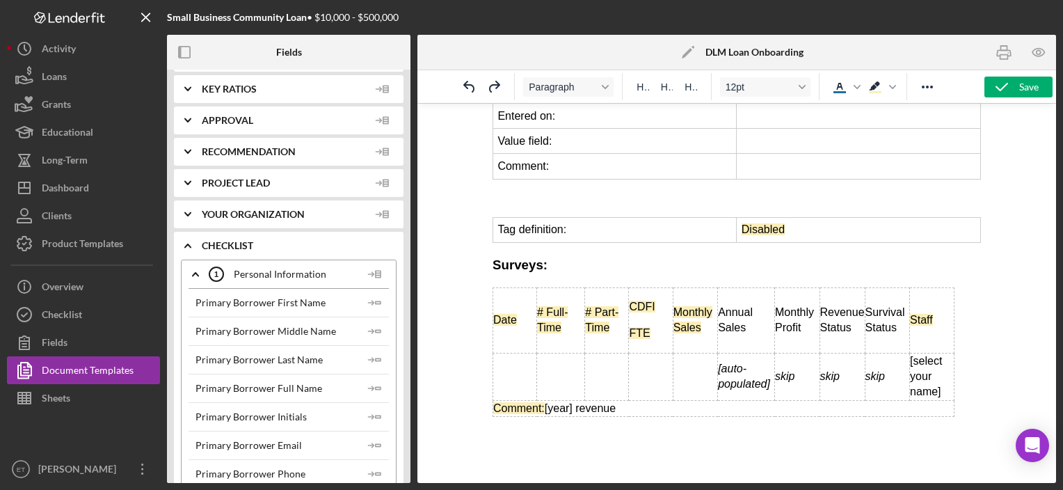
click at [651, 287] on td "CDFI FTE" at bounding box center [650, 319] width 44 height 65
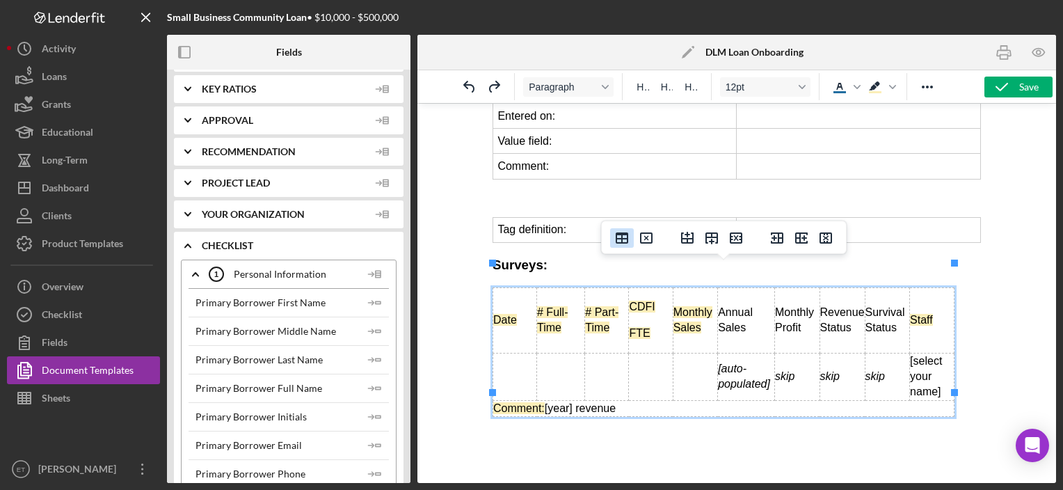
click at [622, 241] on icon "Table properties" at bounding box center [622, 237] width 13 height 11
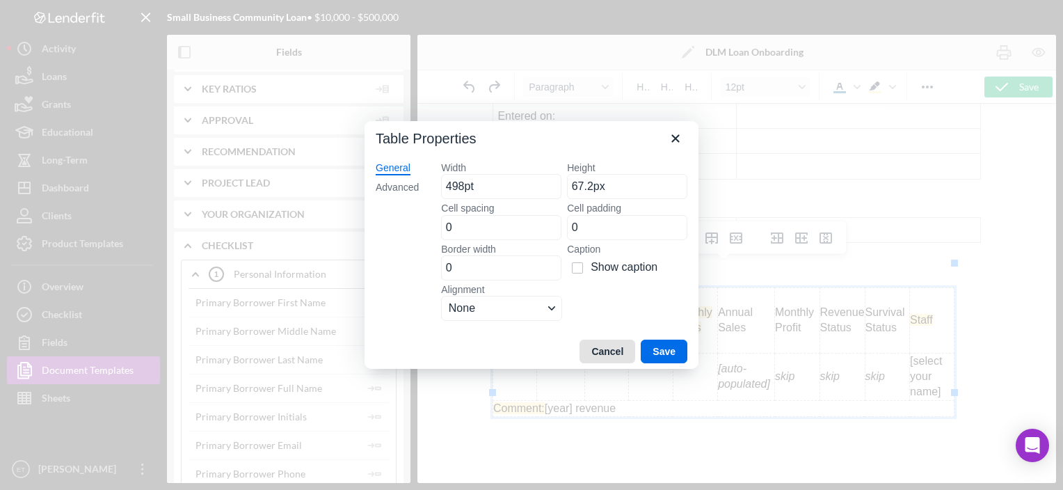
click at [601, 351] on button "Cancel" at bounding box center [608, 352] width 56 height 24
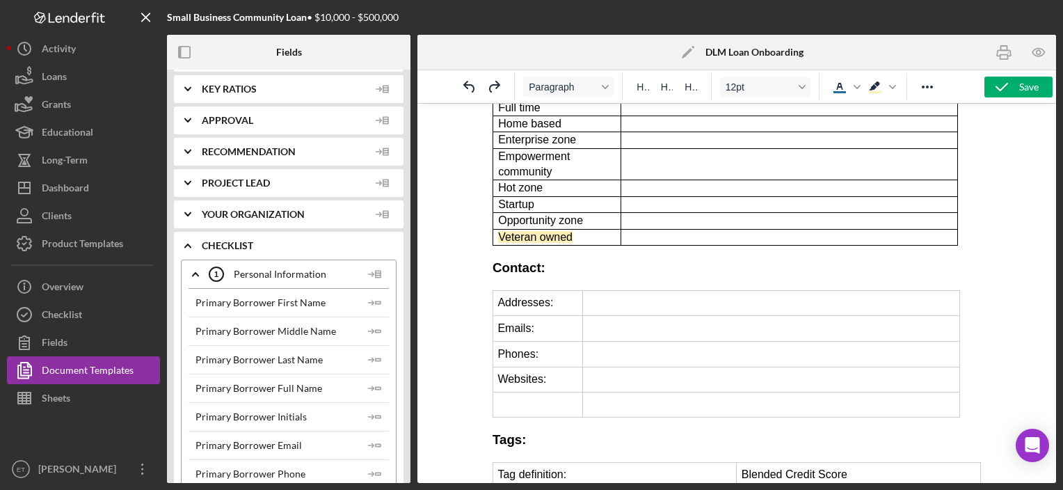
scroll to position [765, 0]
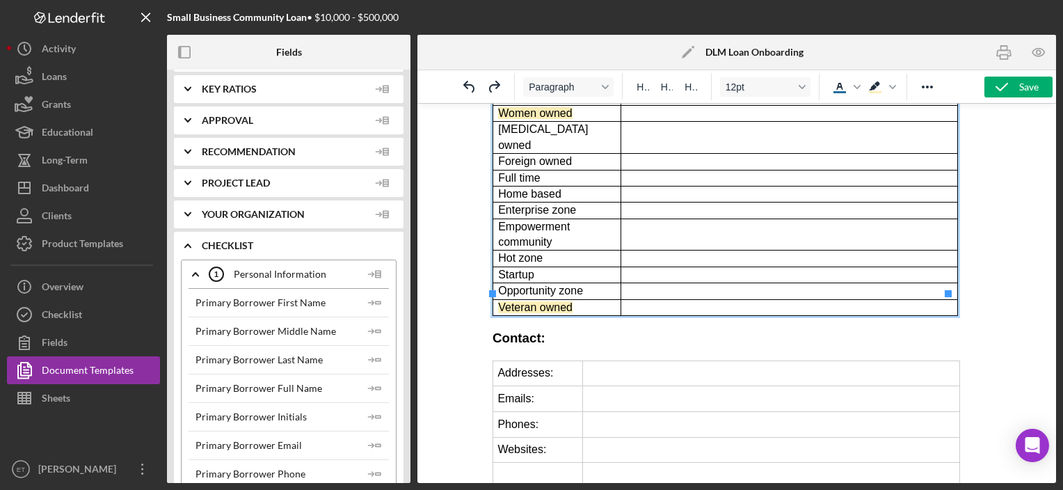
click at [582, 202] on td "Enterprise zone" at bounding box center [557, 210] width 128 height 16
click at [931, 88] on icon "Reveal or hide additional toolbar items" at bounding box center [927, 87] width 17 height 17
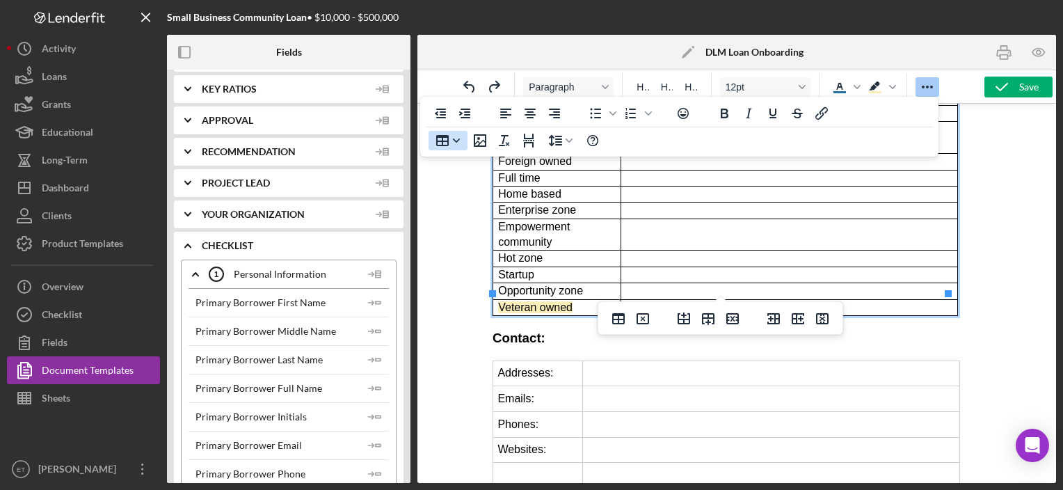
click at [448, 145] on icon "Table" at bounding box center [442, 140] width 13 height 11
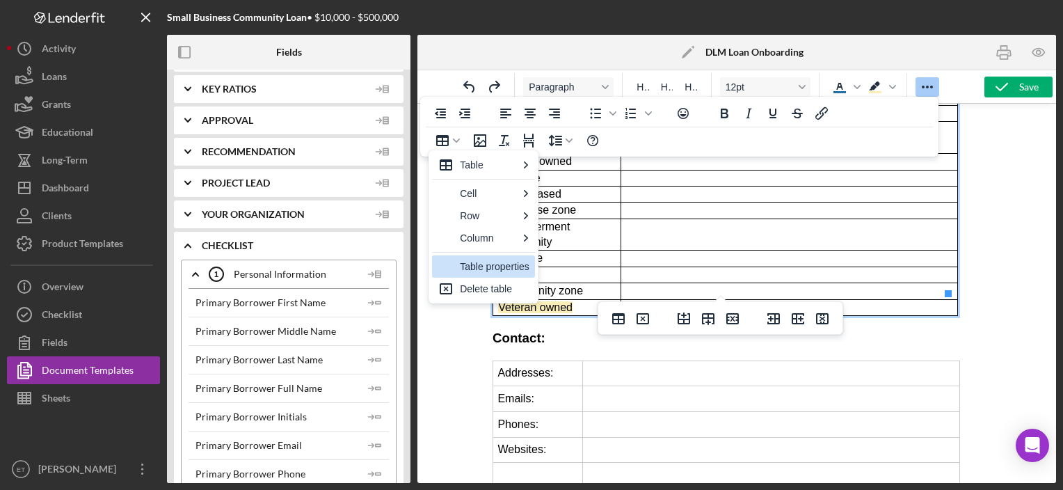
click at [515, 266] on div "Table properties" at bounding box center [495, 266] width 70 height 17
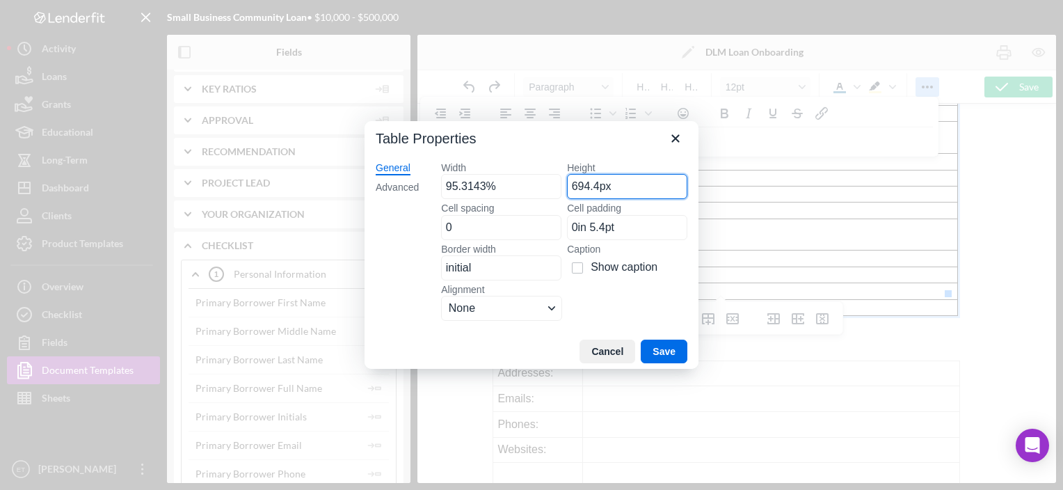
click at [579, 195] on input "694.4px" at bounding box center [627, 186] width 120 height 25
click at [604, 223] on input "0in 5.4pt" at bounding box center [627, 227] width 120 height 25
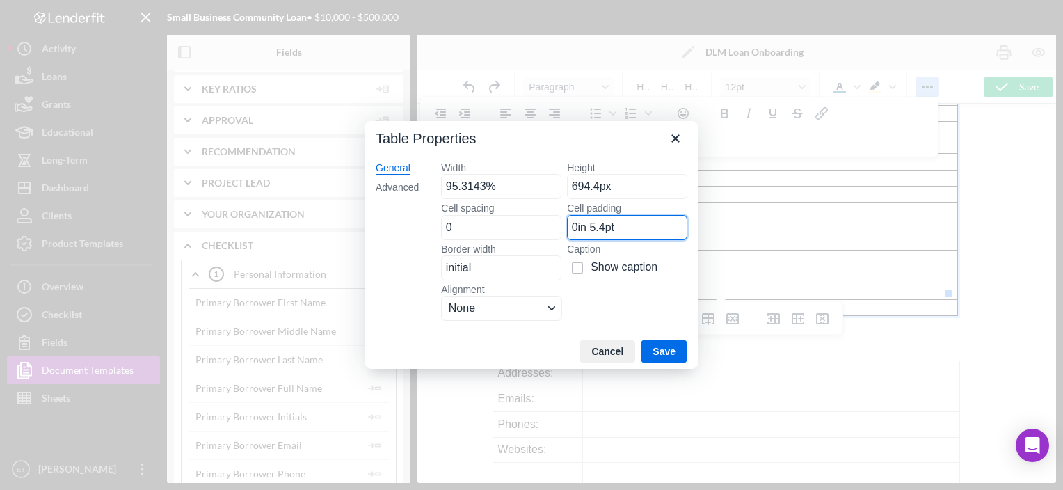
click at [604, 223] on input "0in 5.4pt" at bounding box center [627, 227] width 120 height 25
type input "0"
click at [671, 349] on button "Save" at bounding box center [664, 352] width 47 height 24
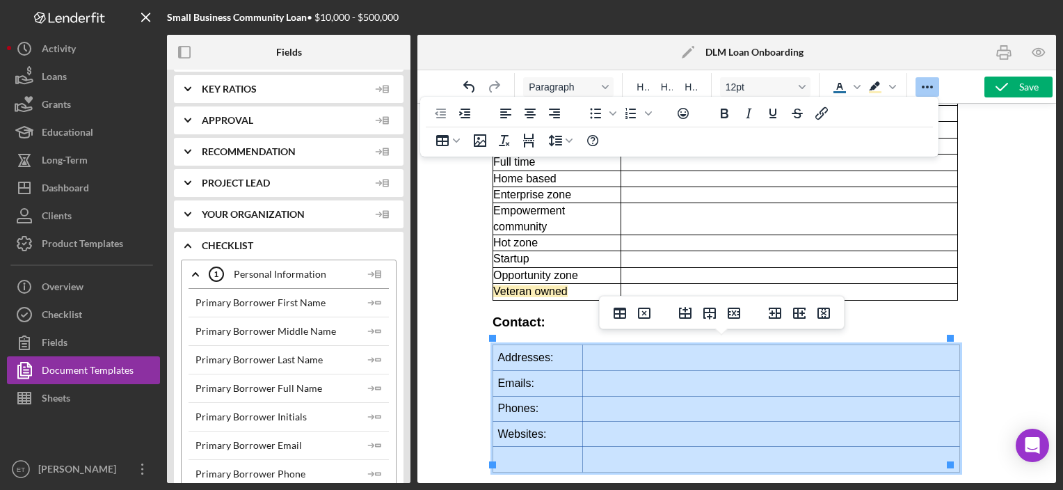
drag, startPoint x: 524, startPoint y: 350, endPoint x: 737, endPoint y: 451, distance: 235.6
click at [737, 451] on tbody "Addresses: Emails: Phones: Websites:" at bounding box center [726, 408] width 467 height 127
click at [444, 137] on icon "Table" at bounding box center [442, 140] width 13 height 11
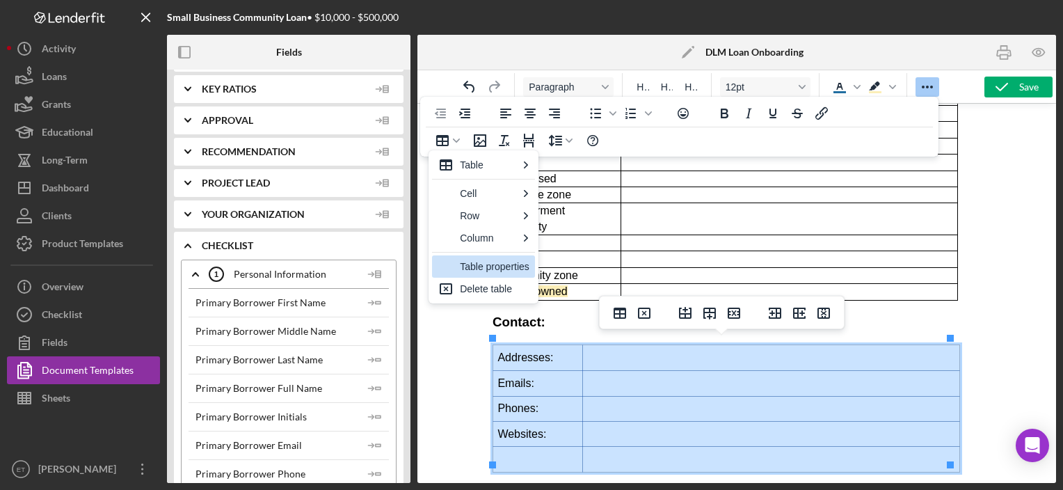
click at [465, 264] on div "Table properties" at bounding box center [495, 266] width 70 height 17
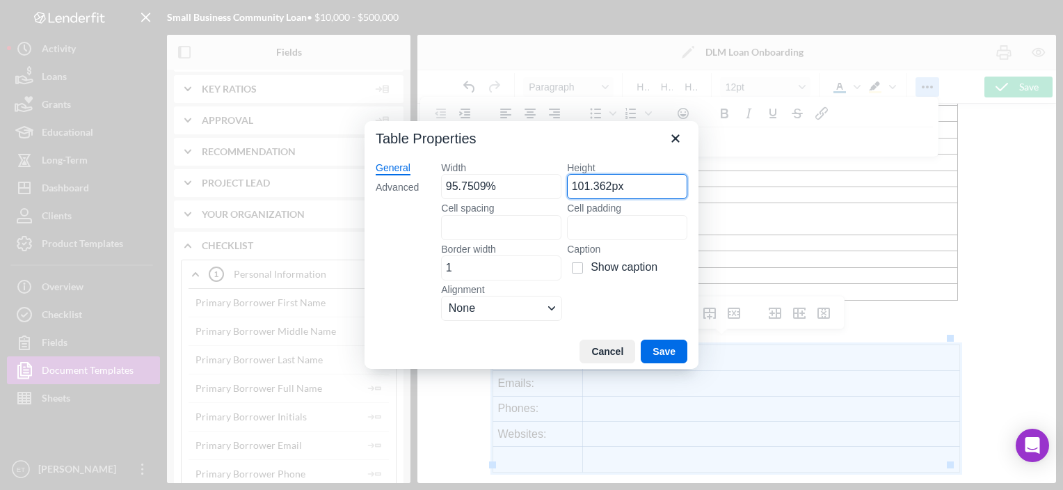
click at [607, 181] on input "101.362px" at bounding box center [627, 186] width 120 height 25
paste input "694.4"
type input "694.4px"
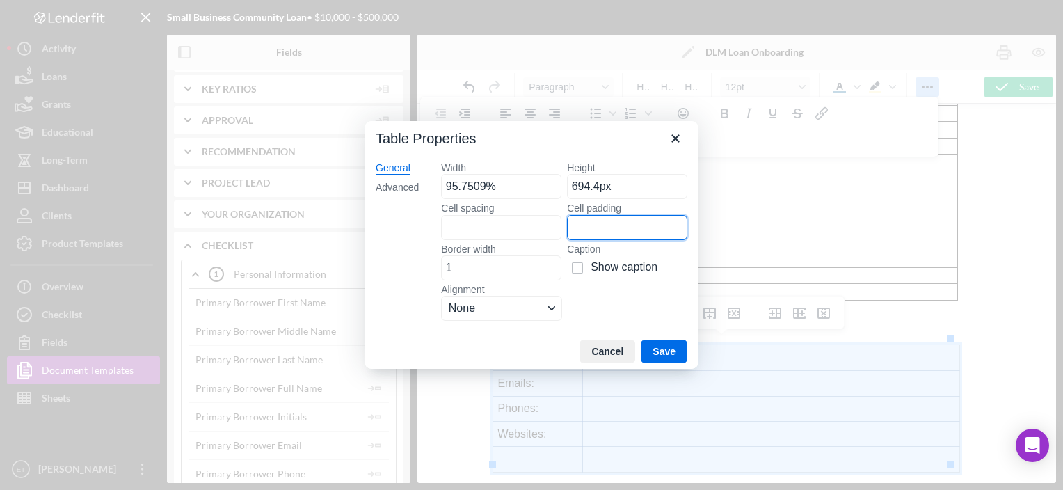
click at [590, 219] on input "Cell padding" at bounding box center [627, 227] width 120 height 25
type input "0"
click at [516, 228] on input "Cell spacing" at bounding box center [501, 227] width 120 height 25
type input "0"
click at [477, 264] on input "1" at bounding box center [501, 267] width 120 height 25
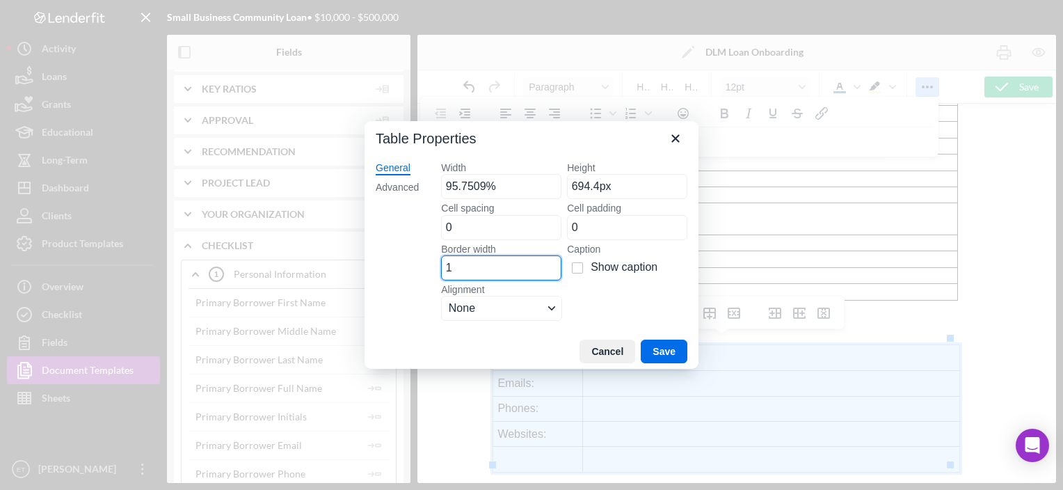
click at [477, 264] on input "1" at bounding box center [501, 267] width 120 height 25
click at [660, 348] on button "Save" at bounding box center [664, 352] width 47 height 24
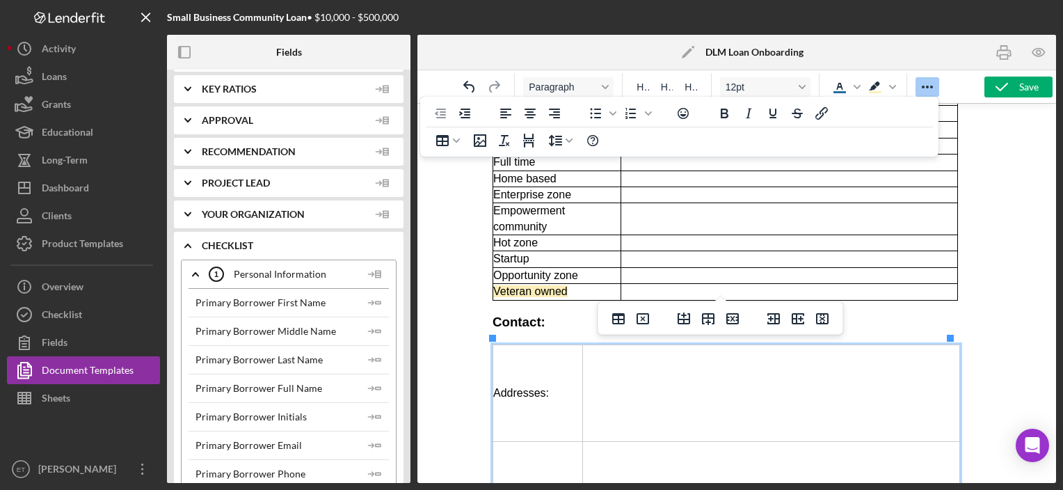
click at [582, 267] on td "Opportunity zone" at bounding box center [557, 275] width 128 height 16
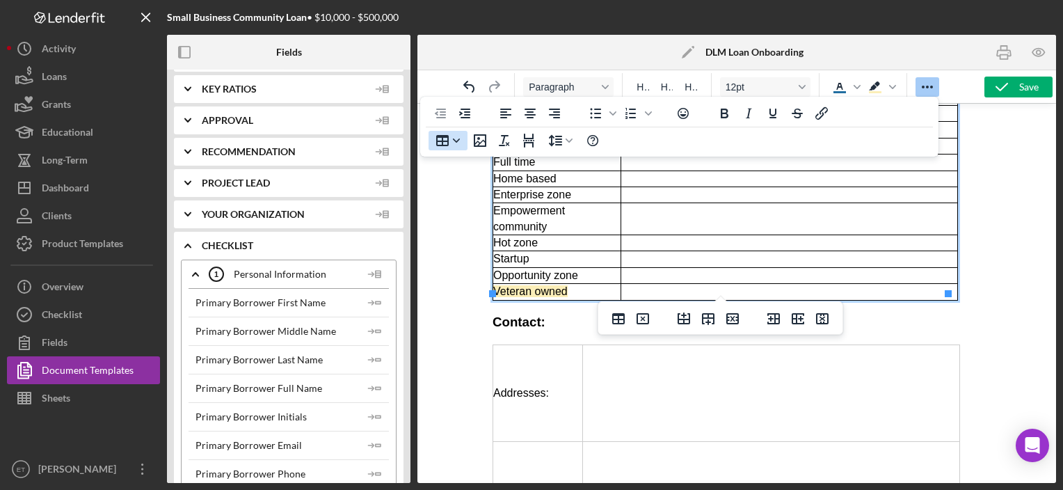
click at [443, 145] on icon "Table" at bounding box center [442, 140] width 13 height 11
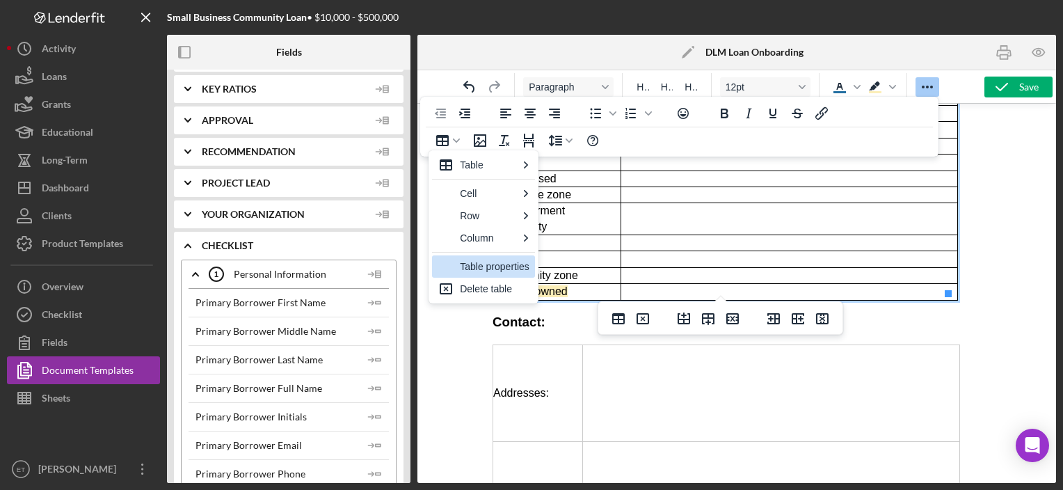
click at [501, 264] on div "Table properties" at bounding box center [495, 266] width 70 height 17
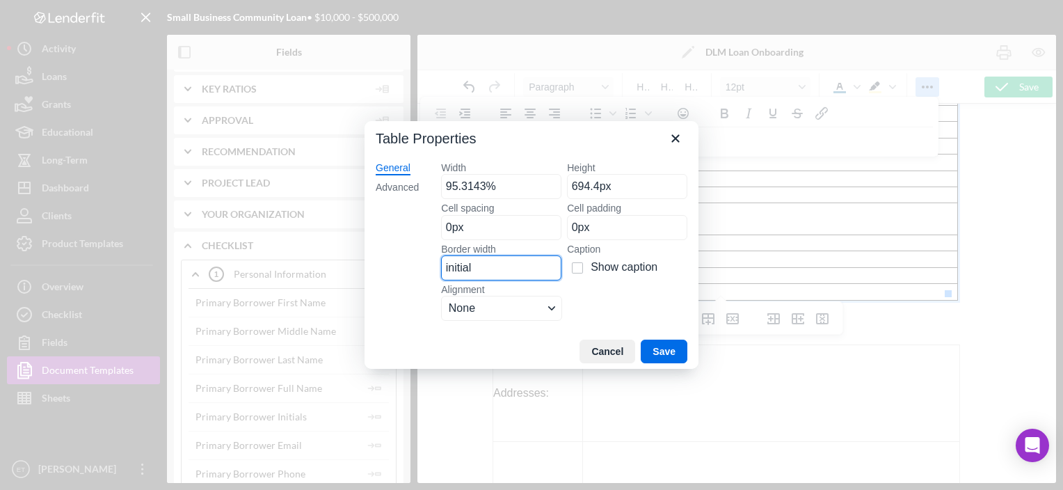
click at [511, 266] on input "initial" at bounding box center [501, 267] width 120 height 25
click at [680, 351] on button "Save" at bounding box center [664, 352] width 47 height 24
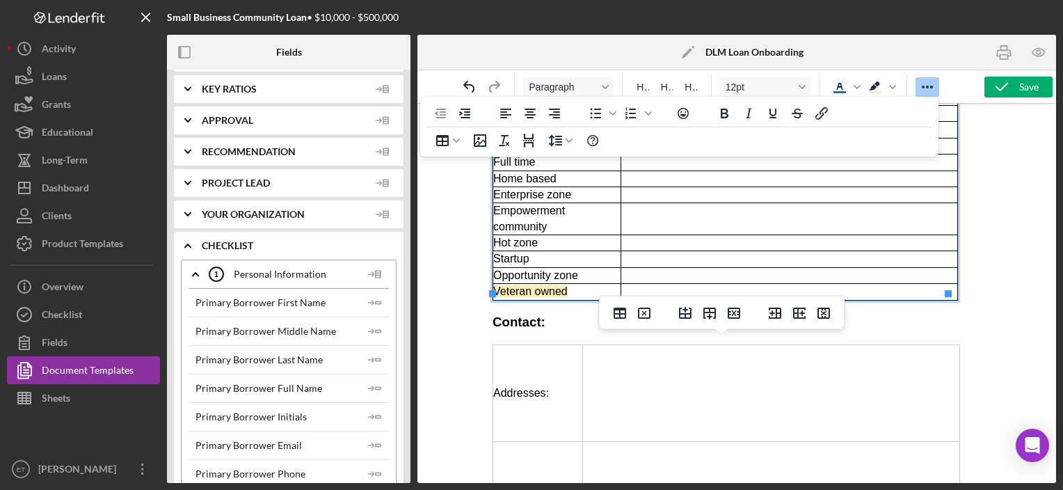
click at [550, 377] on td "Addresses:" at bounding box center [538, 393] width 90 height 97
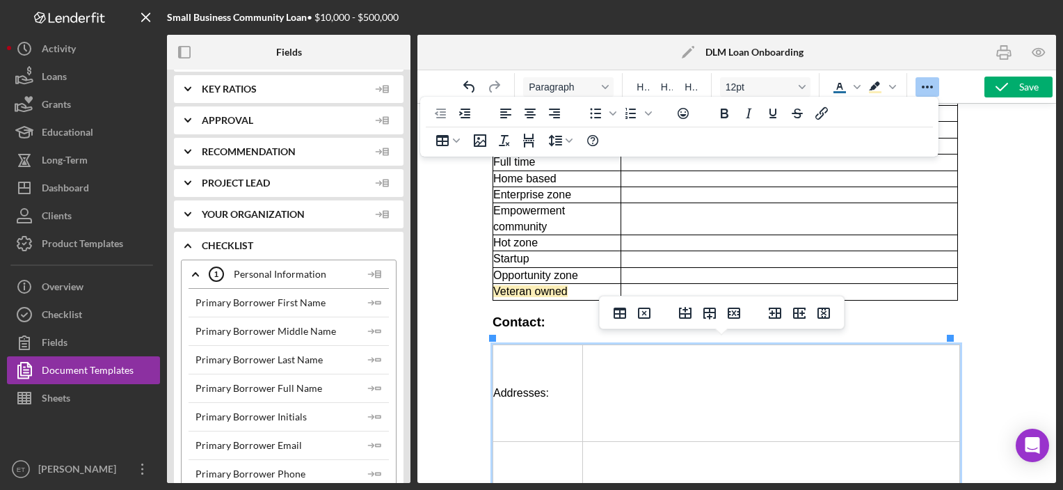
click at [450, 127] on div at bounding box center [516, 140] width 193 height 27
click at [458, 137] on icon "Table" at bounding box center [456, 140] width 7 height 7
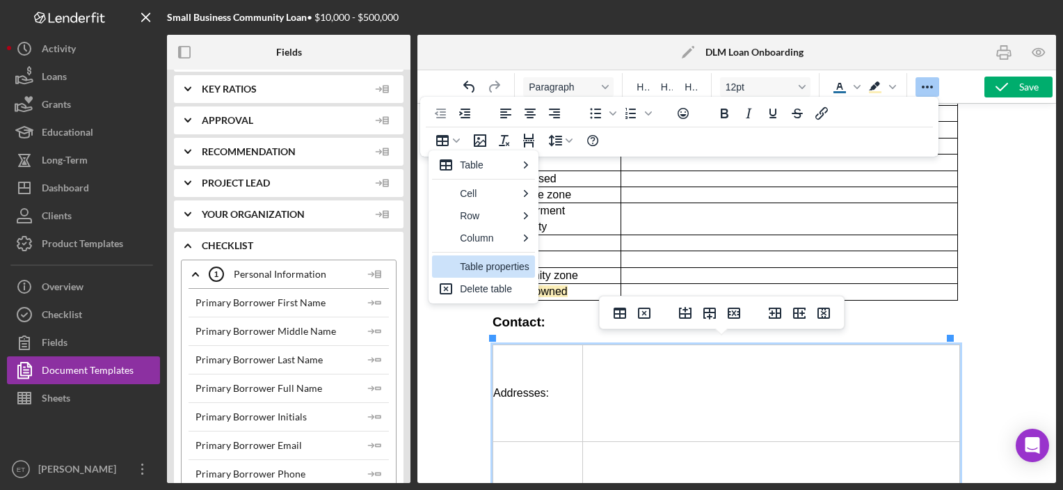
click at [502, 273] on div "Table properties" at bounding box center [495, 266] width 70 height 17
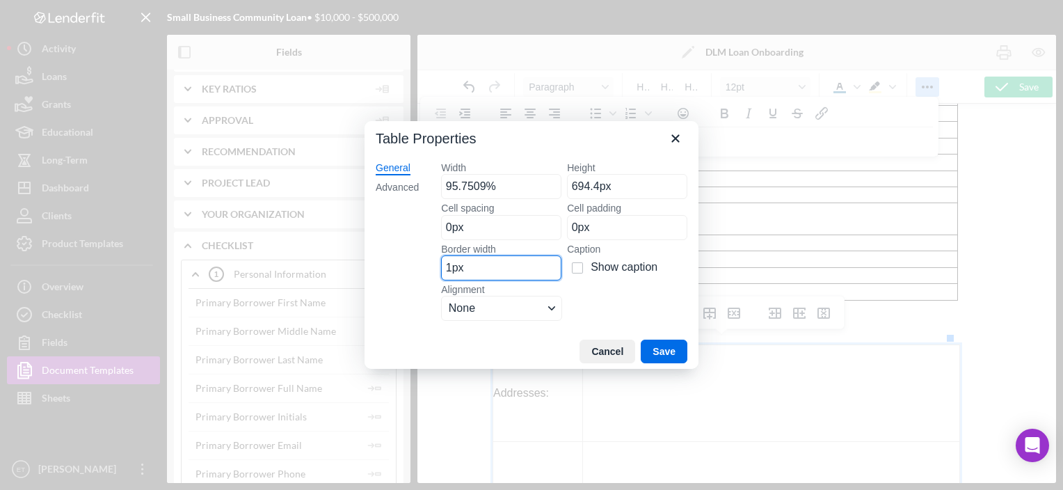
click at [492, 270] on input "1px" at bounding box center [501, 267] width 120 height 25
type input "0"
click at [659, 350] on button "Save" at bounding box center [664, 352] width 47 height 24
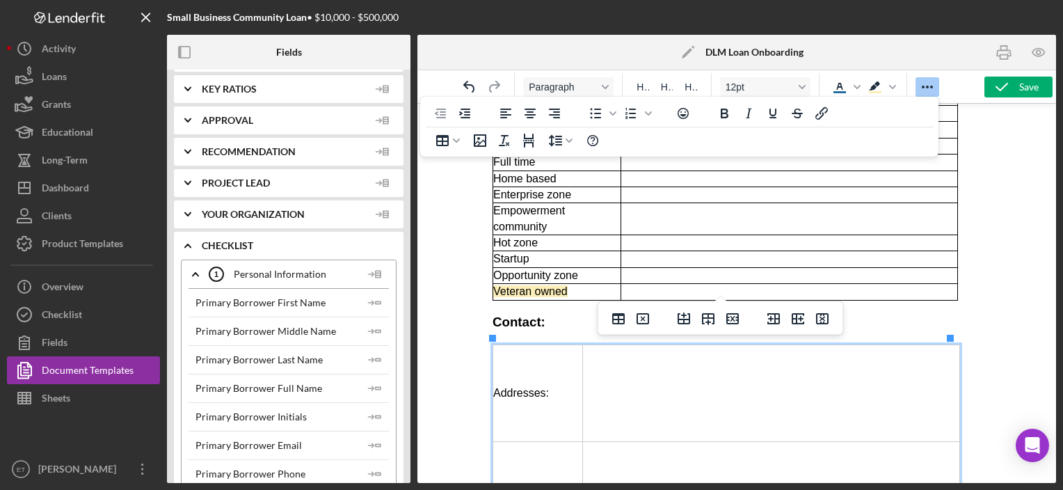
click at [587, 255] on td "Startup" at bounding box center [557, 259] width 128 height 16
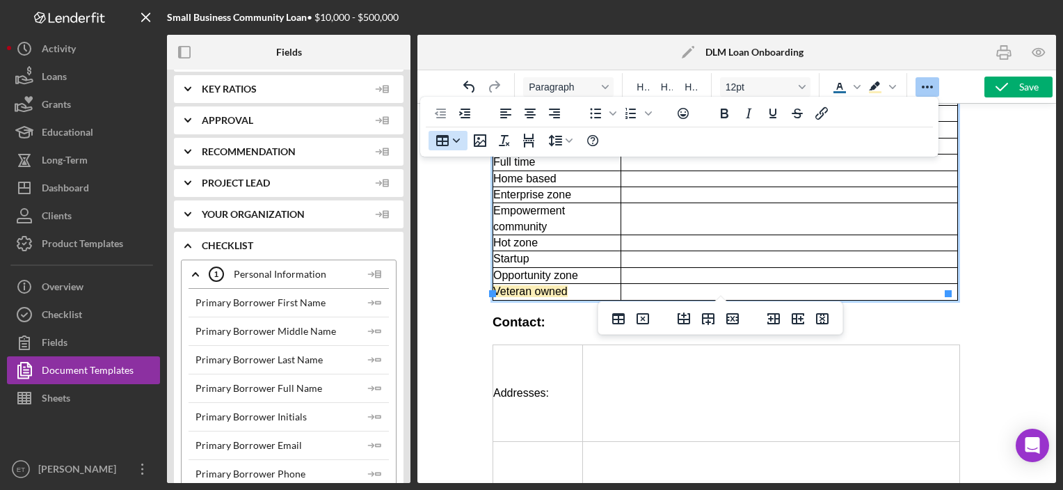
click at [436, 140] on icon "Table" at bounding box center [442, 140] width 13 height 11
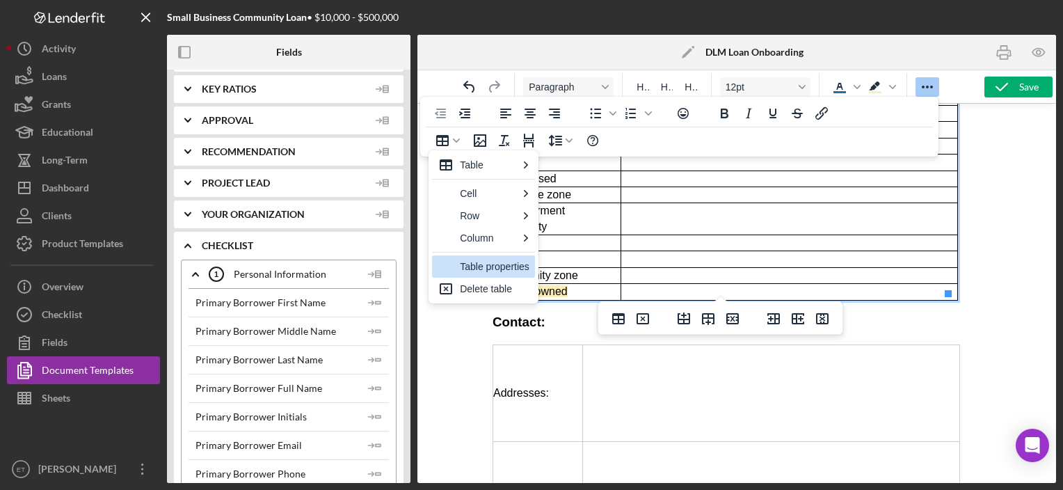
click at [464, 270] on div "Table properties" at bounding box center [495, 266] width 70 height 17
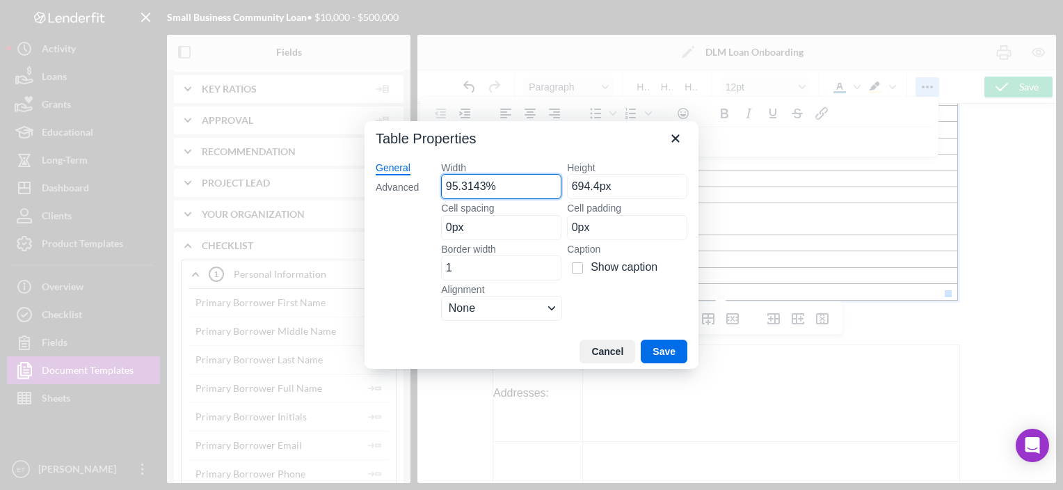
click at [500, 192] on input "95.3143%" at bounding box center [501, 186] width 120 height 25
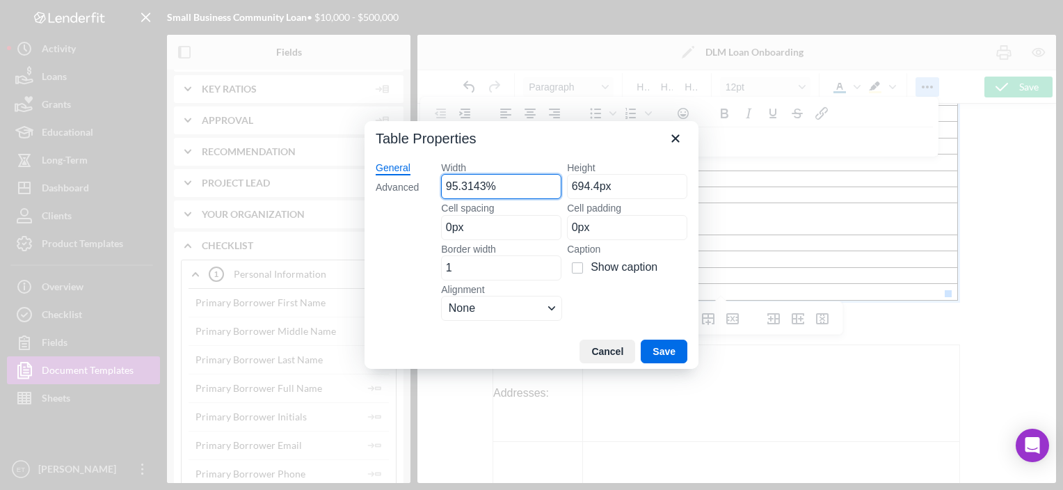
click at [500, 192] on input "95.3143%" at bounding box center [501, 186] width 120 height 25
click at [388, 186] on div "Advanced" at bounding box center [397, 188] width 43 height 14
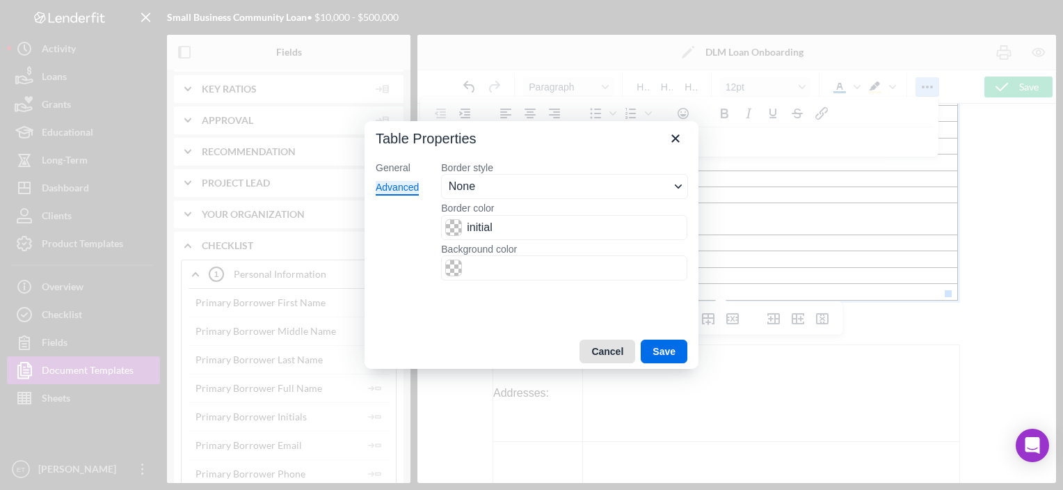
click at [621, 349] on button "Cancel" at bounding box center [608, 352] width 56 height 24
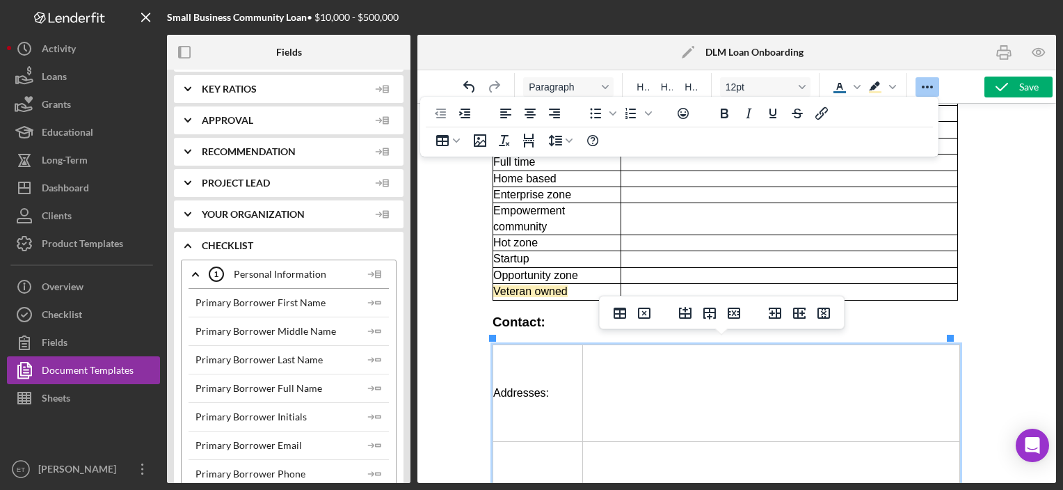
click at [548, 385] on td "Addresses:" at bounding box center [538, 393] width 90 height 97
click at [447, 143] on icon "Table" at bounding box center [442, 140] width 13 height 11
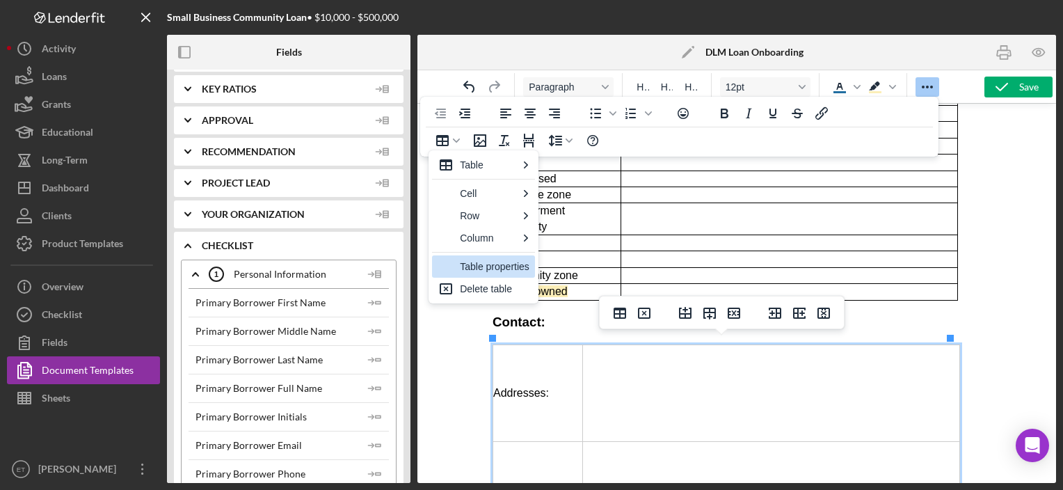
click at [507, 269] on div "Table properties" at bounding box center [495, 266] width 70 height 17
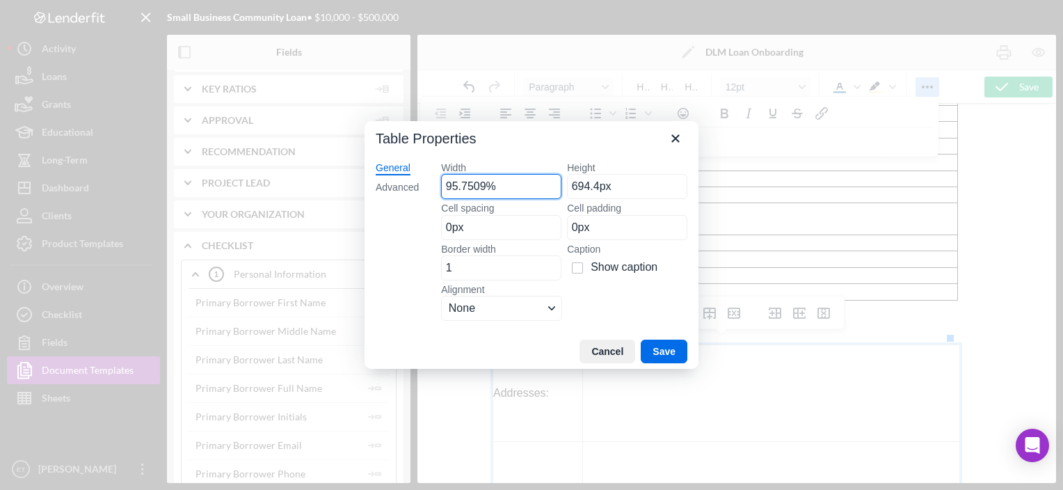
click at [507, 191] on input "95.7509%" at bounding box center [501, 186] width 120 height 25
paste input "3143"
type input "95.3143%"
click at [659, 350] on button "Save" at bounding box center [664, 352] width 47 height 24
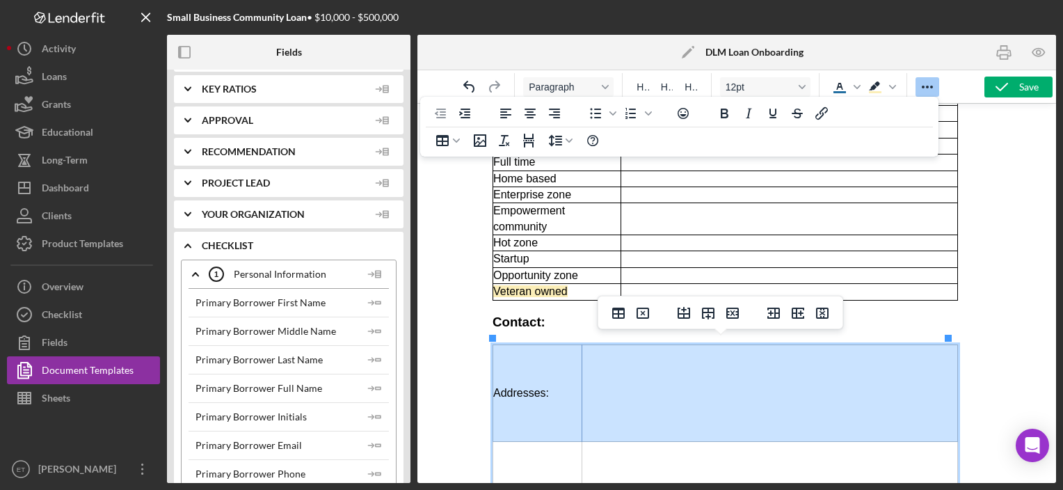
drag, startPoint x: 543, startPoint y: 372, endPoint x: 735, endPoint y: 431, distance: 201.6
click at [738, 432] on html "Owners Participants Information Owner 1: First name Middle name Last name Gener…" at bounding box center [736, 321] width 511 height 1964
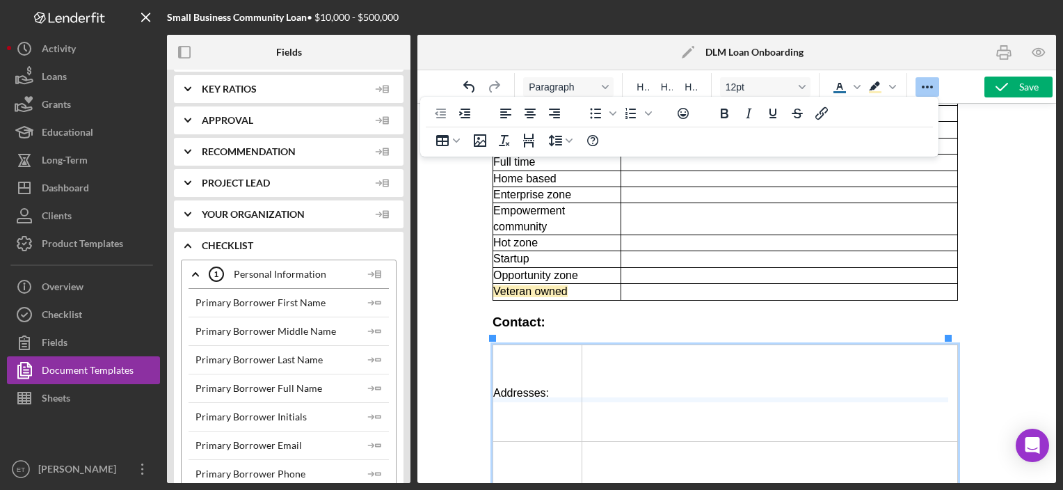
drag, startPoint x: 669, startPoint y: 436, endPoint x: 648, endPoint y: 399, distance: 42.0
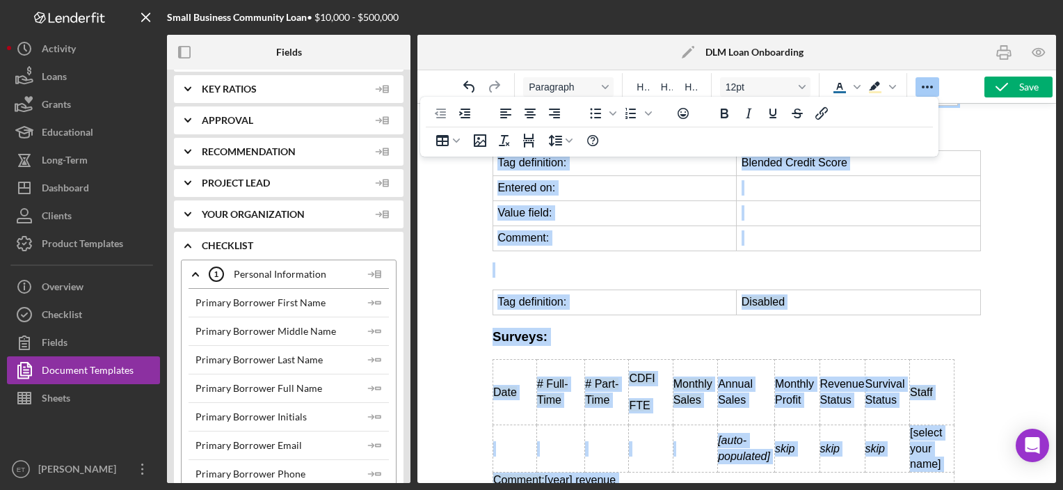
scroll to position [1540, 0]
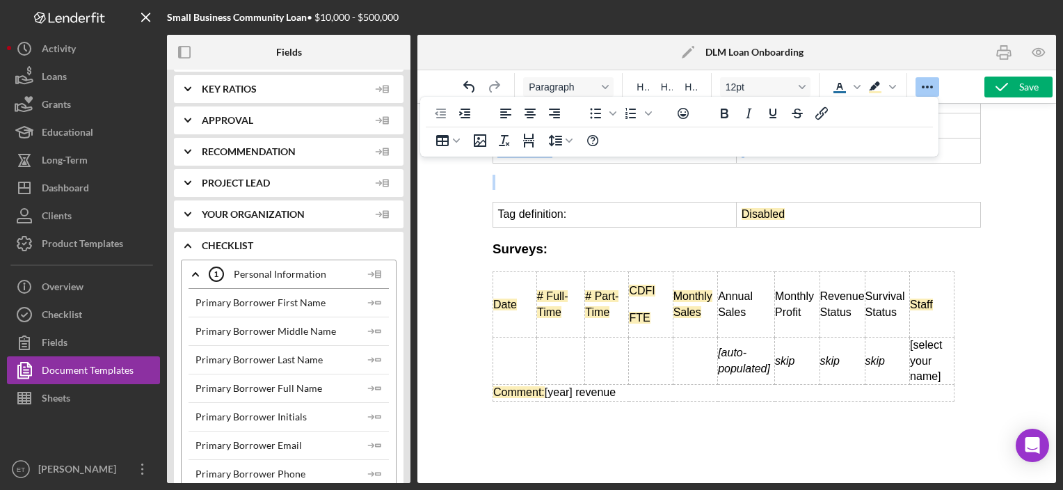
drag, startPoint x: 529, startPoint y: 235, endPoint x: 1144, endPoint y: 260, distance: 615.6
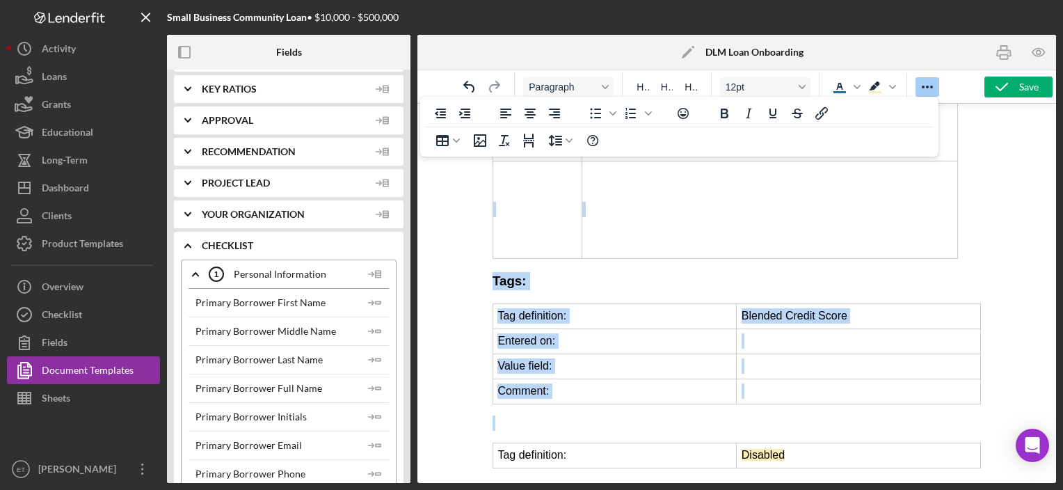
click at [629, 224] on td "Rich Text Area. Press ALT-0 for help." at bounding box center [770, 209] width 376 height 97
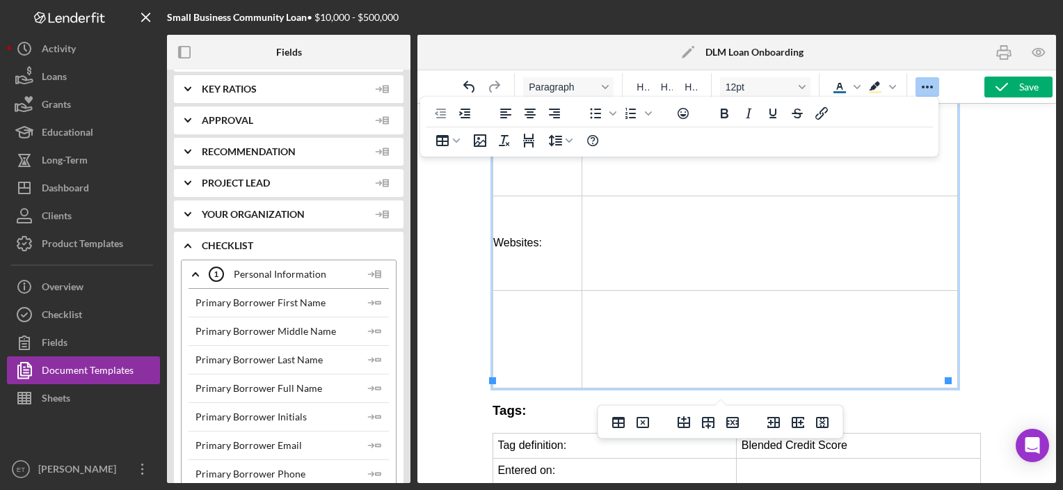
scroll to position [1082, 0]
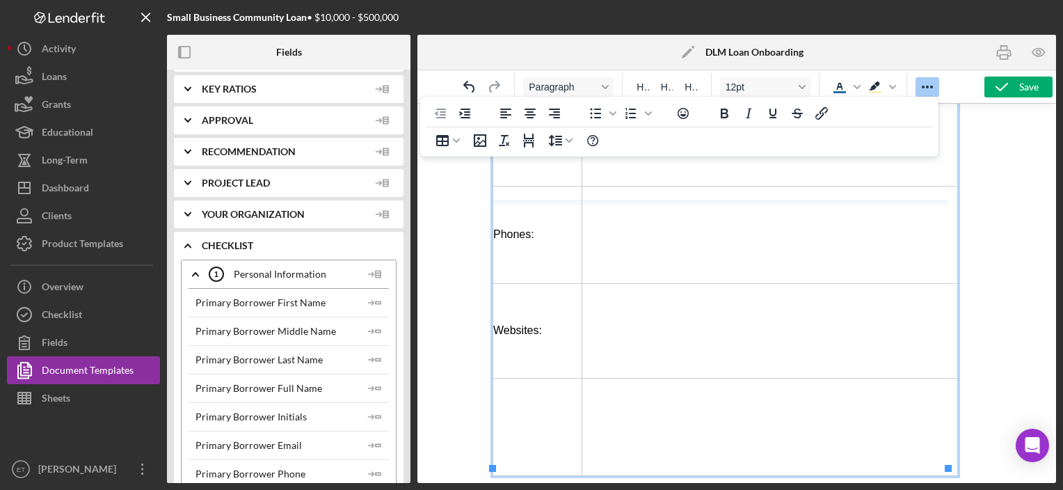
drag, startPoint x: 615, startPoint y: 369, endPoint x: 618, endPoint y: 193, distance: 176.1
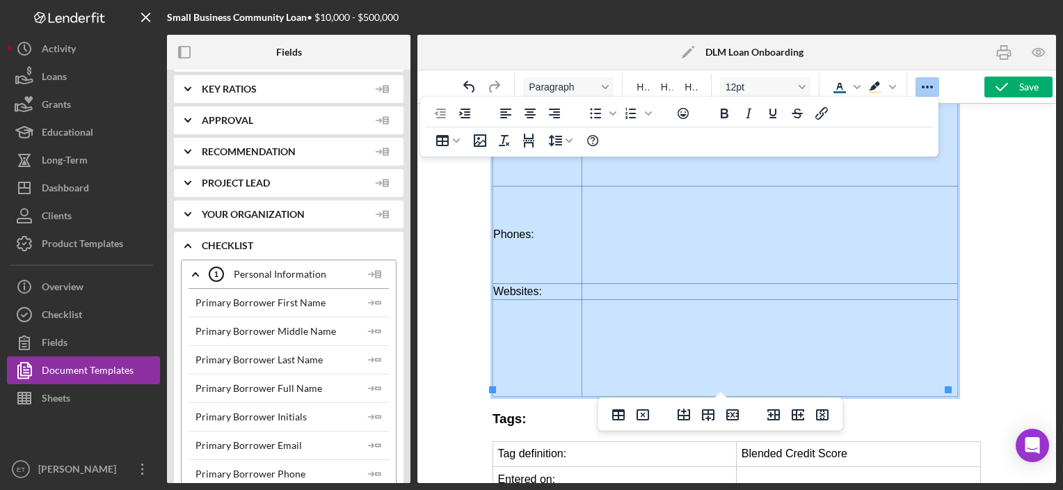
drag, startPoint x: 617, startPoint y: 321, endPoint x: 516, endPoint y: 154, distance: 195.7
click at [516, 154] on tbody "Addresses: Emails: Phones: Websites:" at bounding box center [725, 212] width 465 height 369
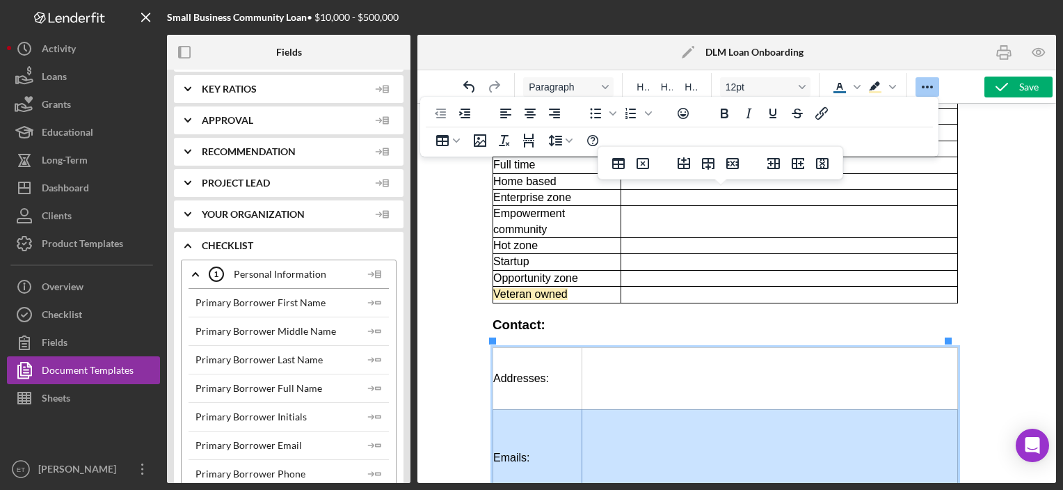
scroll to position [759, 0]
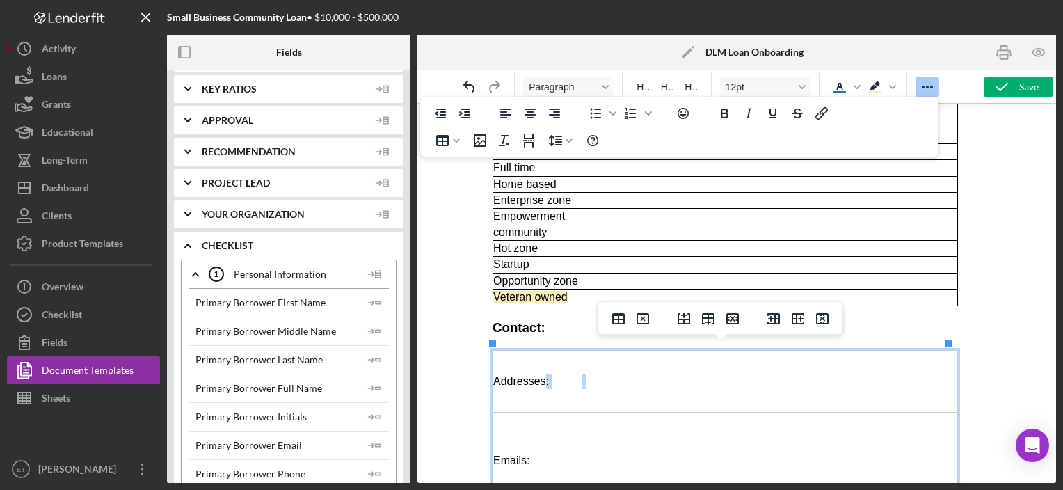
click at [542, 365] on td "Addresses:" at bounding box center [537, 381] width 89 height 61
click at [530, 358] on td "Addresses:" at bounding box center [537, 381] width 89 height 61
drag, startPoint x: 554, startPoint y: 407, endPoint x: 551, endPoint y: 397, distance: 10.8
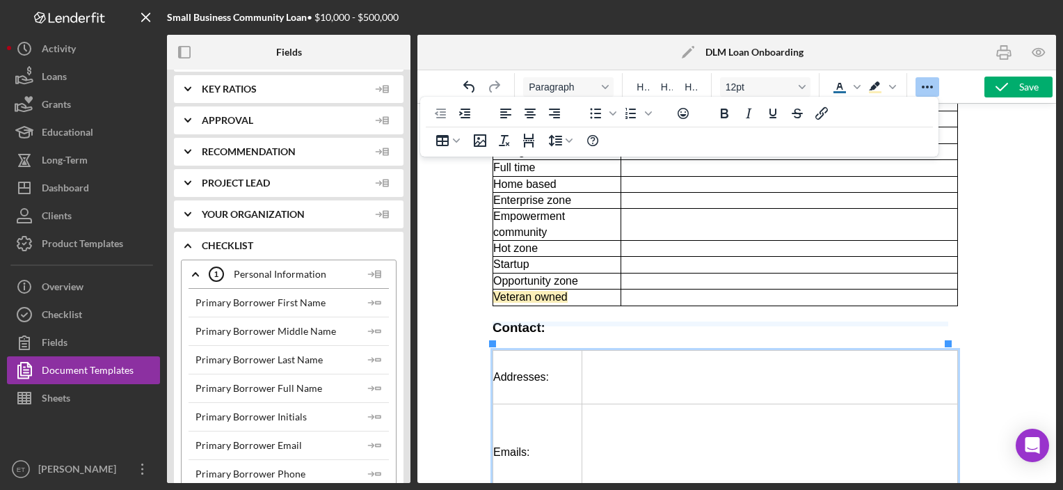
drag, startPoint x: 545, startPoint y: 397, endPoint x: 534, endPoint y: 331, distance: 66.2
drag, startPoint x: 548, startPoint y: 457, endPoint x: 541, endPoint y: 363, distance: 94.9
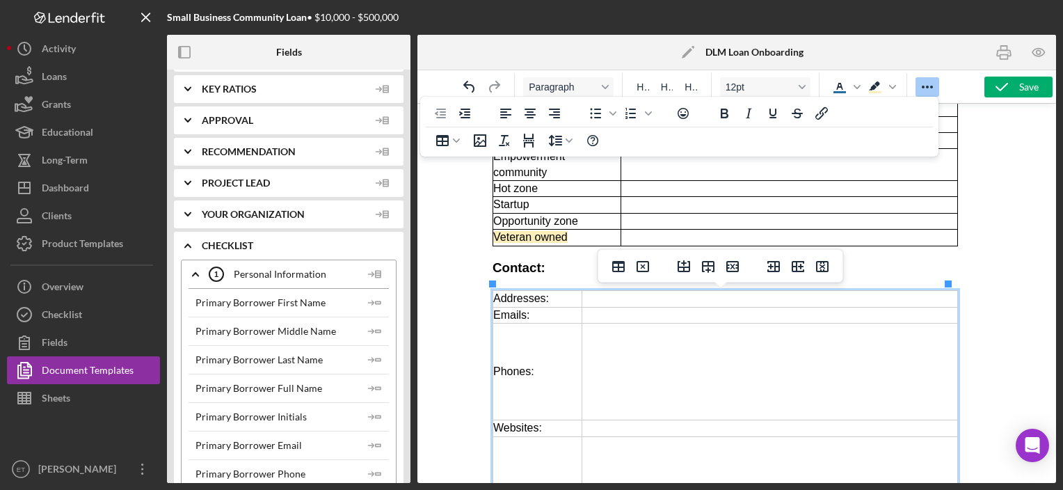
scroll to position [839, 0]
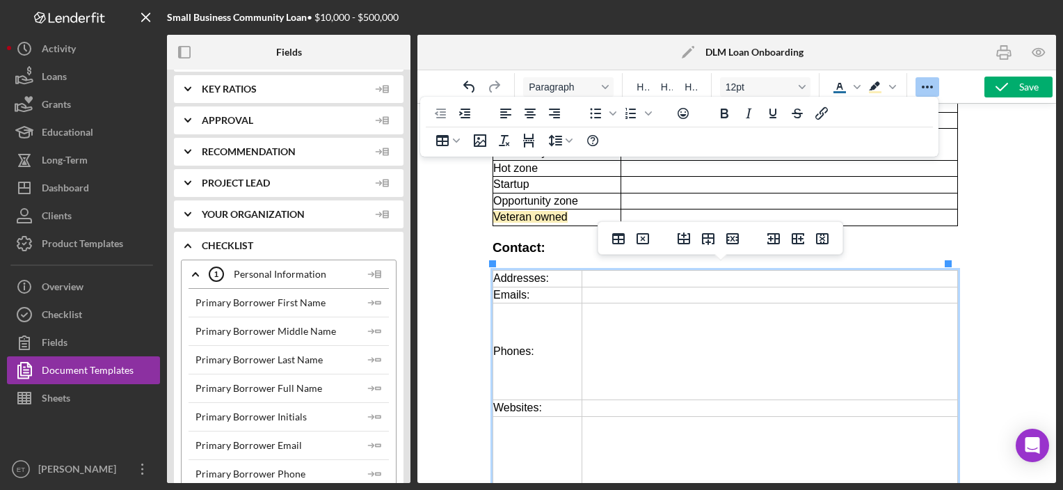
click at [533, 364] on td "Phones:" at bounding box center [537, 351] width 89 height 97
drag, startPoint x: 536, startPoint y: 393, endPoint x: 526, endPoint y: 285, distance: 108.3
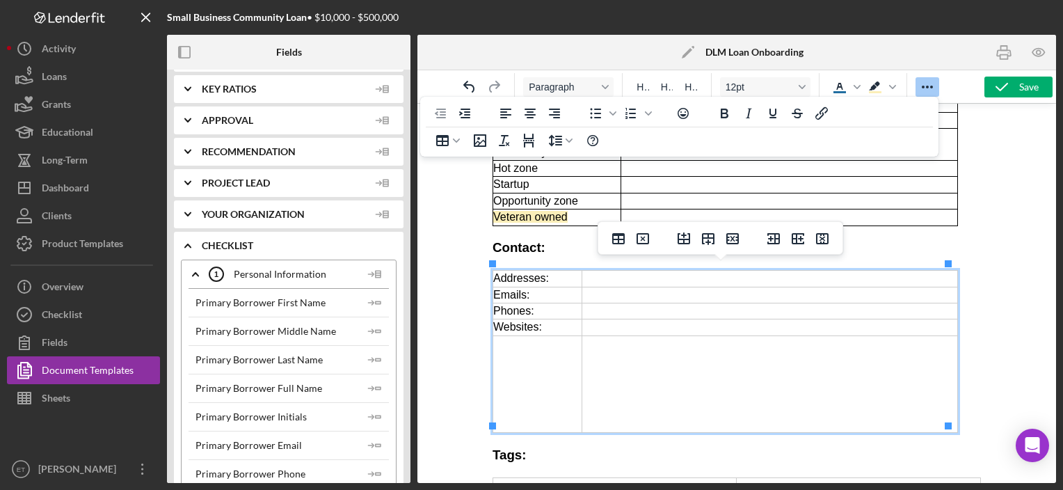
click at [532, 383] on td "Rich Text Area. Press ALT-0 for help." at bounding box center [537, 383] width 89 height 97
click at [738, 239] on icon "Delete row" at bounding box center [732, 238] width 13 height 11
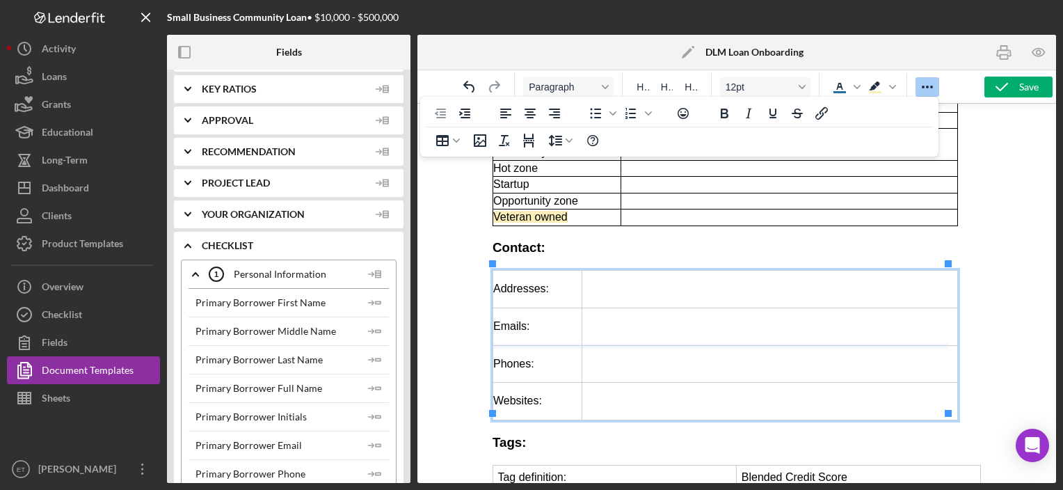
drag, startPoint x: 584, startPoint y: 411, endPoint x: 584, endPoint y: 319, distance: 92.5
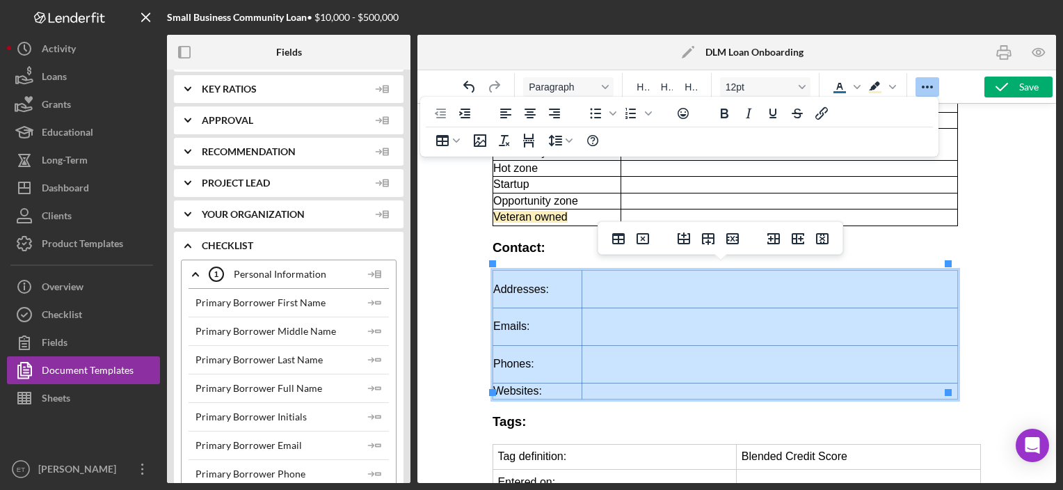
drag, startPoint x: 559, startPoint y: 289, endPoint x: 645, endPoint y: 378, distance: 123.0
click at [645, 378] on tbody "Addresses: Emails: Phones: Websites:" at bounding box center [725, 335] width 465 height 129
drag, startPoint x: 605, startPoint y: 337, endPoint x: 606, endPoint y: 311, distance: 26.5
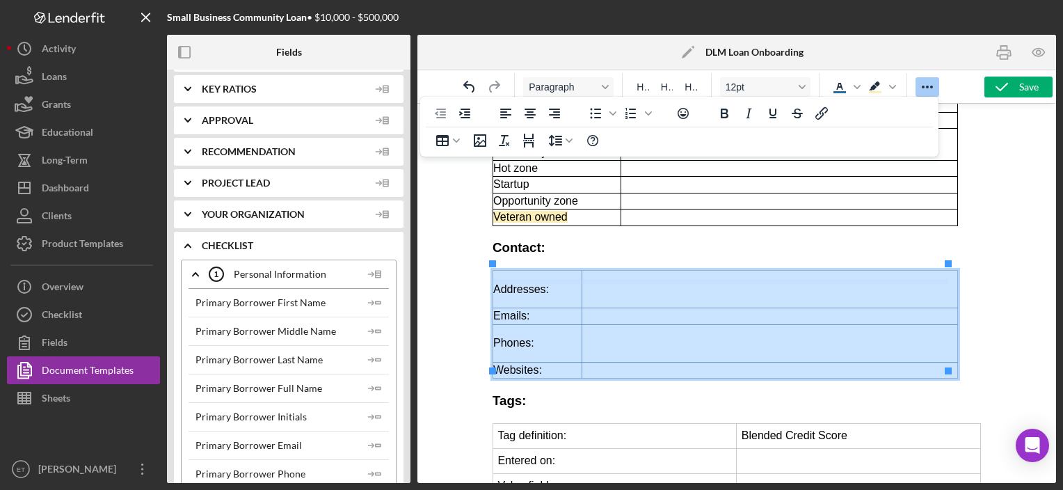
drag, startPoint x: 596, startPoint y: 301, endPoint x: 594, endPoint y: 277, distance: 24.4
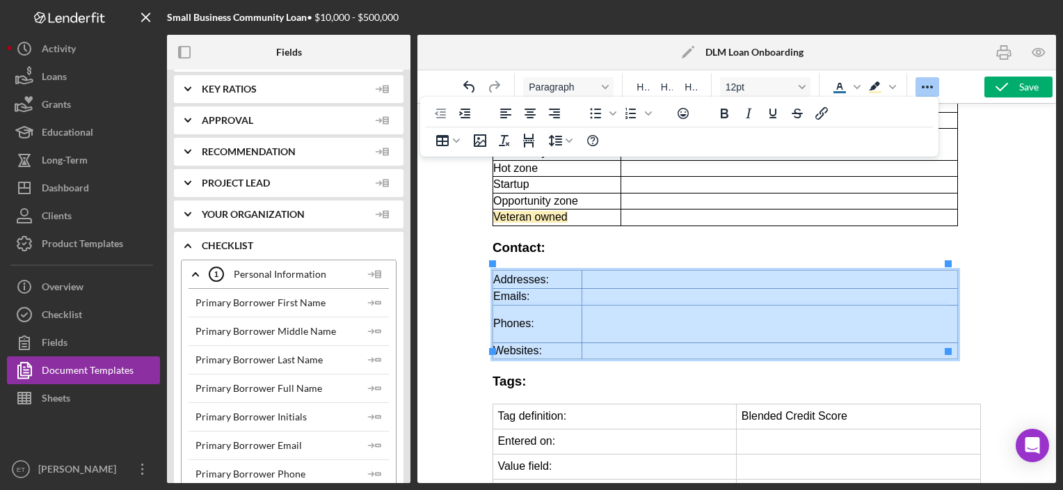
drag, startPoint x: 566, startPoint y: 335, endPoint x: 562, endPoint y: 303, distance: 33.0
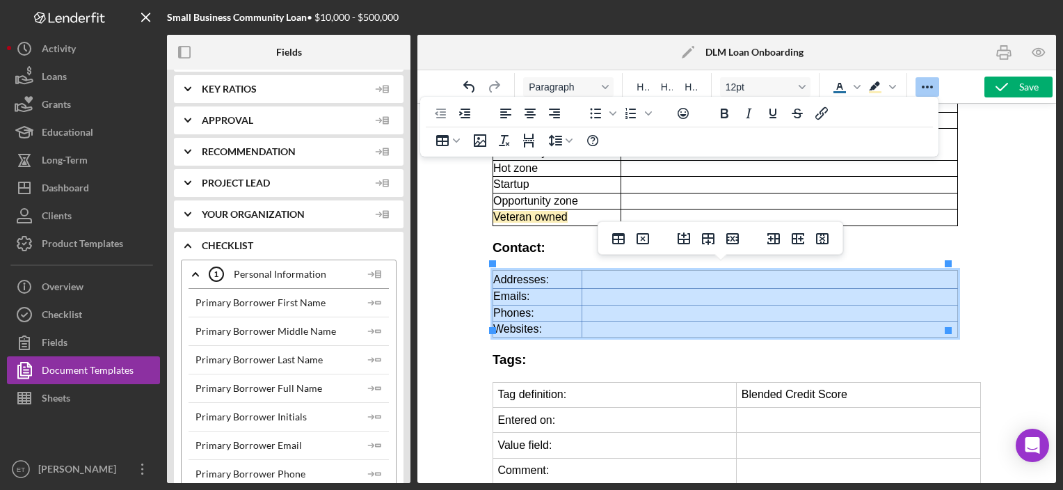
click at [643, 321] on td "Rich Text Area. Press ALT-0 for help." at bounding box center [770, 329] width 376 height 16
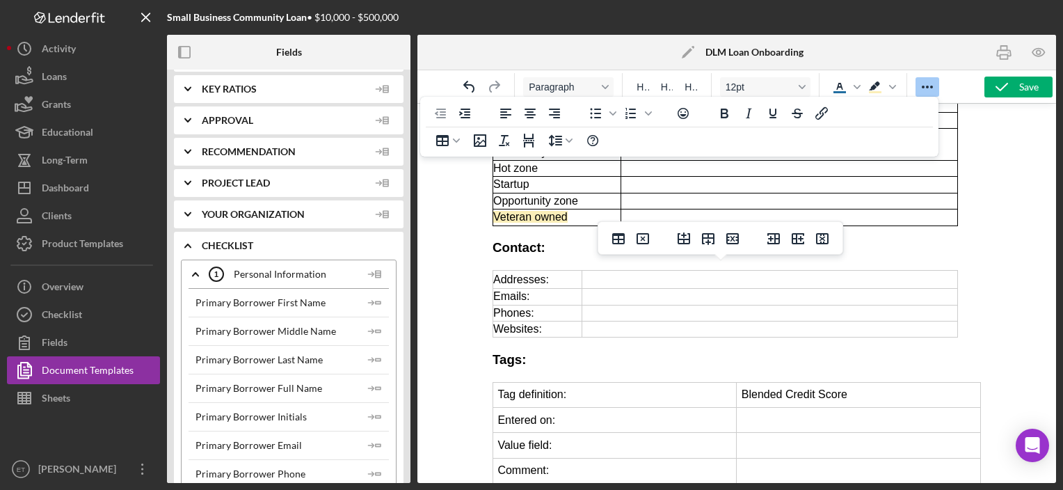
click at [576, 351] on h3 "Tags:" at bounding box center [736, 360] width 488 height 18
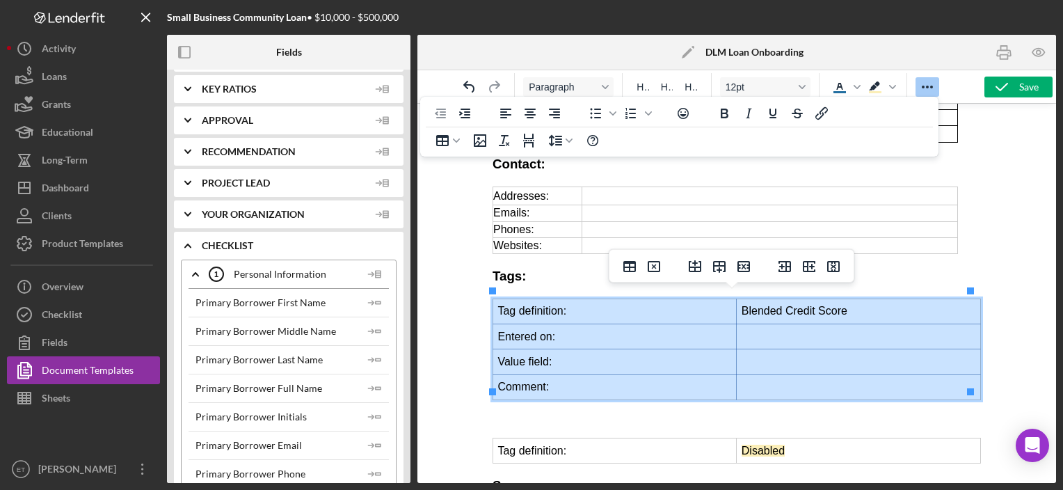
drag, startPoint x: 612, startPoint y: 310, endPoint x: 804, endPoint y: 377, distance: 203.3
click at [804, 377] on tbody "Tag definition: Blended Credit Score Entered on: Value field: Comment:" at bounding box center [737, 349] width 488 height 101
click at [433, 141] on button "Table" at bounding box center [448, 140] width 39 height 19
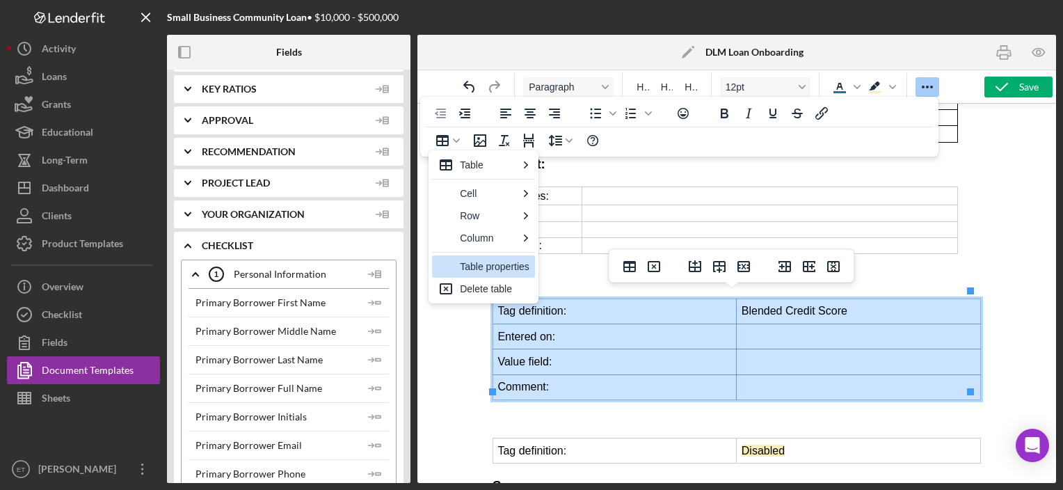
click at [479, 263] on div "Table properties" at bounding box center [495, 266] width 70 height 17
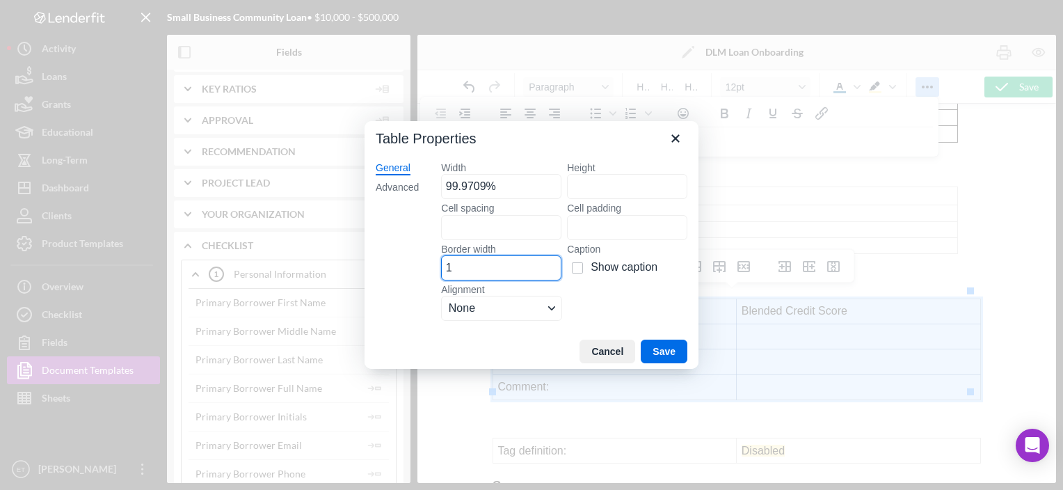
click at [472, 271] on input "1" at bounding box center [501, 267] width 120 height 25
click at [489, 178] on input "99.9709%" at bounding box center [501, 186] width 120 height 25
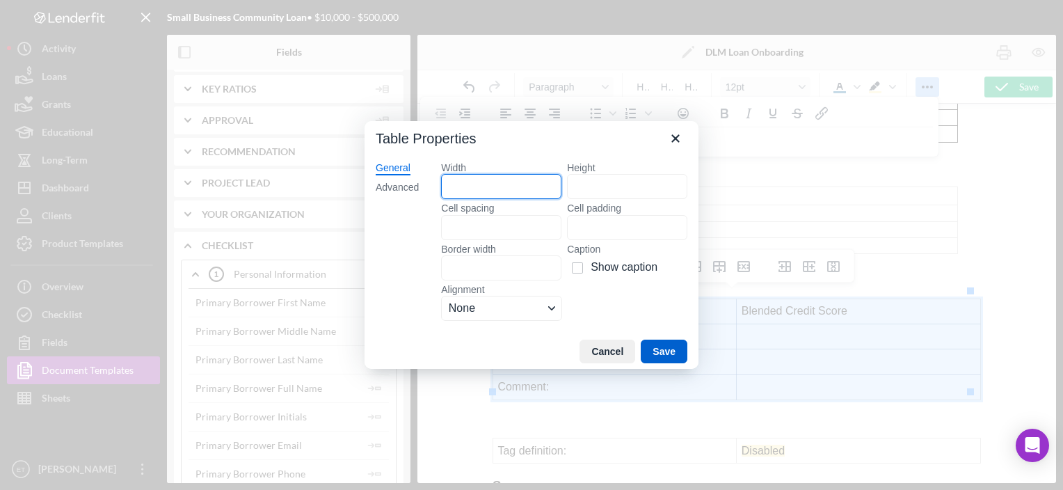
click at [676, 356] on button "Save" at bounding box center [664, 352] width 47 height 24
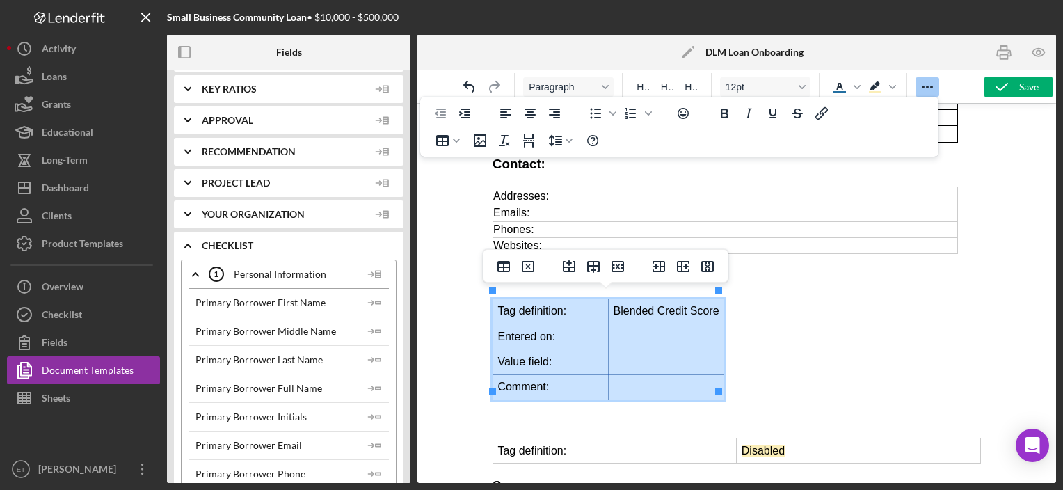
drag, startPoint x: 544, startPoint y: 312, endPoint x: 631, endPoint y: 377, distance: 108.4
click at [631, 377] on tbody "Tag definition: Blended Credit Score Entered on: Value field: Comment:" at bounding box center [608, 349] width 231 height 101
drag, startPoint x: 611, startPoint y: 368, endPoint x: 613, endPoint y: 297, distance: 71.0
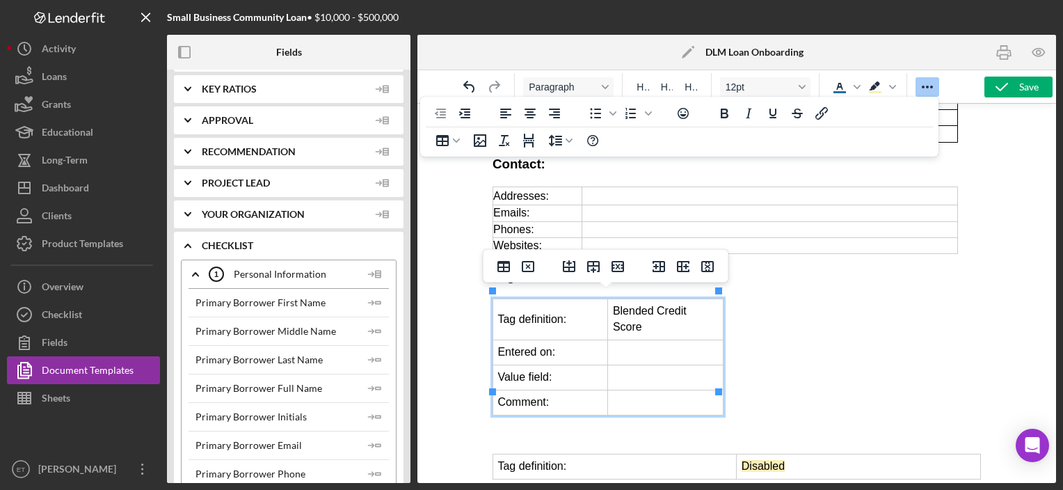
click at [630, 365] on td "Rich Text Area. Press ALT-0 for help." at bounding box center [665, 377] width 116 height 25
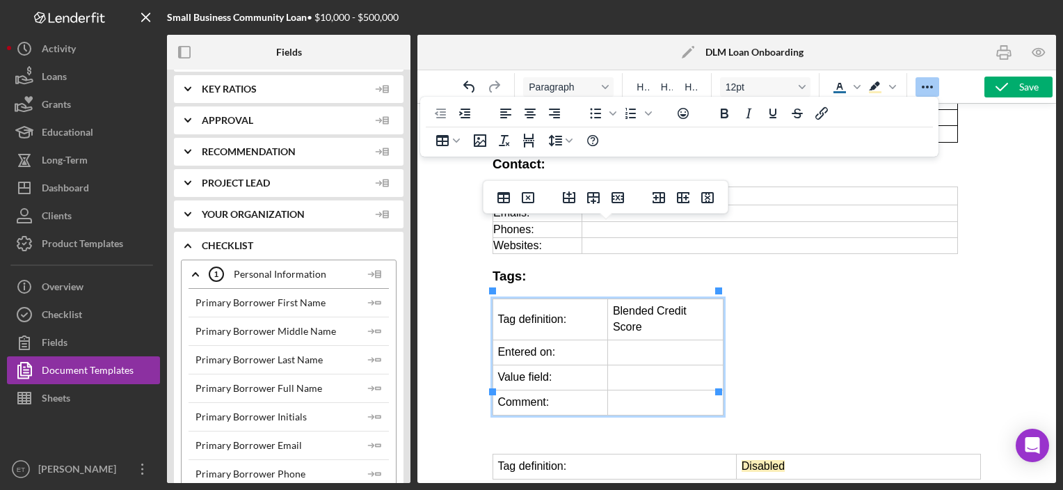
scroll to position [991, 0]
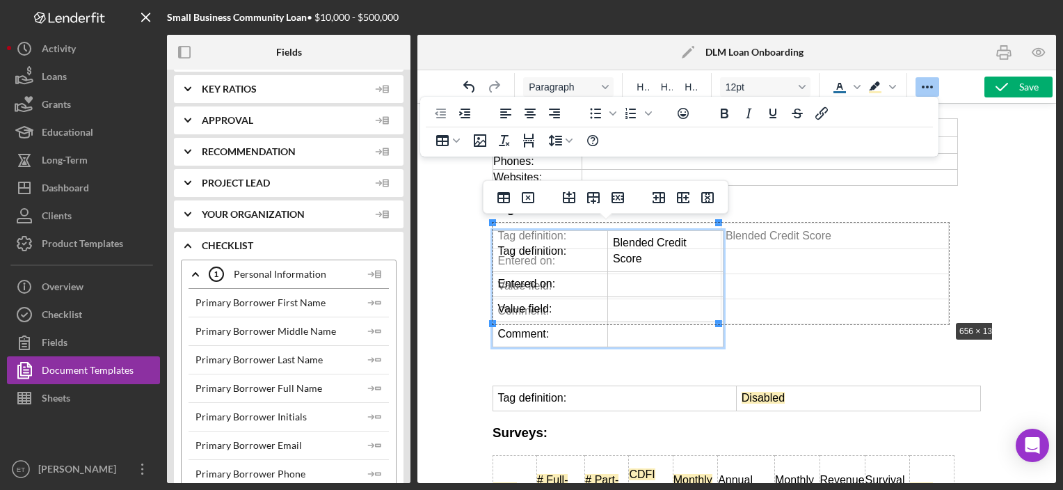
drag, startPoint x: 719, startPoint y: 324, endPoint x: 950, endPoint y: 321, distance: 230.3
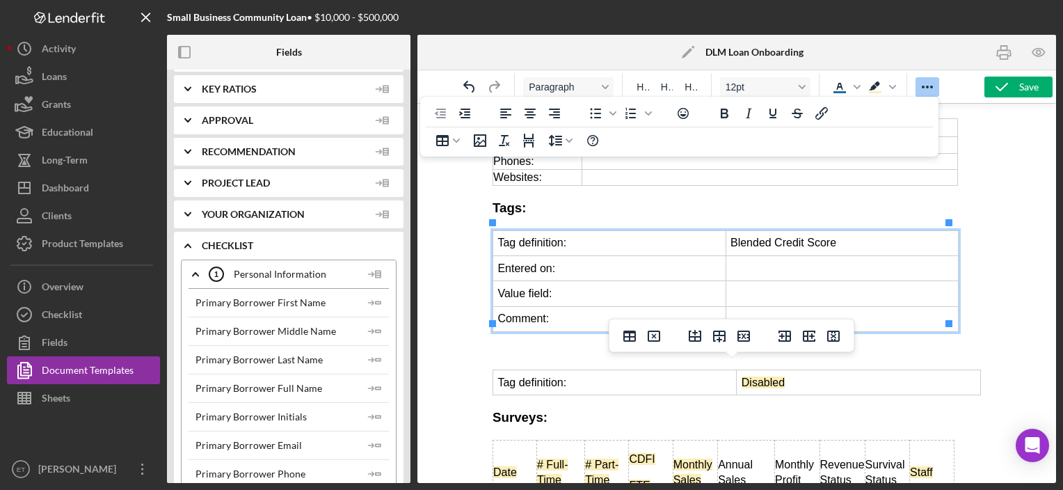
click at [640, 370] on td "Tag definition:" at bounding box center [615, 382] width 244 height 25
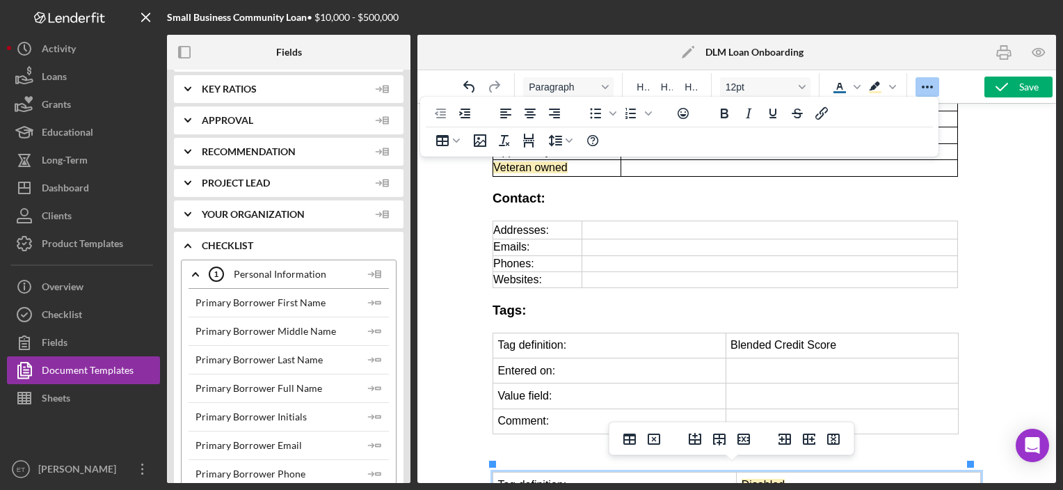
scroll to position [888, 0]
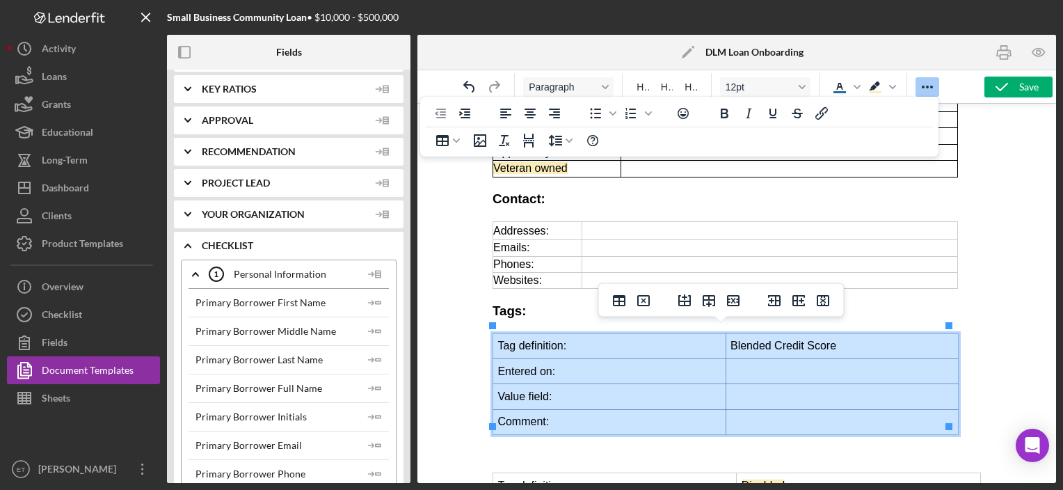
drag, startPoint x: 600, startPoint y: 347, endPoint x: 756, endPoint y: 412, distance: 169.0
click at [756, 412] on tbody "Tag definition: Blended Credit Score Entered on: Value field: Comment:" at bounding box center [725, 384] width 465 height 101
click at [445, 143] on icon "Table" at bounding box center [442, 140] width 17 height 17
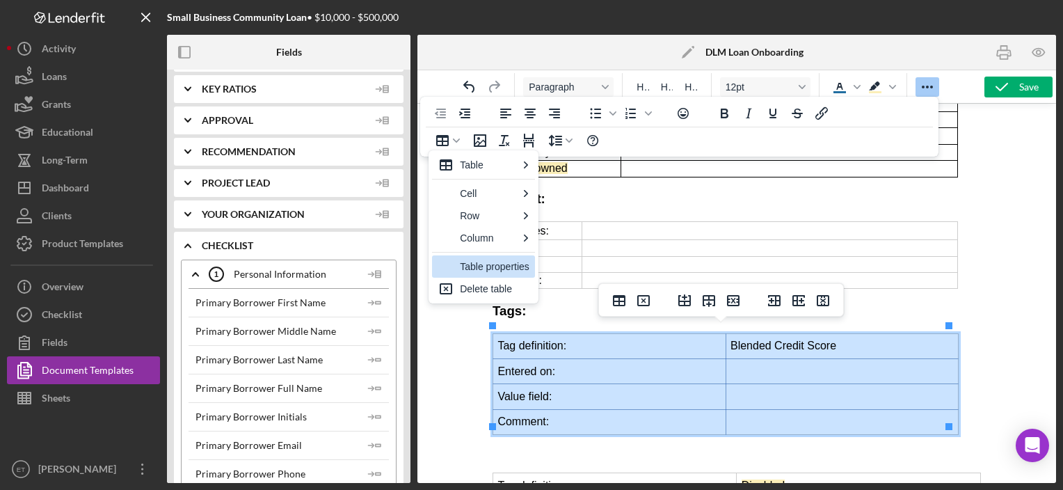
click at [469, 263] on div "Table properties" at bounding box center [495, 266] width 70 height 17
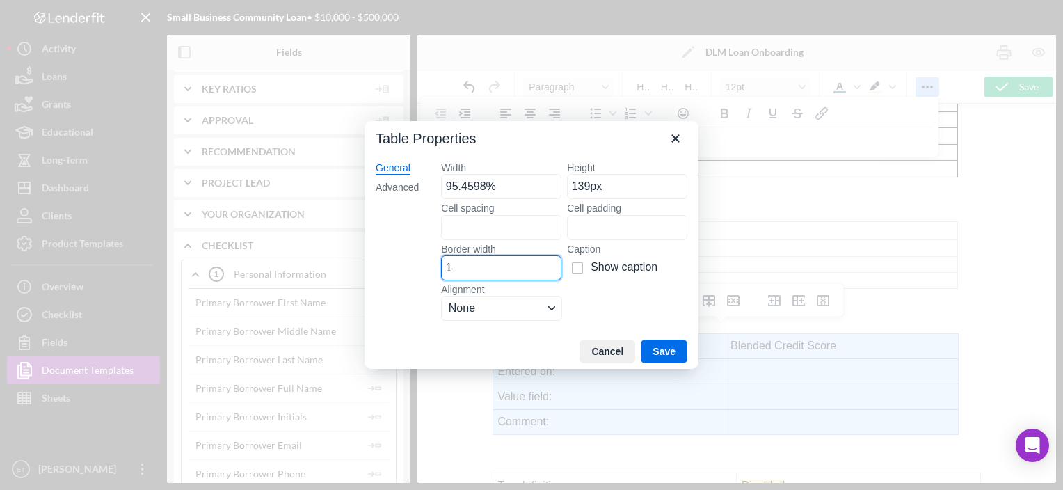
click at [469, 263] on input "1" at bounding box center [501, 267] width 120 height 25
click at [658, 348] on button "Save" at bounding box center [664, 352] width 47 height 24
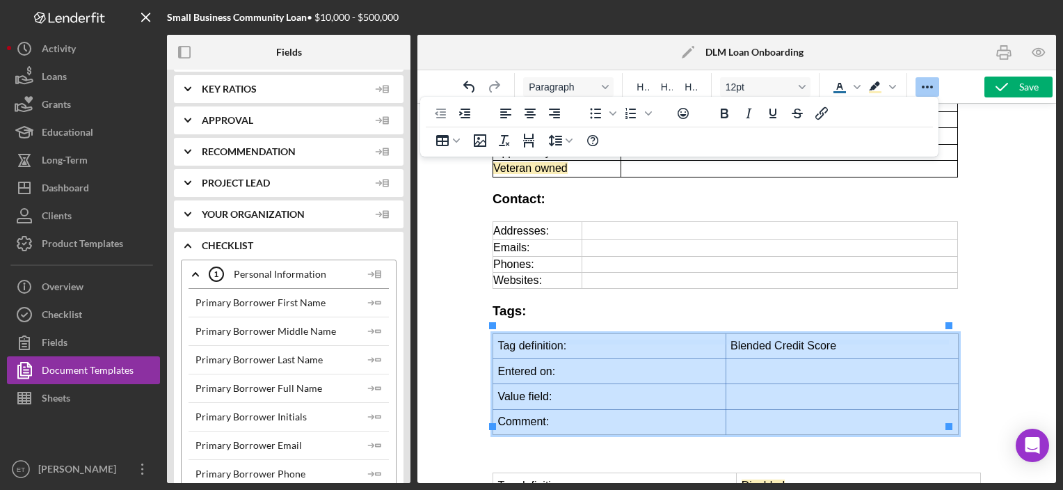
drag, startPoint x: 611, startPoint y: 349, endPoint x: 609, endPoint y: 333, distance: 15.4
click at [444, 134] on icon "Table" at bounding box center [442, 140] width 17 height 17
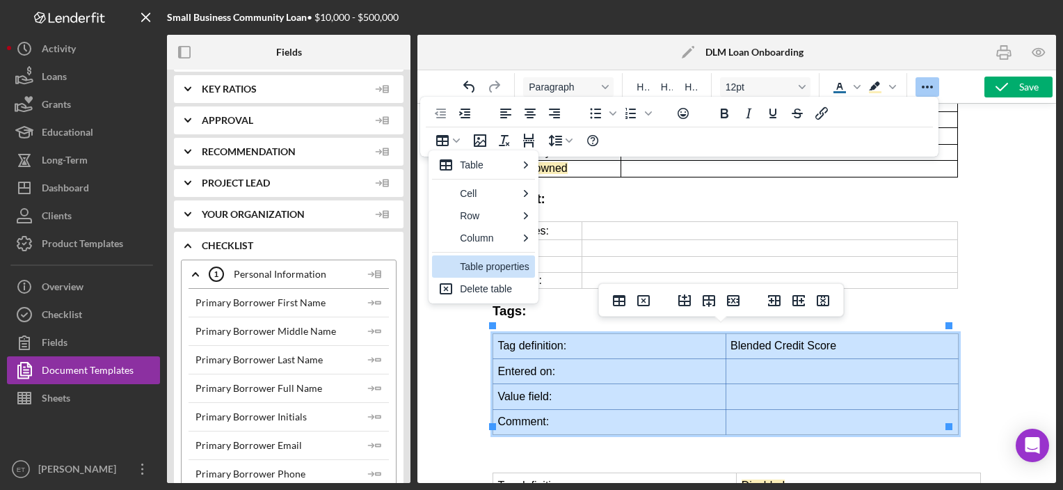
click at [472, 258] on div "Table properties" at bounding box center [495, 266] width 70 height 17
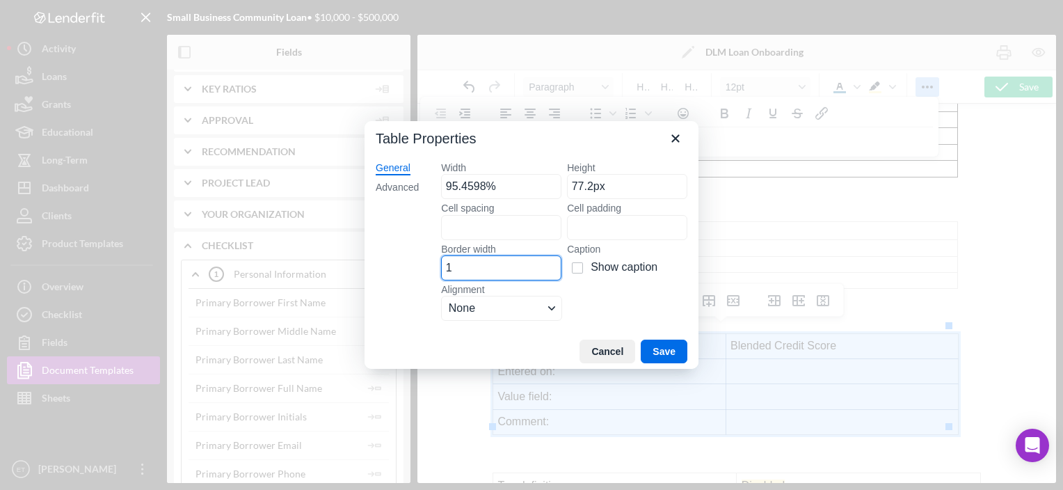
click at [487, 270] on input "1" at bounding box center [501, 267] width 120 height 25
click at [520, 191] on input "95.4598%" at bounding box center [501, 186] width 120 height 25
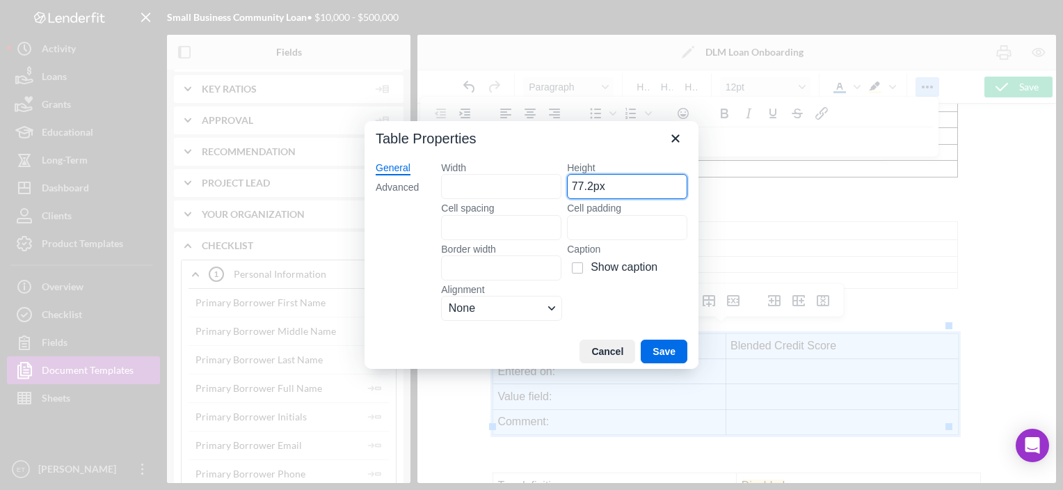
click at [603, 184] on input "77.2px" at bounding box center [627, 186] width 120 height 25
click at [663, 343] on button "Save" at bounding box center [664, 352] width 47 height 24
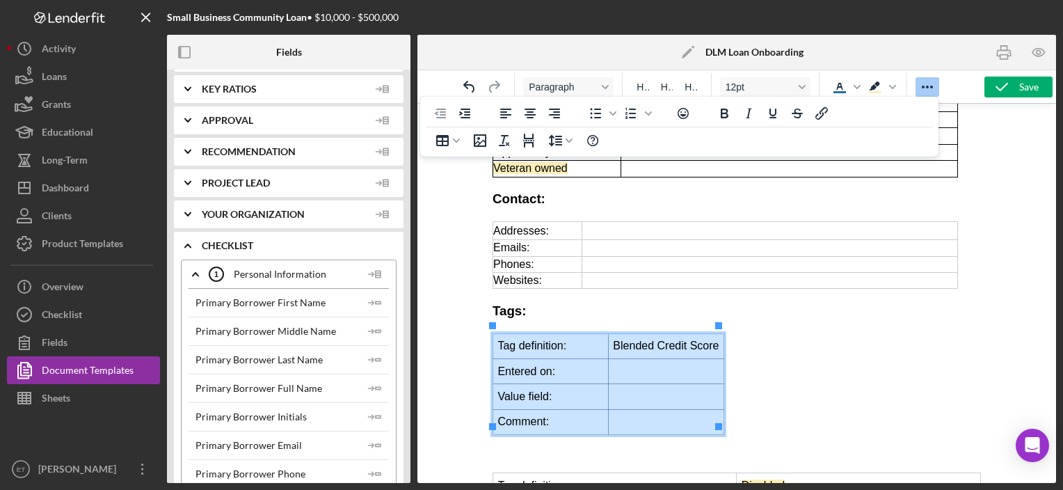
drag, startPoint x: 567, startPoint y: 349, endPoint x: 571, endPoint y: 333, distance: 17.2
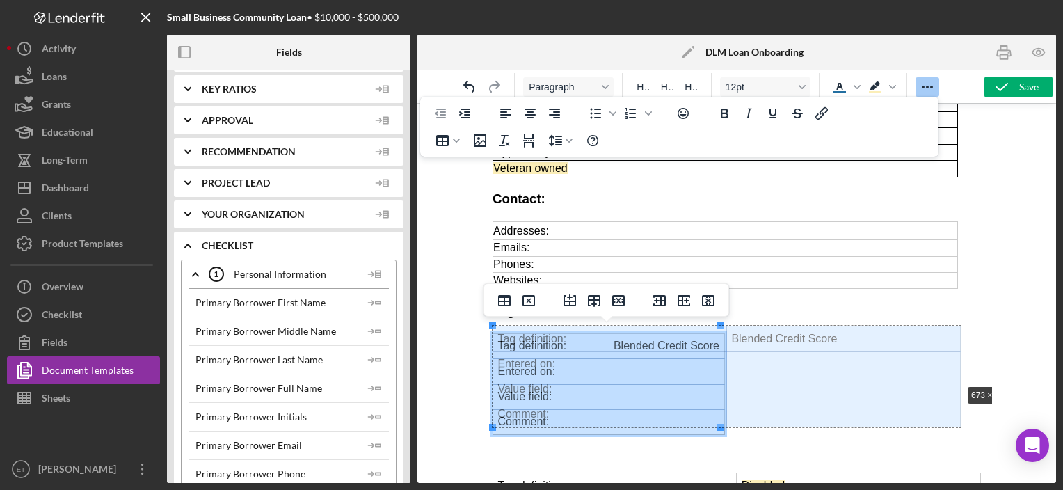
drag, startPoint x: 571, startPoint y: 333, endPoint x: 957, endPoint y: 383, distance: 389.4
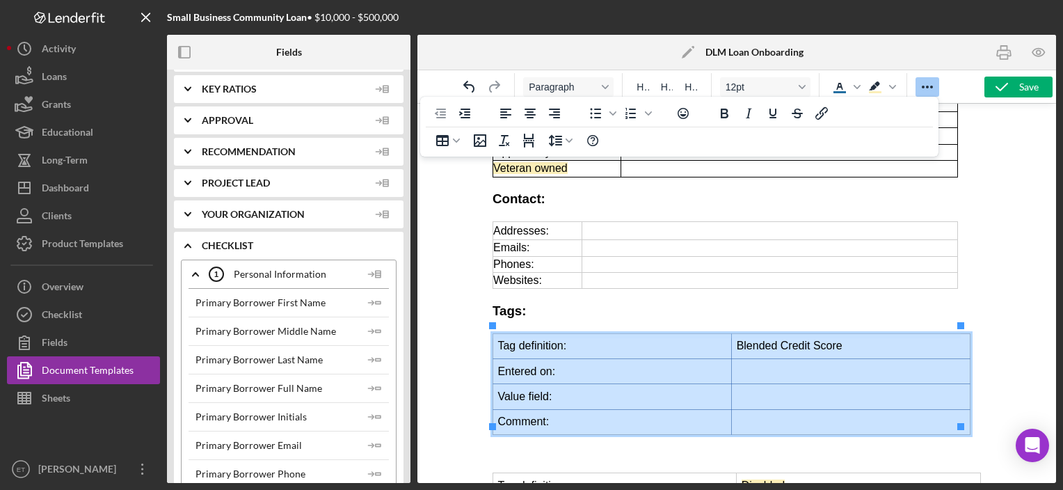
drag, startPoint x: 715, startPoint y: 349, endPoint x: 710, endPoint y: 326, distance: 23.6
click at [657, 384] on td "Value field:" at bounding box center [612, 396] width 239 height 25
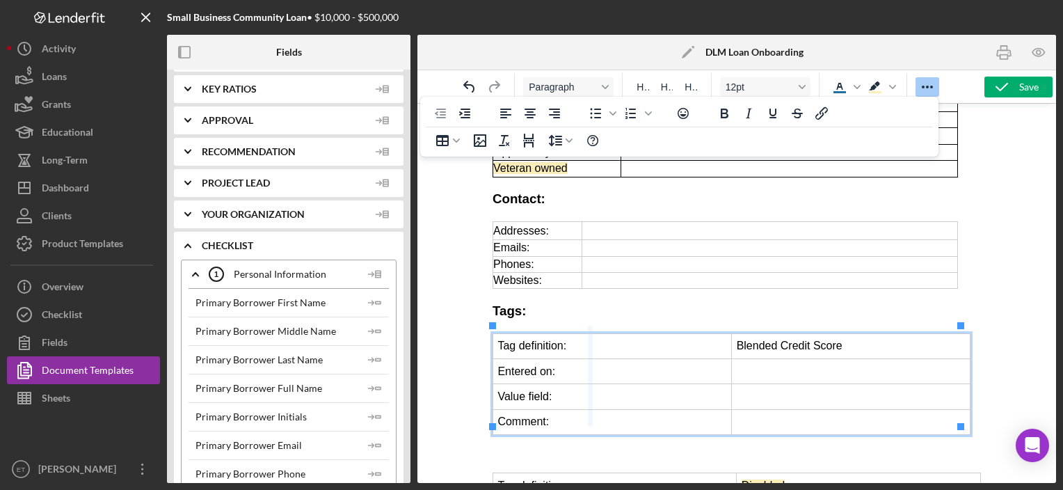
drag, startPoint x: 724, startPoint y: 347, endPoint x: 574, endPoint y: 338, distance: 149.8
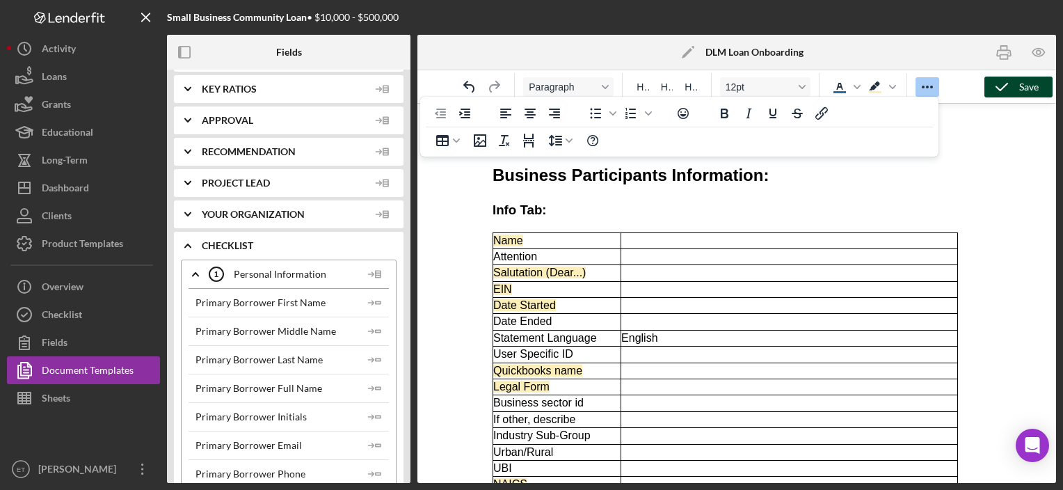
scroll to position [327, 0]
click at [1039, 84] on button "Save" at bounding box center [1019, 87] width 68 height 21
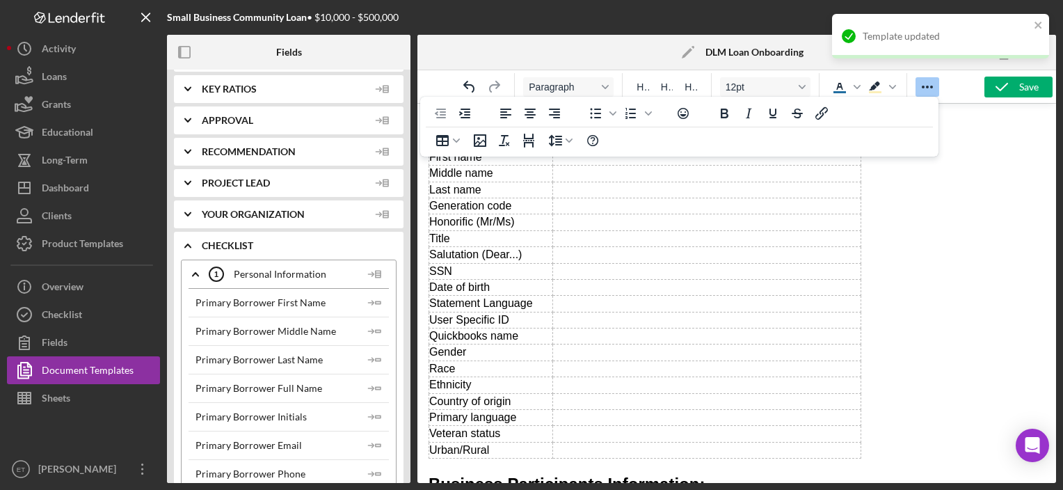
scroll to position [0, 0]
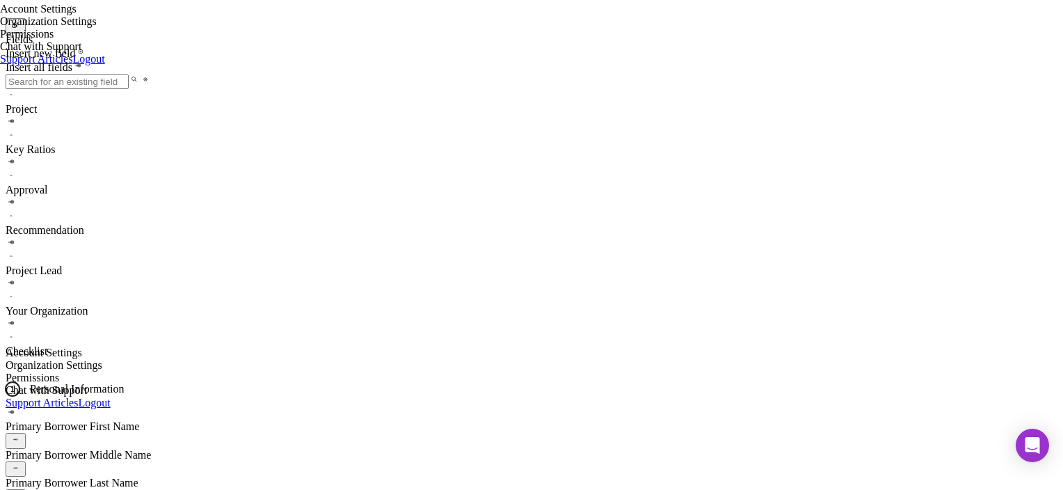
scroll to position [131, 0]
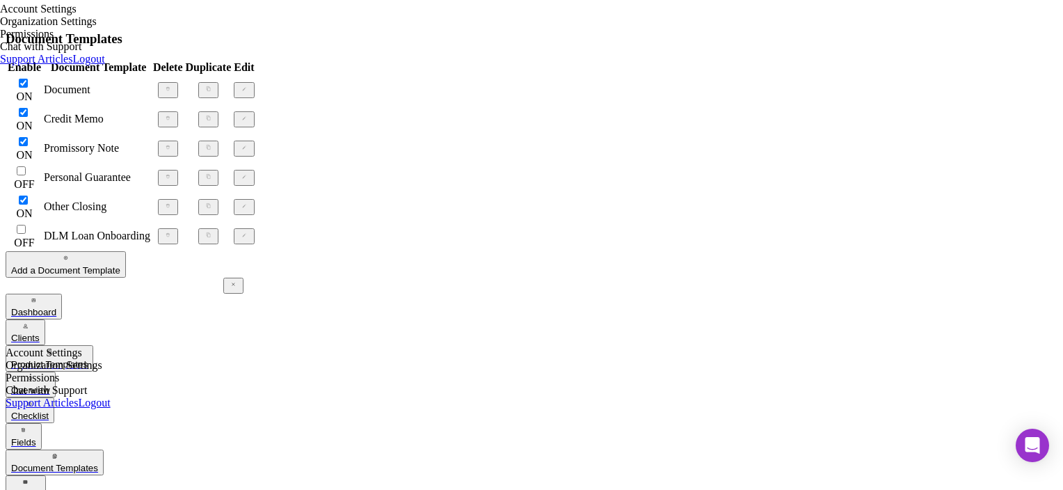
click at [248, 93] on icon "Icon/Edit" at bounding box center [243, 88] width 9 height 9
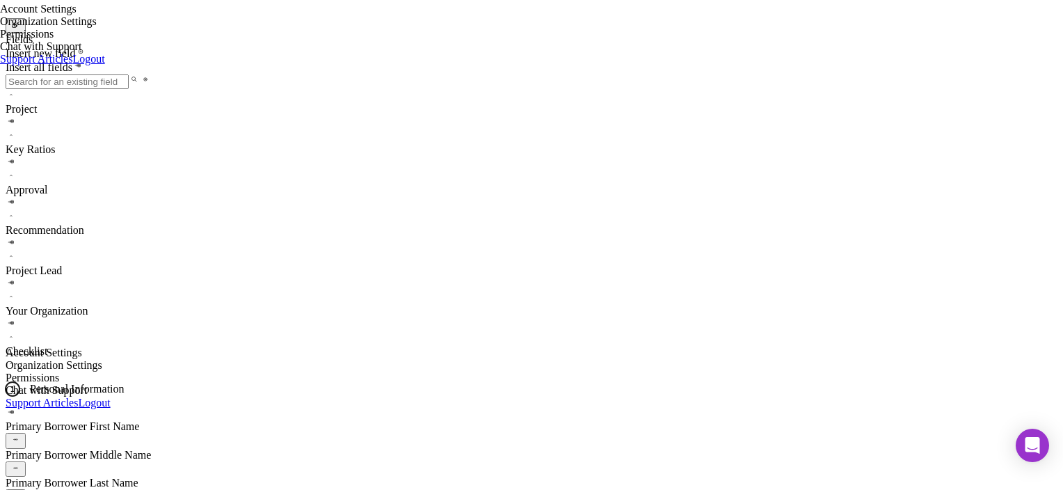
scroll to position [5704, 0]
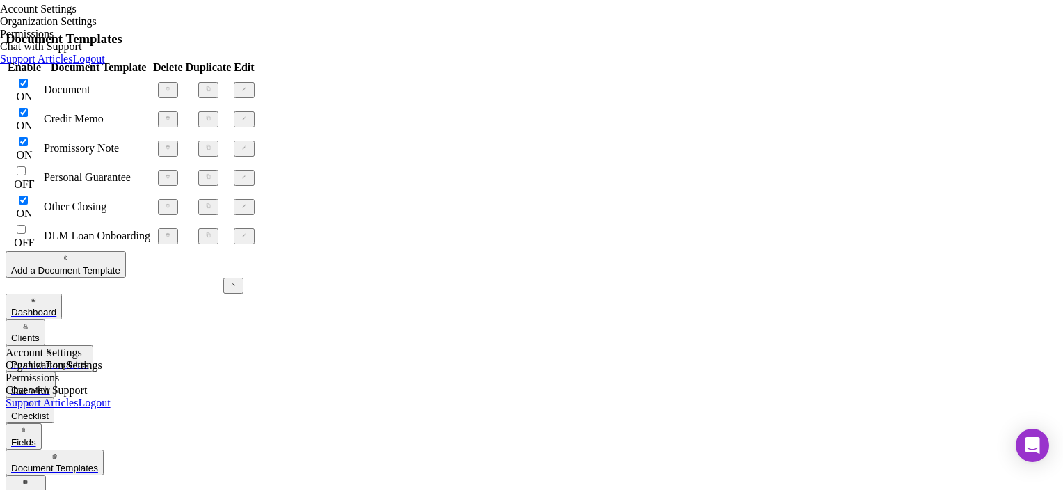
click at [248, 239] on icon "Icon/Edit" at bounding box center [243, 234] width 9 height 9
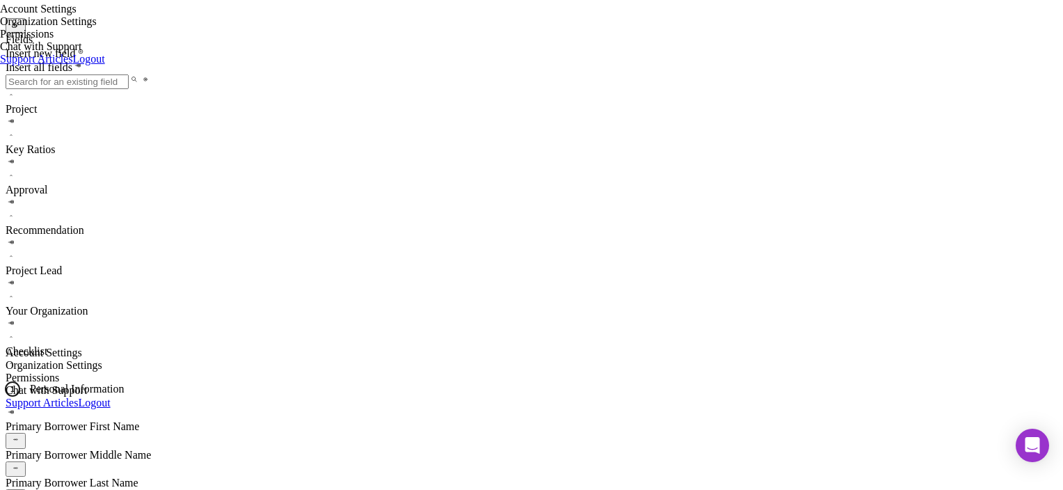
click at [37, 115] on span "Project" at bounding box center [21, 109] width 31 height 12
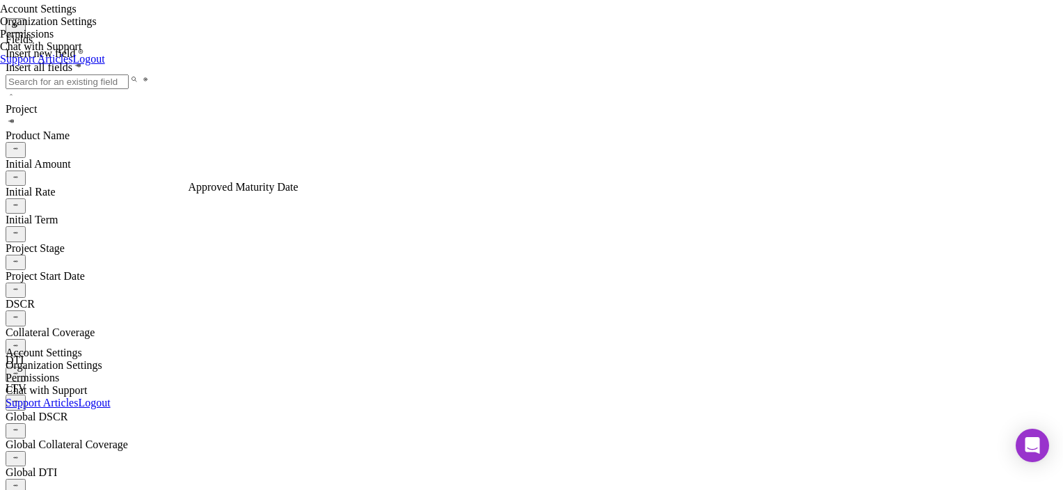
scroll to position [718, 0]
